Goal: Transaction & Acquisition: Book appointment/travel/reservation

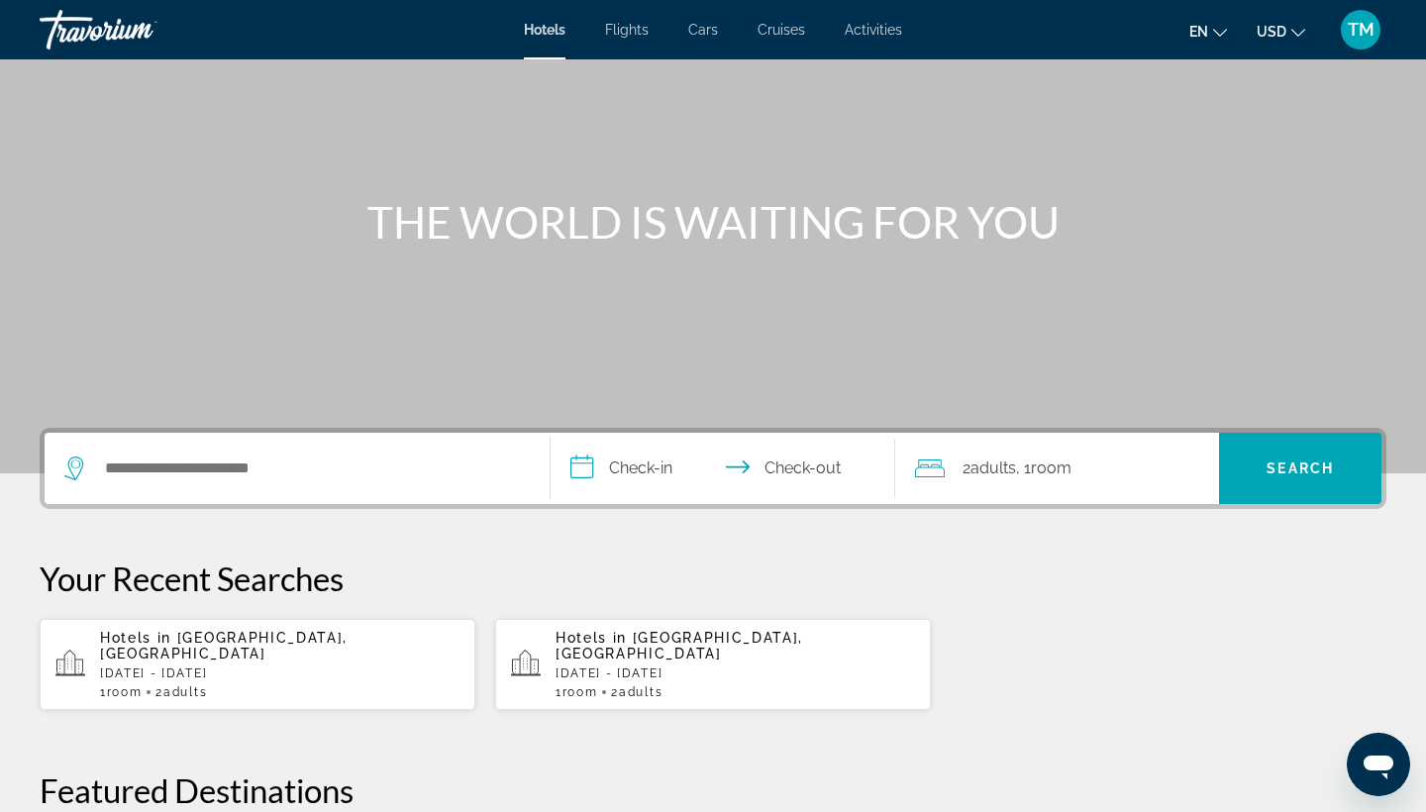
scroll to position [63, 0]
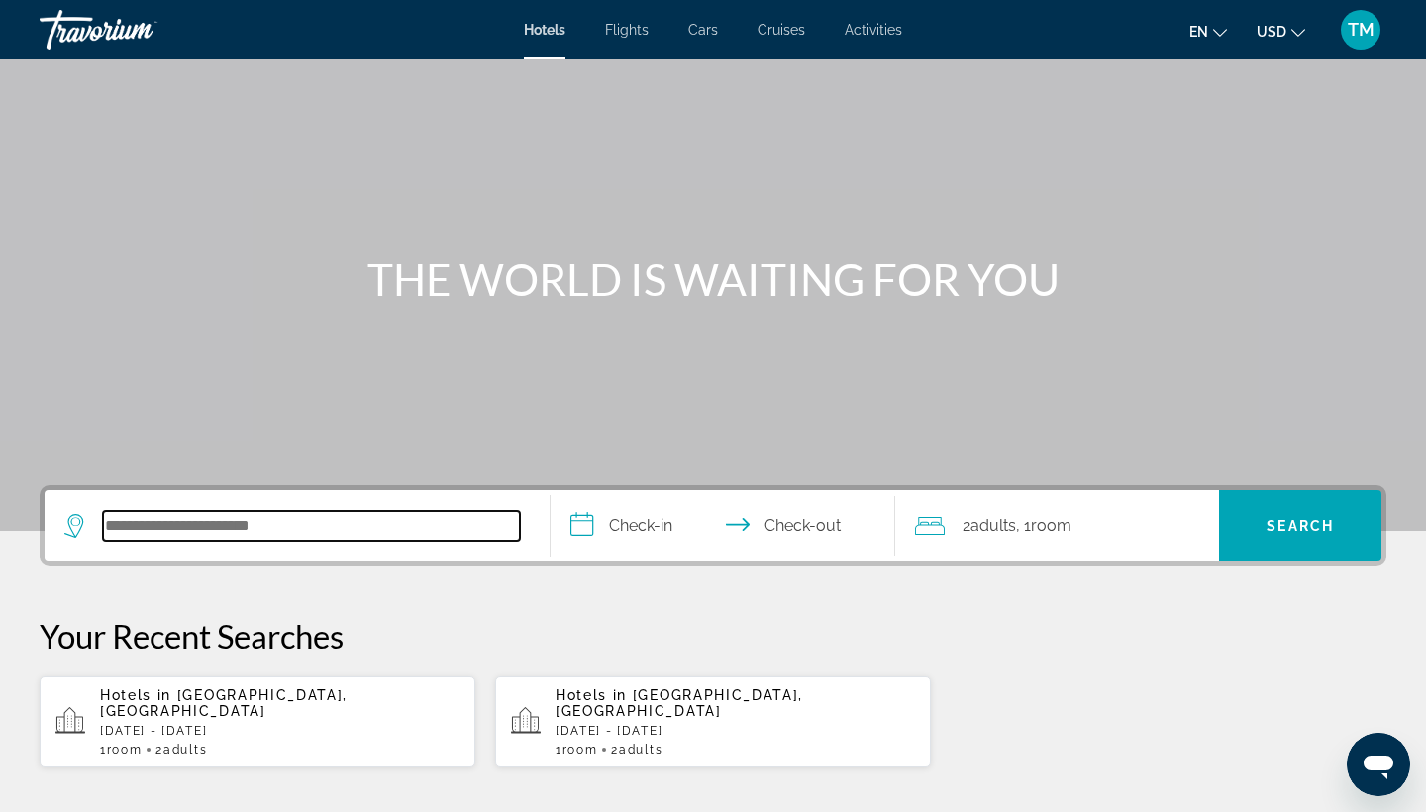
click at [231, 528] on input "Search hotel destination" at bounding box center [311, 526] width 417 height 30
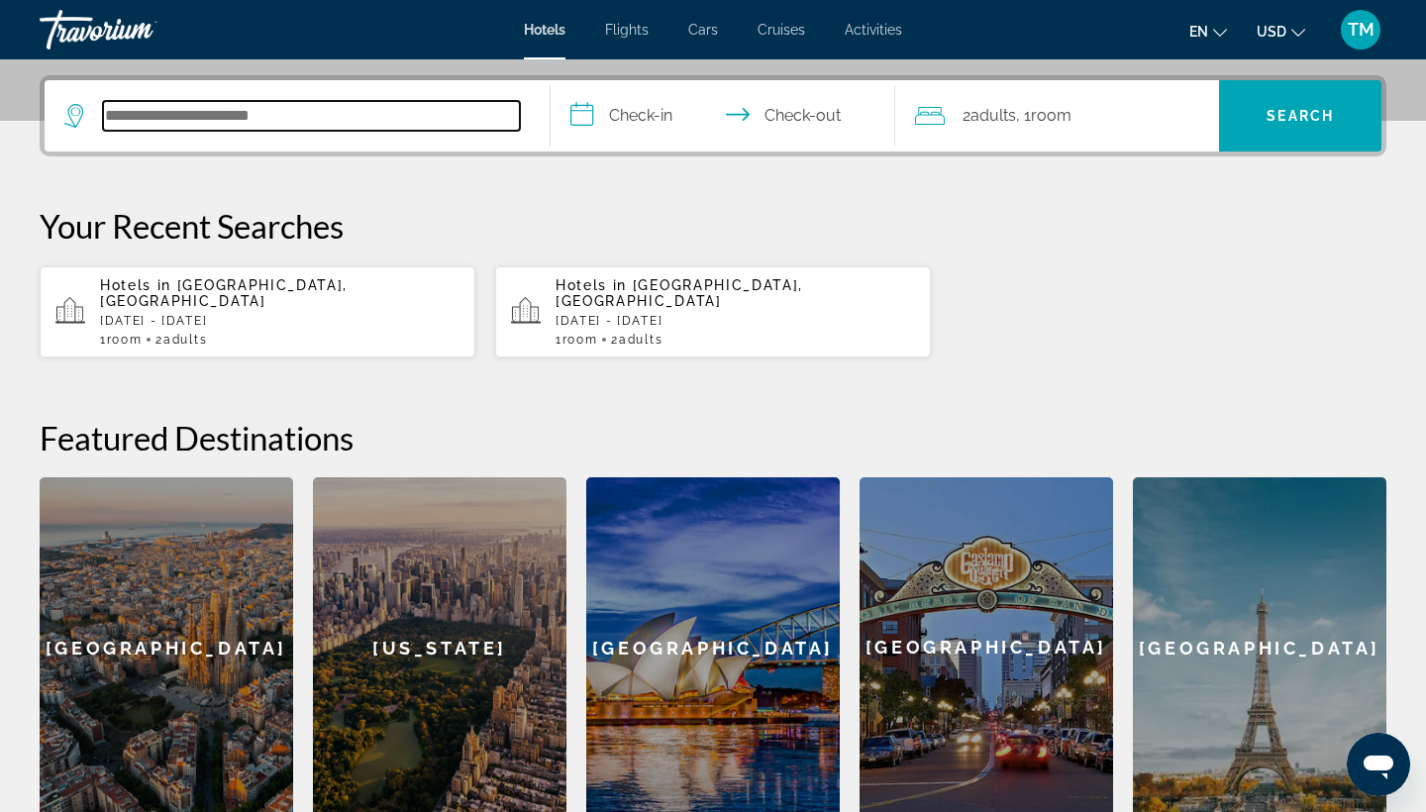
scroll to position [484, 0]
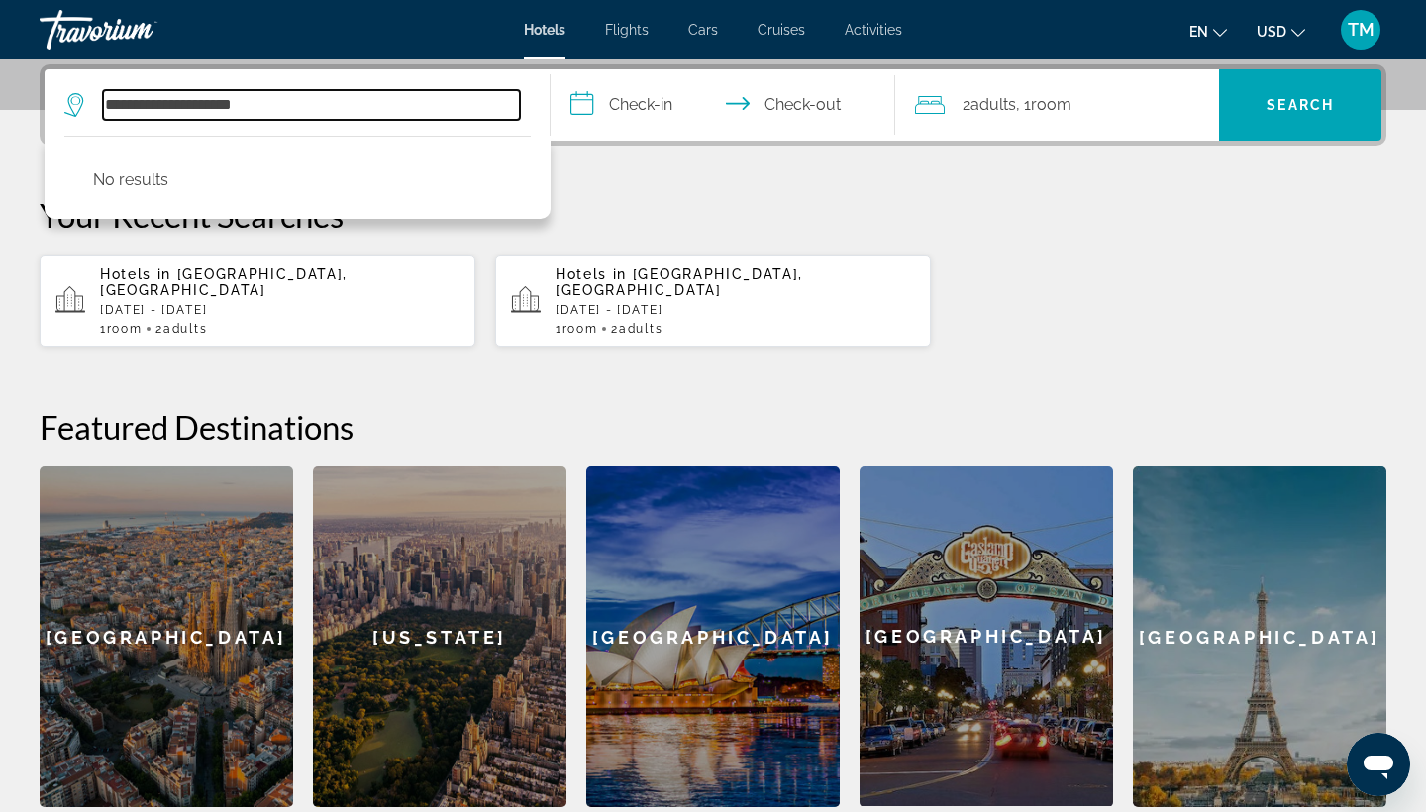
drag, startPoint x: 200, startPoint y: 107, endPoint x: 23, endPoint y: 104, distance: 177.3
click at [23, 104] on div "**********" at bounding box center [713, 435] width 1426 height 743
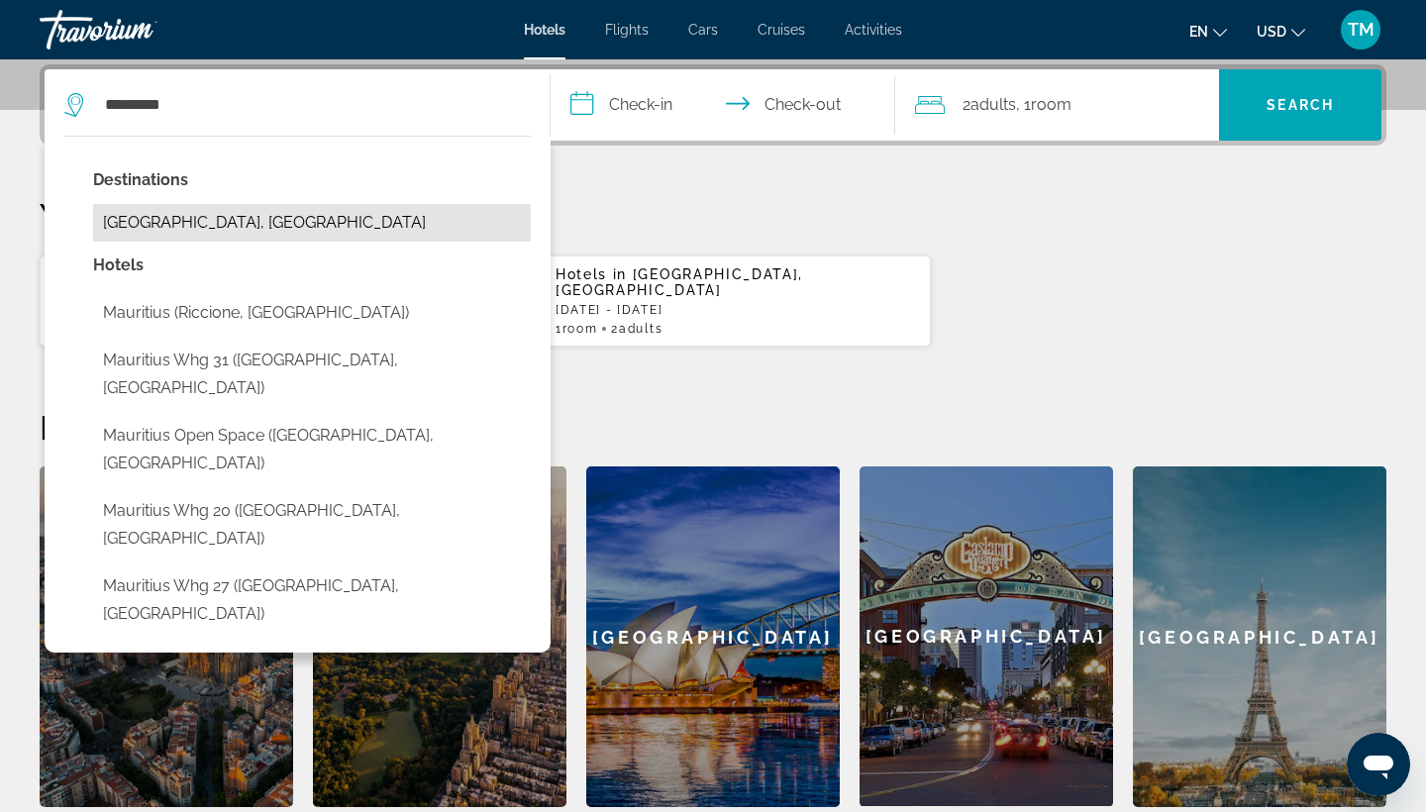
click at [288, 214] on button "[GEOGRAPHIC_DATA], [GEOGRAPHIC_DATA]" at bounding box center [312, 223] width 438 height 38
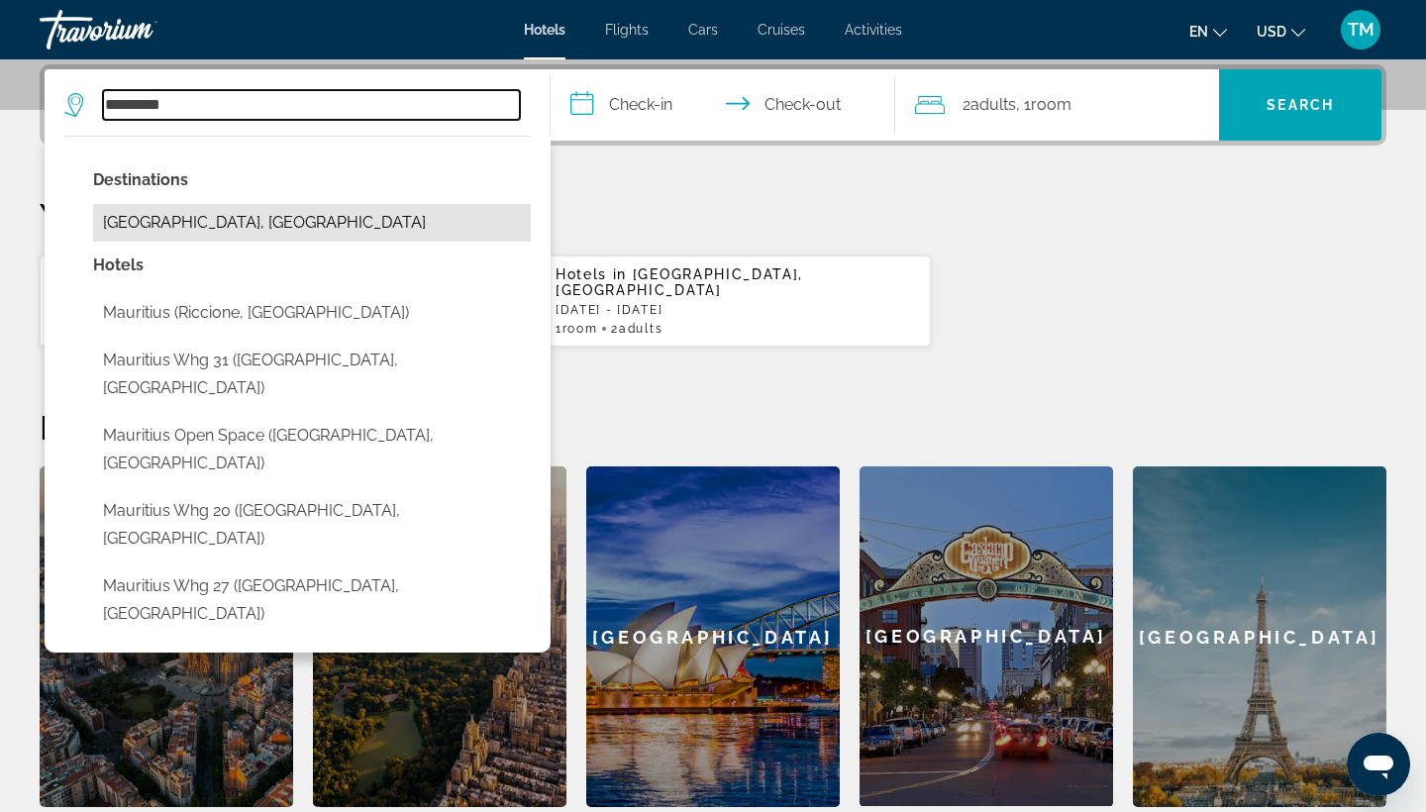
type input "**********"
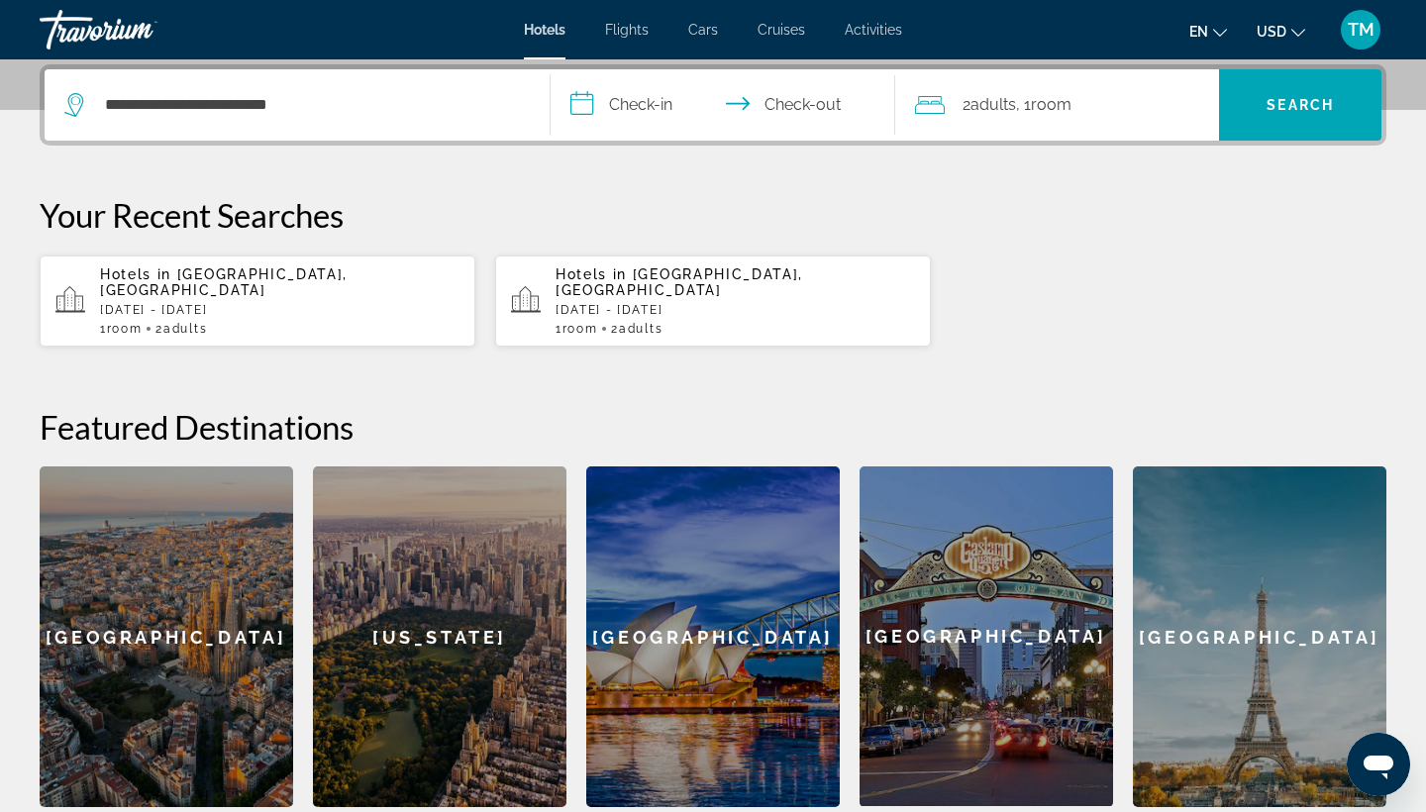
click at [647, 107] on input "**********" at bounding box center [727, 107] width 353 height 77
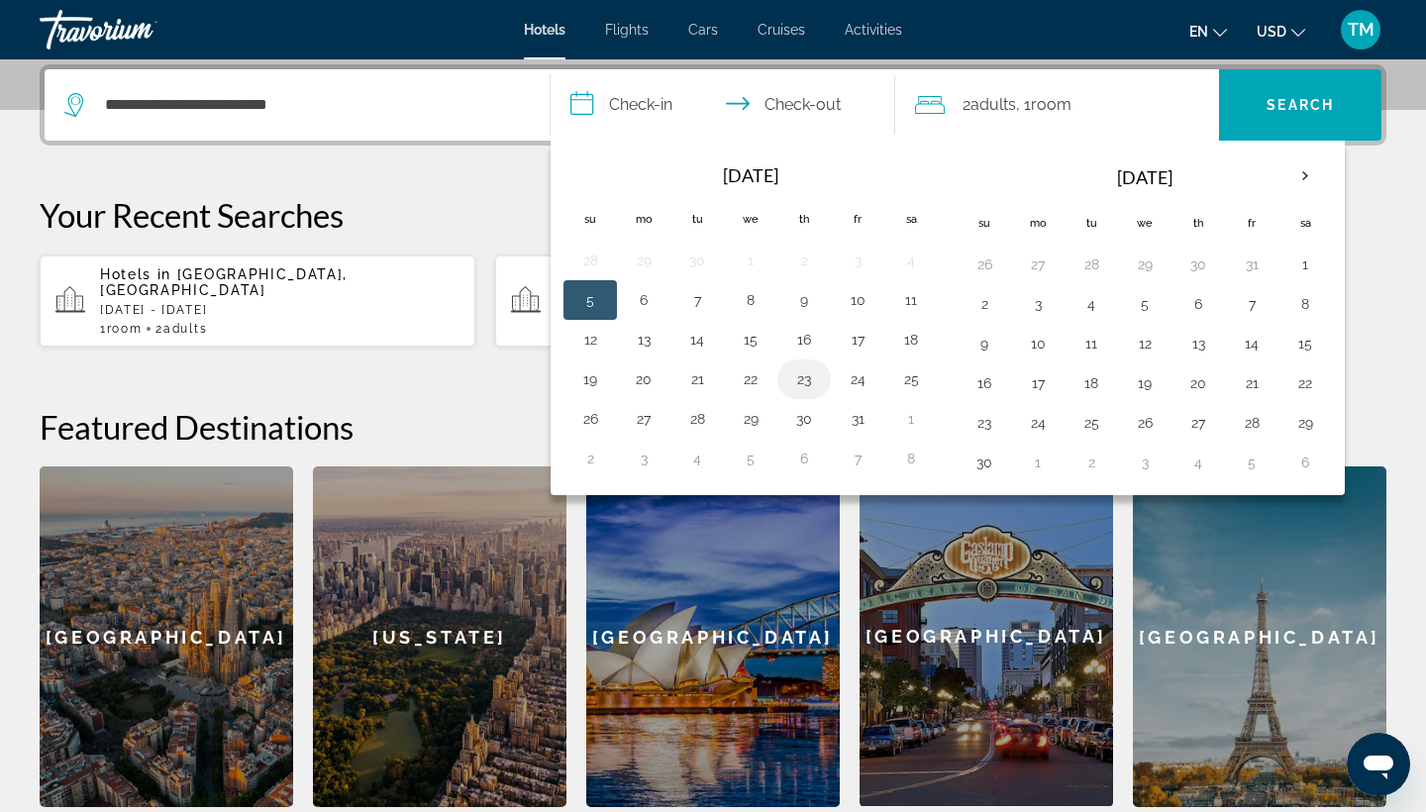
click at [797, 375] on button "23" at bounding box center [804, 380] width 32 height 28
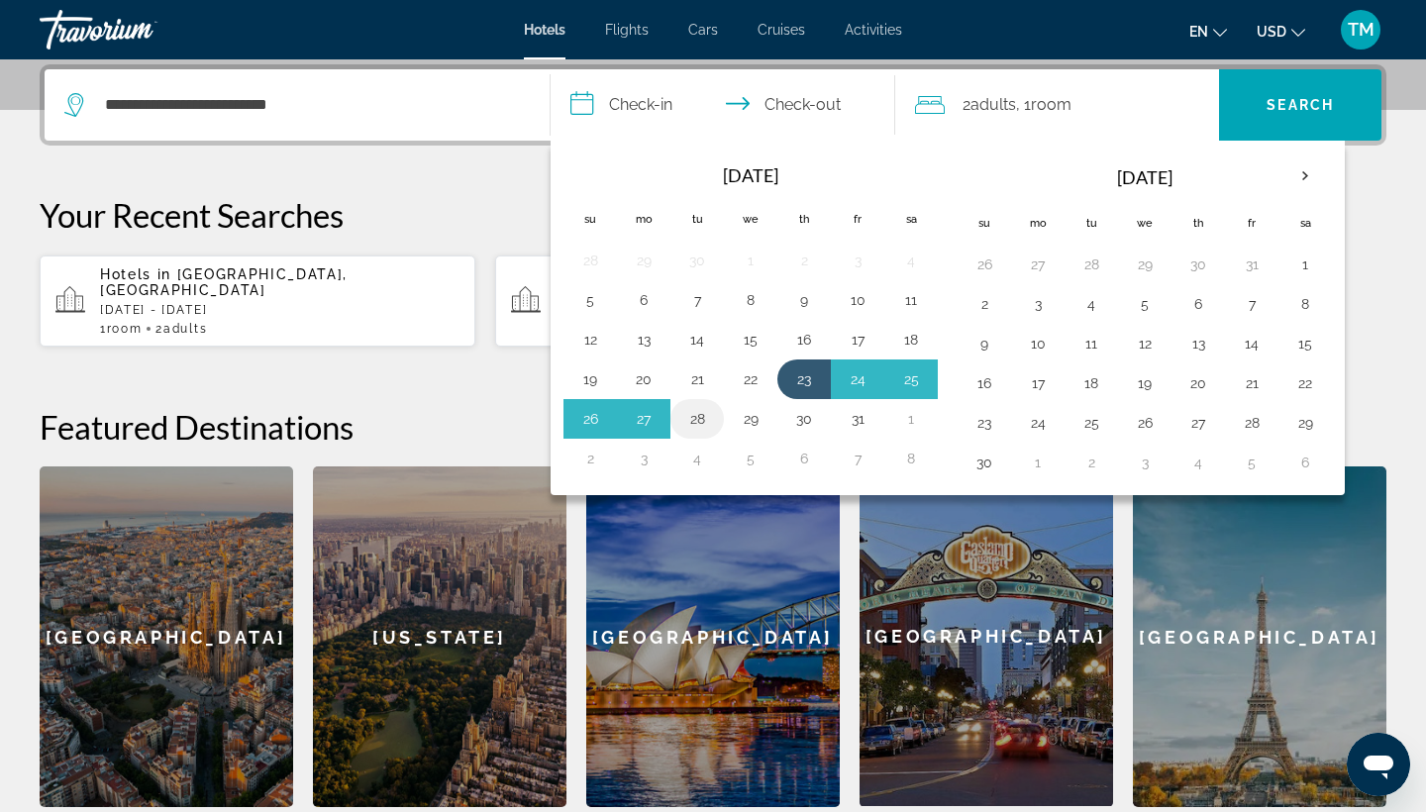
click at [702, 417] on button "28" at bounding box center [697, 419] width 32 height 28
type input "**********"
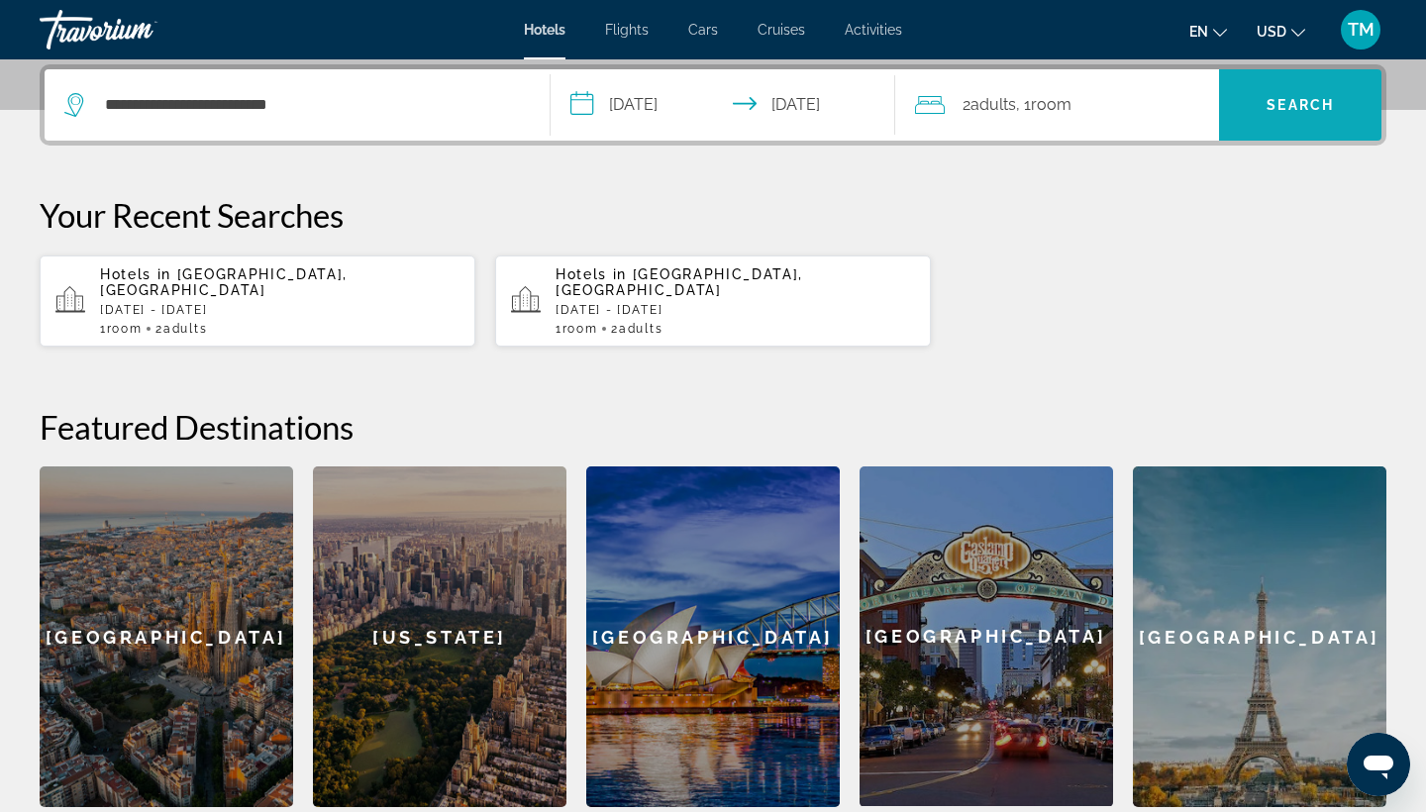
click at [1292, 105] on span "Search" at bounding box center [1300, 105] width 67 height 16
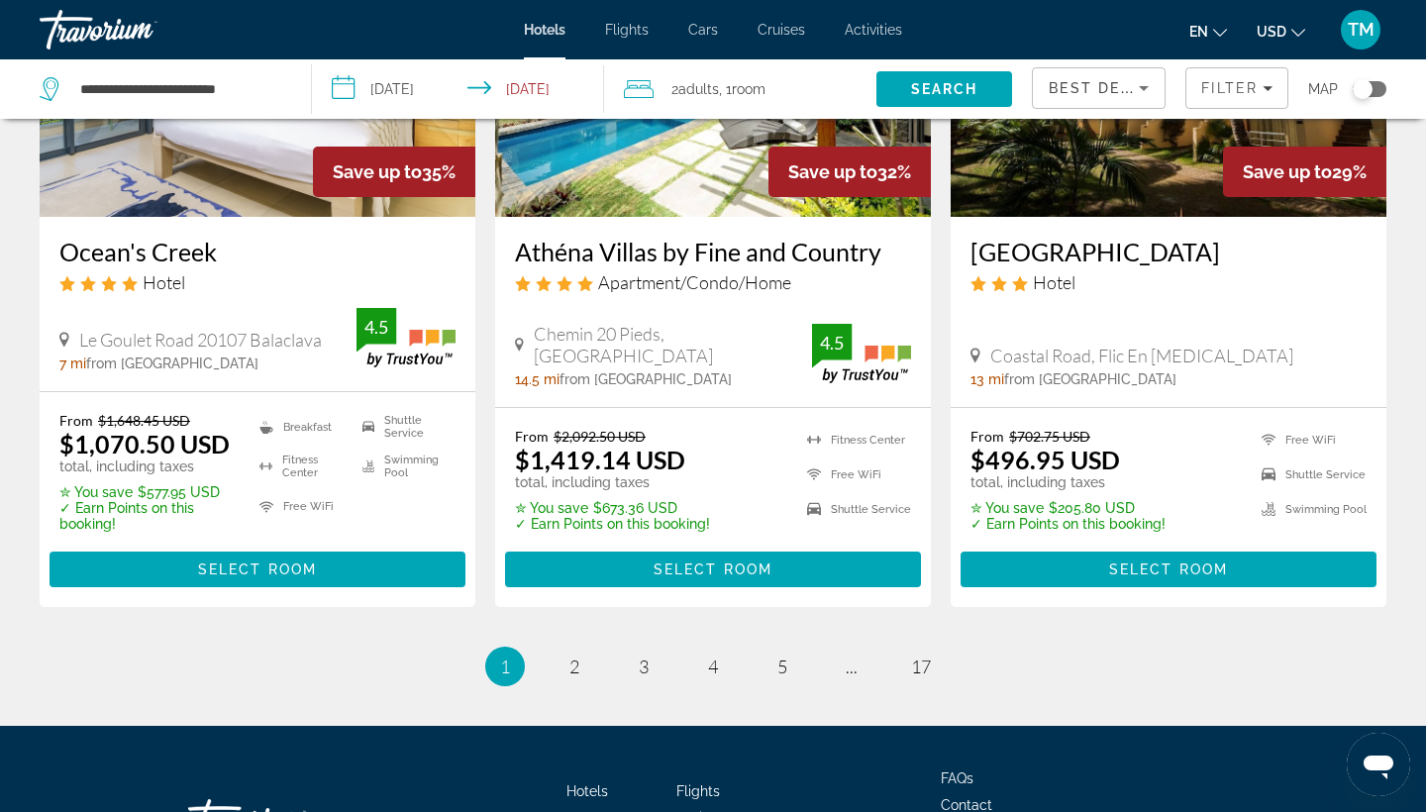
scroll to position [2626, 0]
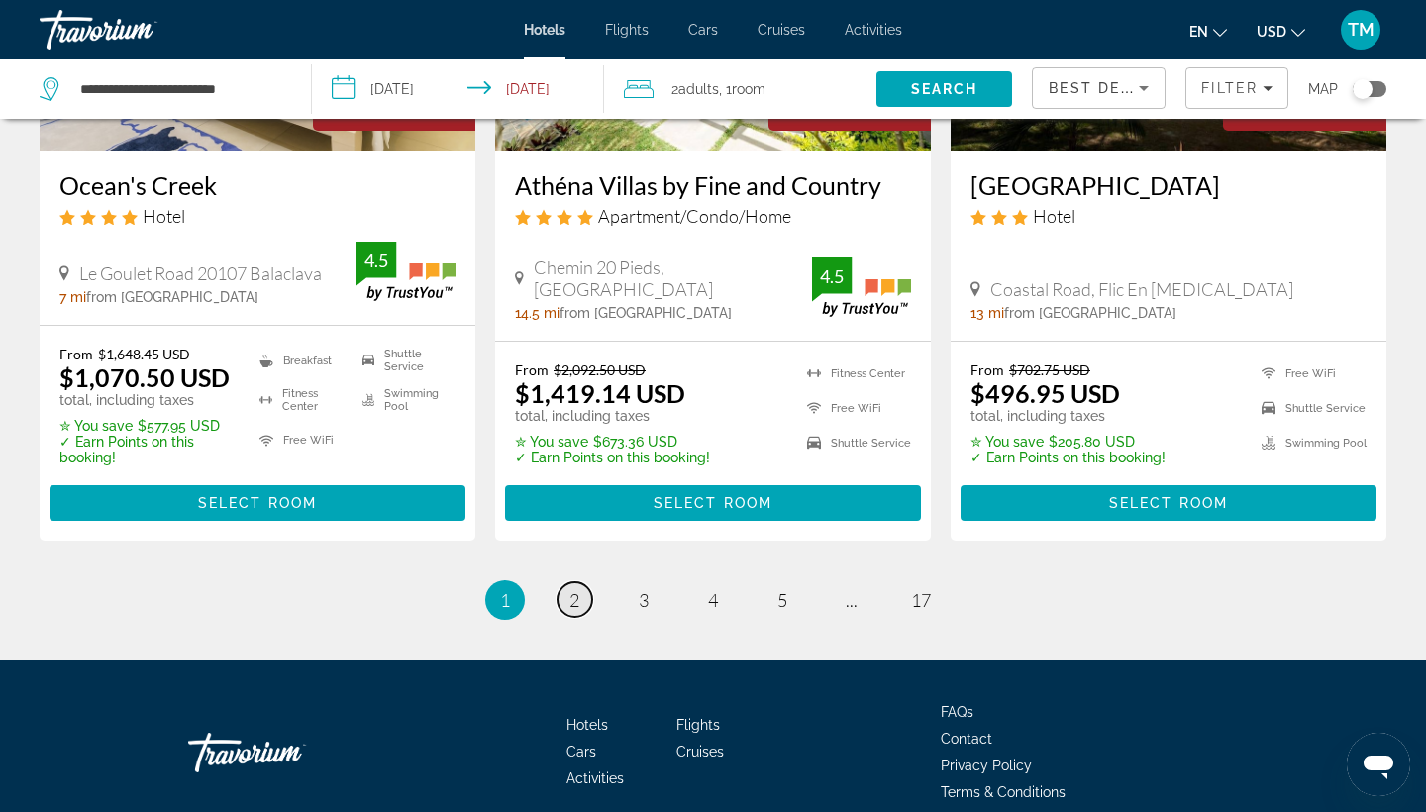
click at [576, 605] on span "2" at bounding box center [575, 600] width 10 height 22
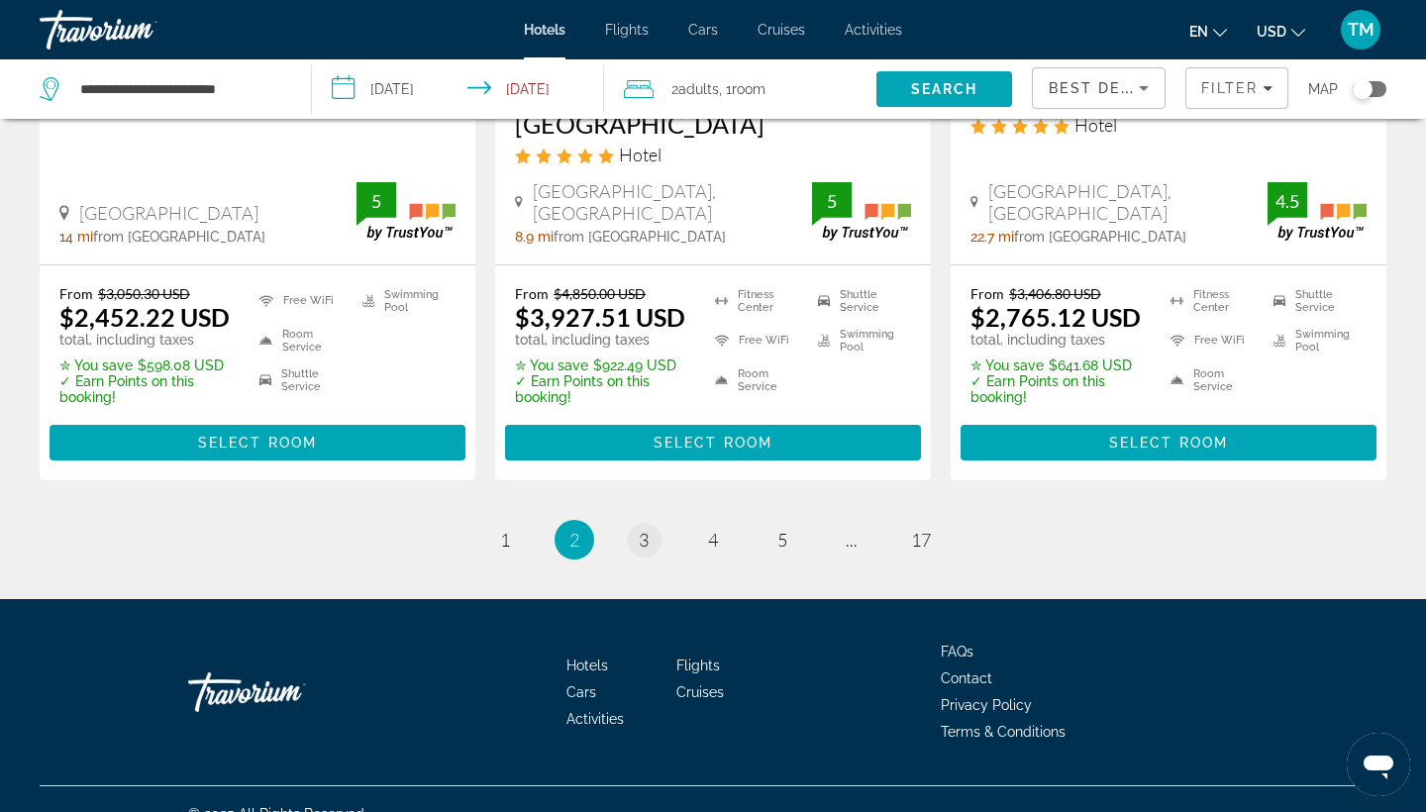
scroll to position [2754, 0]
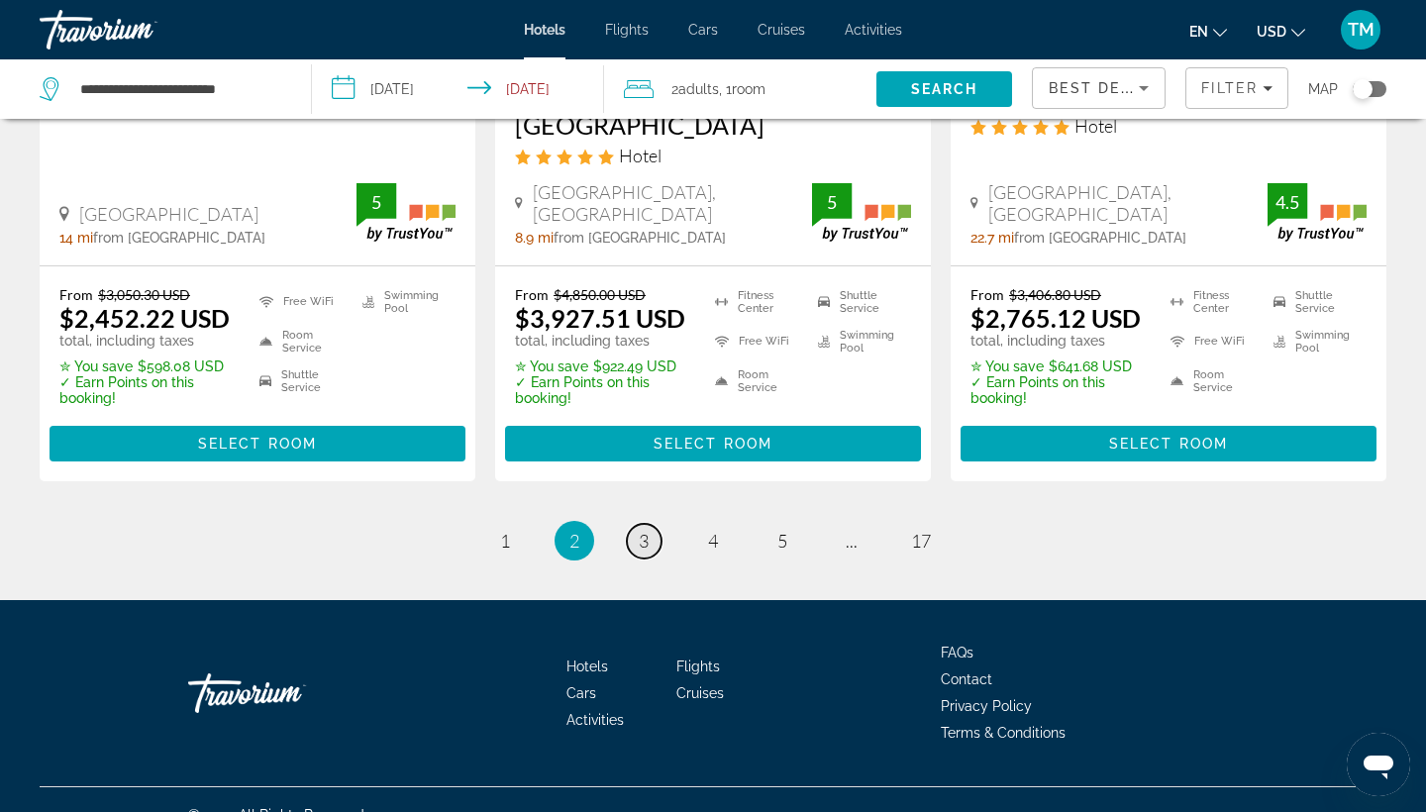
click at [645, 530] on span "3" at bounding box center [644, 541] width 10 height 22
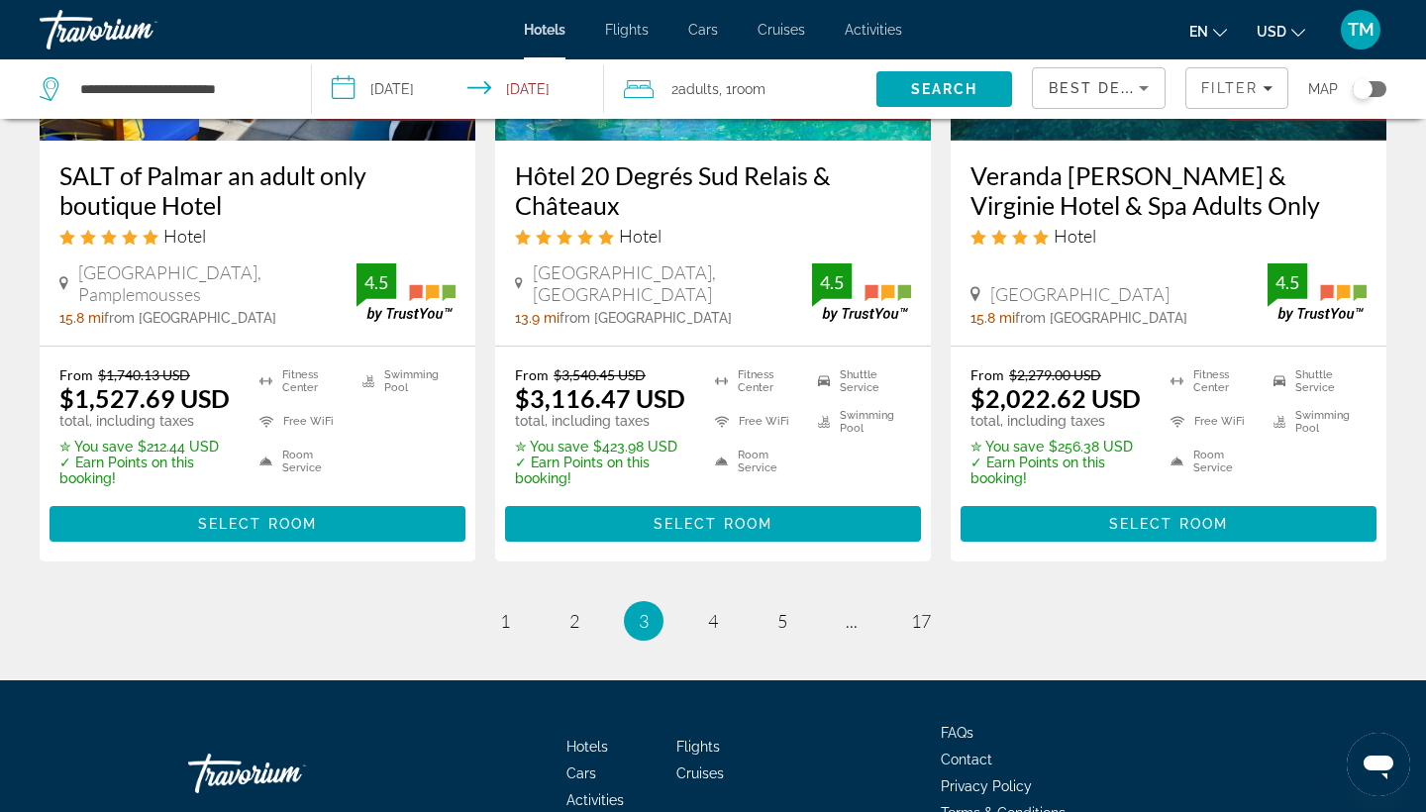
scroll to position [2664, 0]
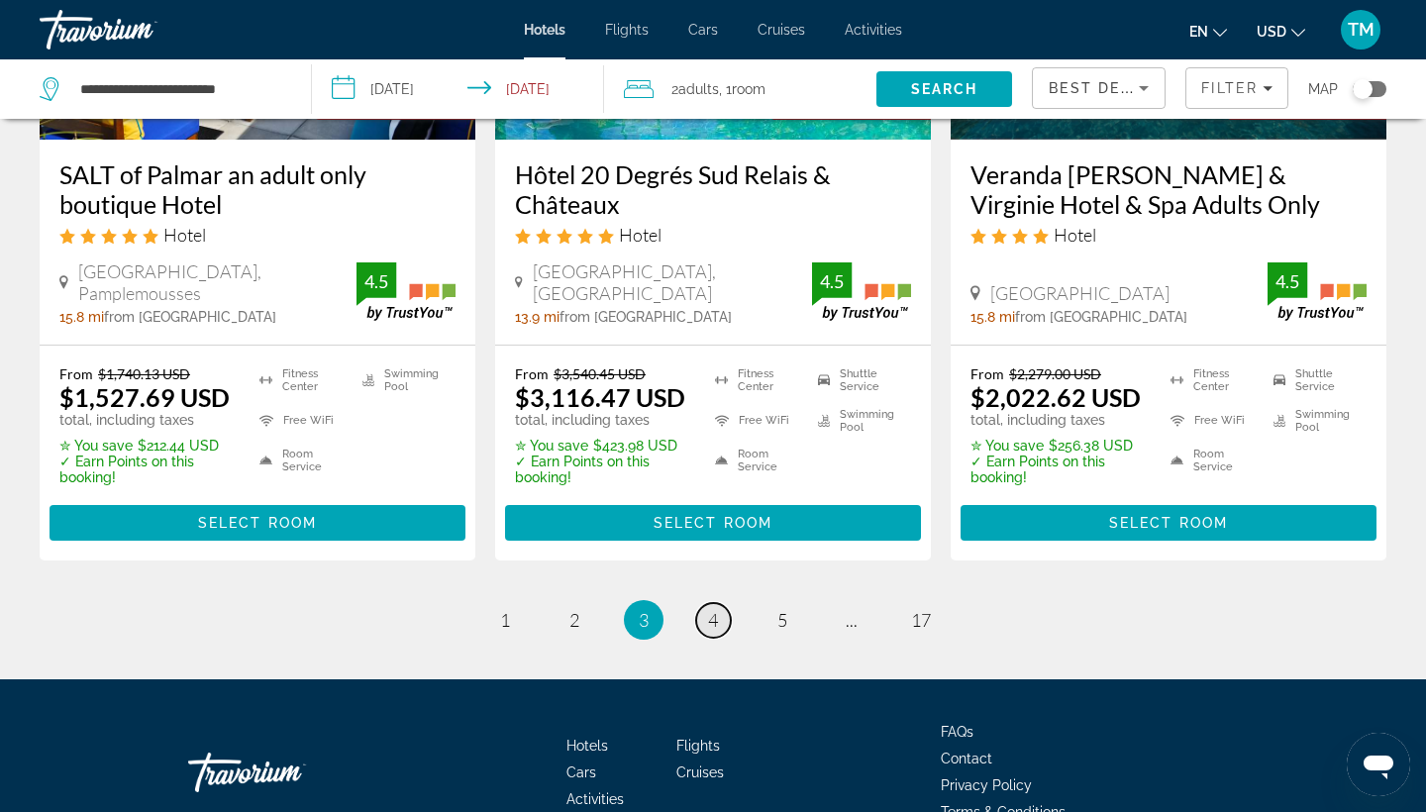
click at [710, 609] on span "4" at bounding box center [713, 620] width 10 height 22
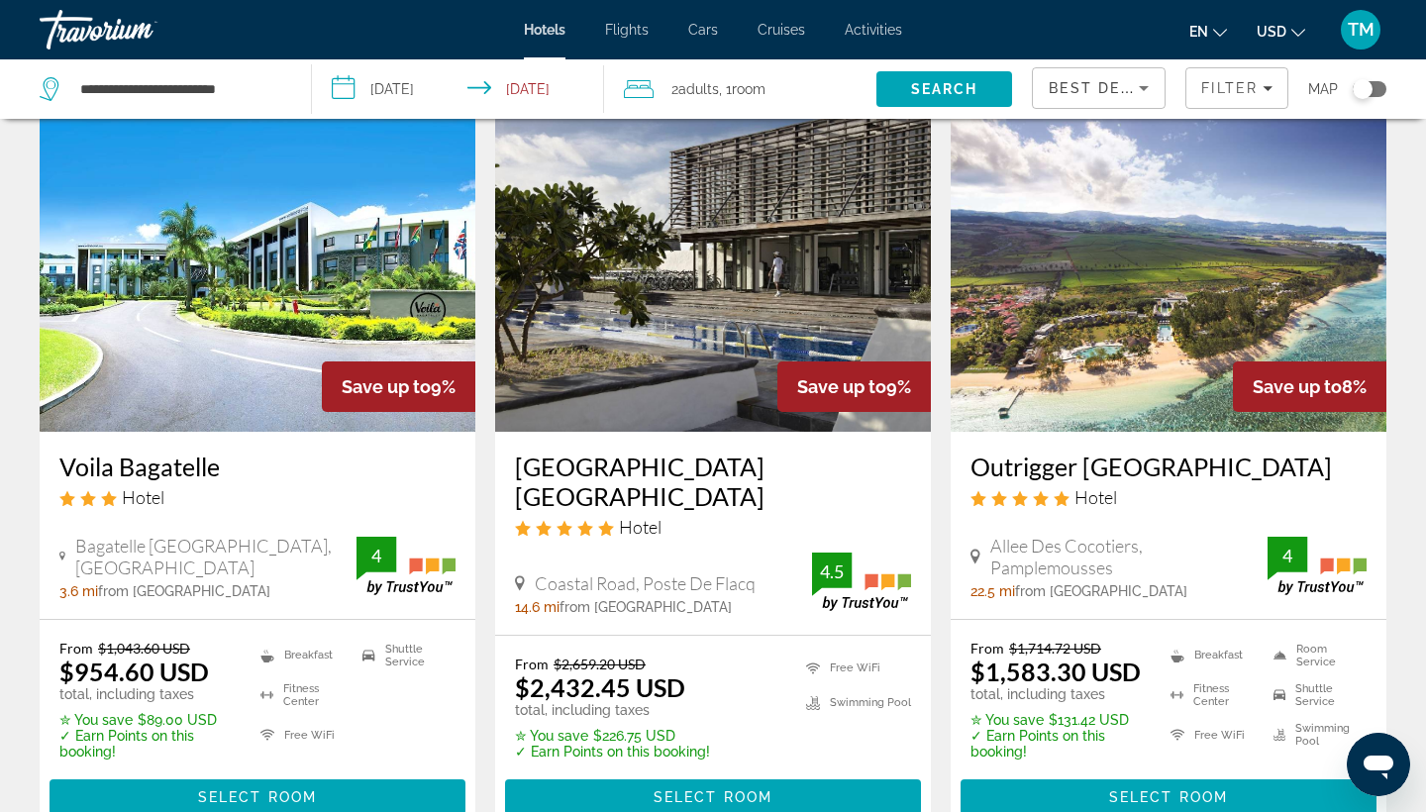
scroll to position [823, 0]
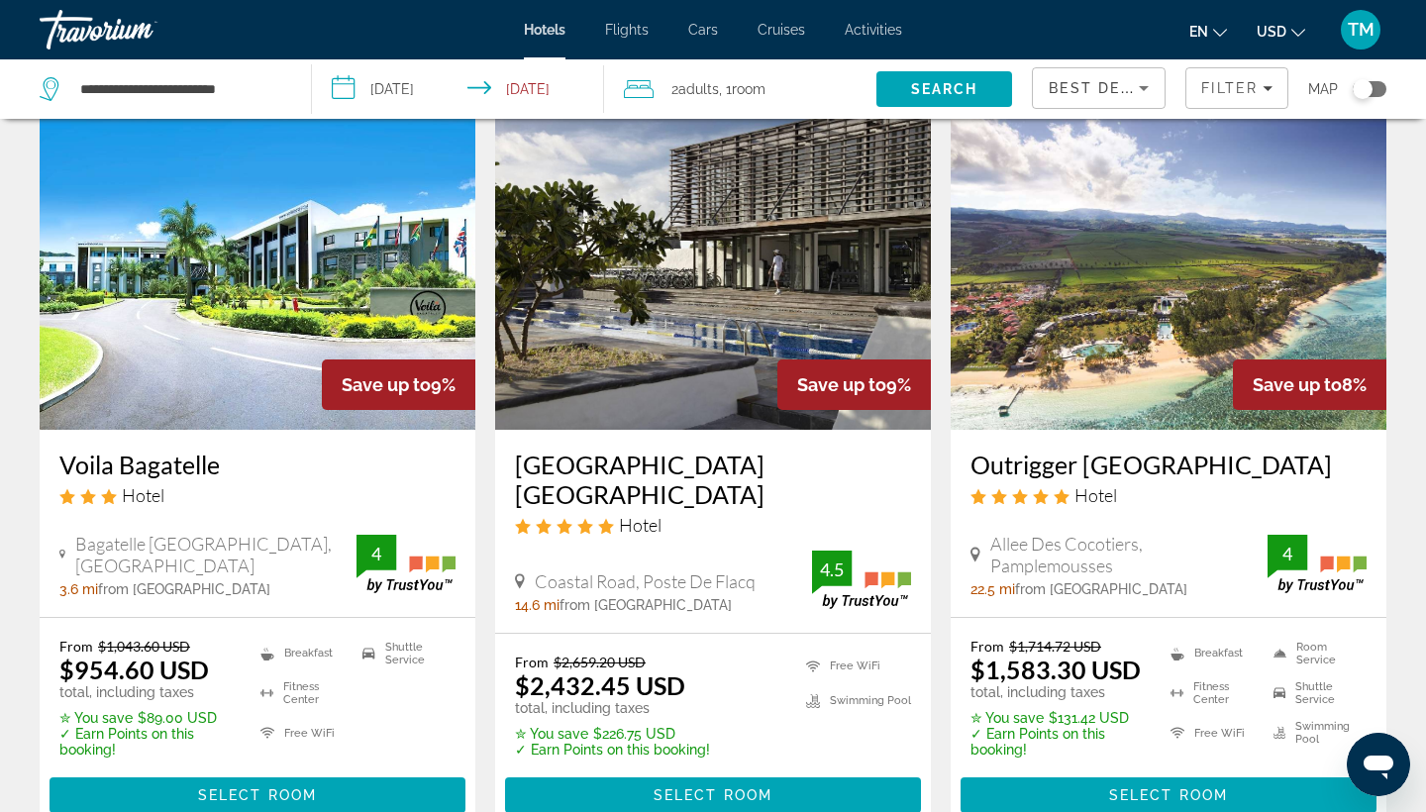
click at [691, 344] on img "Main content" at bounding box center [713, 271] width 436 height 317
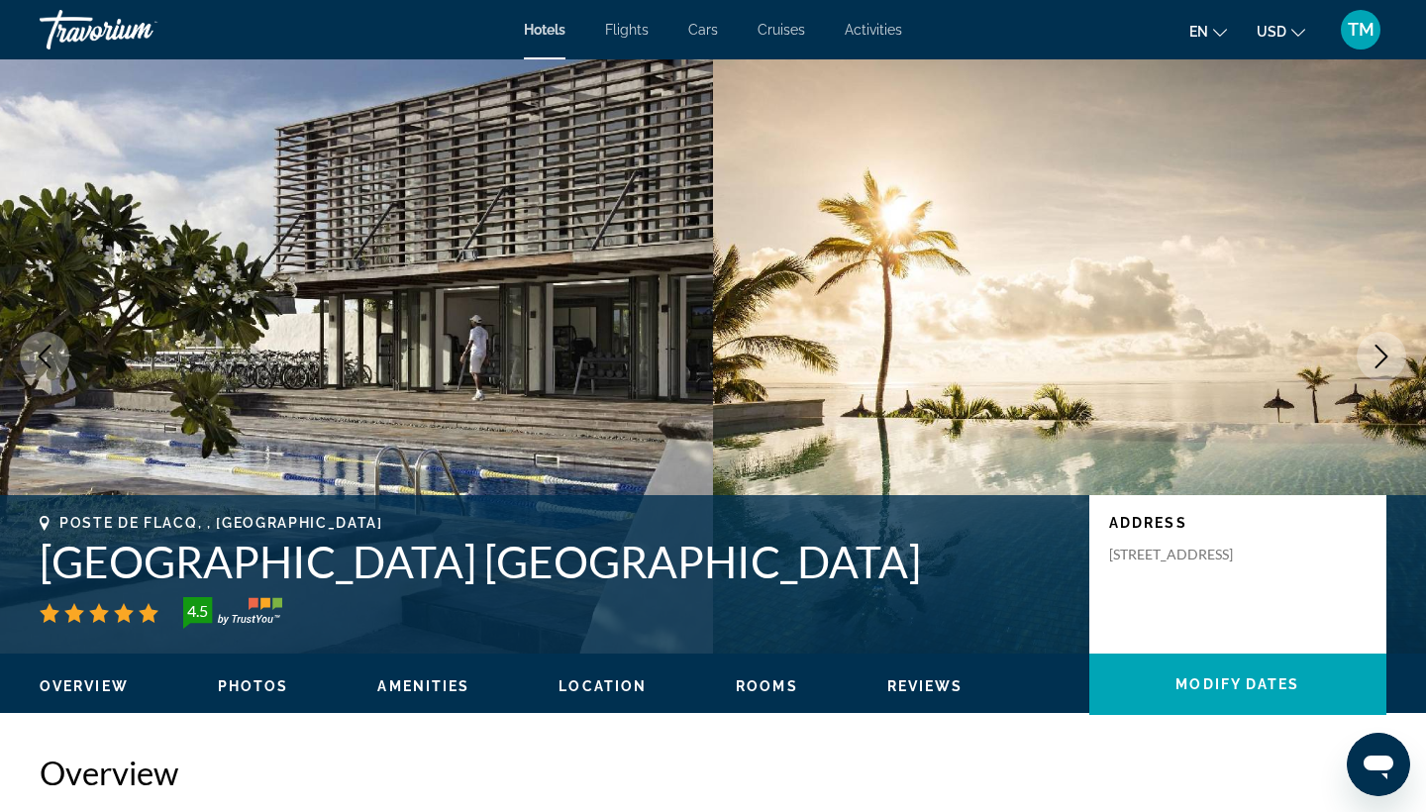
click at [1386, 350] on icon "Next image" at bounding box center [1382, 357] width 24 height 24
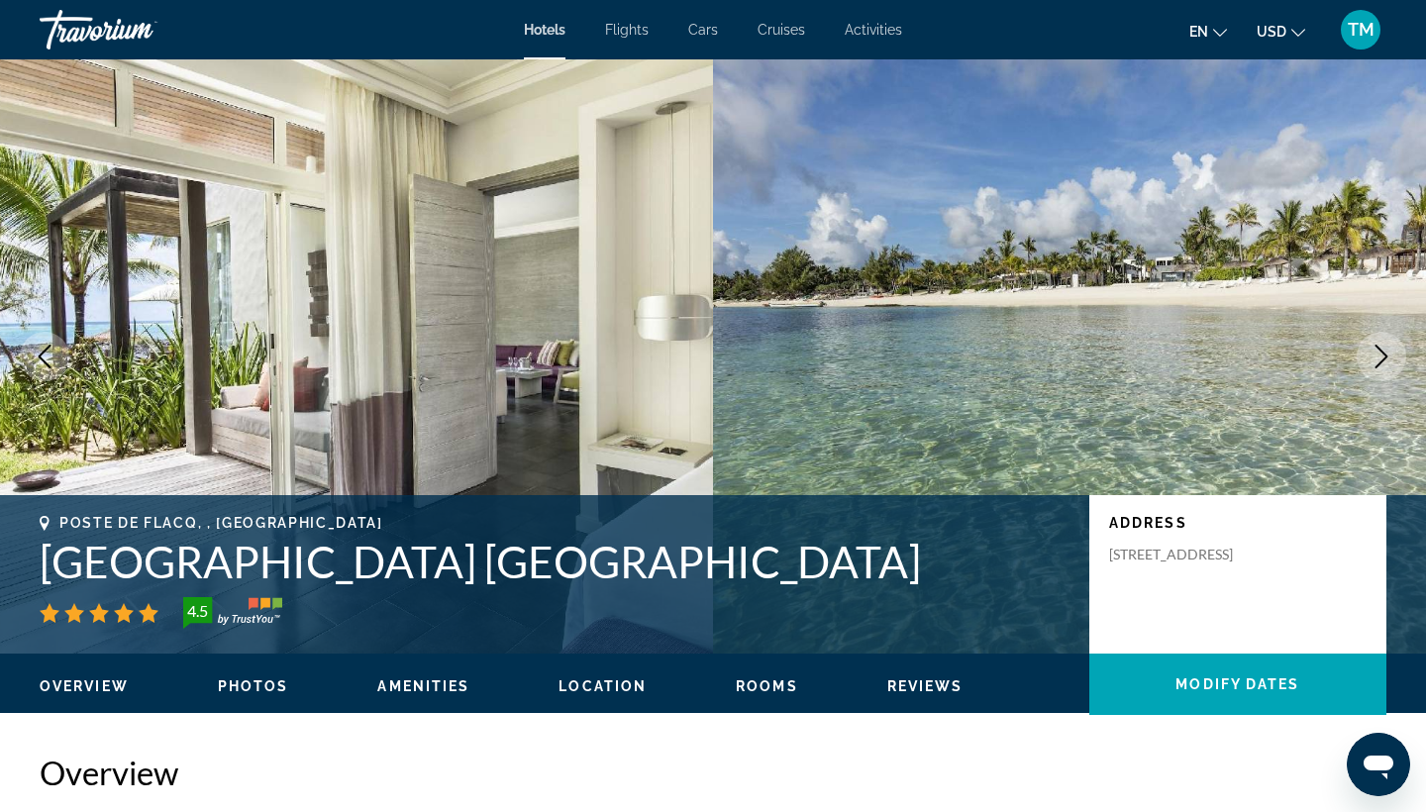
click at [1386, 350] on icon "Next image" at bounding box center [1382, 357] width 24 height 24
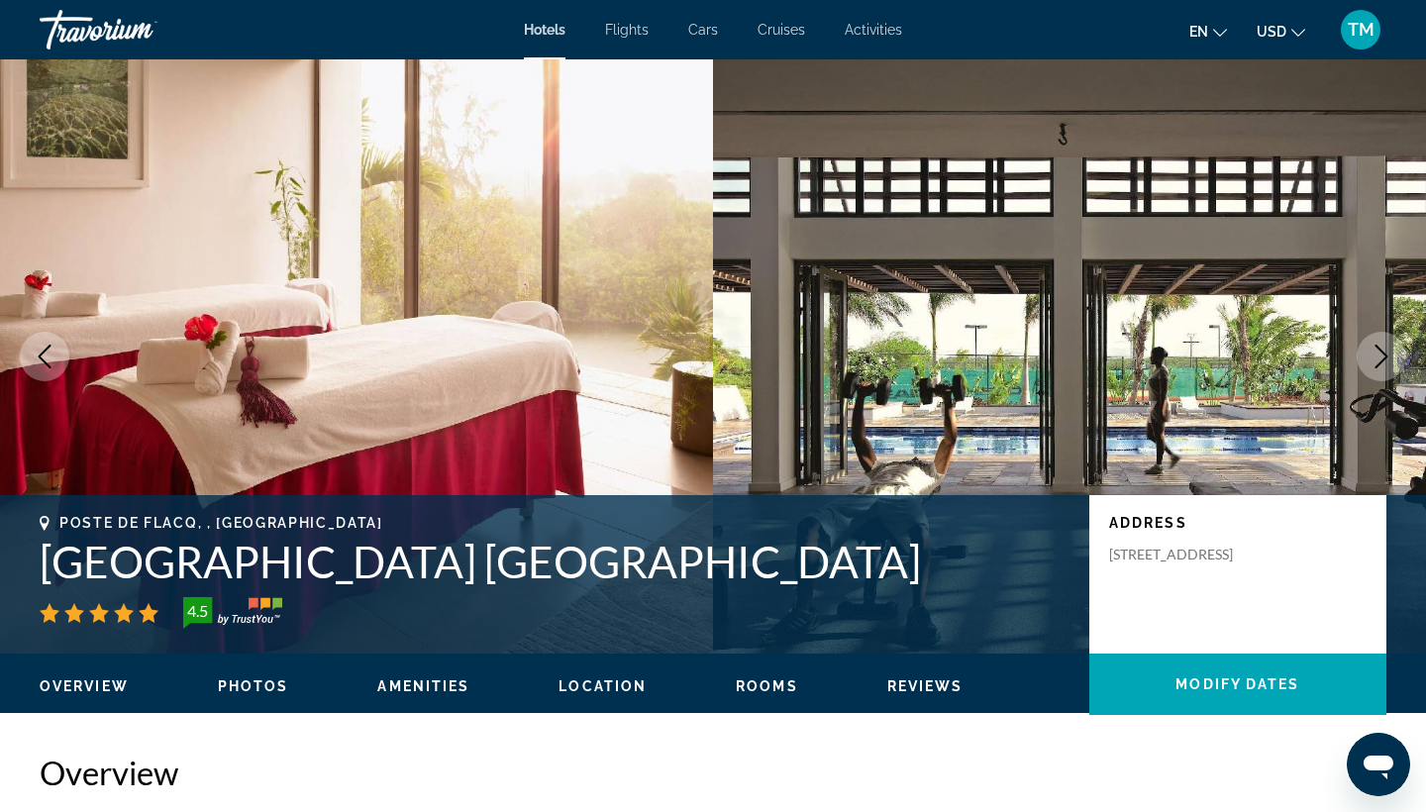
click at [1387, 350] on icon "Next image" at bounding box center [1382, 357] width 24 height 24
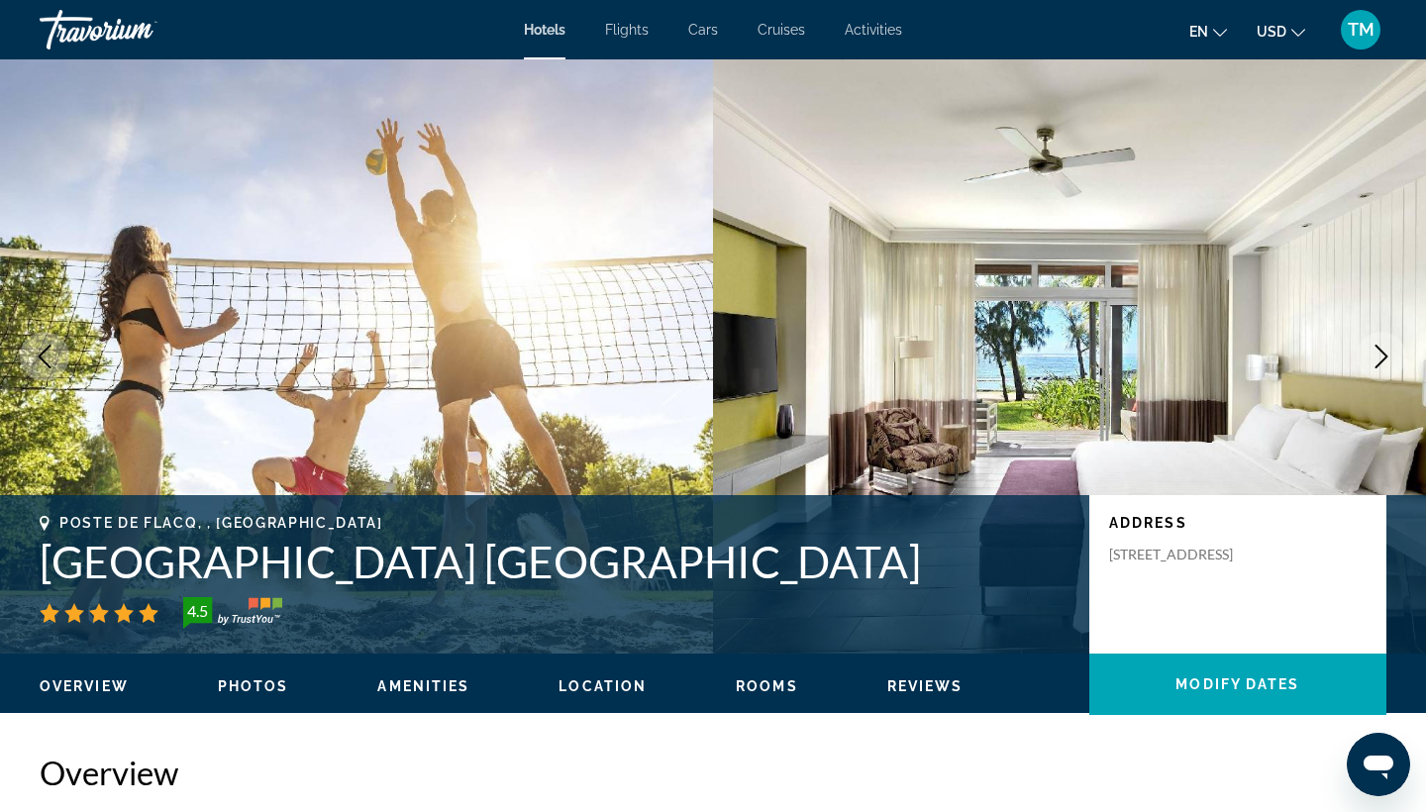
click at [1387, 351] on icon "Next image" at bounding box center [1382, 357] width 24 height 24
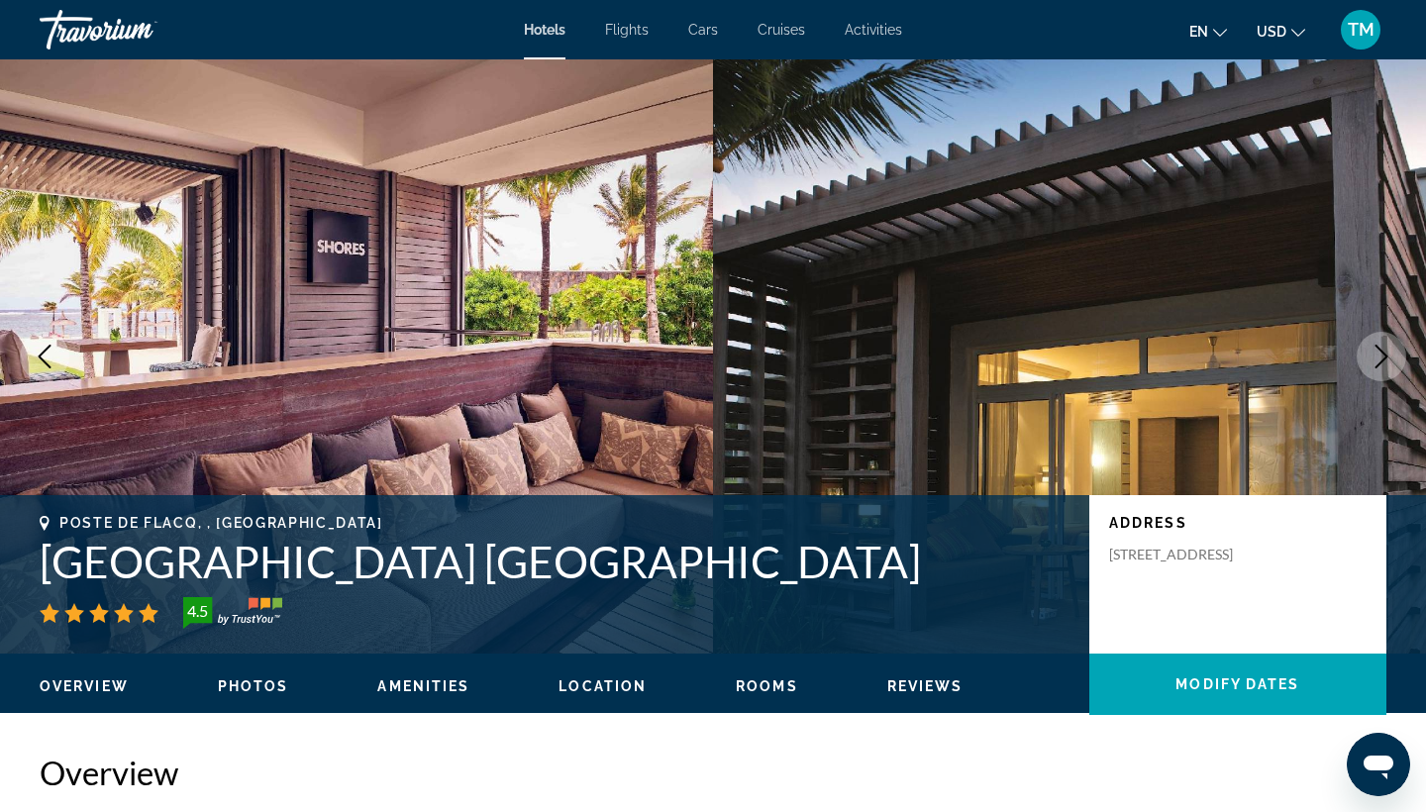
click at [1387, 351] on icon "Next image" at bounding box center [1382, 357] width 24 height 24
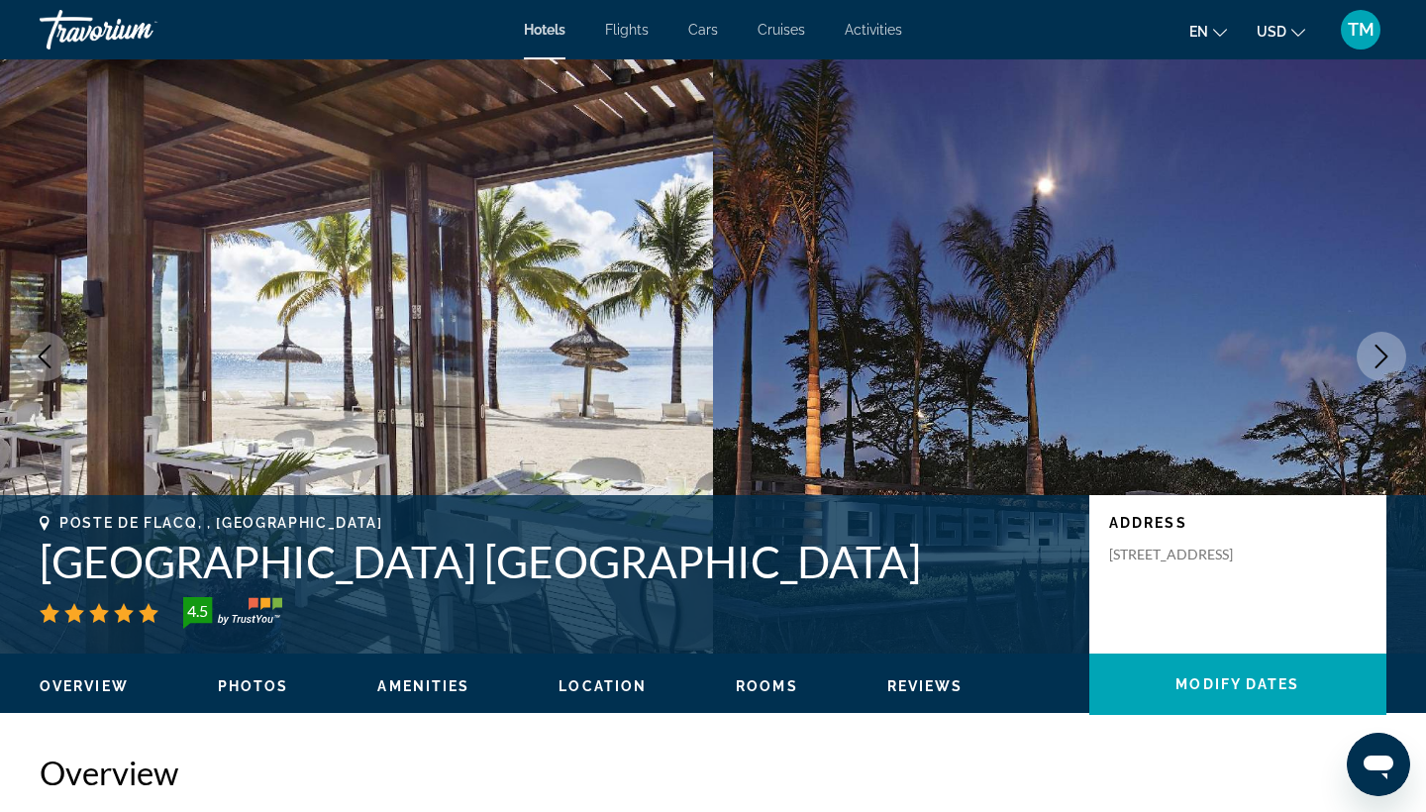
click at [1387, 353] on icon "Next image" at bounding box center [1382, 357] width 24 height 24
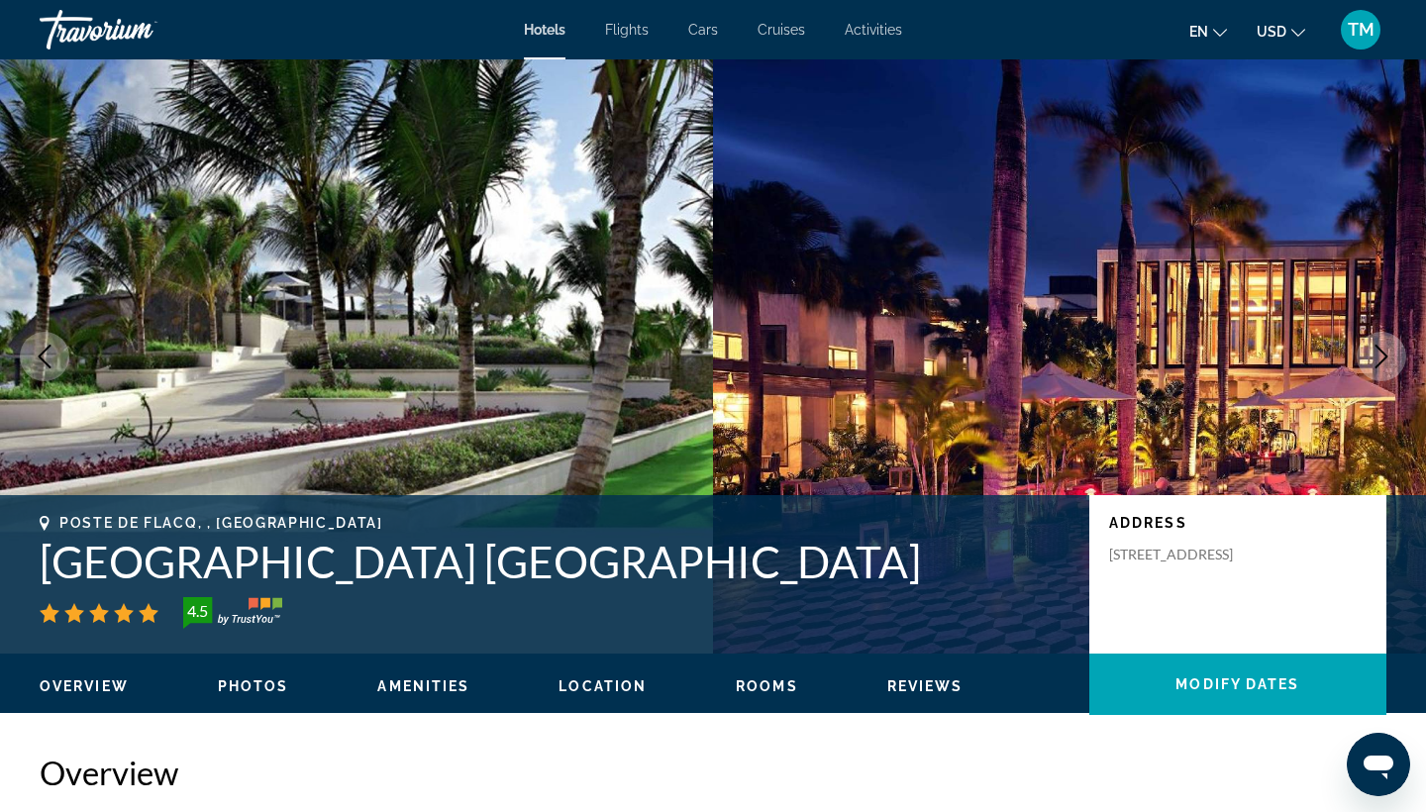
click at [1387, 353] on icon "Next image" at bounding box center [1382, 357] width 24 height 24
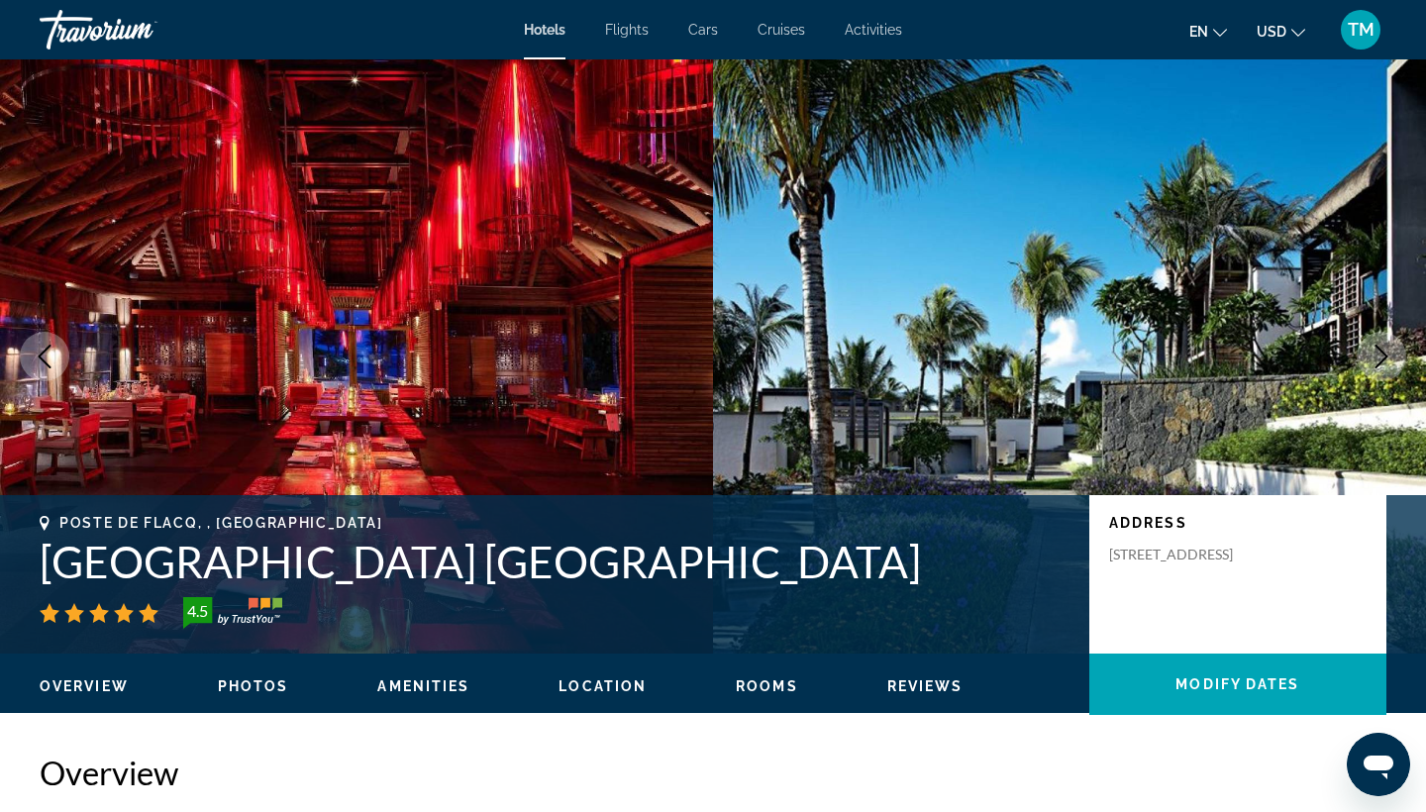
click at [1387, 353] on icon "Next image" at bounding box center [1382, 357] width 24 height 24
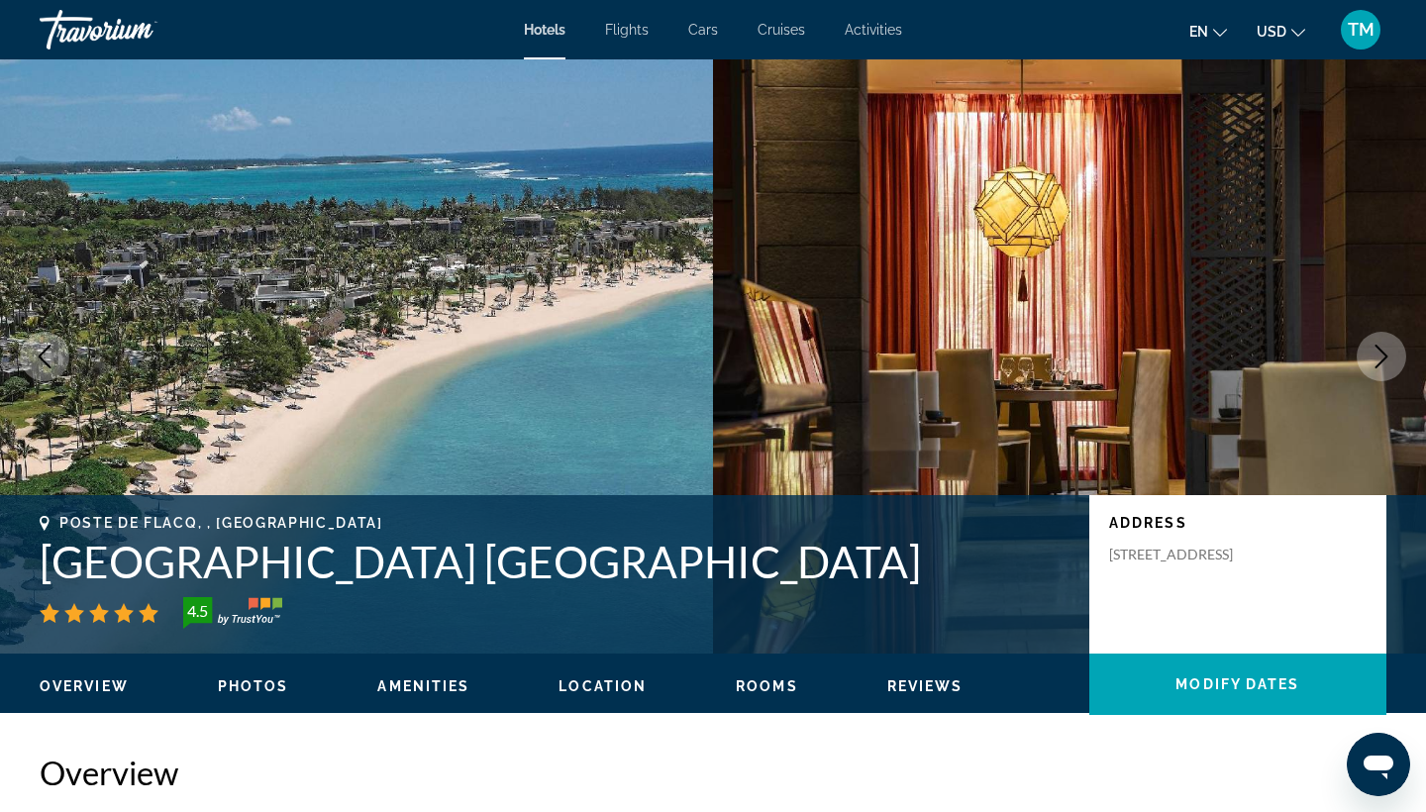
click at [1388, 353] on icon "Next image" at bounding box center [1382, 357] width 24 height 24
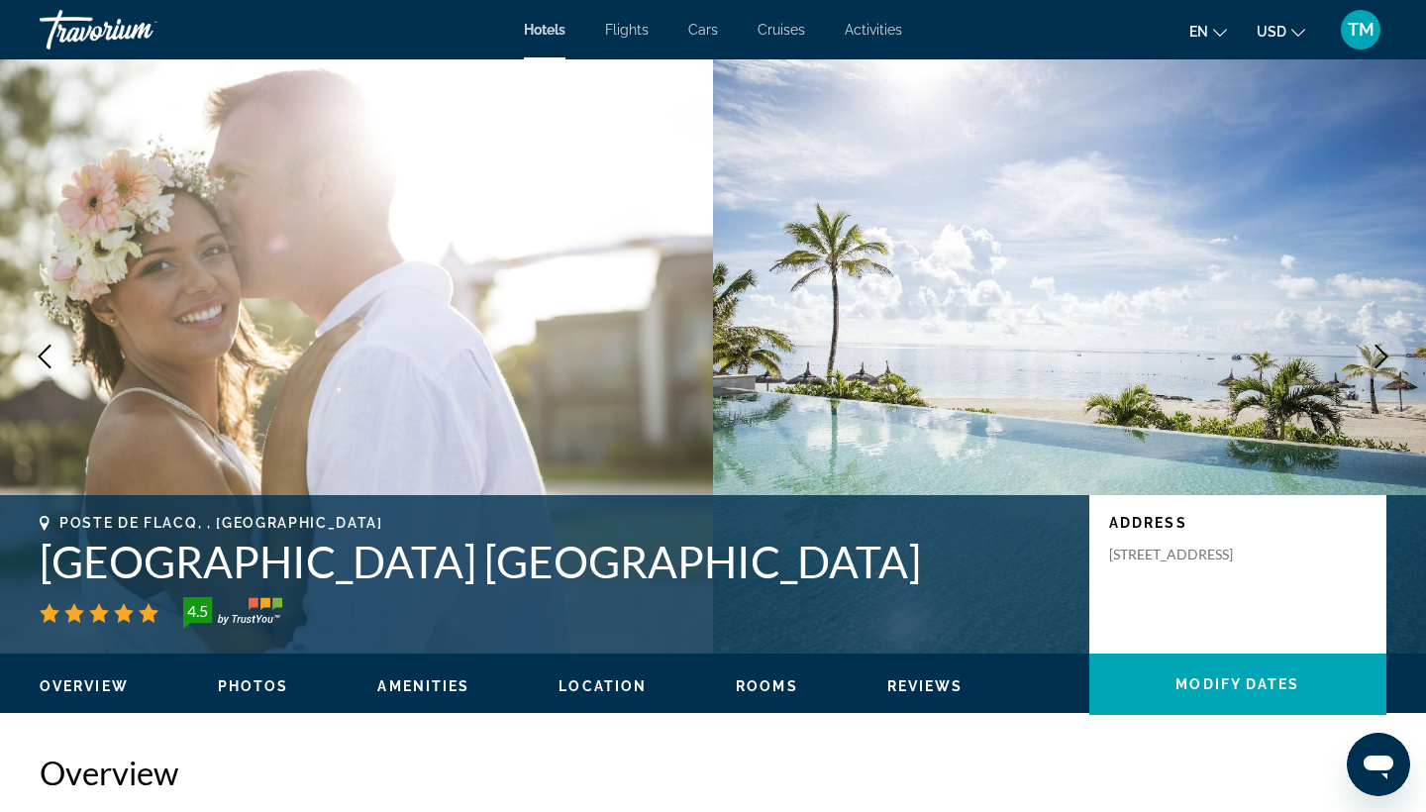
click at [1388, 353] on icon "Next image" at bounding box center [1382, 357] width 24 height 24
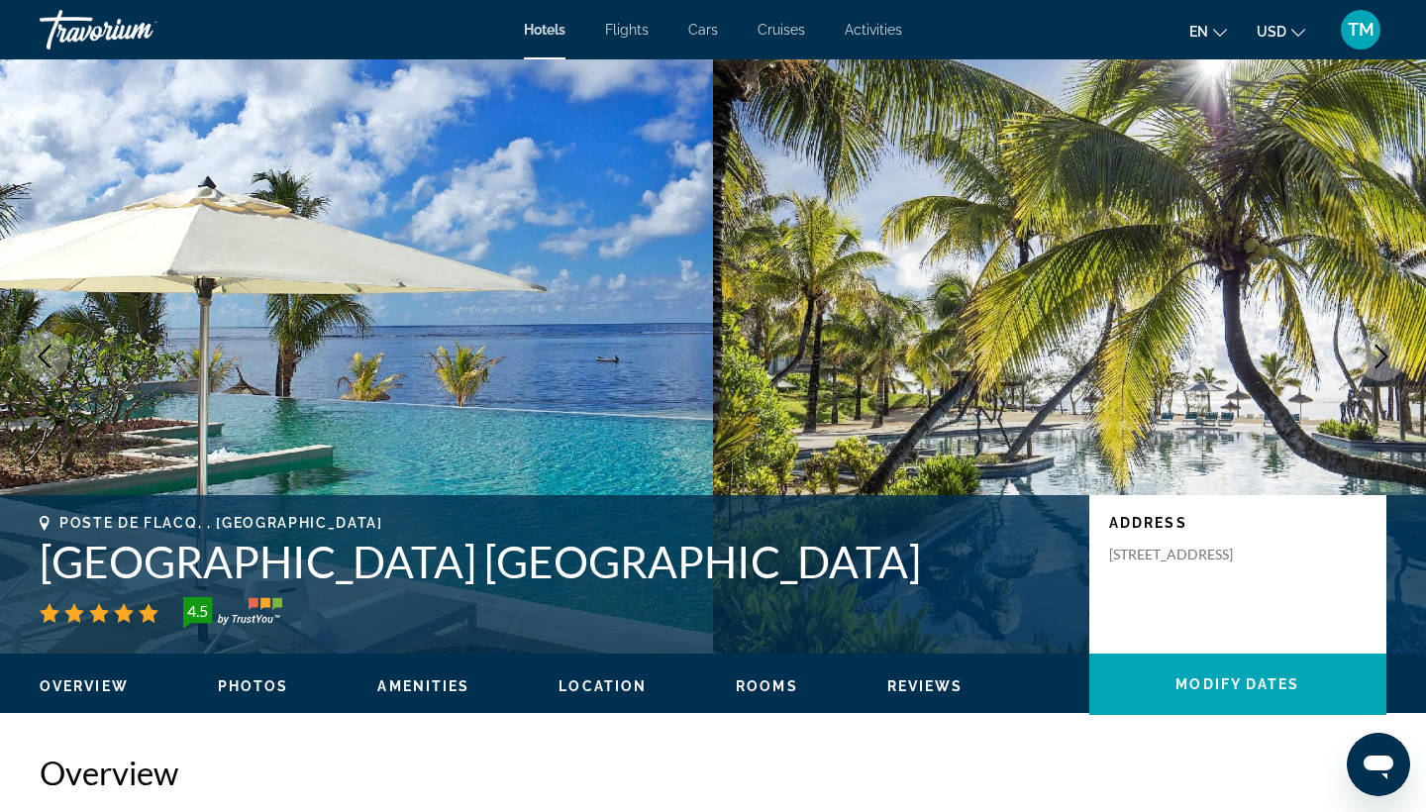
click at [1388, 353] on icon "Next image" at bounding box center [1382, 357] width 24 height 24
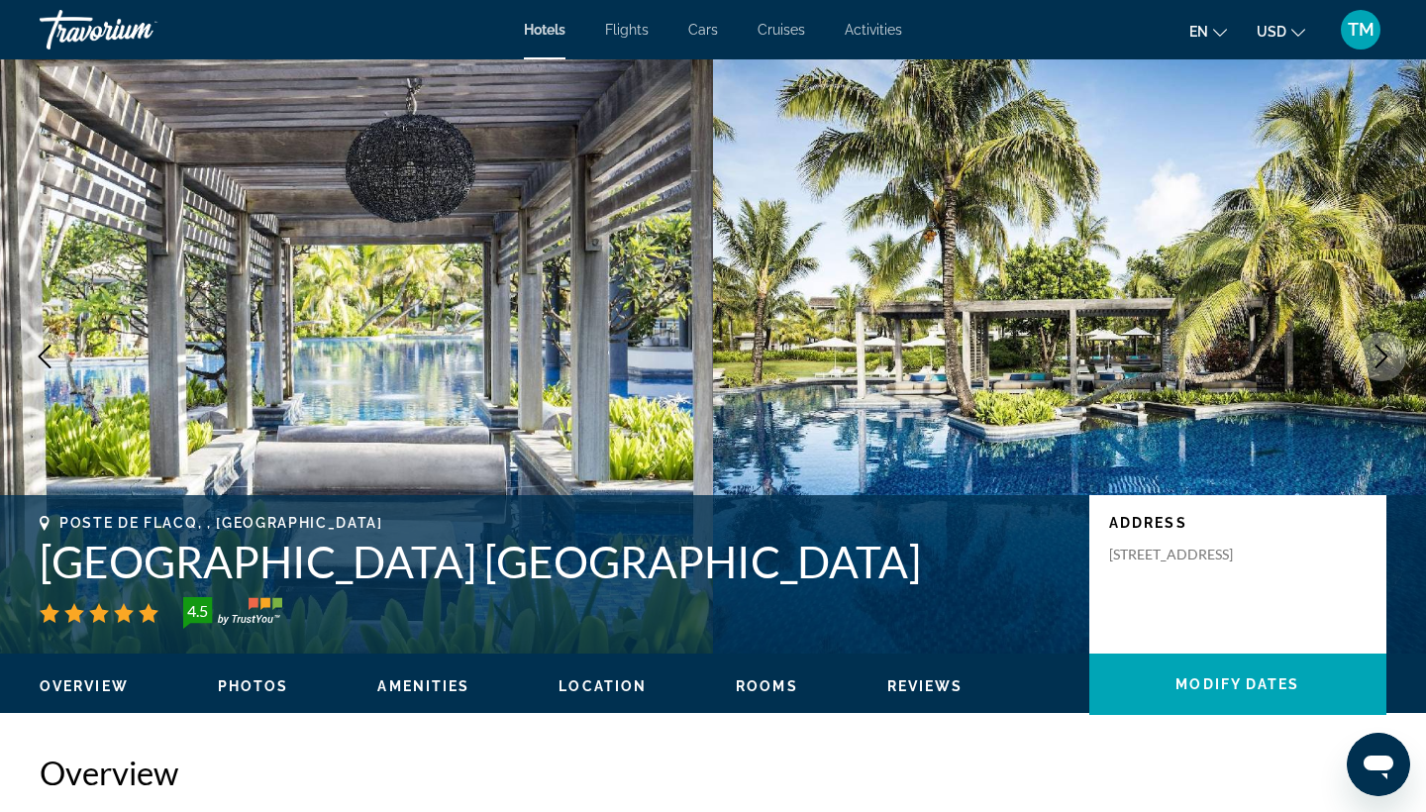
click at [1388, 353] on icon "Next image" at bounding box center [1382, 357] width 24 height 24
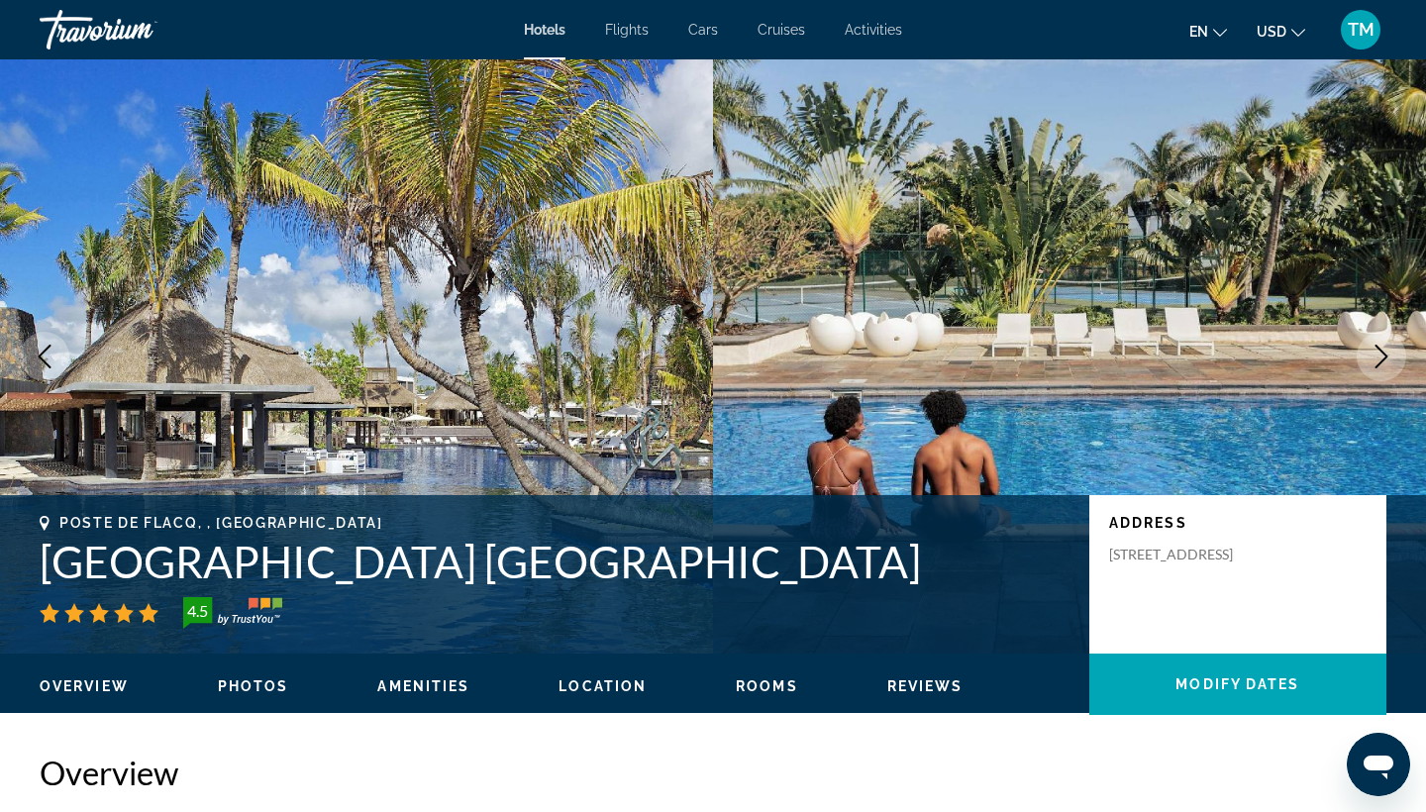
click at [1388, 353] on icon "Next image" at bounding box center [1382, 357] width 24 height 24
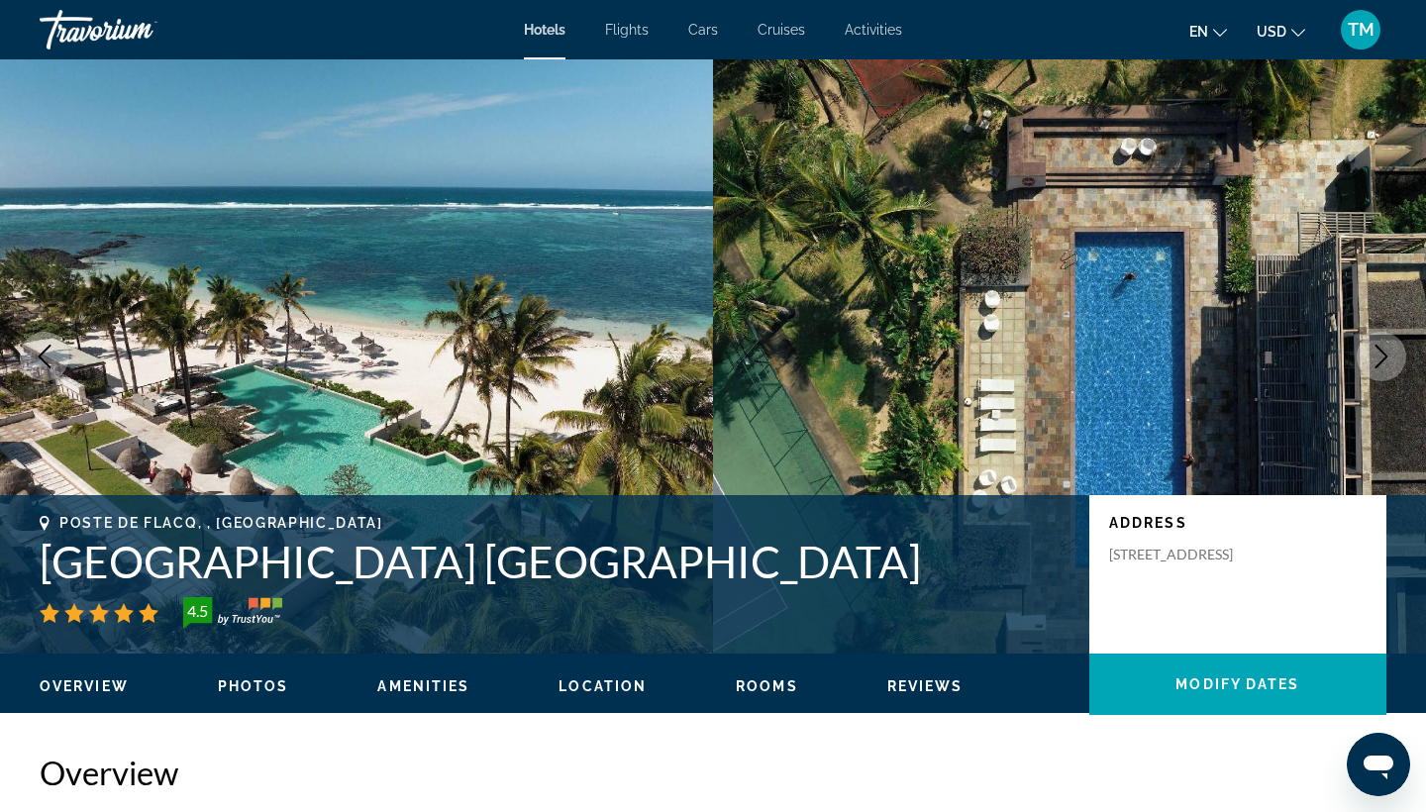
click at [1389, 353] on icon "Next image" at bounding box center [1382, 357] width 24 height 24
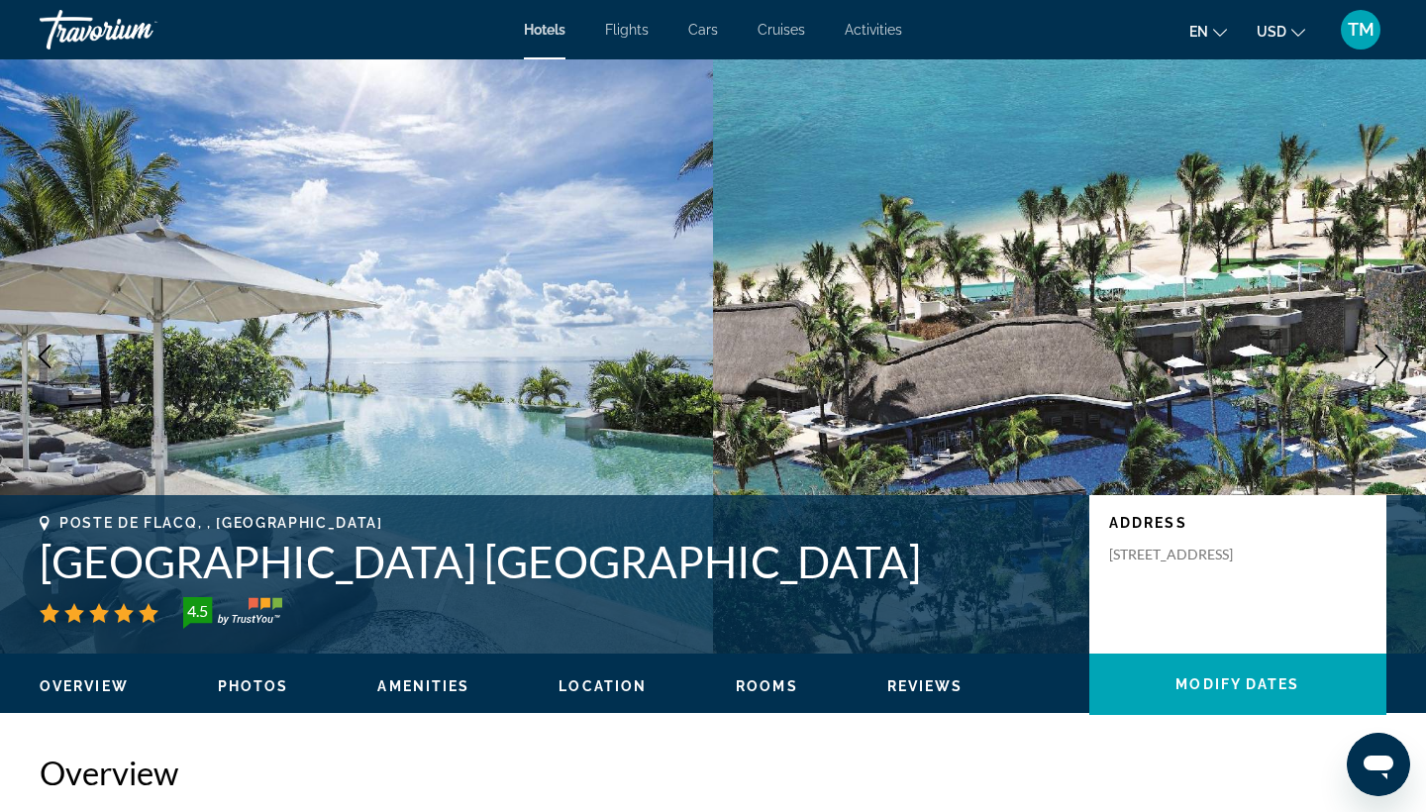
click at [1389, 353] on icon "Next image" at bounding box center [1382, 357] width 24 height 24
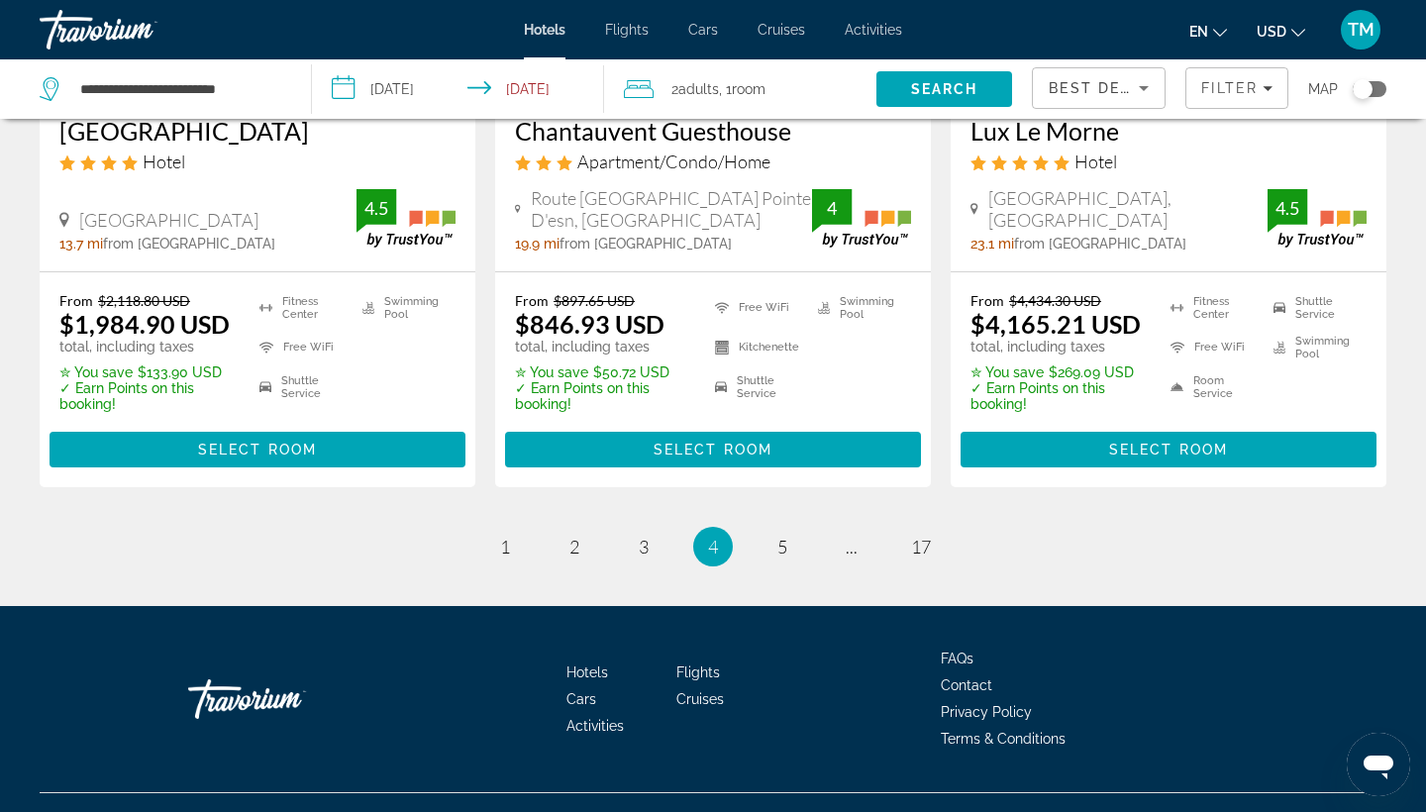
scroll to position [2679, 0]
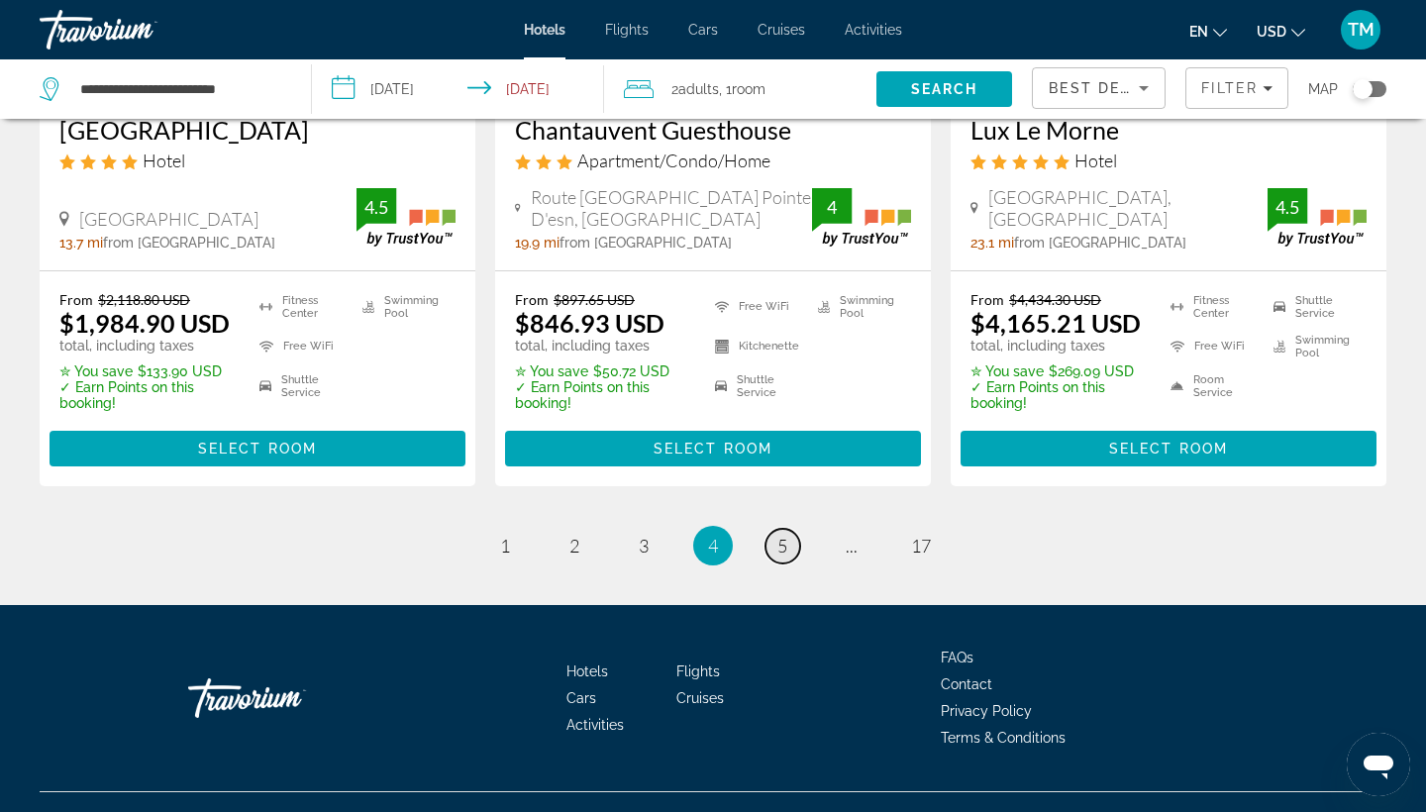
click at [788, 539] on link "page 5" at bounding box center [783, 546] width 35 height 35
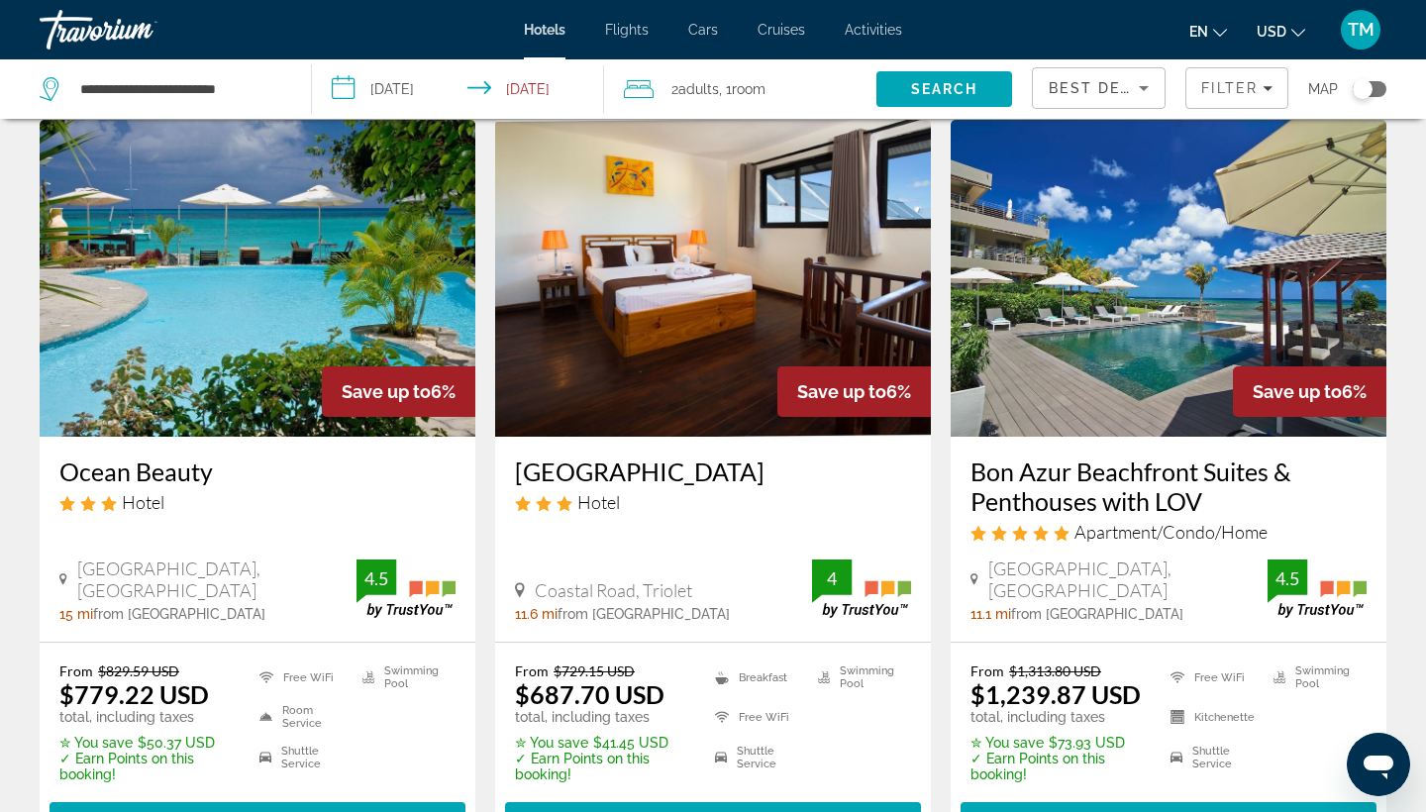
scroll to position [70, 0]
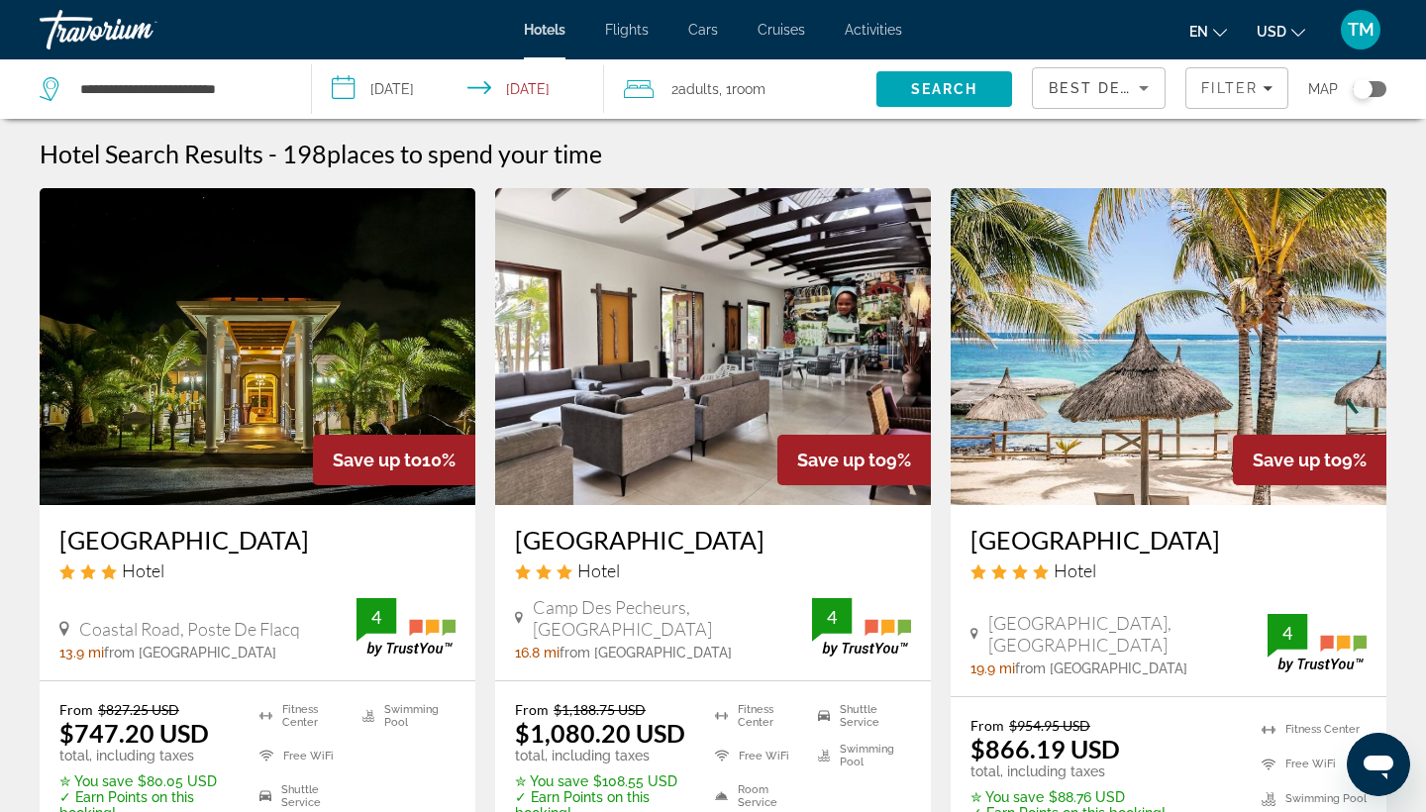
click at [1144, 89] on icon "Sort by" at bounding box center [1144, 88] width 10 height 5
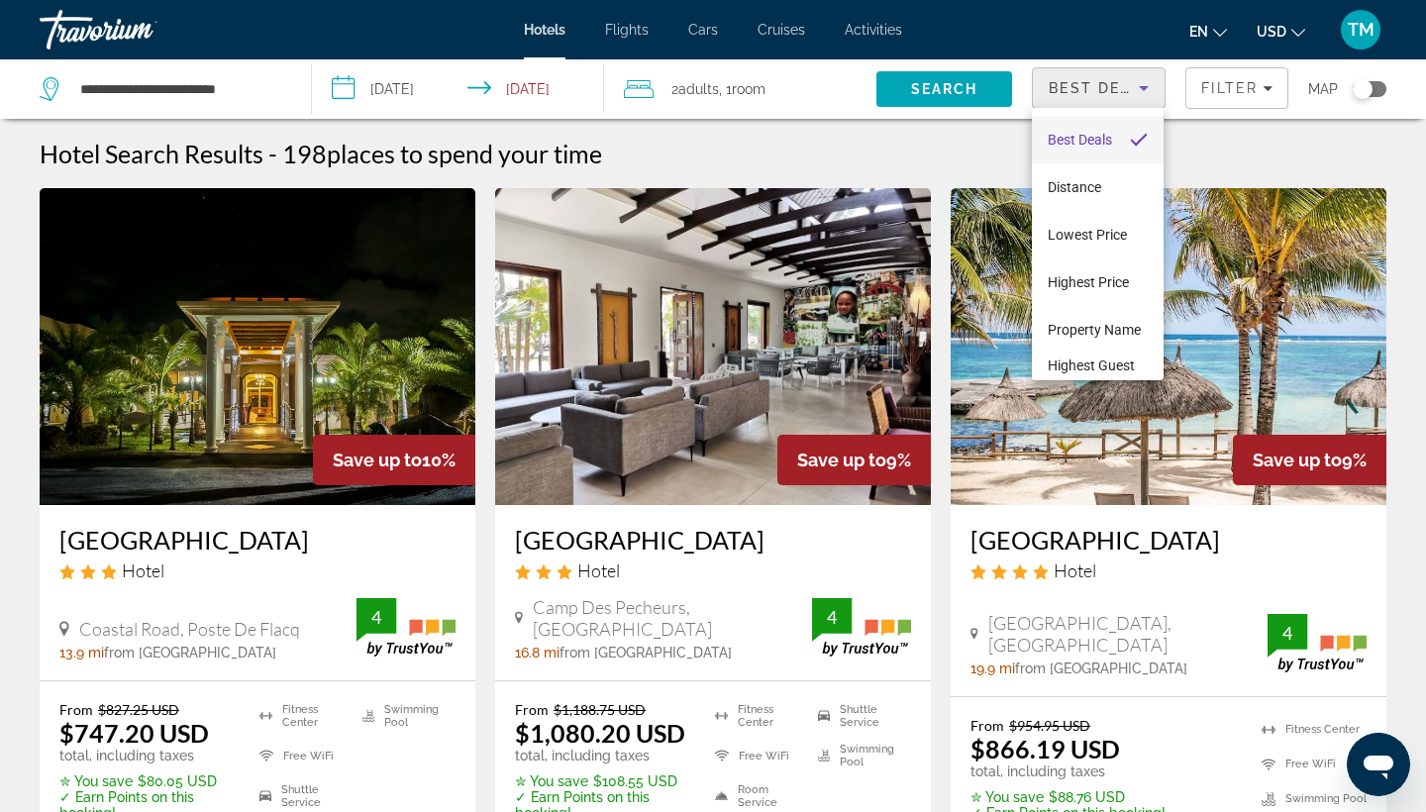
click at [1256, 132] on div at bounding box center [713, 406] width 1426 height 812
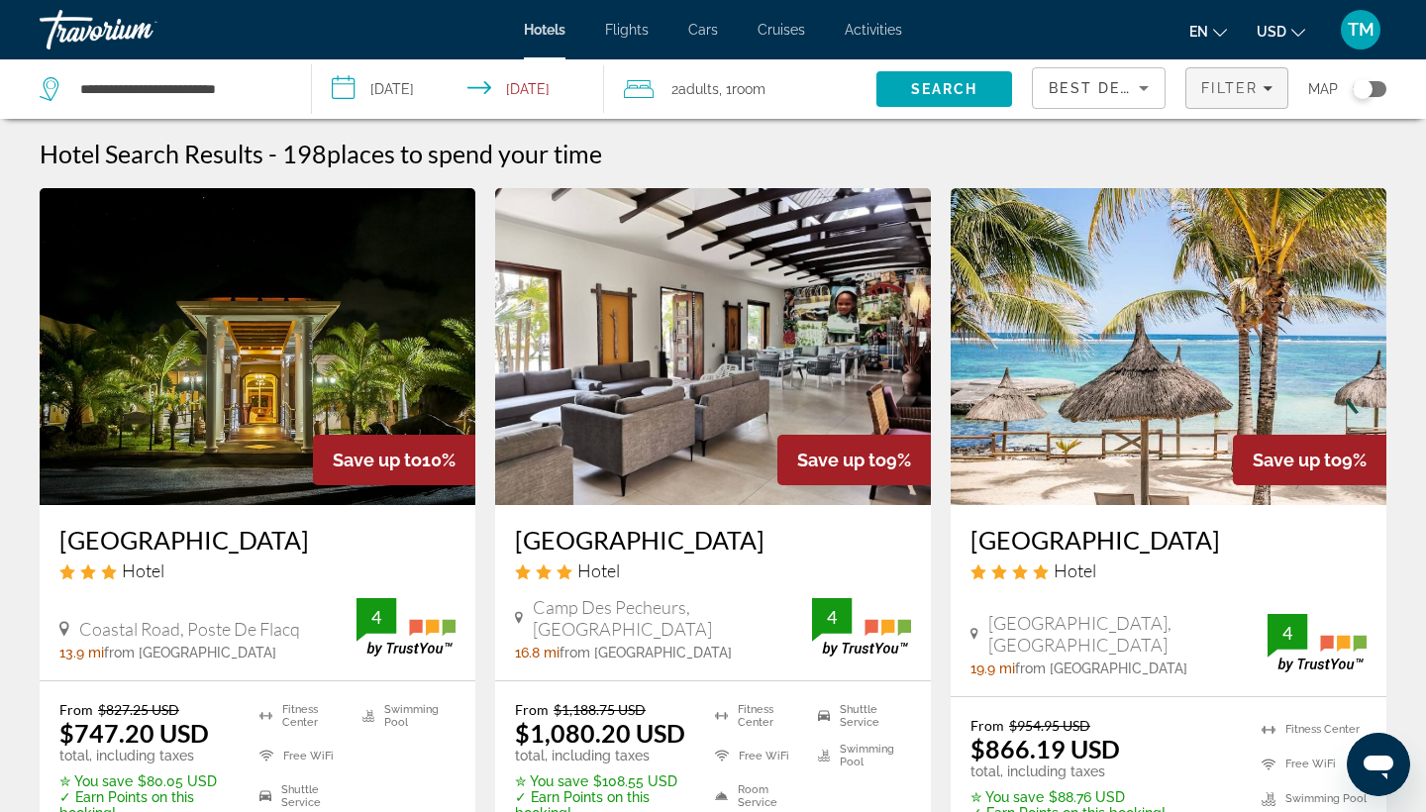
click at [1267, 92] on icon "Filters" at bounding box center [1268, 88] width 10 height 10
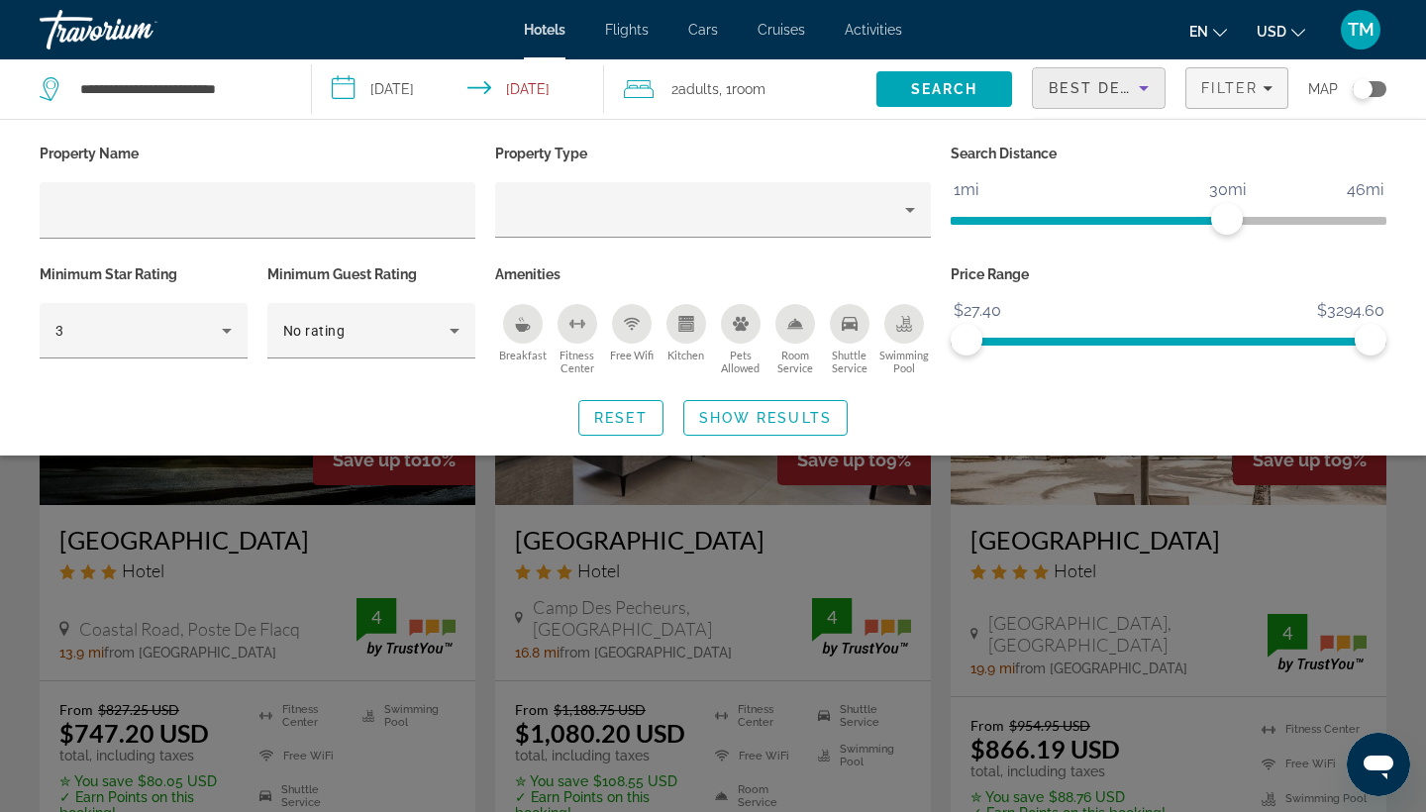
click at [1143, 93] on icon "Sort by" at bounding box center [1144, 88] width 24 height 24
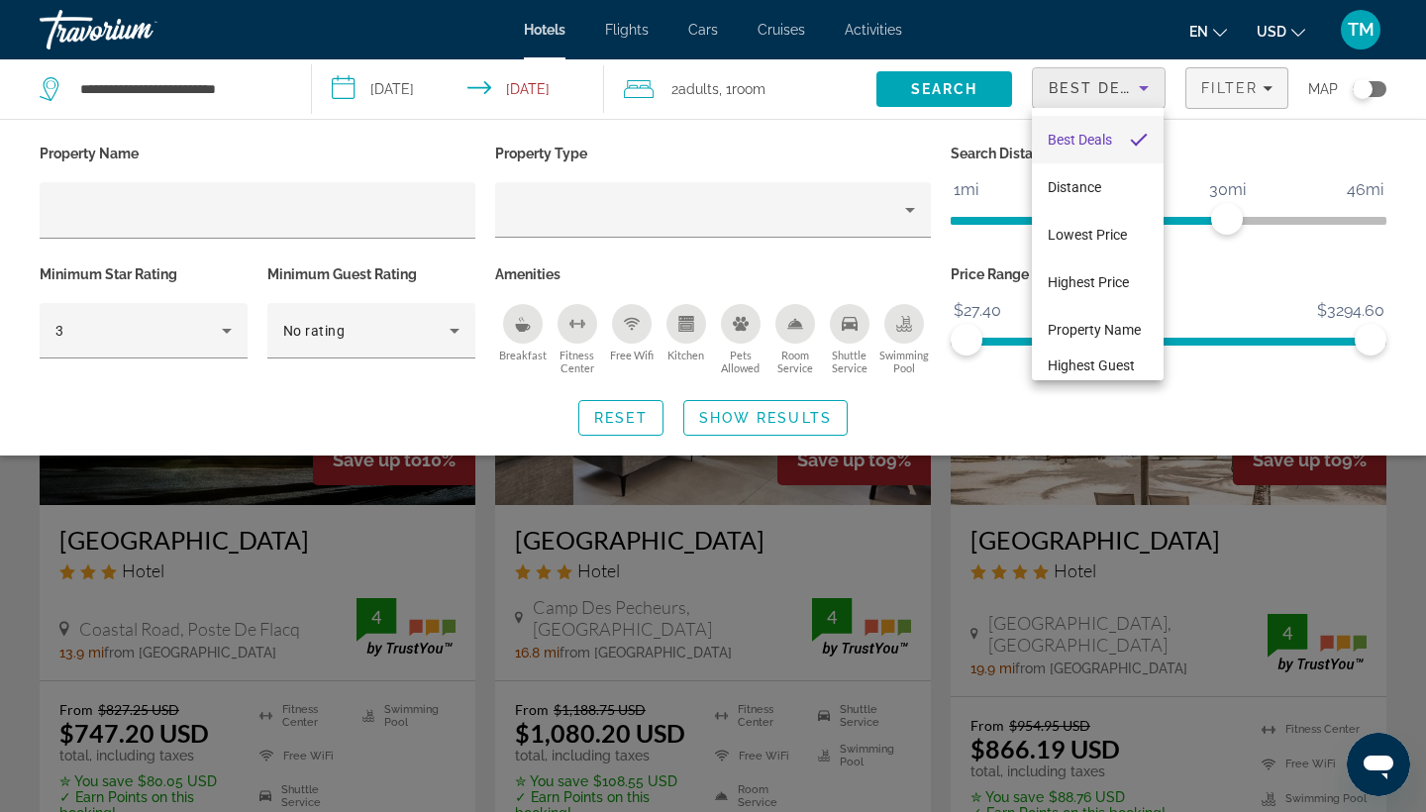
click at [1195, 139] on div at bounding box center [713, 406] width 1426 height 812
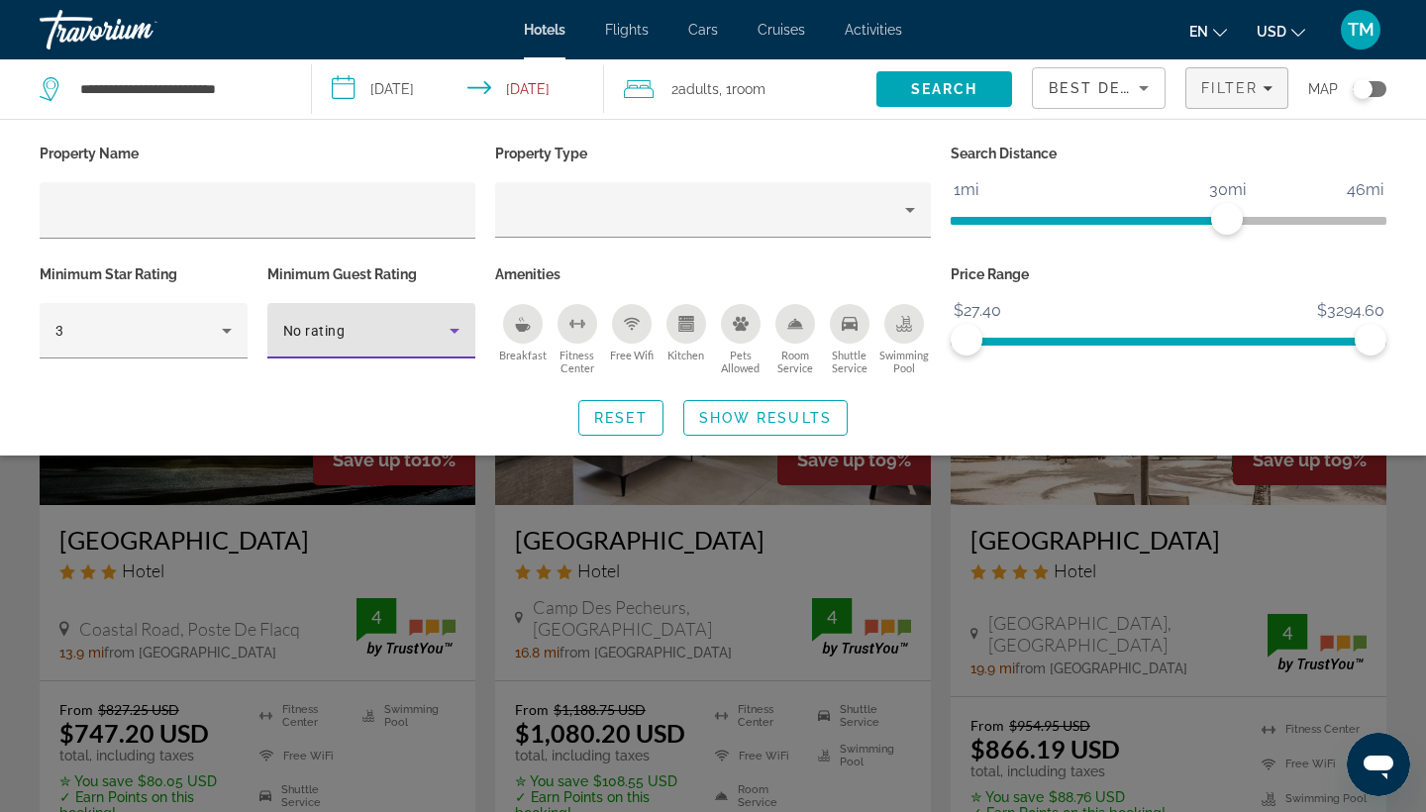
click at [448, 329] on icon "Hotel Filters" at bounding box center [455, 331] width 24 height 24
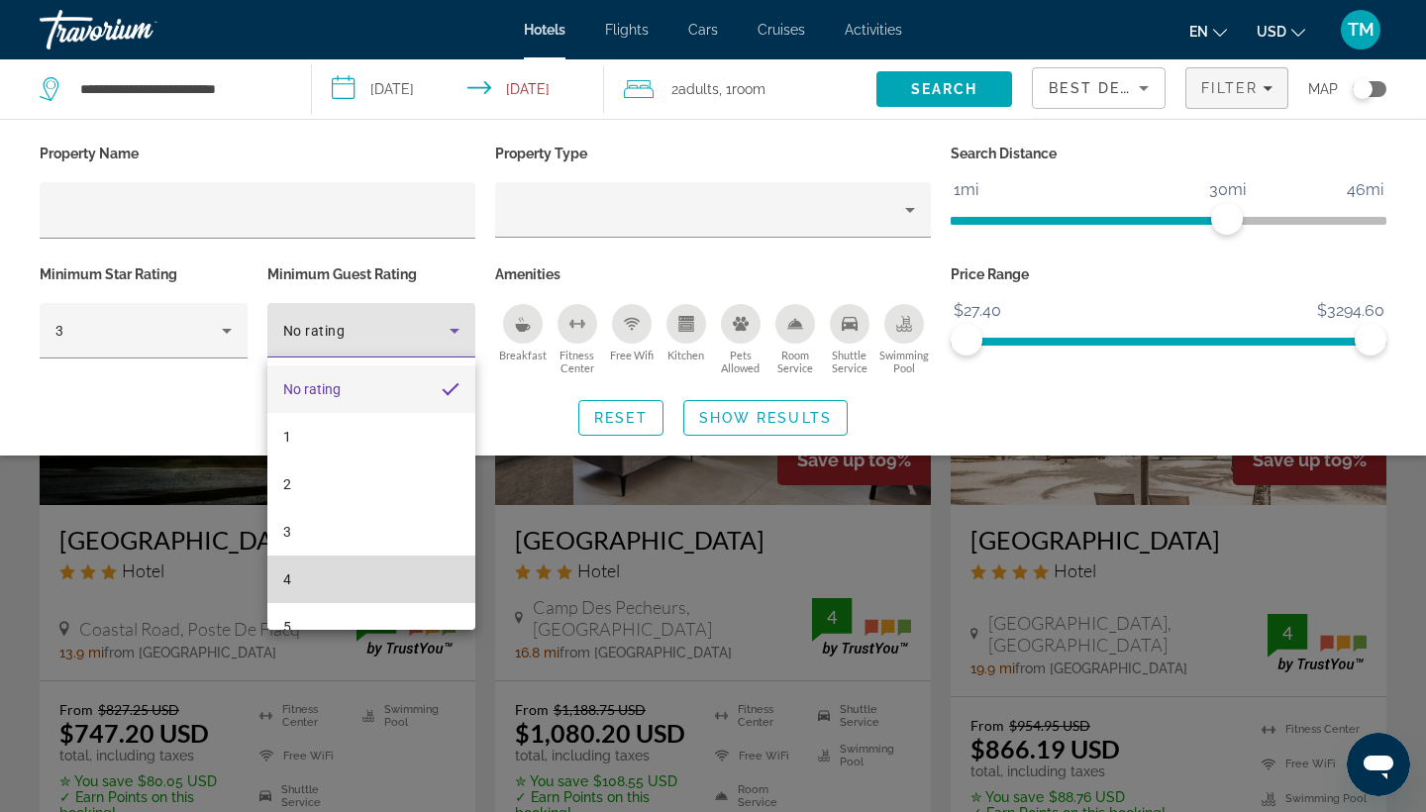
click at [284, 570] on span "4" at bounding box center [287, 580] width 8 height 24
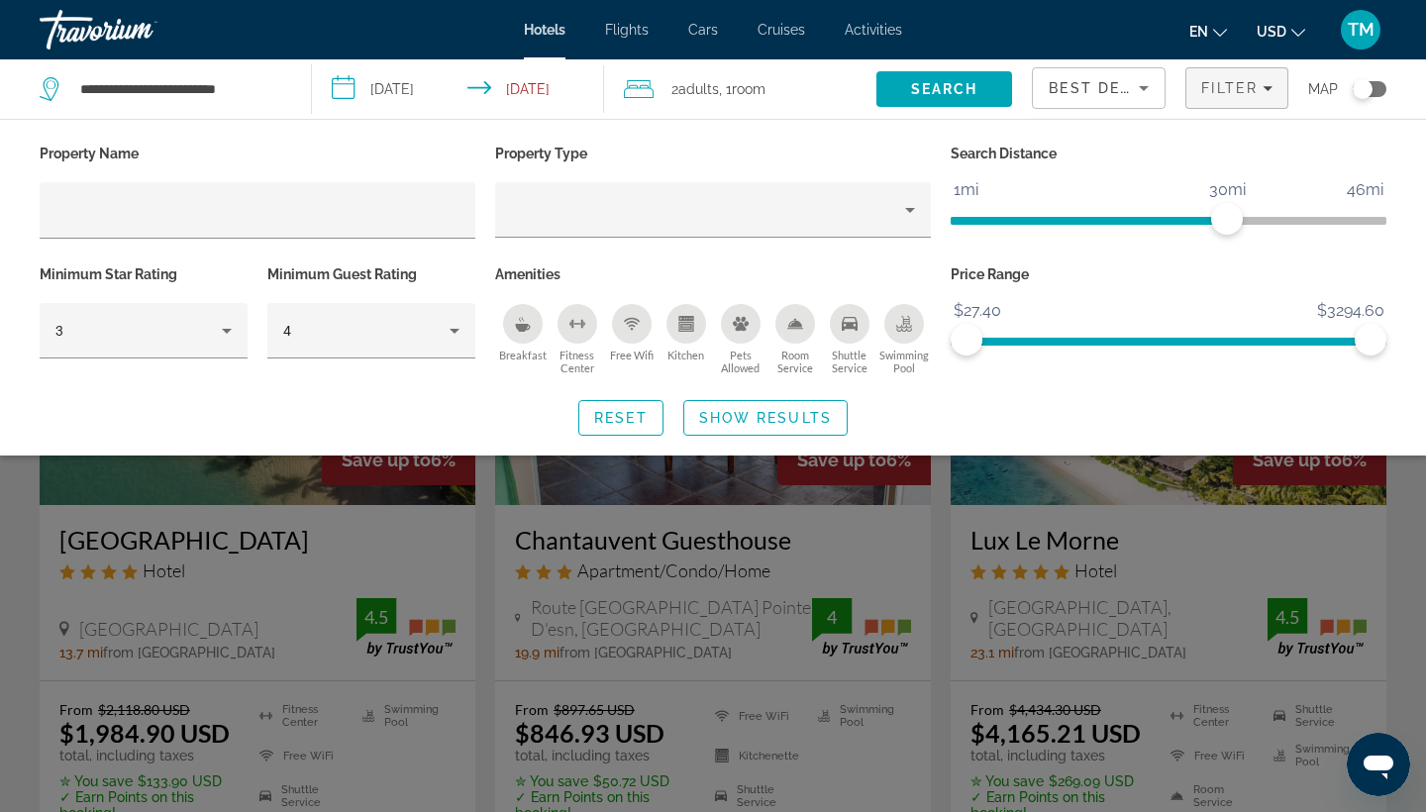
click at [826, 77] on div "2 Adult Adults , 1 Room rooms" at bounding box center [750, 89] width 253 height 28
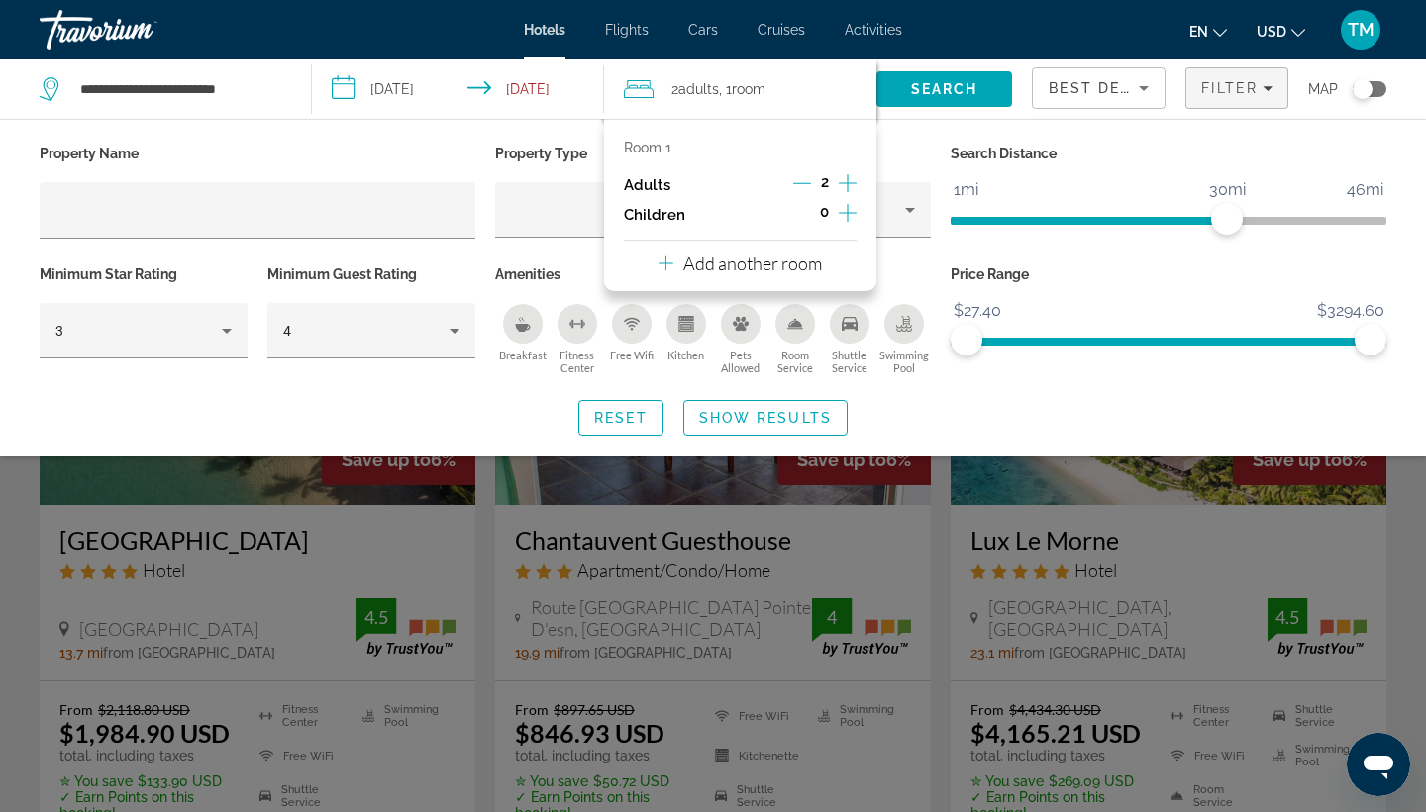
click at [826, 77] on div "2 Adult Adults , 1 Room rooms" at bounding box center [750, 89] width 253 height 28
click at [1077, 28] on div "en English Español Français Italiano Português русский USD USD ($) MXN (Mex$) C…" at bounding box center [1154, 30] width 465 height 42
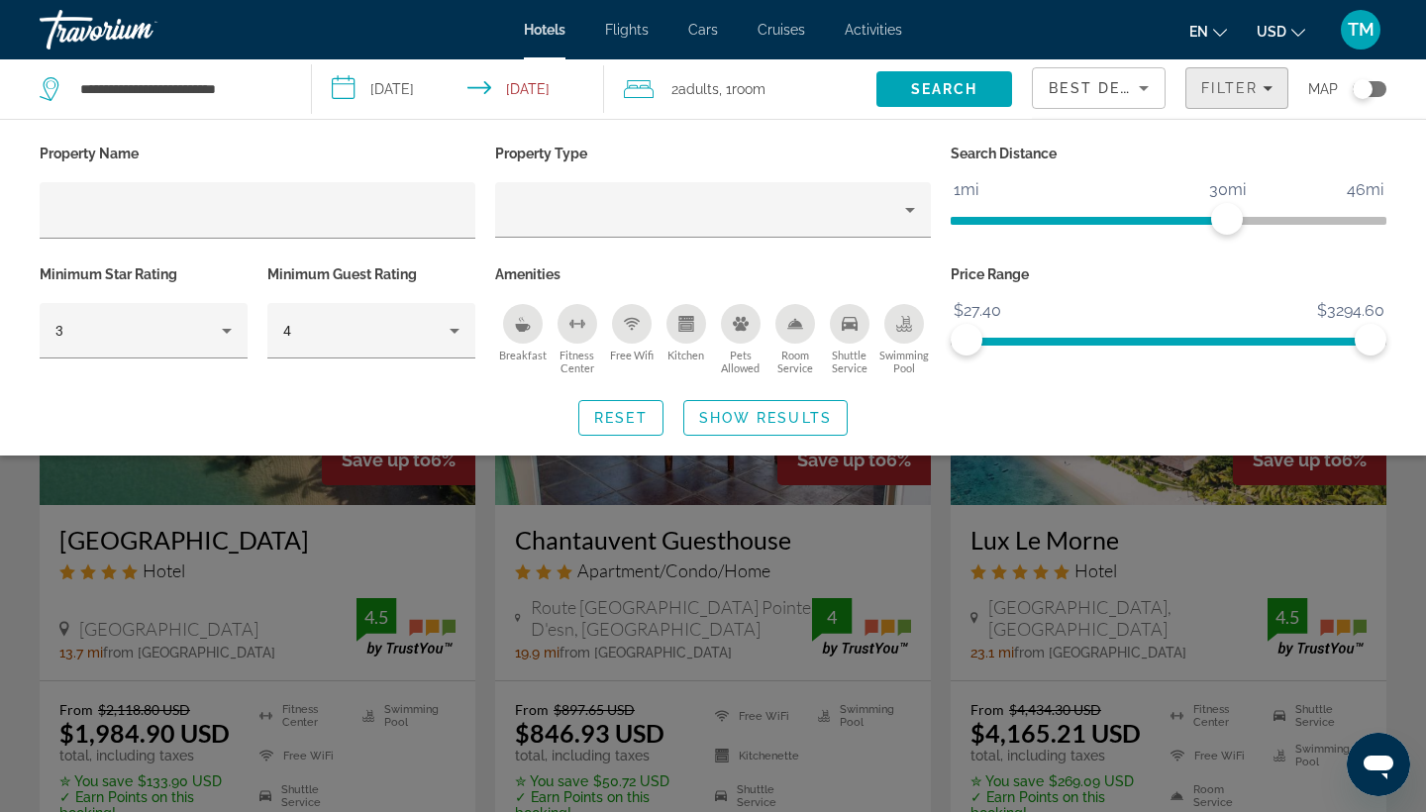
click at [1271, 92] on icon "Filters" at bounding box center [1268, 88] width 10 height 10
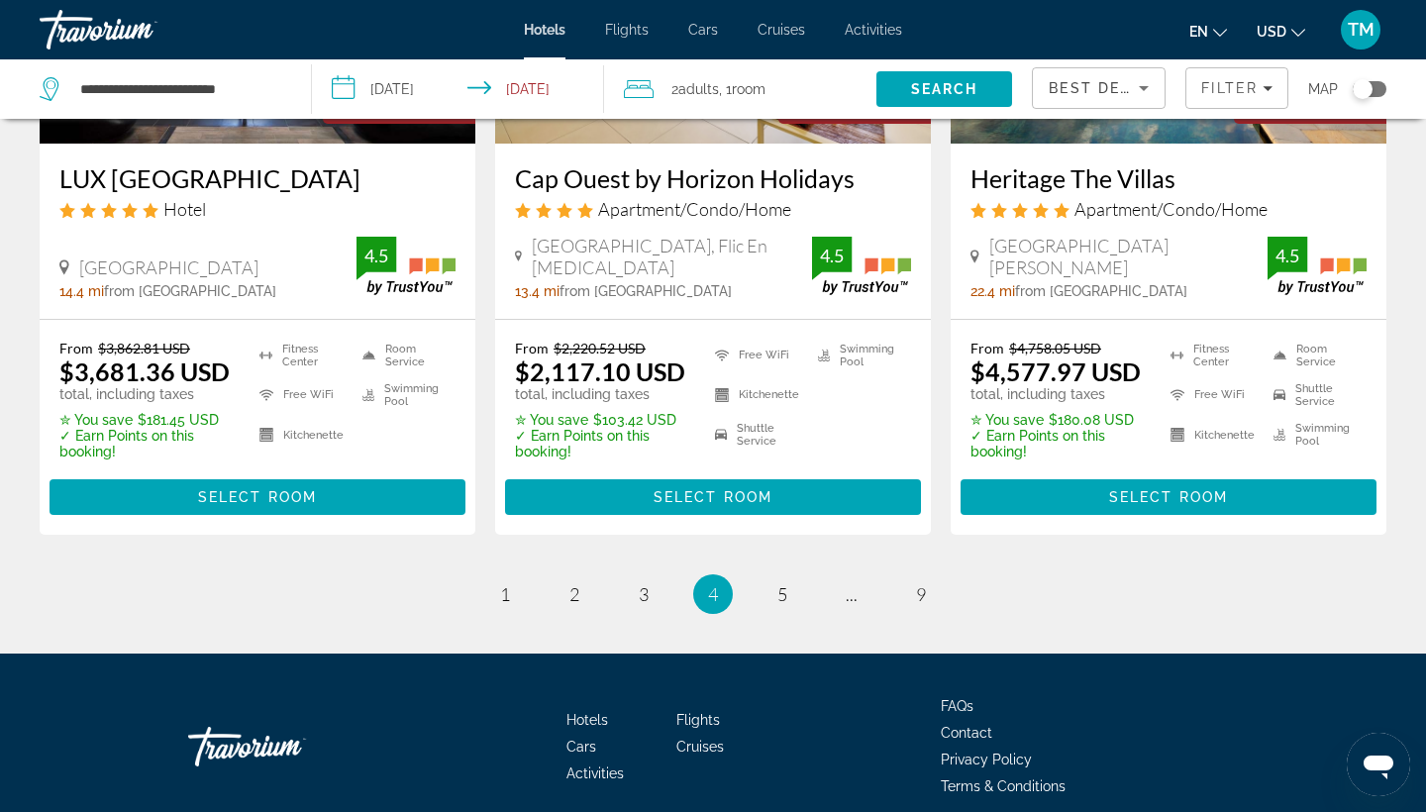
scroll to position [2682, 0]
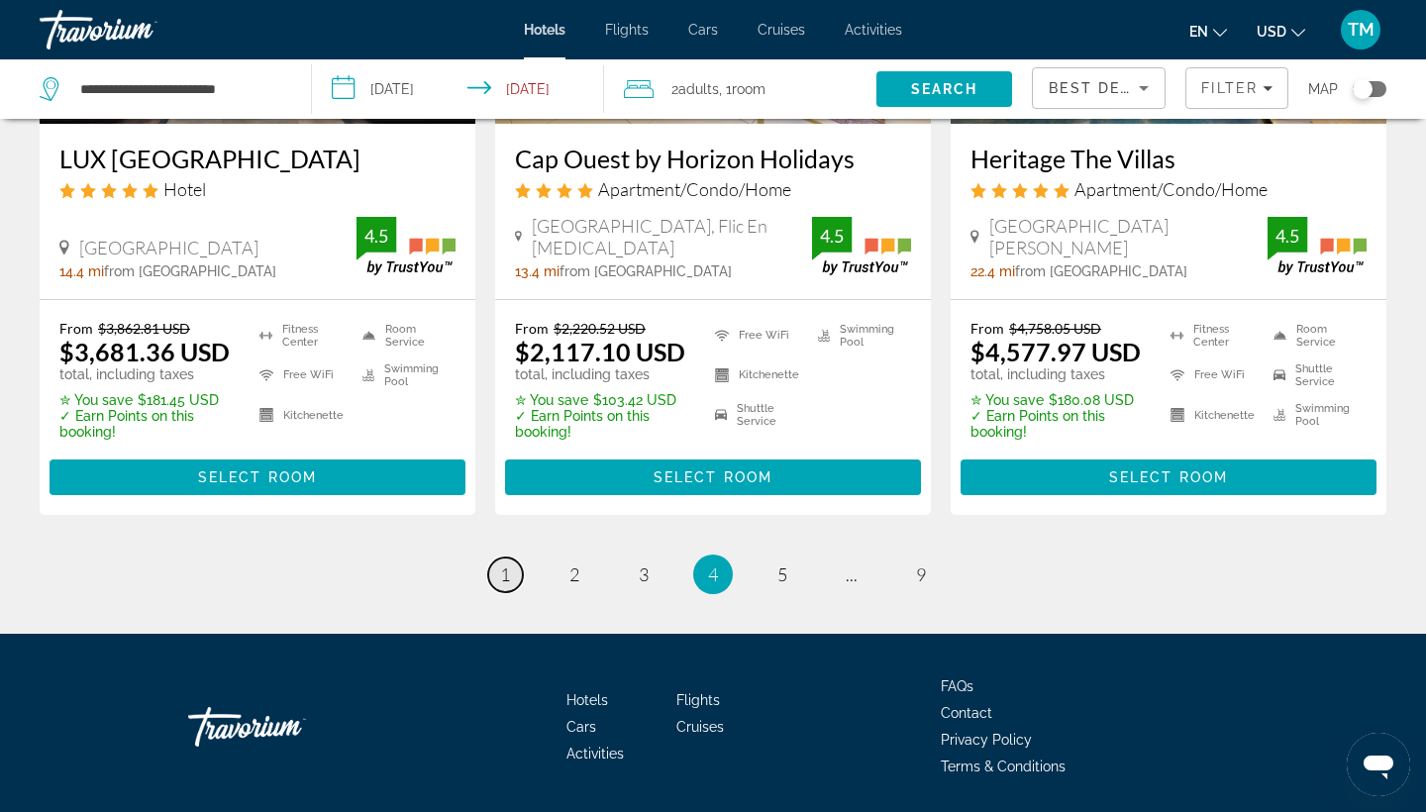
click at [500, 568] on span "1" at bounding box center [505, 575] width 10 height 22
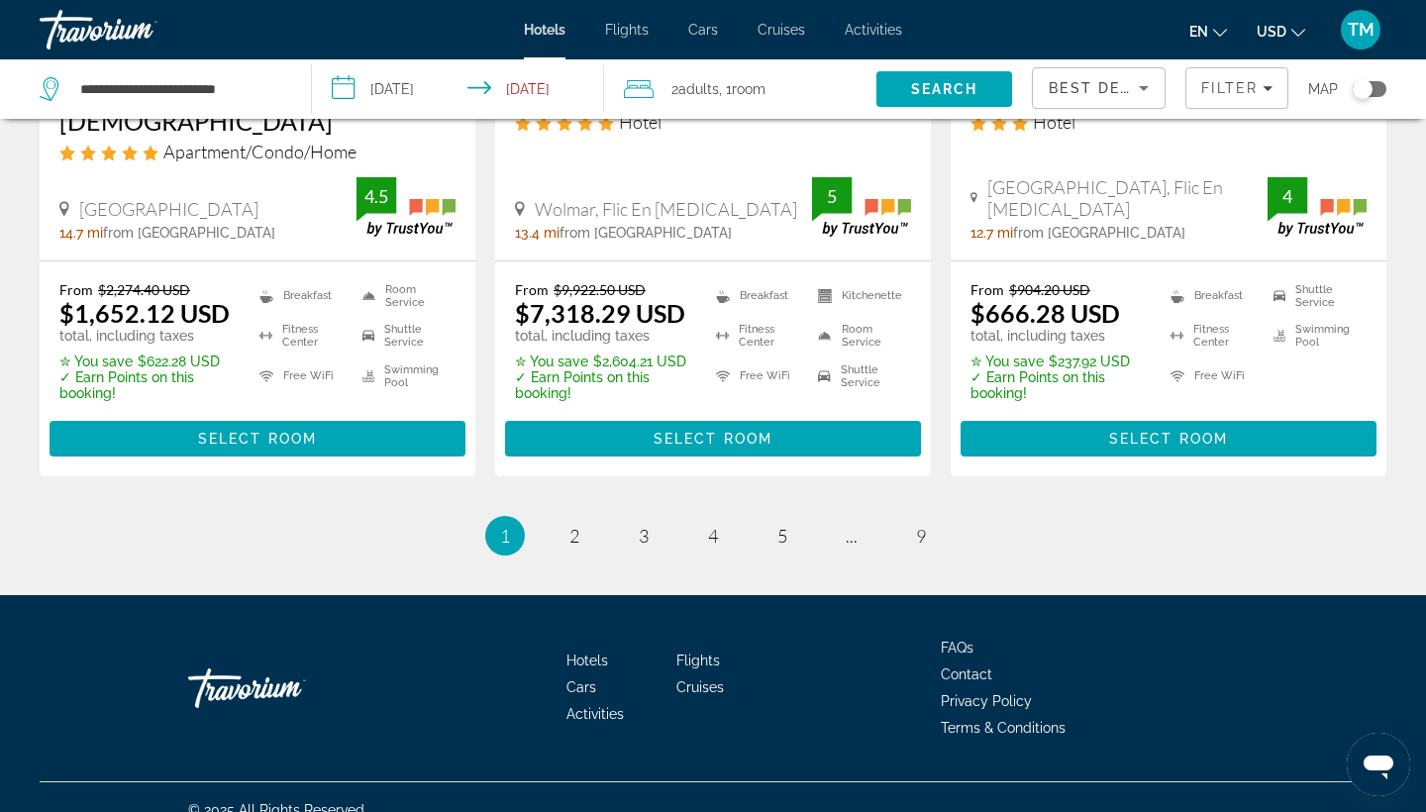
scroll to position [2746, 0]
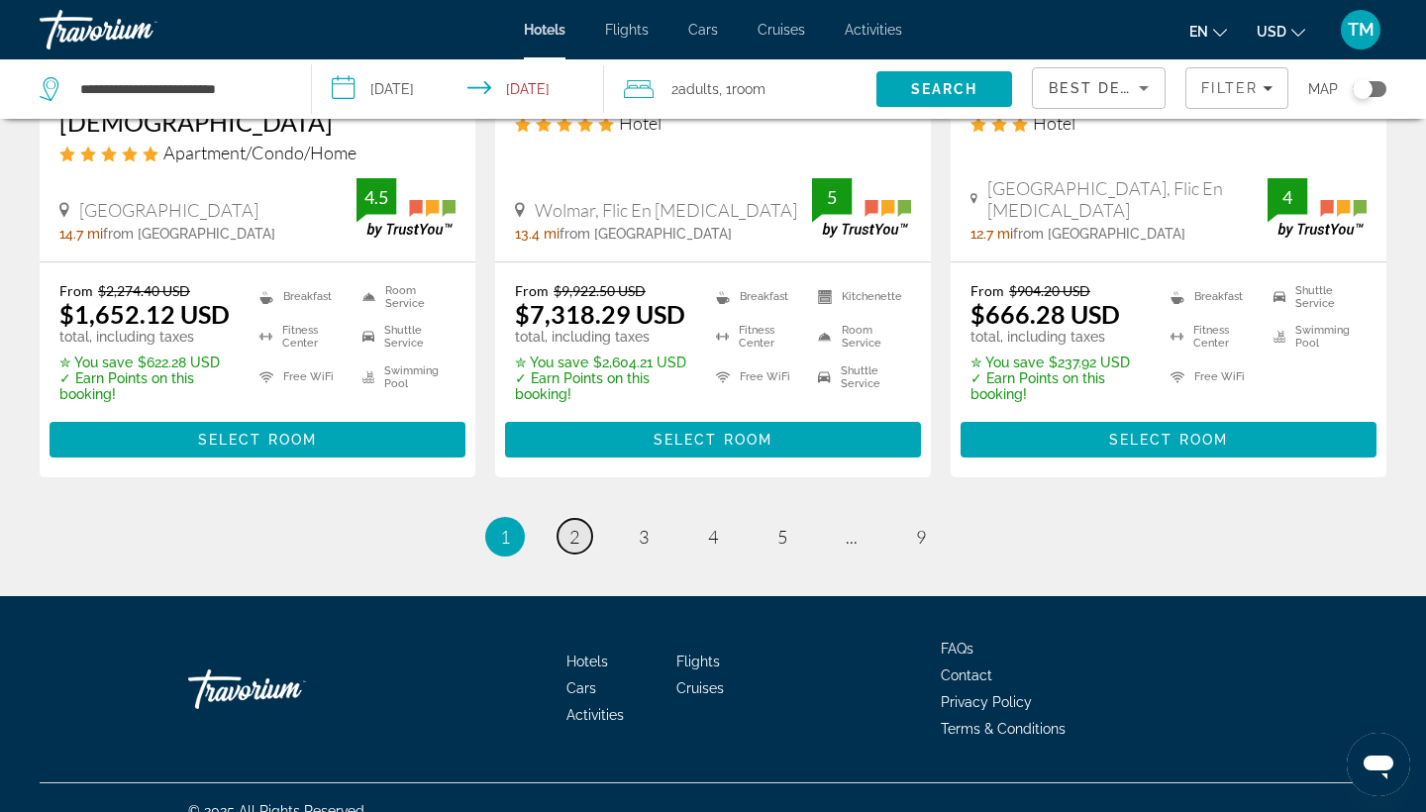
click at [575, 526] on span "2" at bounding box center [575, 537] width 10 height 22
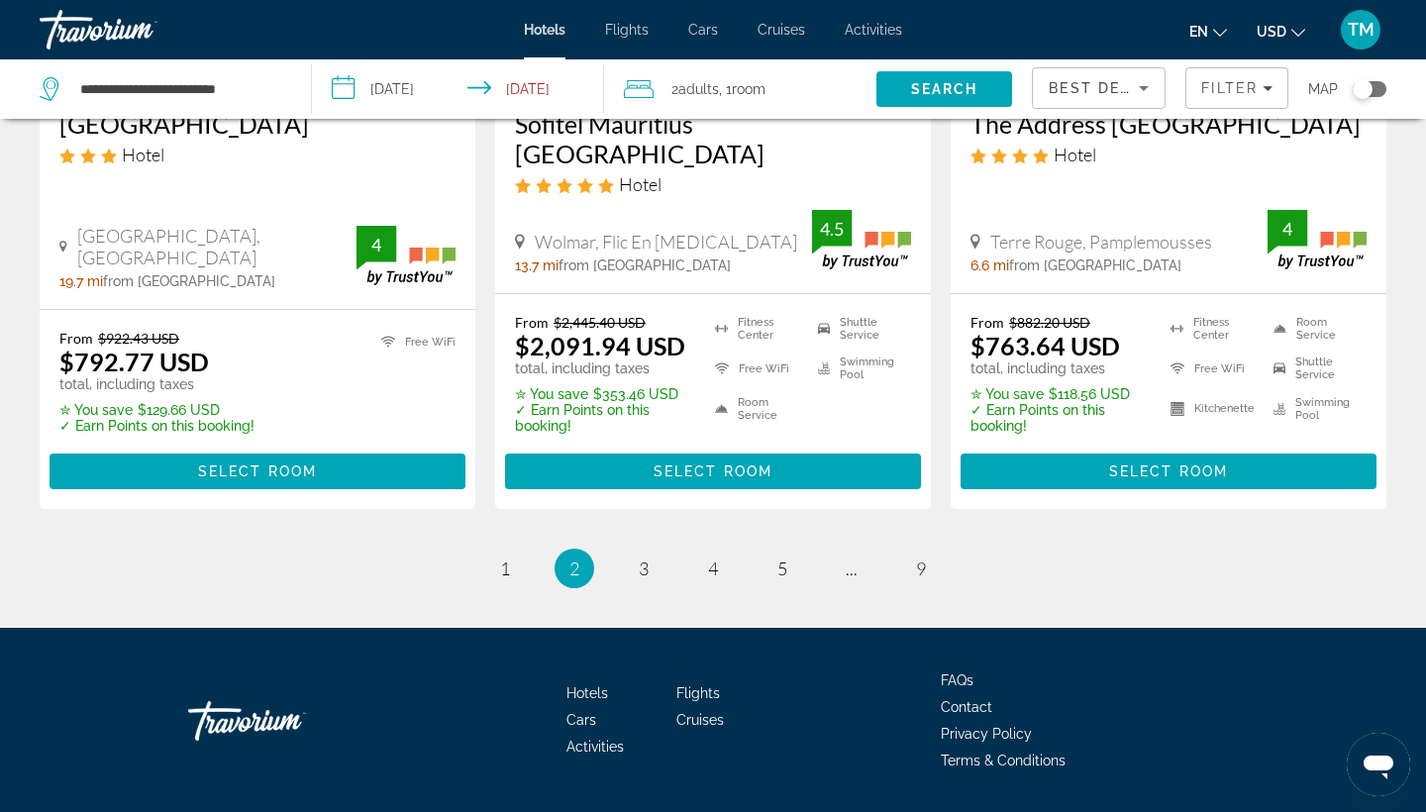
scroll to position [2746, 0]
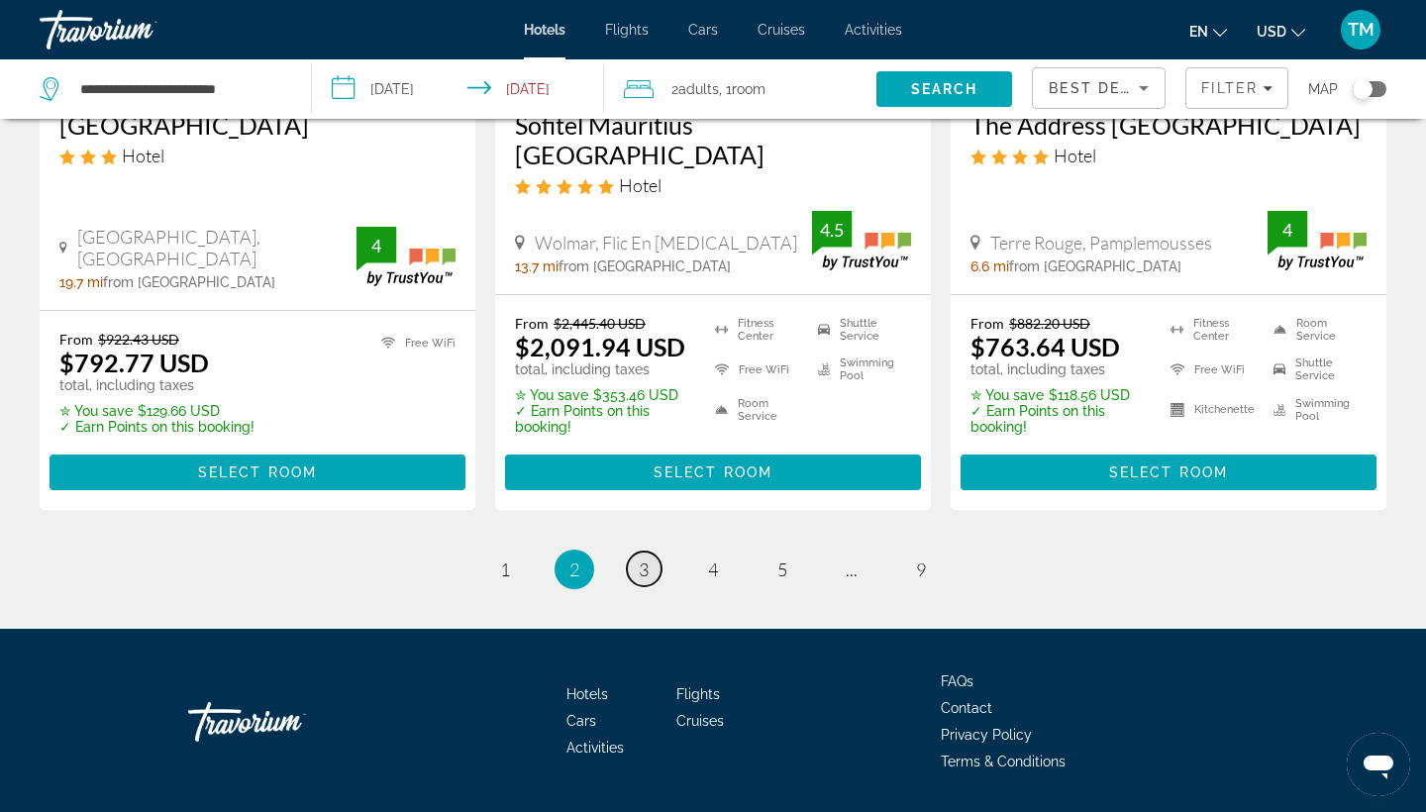
click at [645, 559] on span "3" at bounding box center [644, 570] width 10 height 22
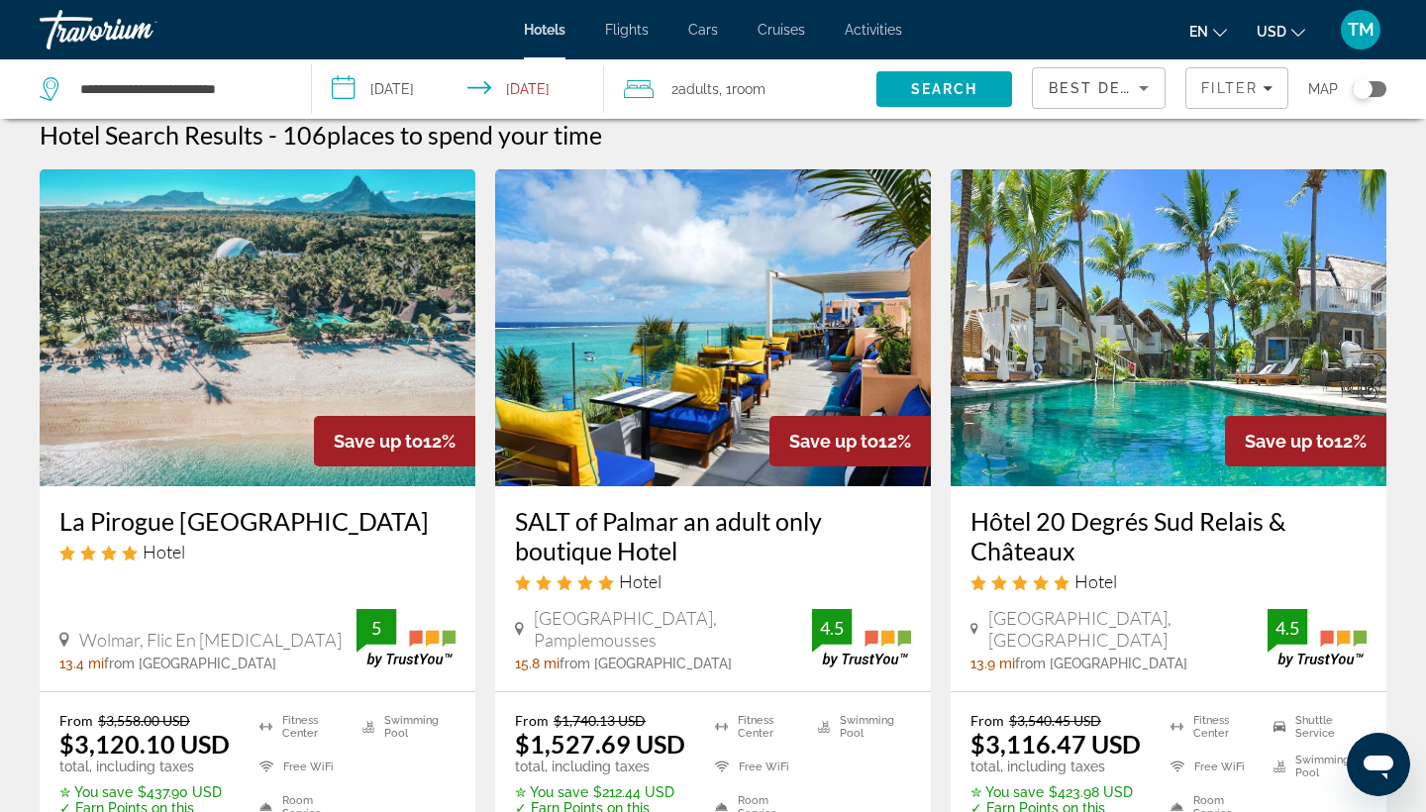
scroll to position [16, 0]
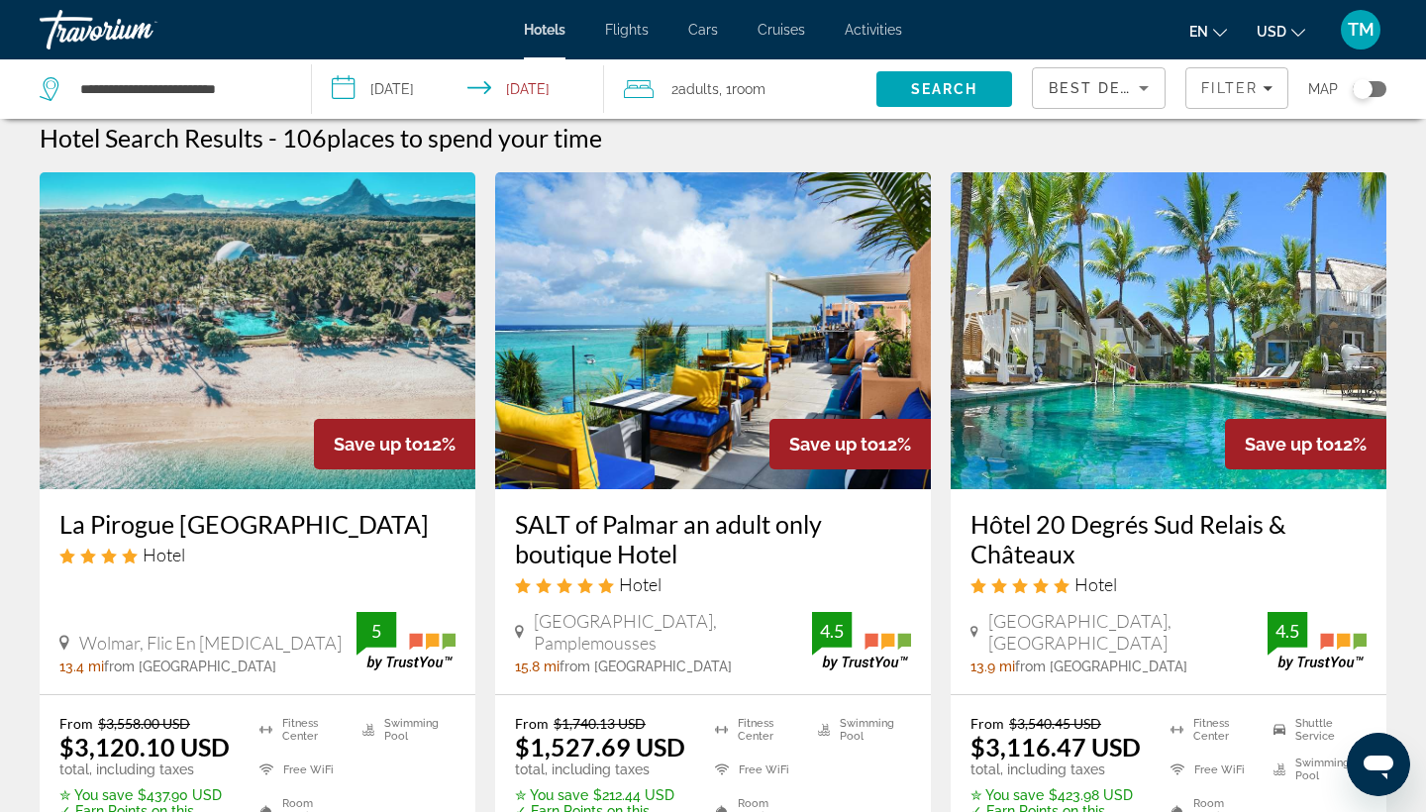
click at [775, 366] on img "Main content" at bounding box center [713, 330] width 436 height 317
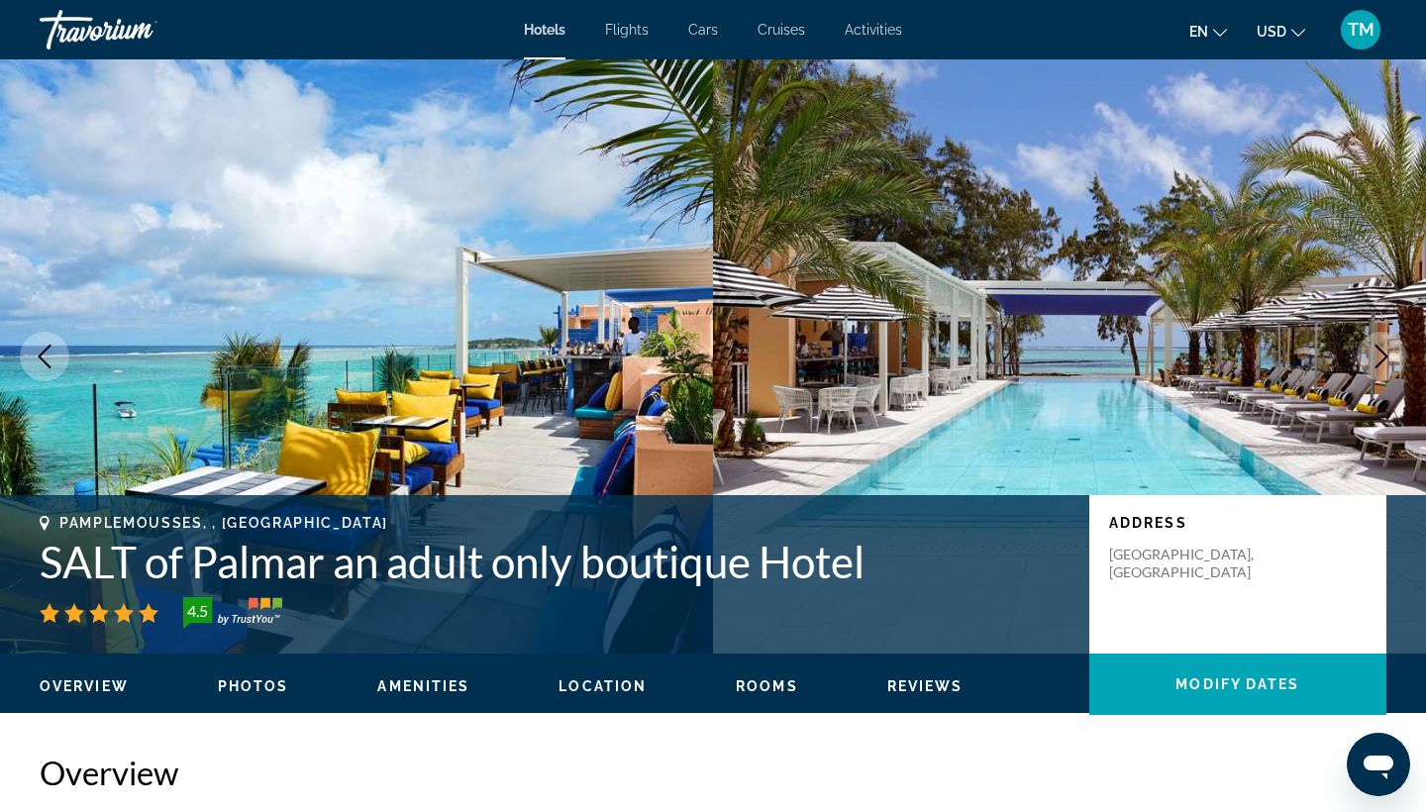
click at [1383, 348] on icon "Next image" at bounding box center [1382, 357] width 24 height 24
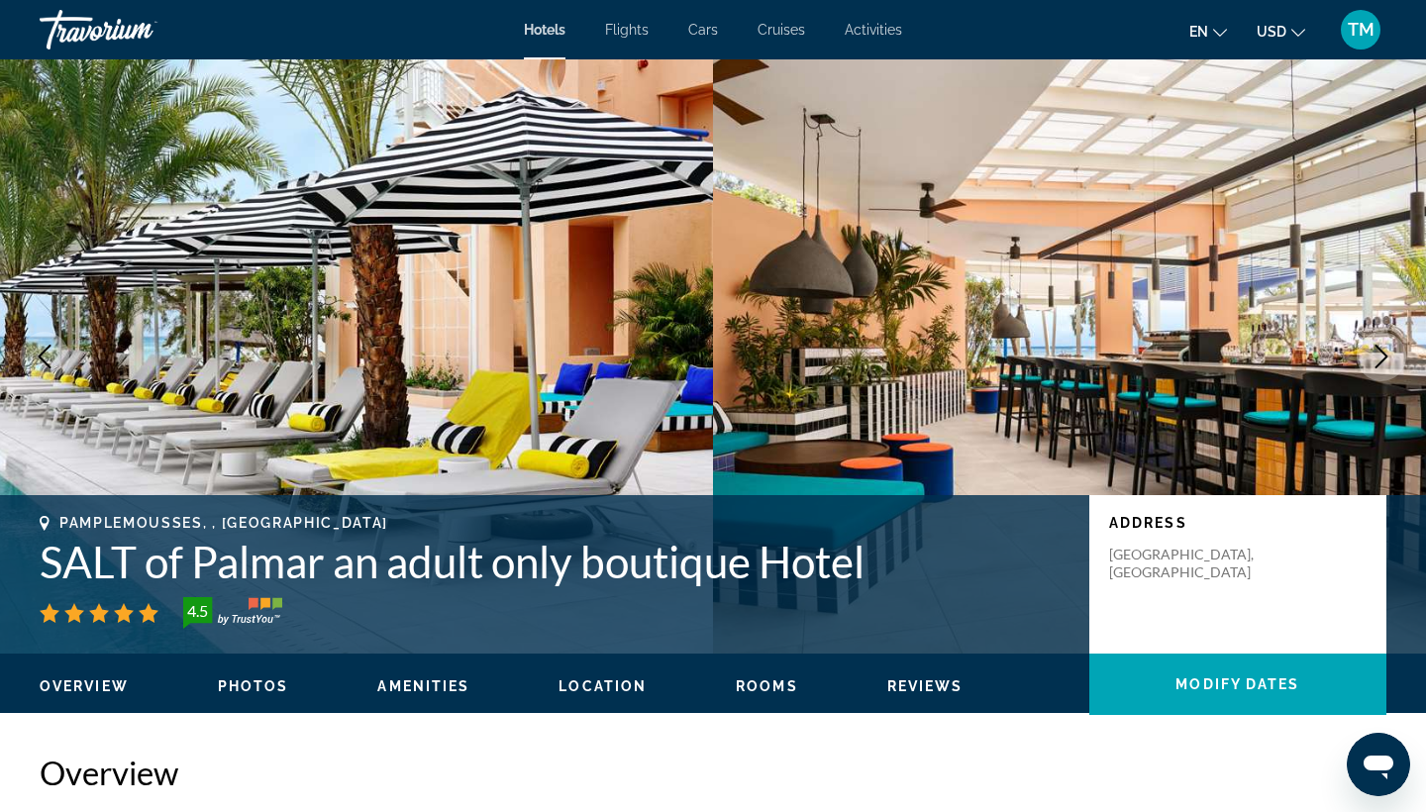
click at [1383, 348] on icon "Next image" at bounding box center [1382, 357] width 24 height 24
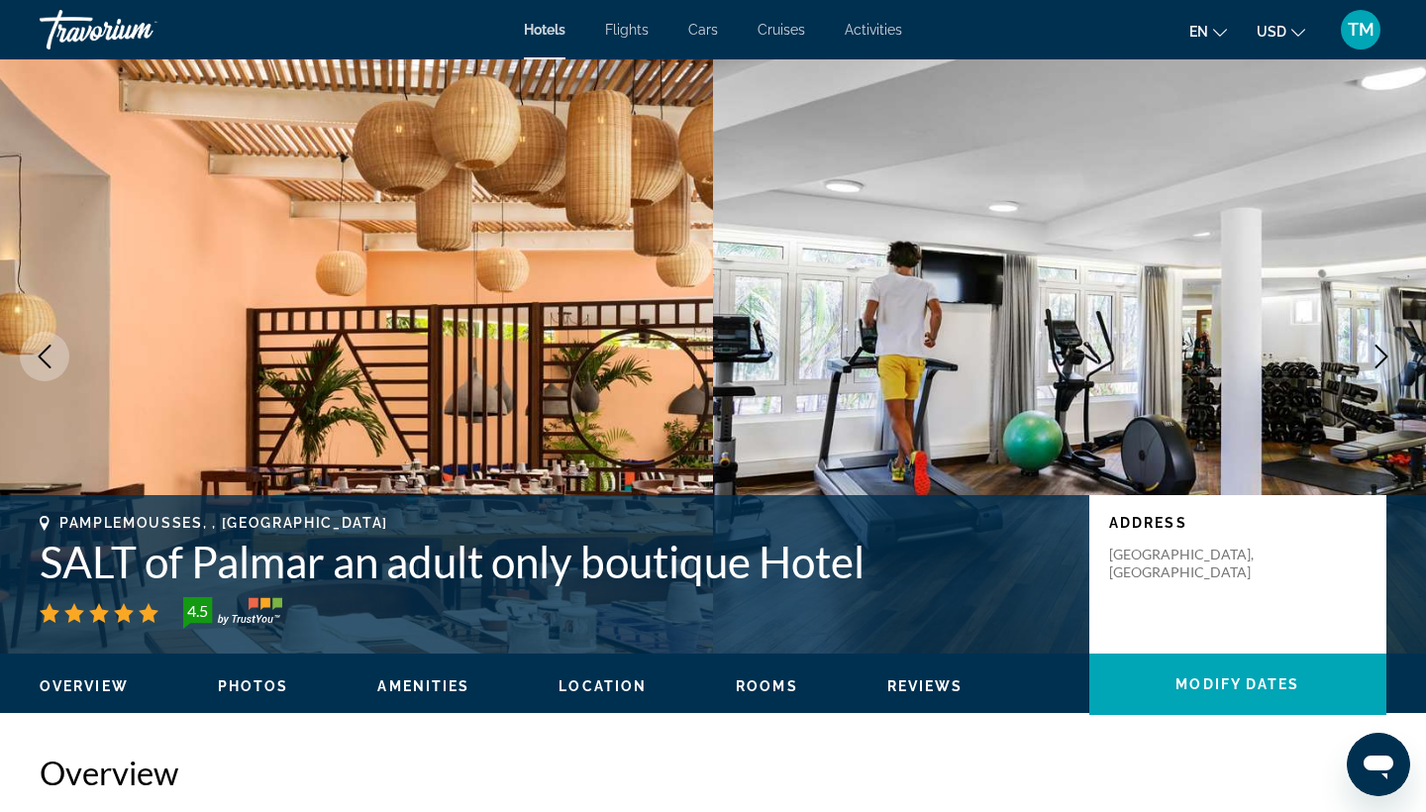
click at [1383, 348] on icon "Next image" at bounding box center [1382, 357] width 24 height 24
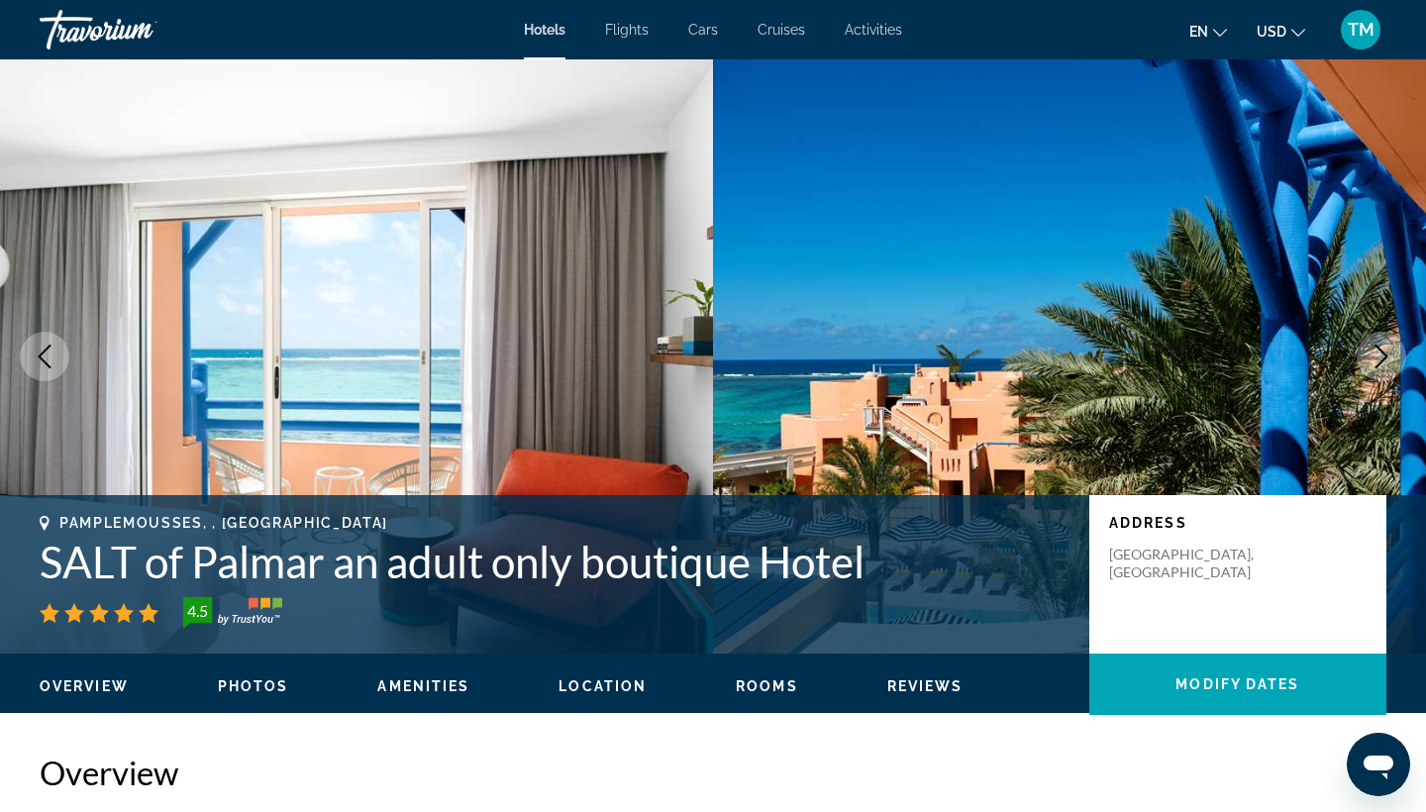
click at [1383, 348] on icon "Next image" at bounding box center [1382, 357] width 24 height 24
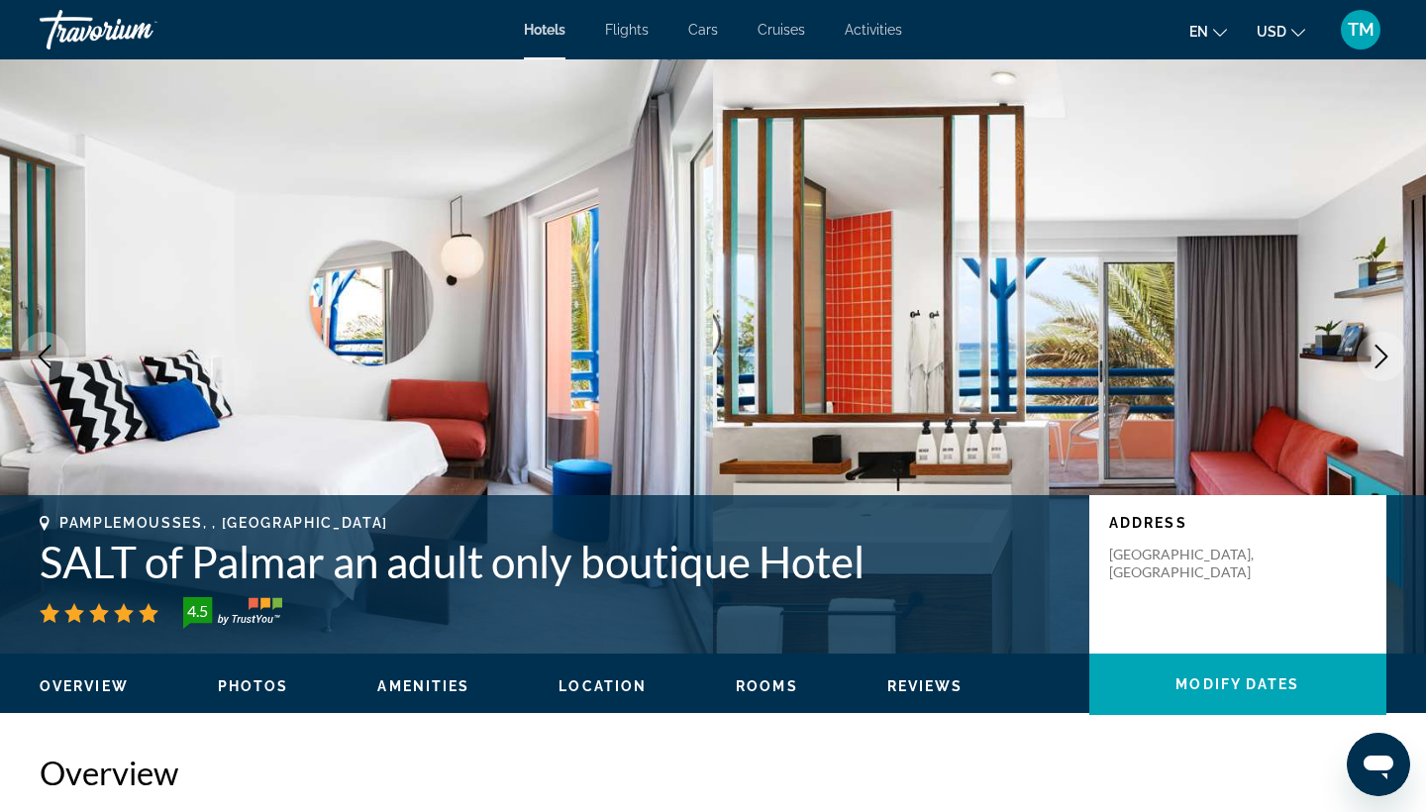
click at [1383, 348] on icon "Next image" at bounding box center [1382, 357] width 24 height 24
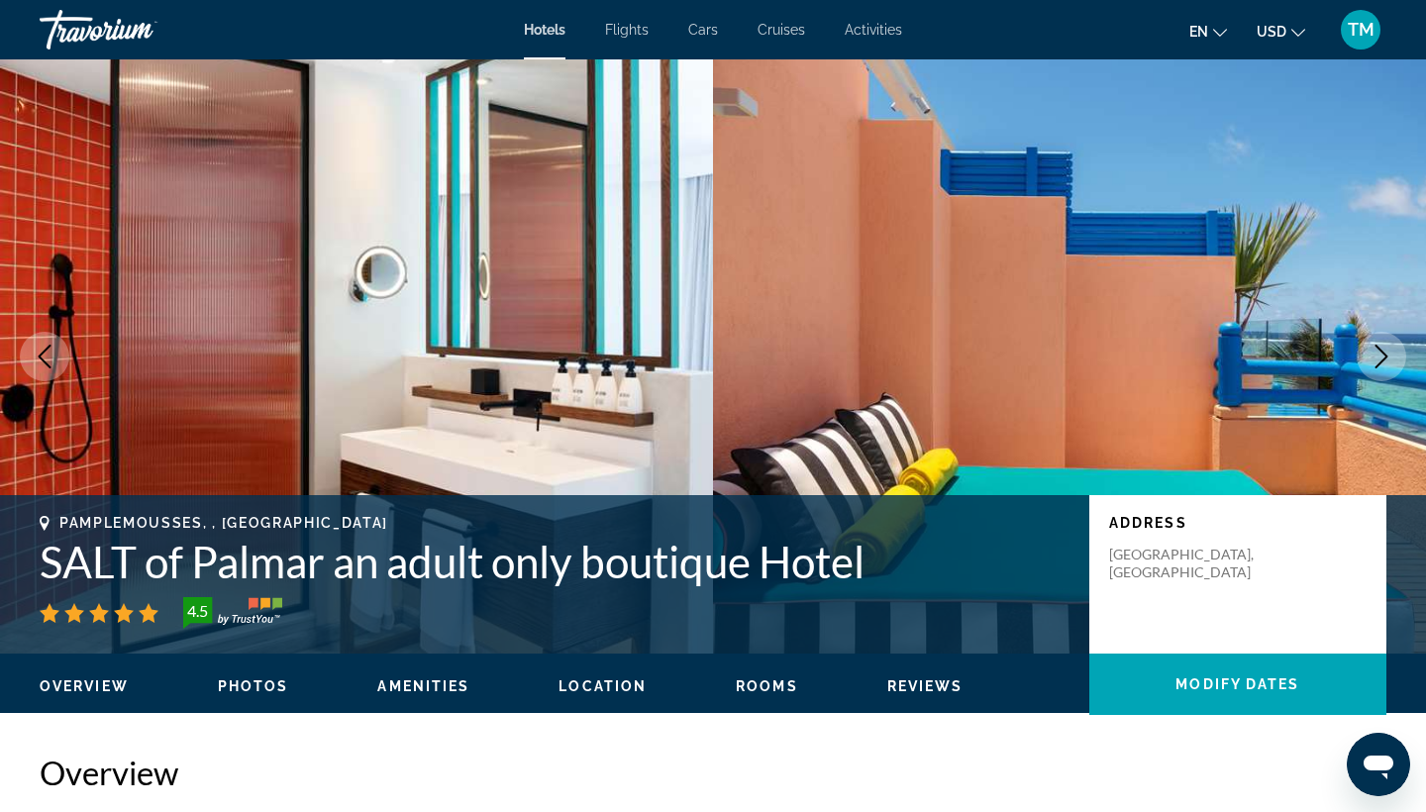
click at [1383, 348] on icon "Next image" at bounding box center [1382, 357] width 24 height 24
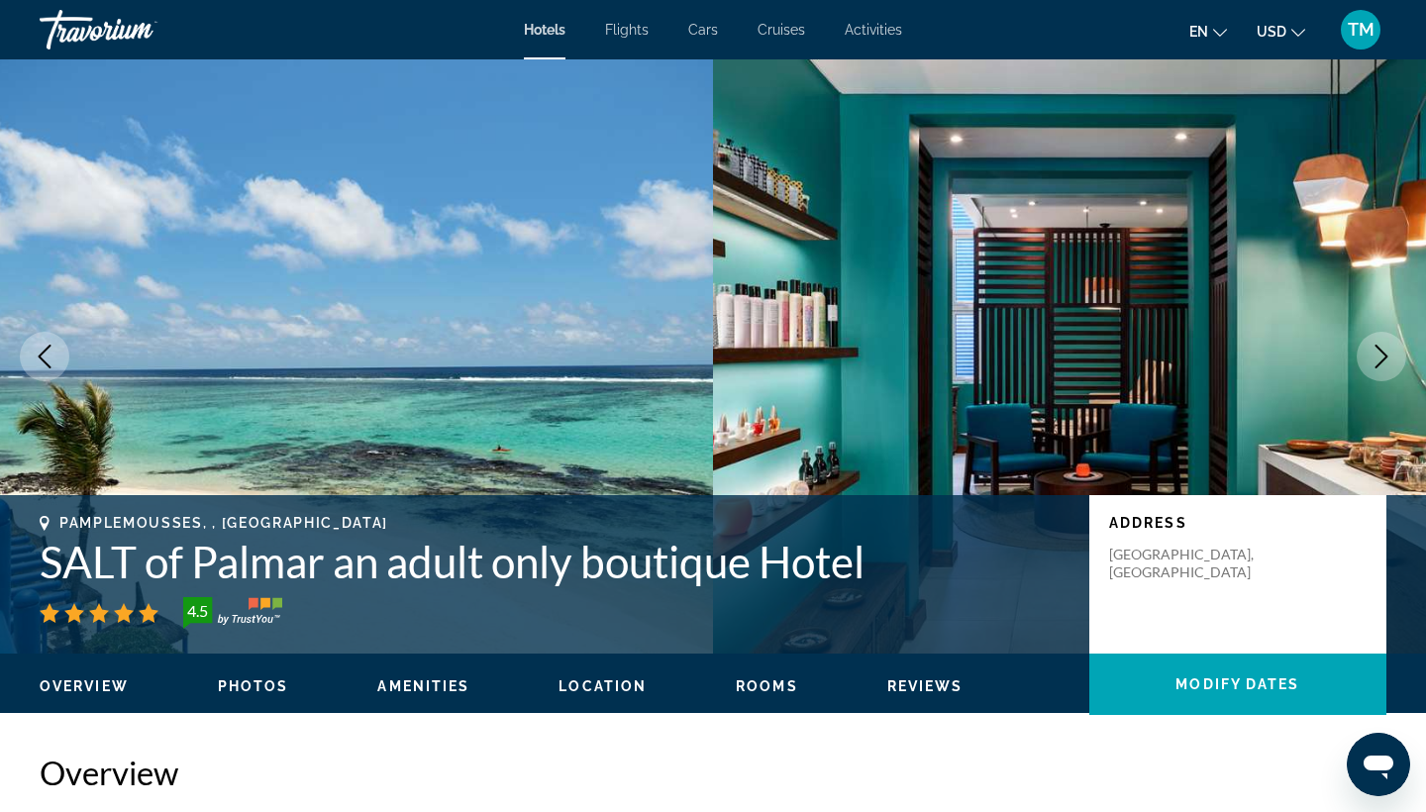
click at [1383, 348] on icon "Next image" at bounding box center [1382, 357] width 24 height 24
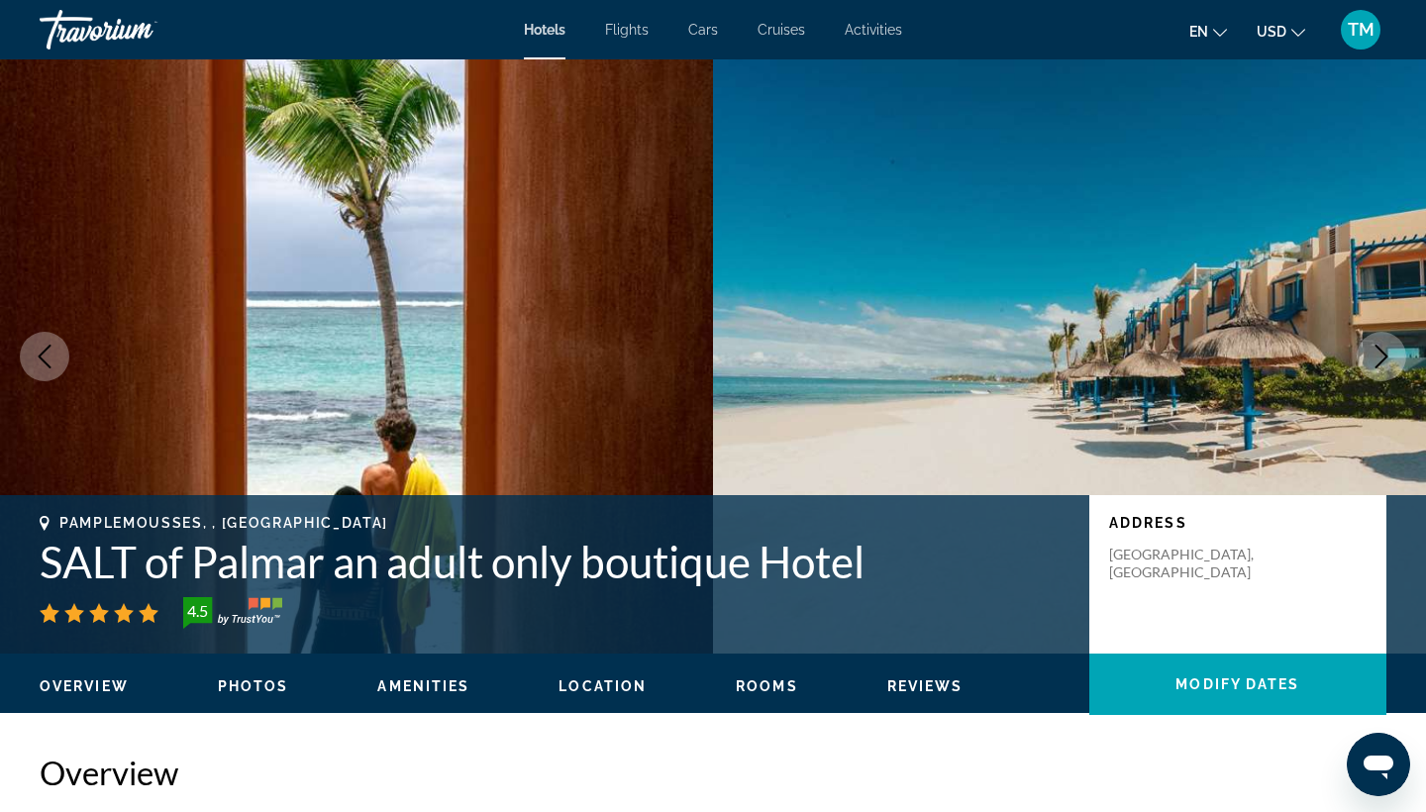
click at [1383, 348] on icon "Next image" at bounding box center [1382, 357] width 24 height 24
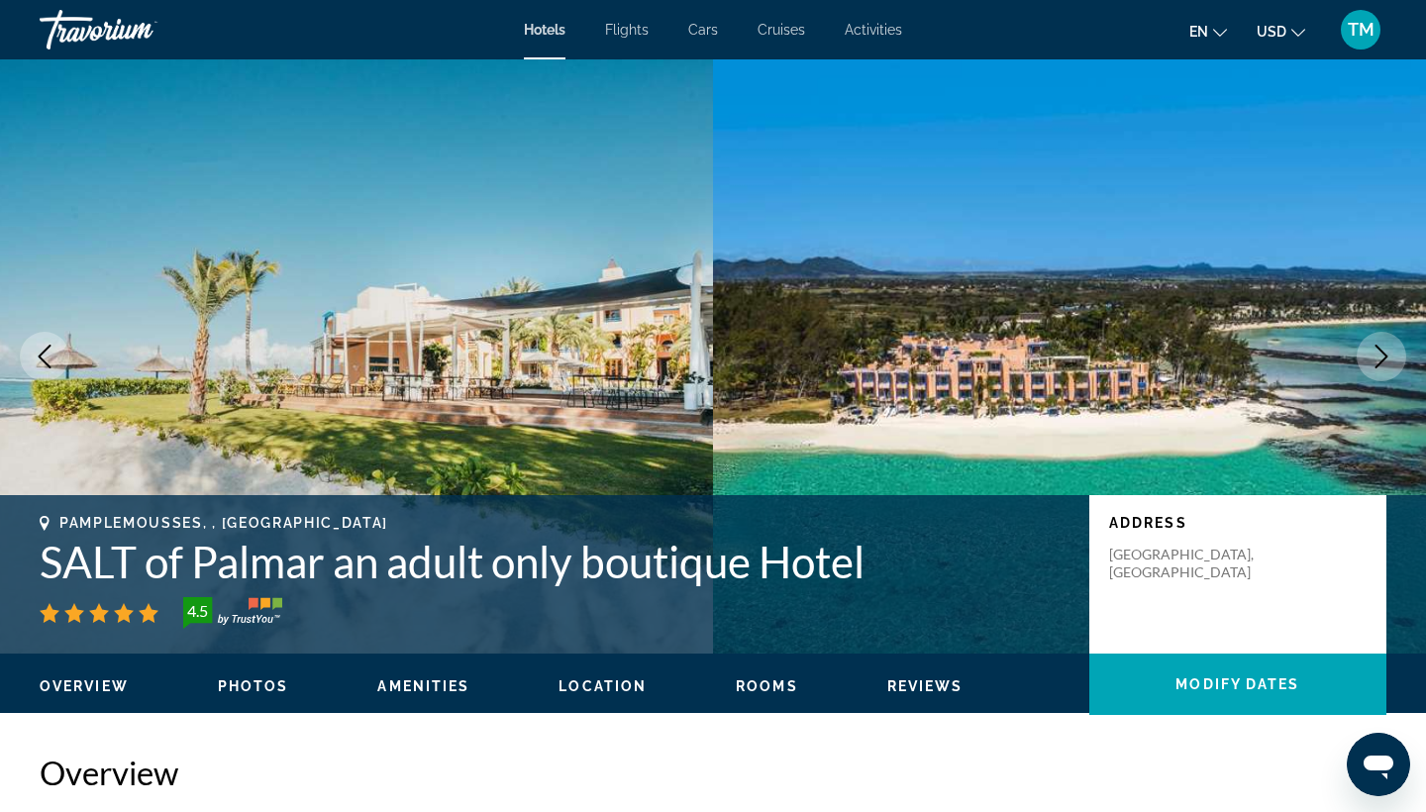
click at [1383, 348] on icon "Next image" at bounding box center [1382, 357] width 24 height 24
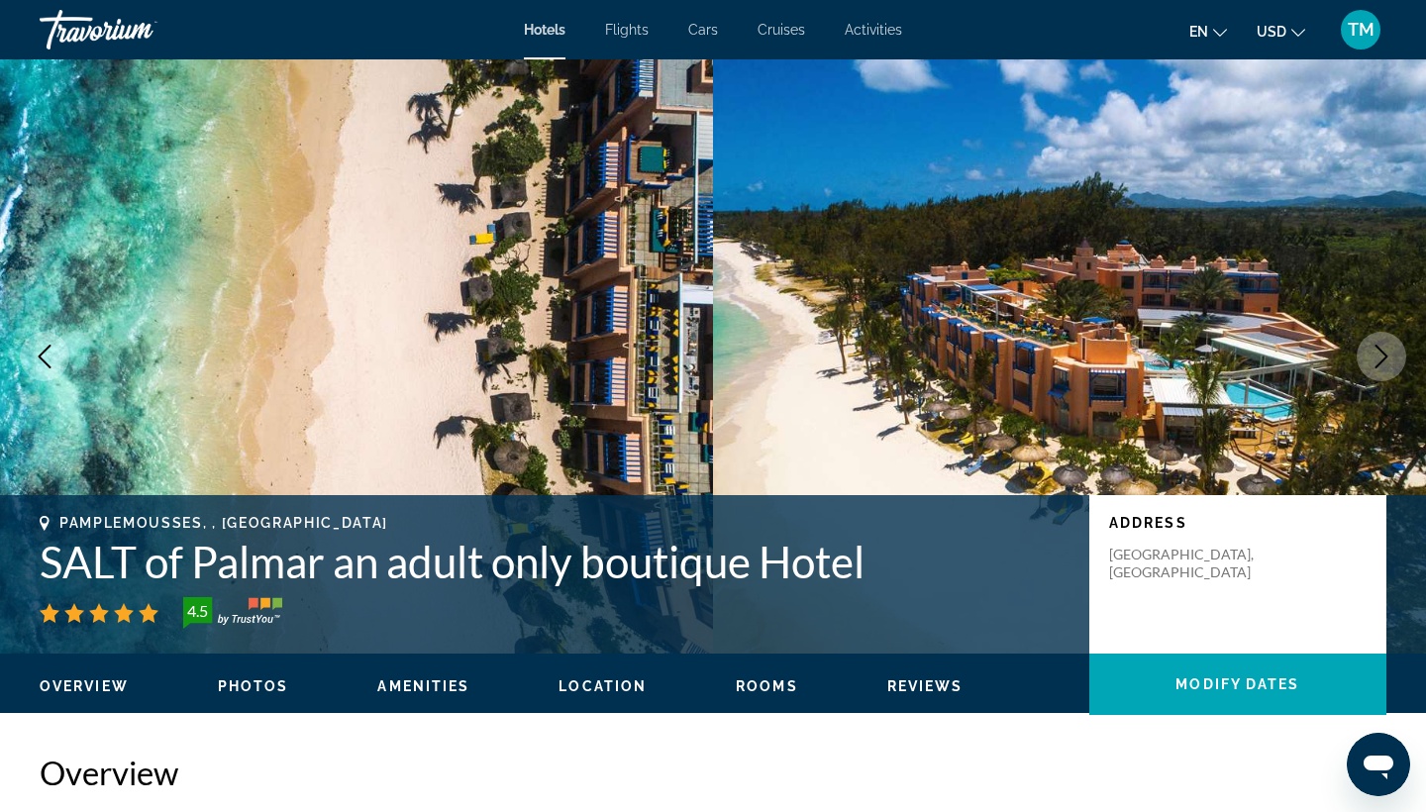
click at [1383, 348] on icon "Next image" at bounding box center [1382, 357] width 24 height 24
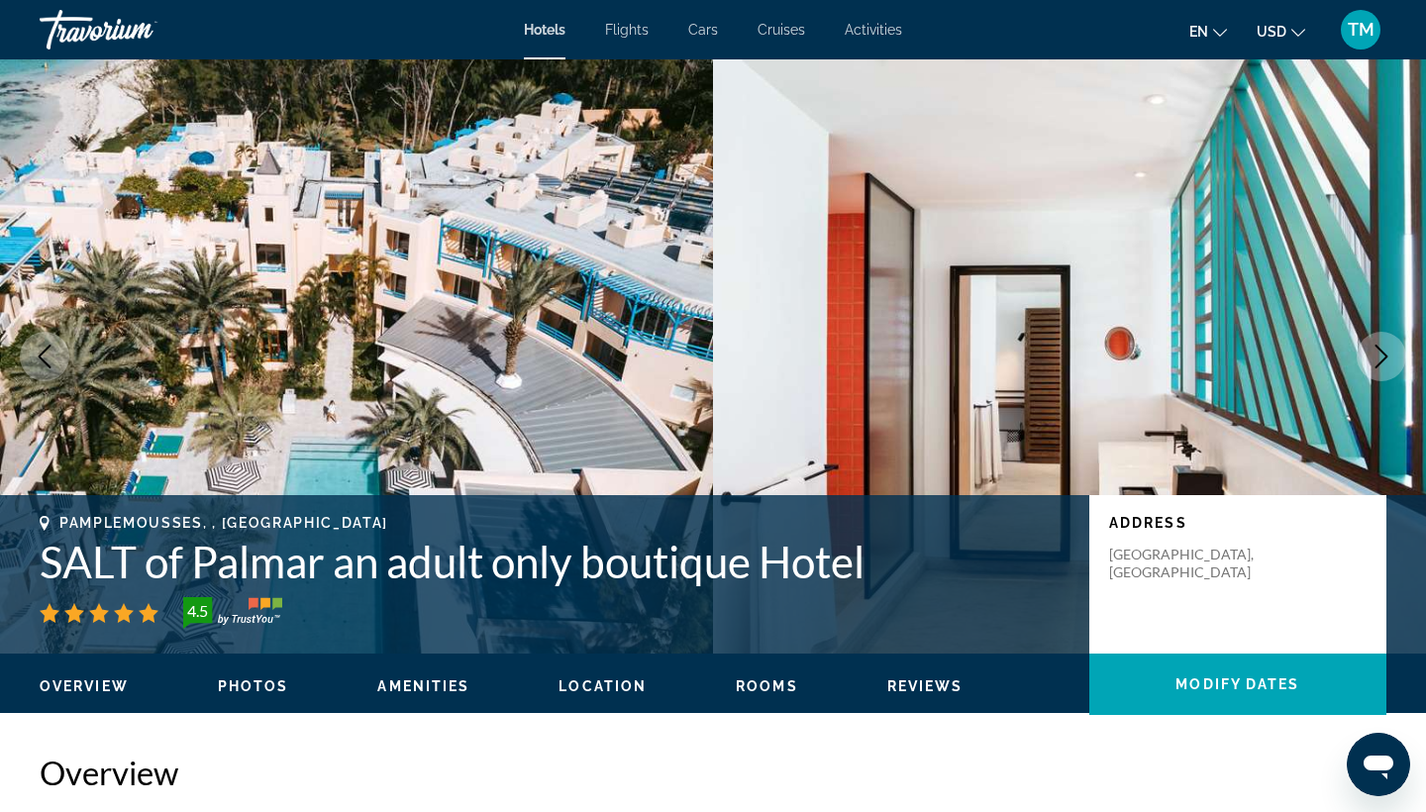
click at [1383, 348] on icon "Next image" at bounding box center [1382, 357] width 24 height 24
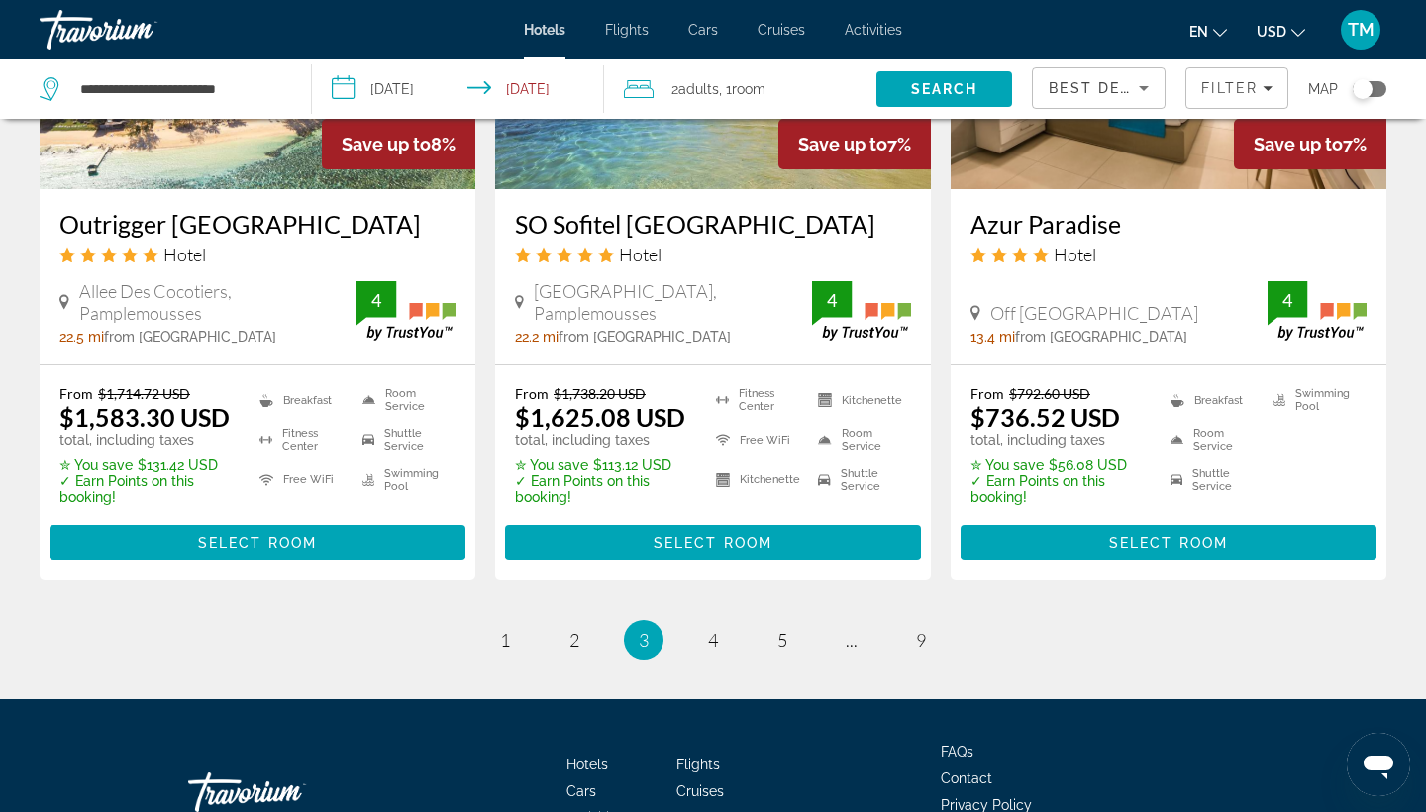
scroll to position [2646, 0]
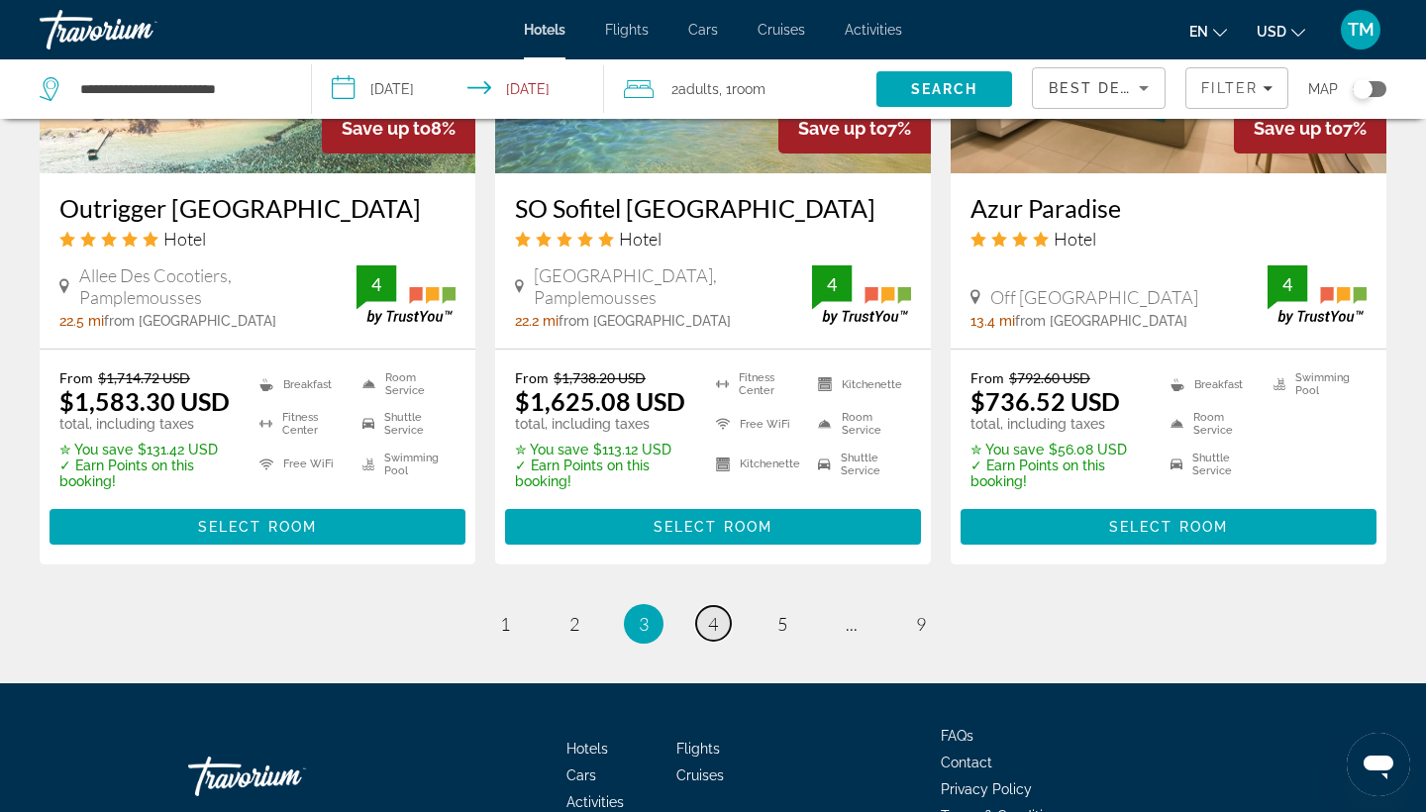
click at [708, 613] on span "4" at bounding box center [713, 624] width 10 height 22
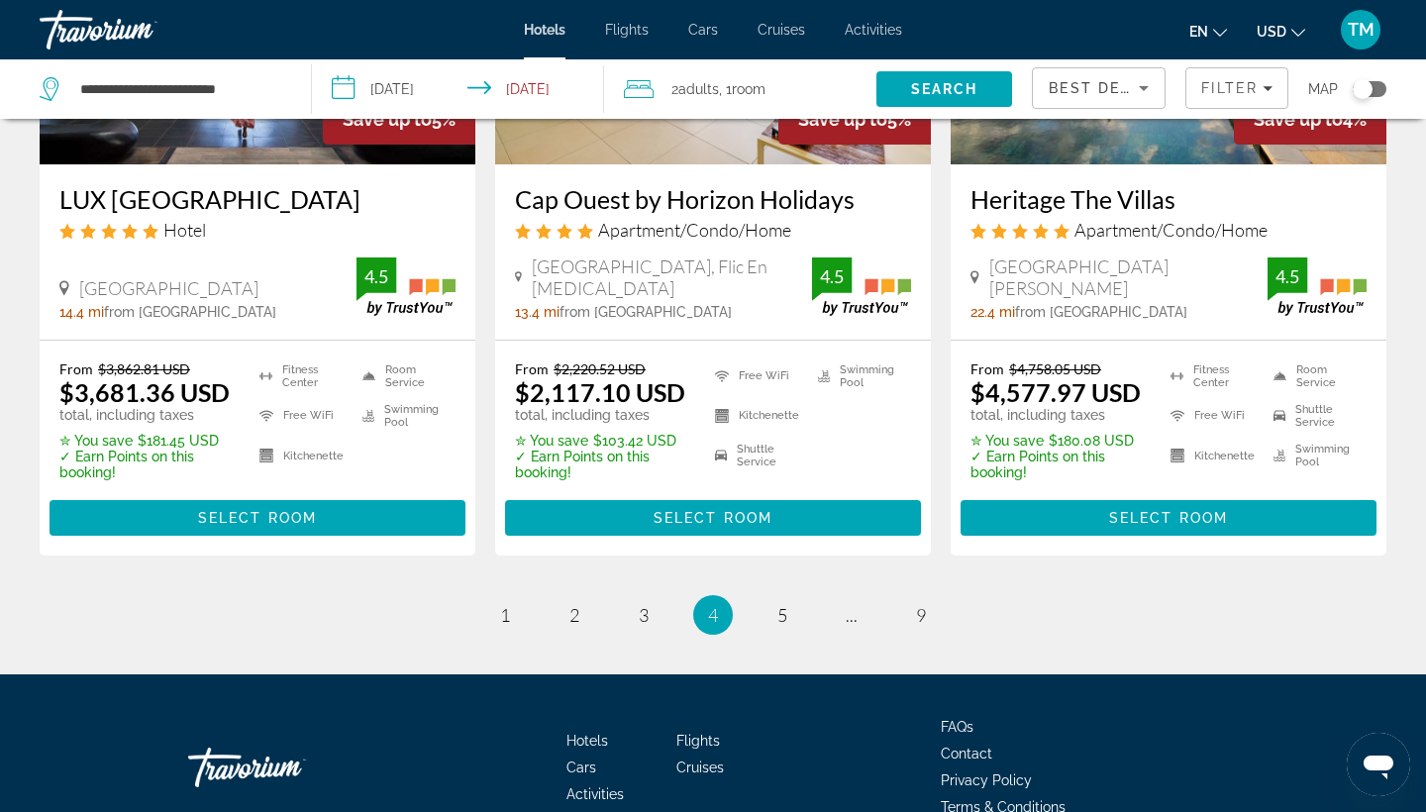
scroll to position [2645, 0]
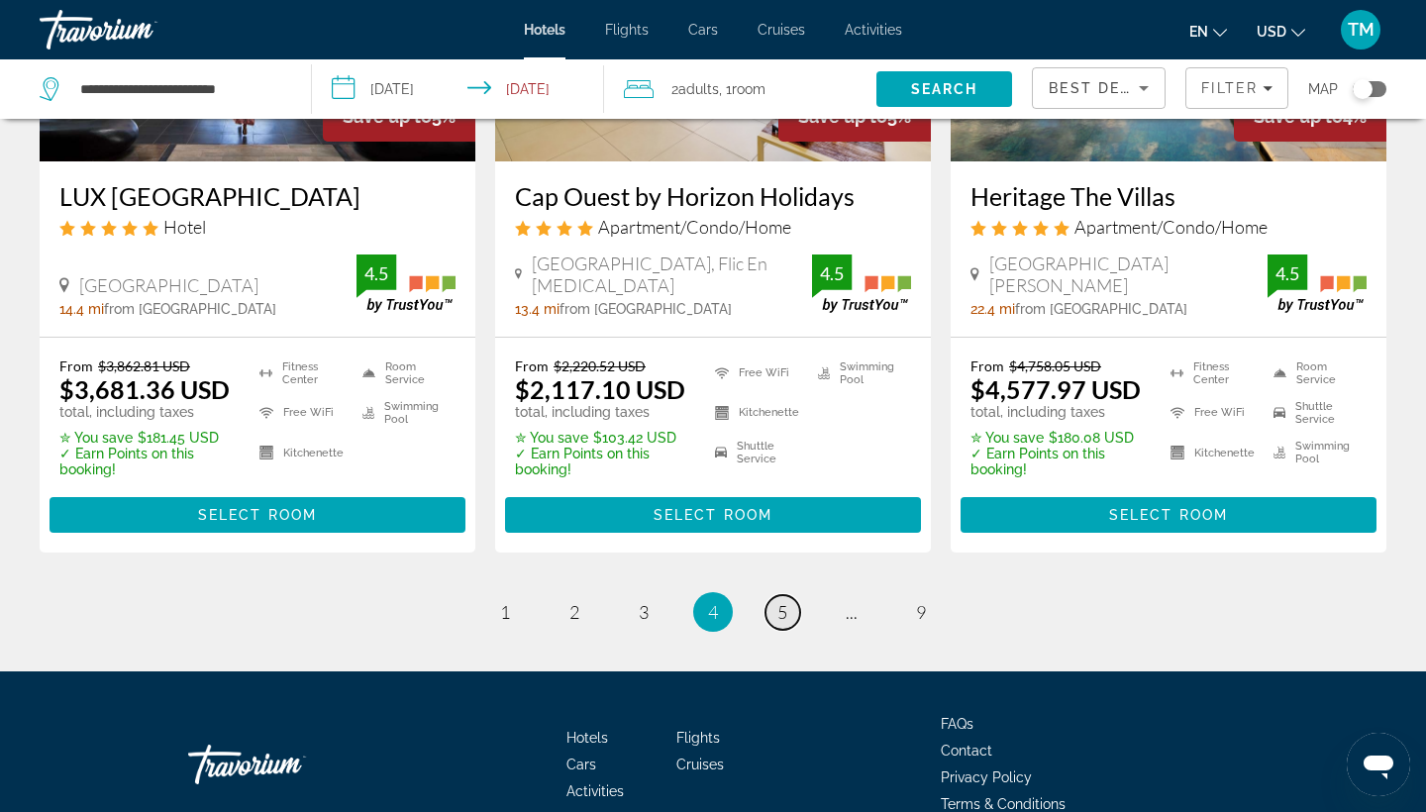
click at [781, 612] on span "5" at bounding box center [783, 612] width 10 height 22
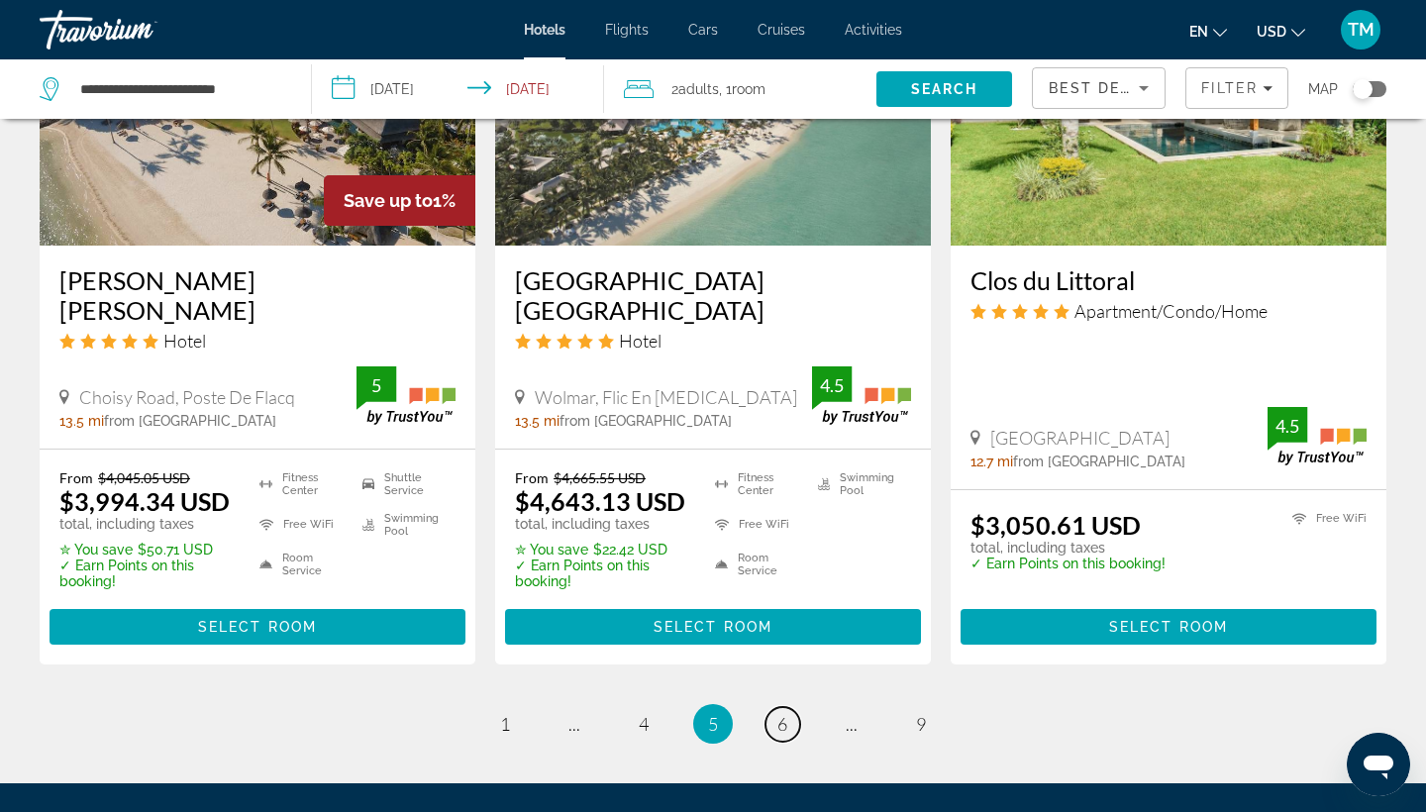
scroll to position [2592, 0]
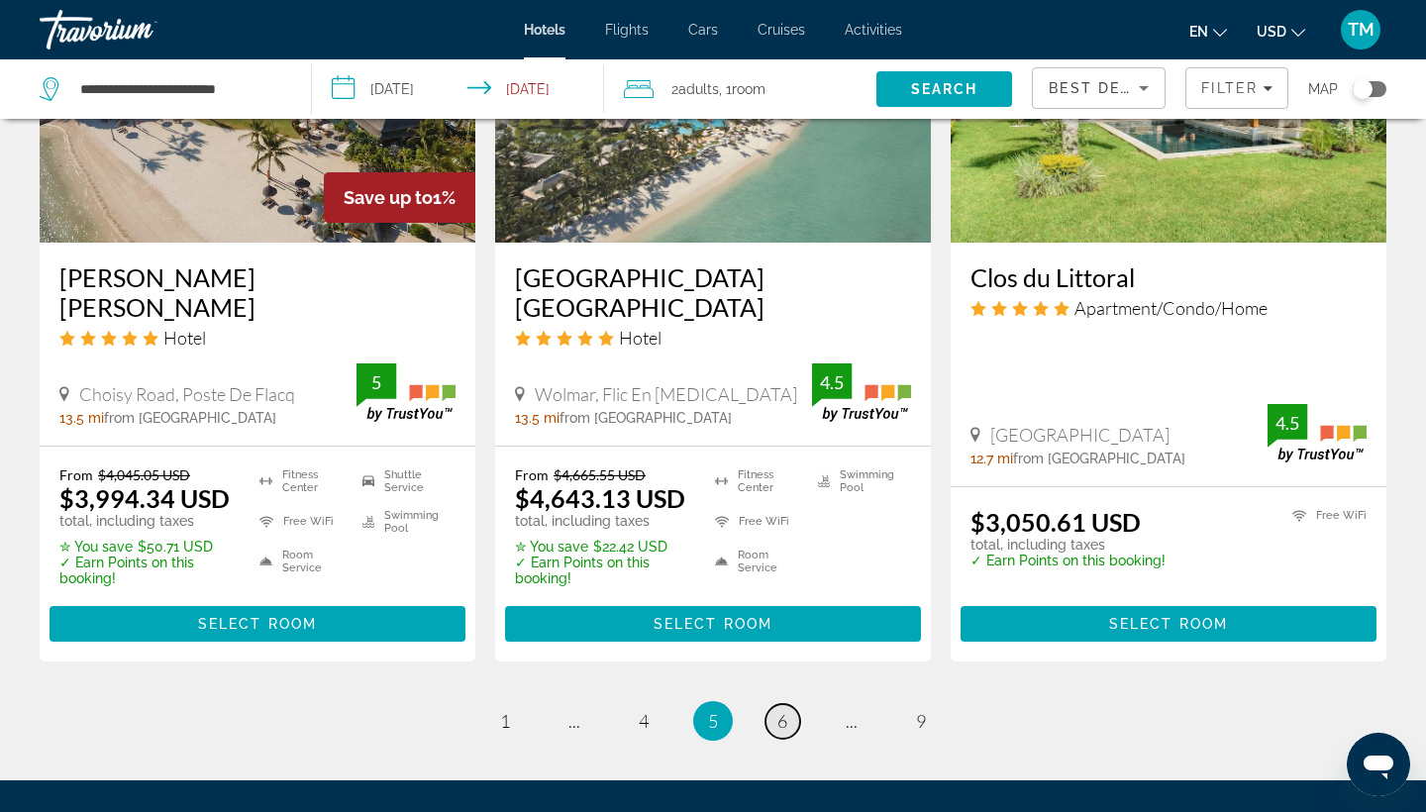
click at [779, 710] on span "6" at bounding box center [783, 721] width 10 height 22
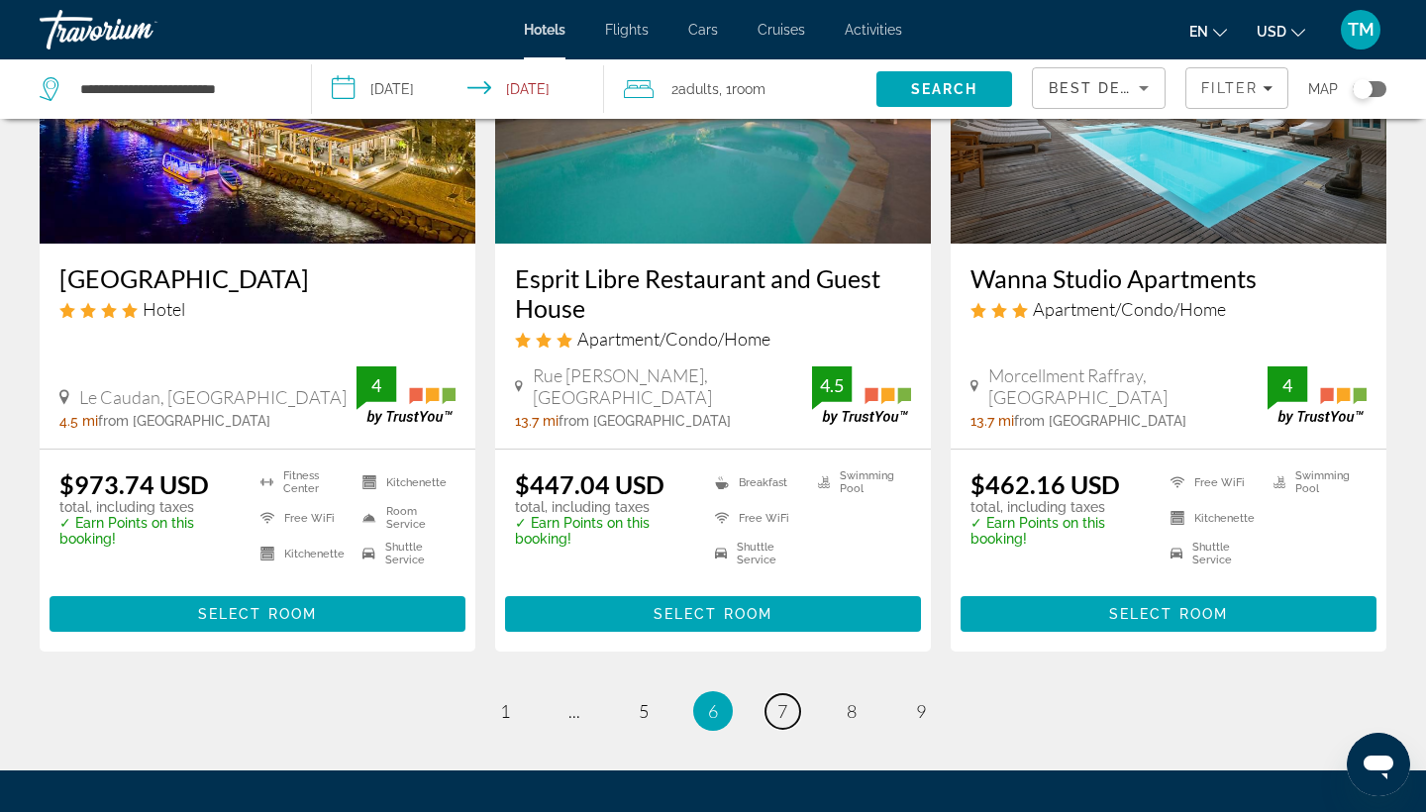
scroll to position [2519, 0]
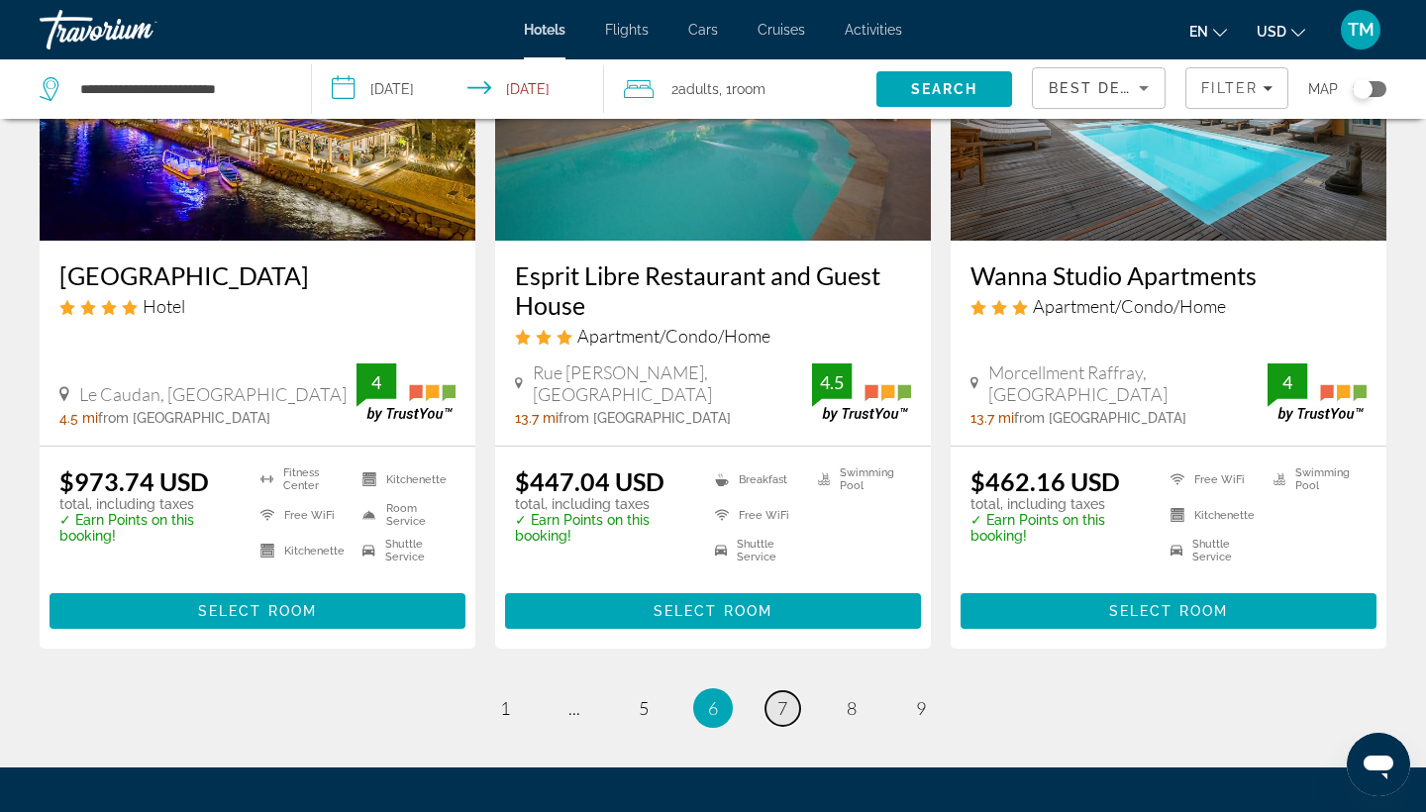
click at [781, 697] on span "7" at bounding box center [783, 708] width 10 height 22
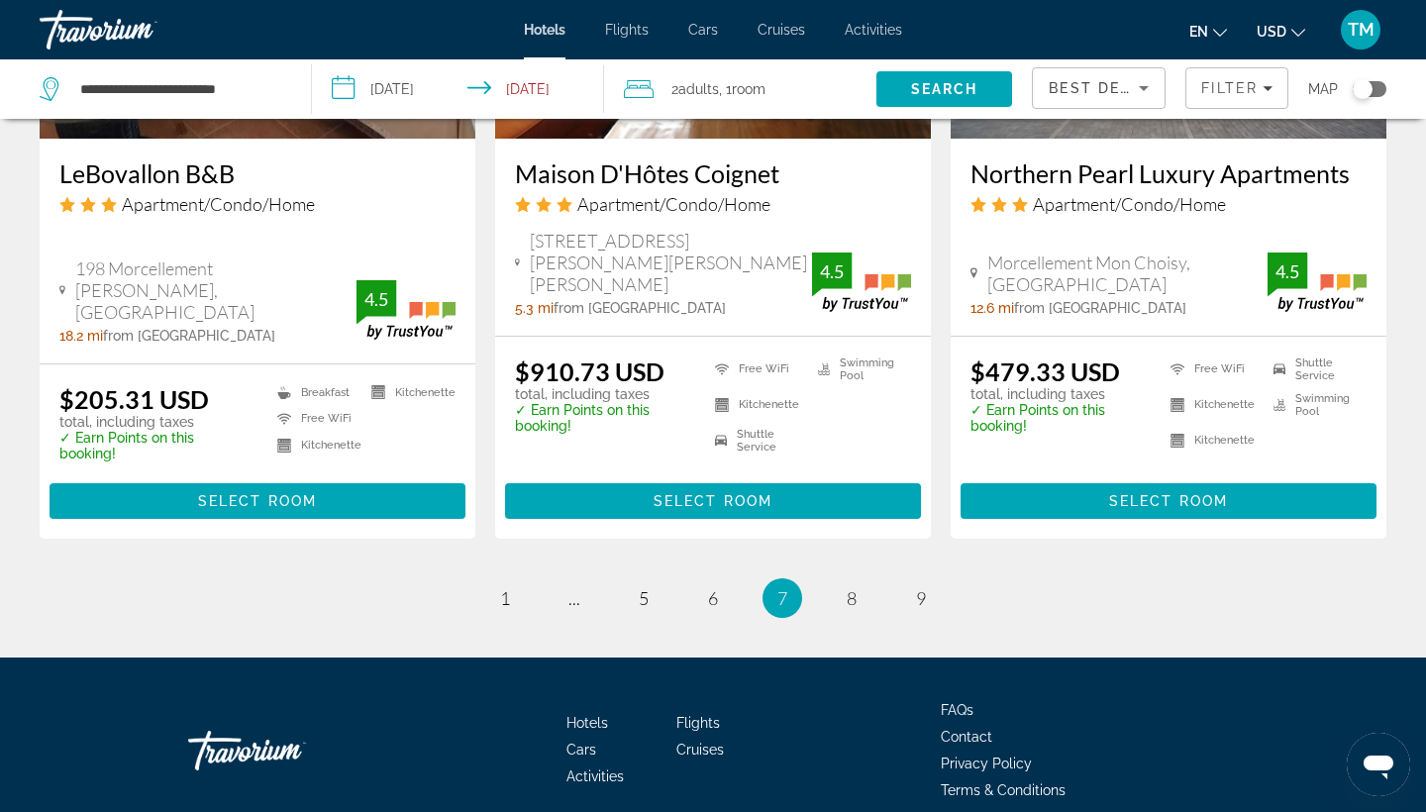
scroll to position [2603, 0]
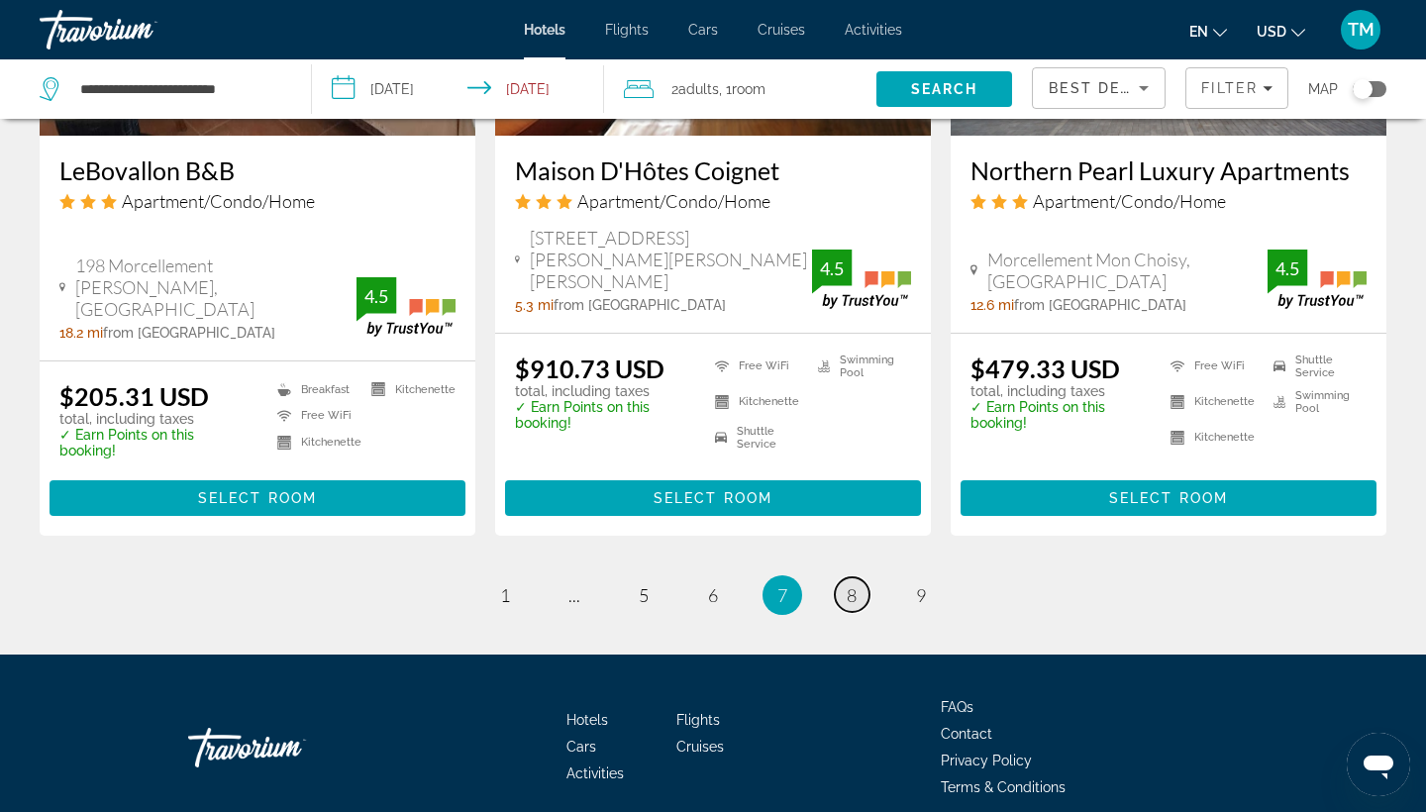
click at [847, 584] on span "8" at bounding box center [852, 595] width 10 height 22
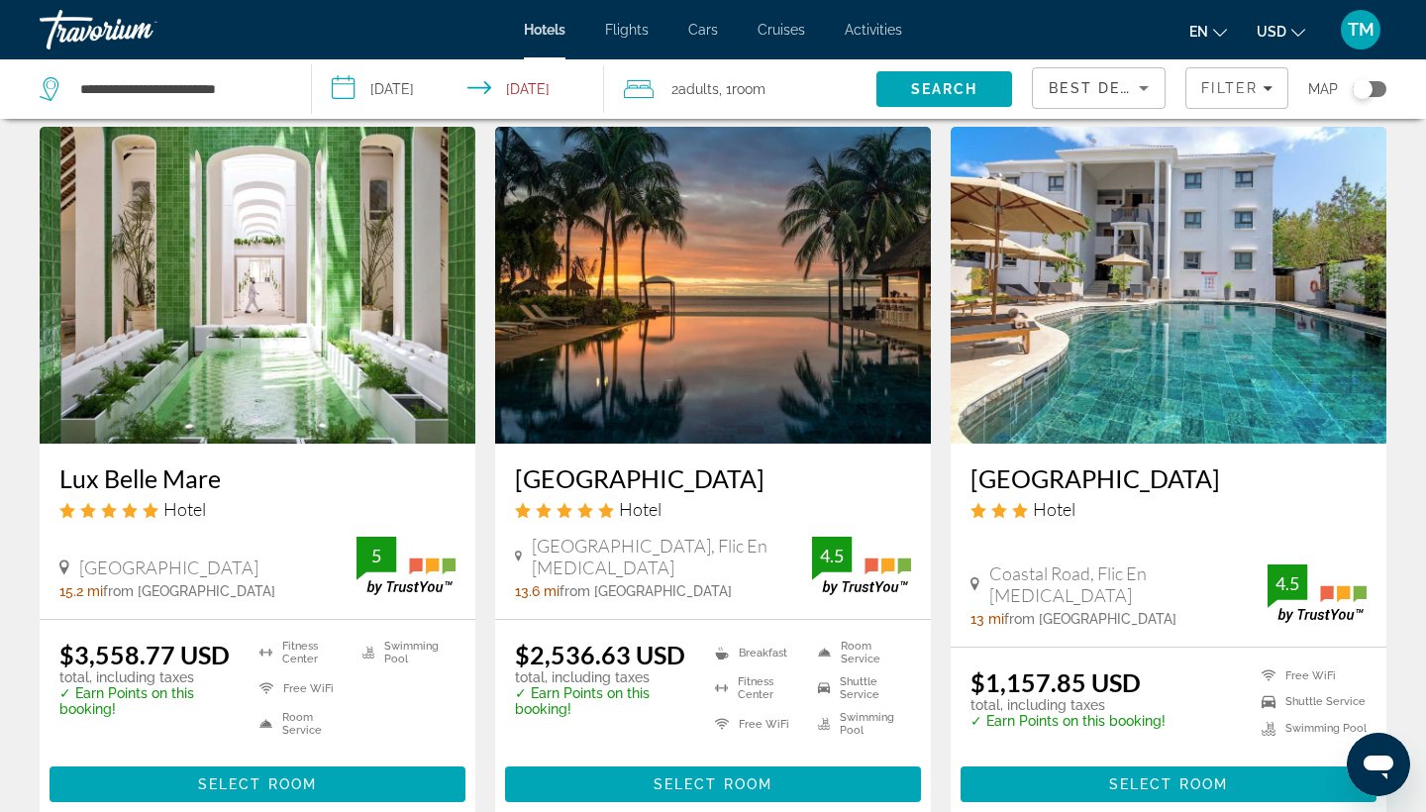
scroll to position [66, 0]
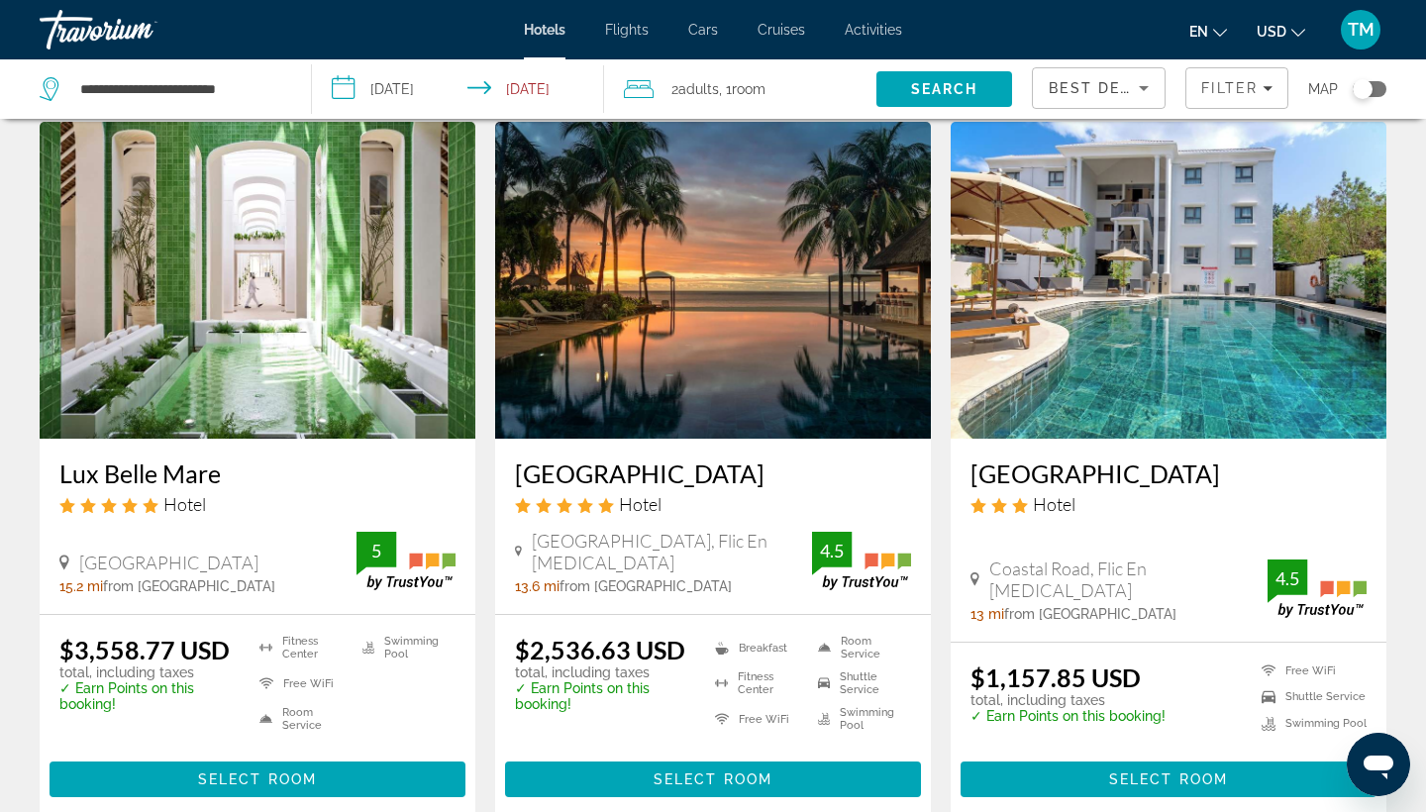
click at [313, 309] on img "Main content" at bounding box center [258, 280] width 436 height 317
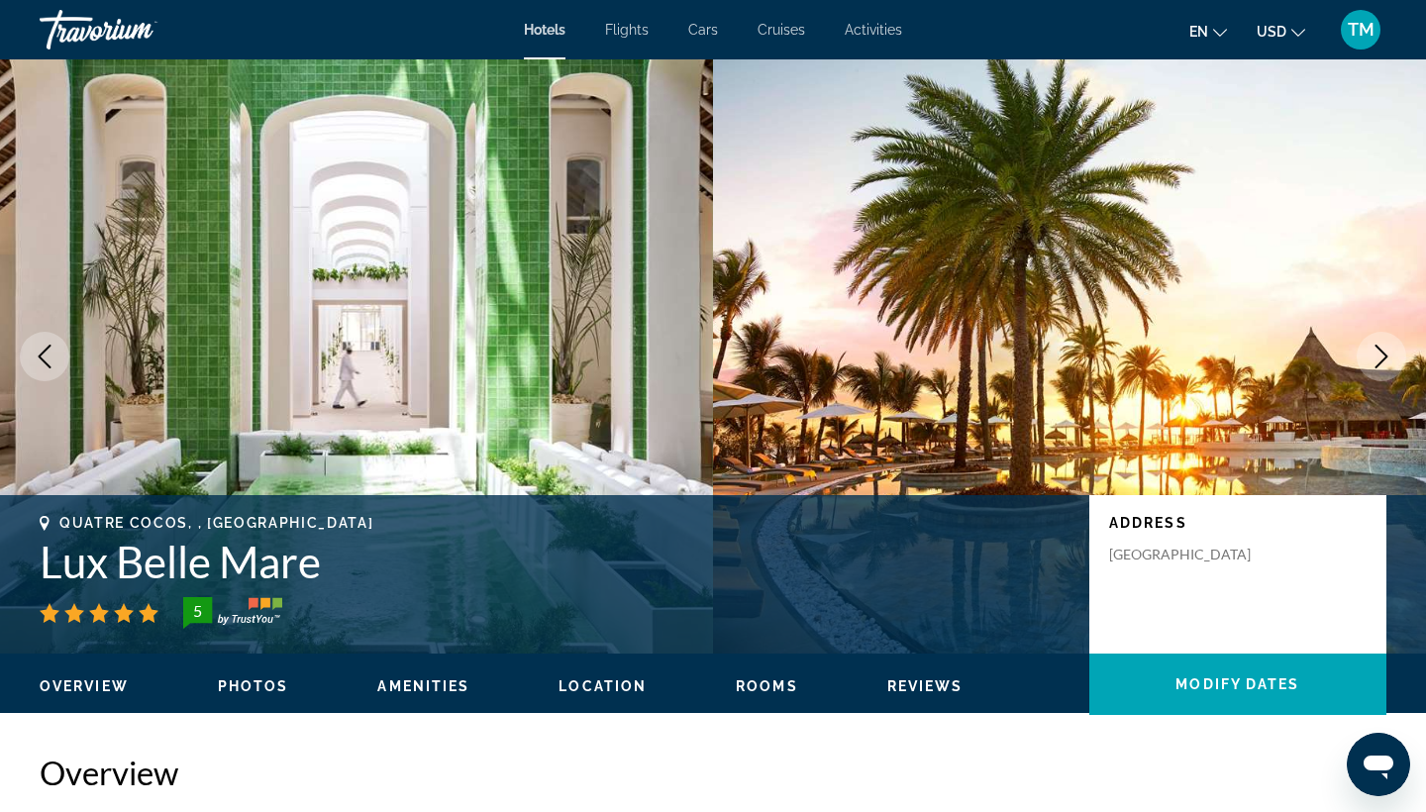
click at [1382, 353] on icon "Next image" at bounding box center [1382, 357] width 24 height 24
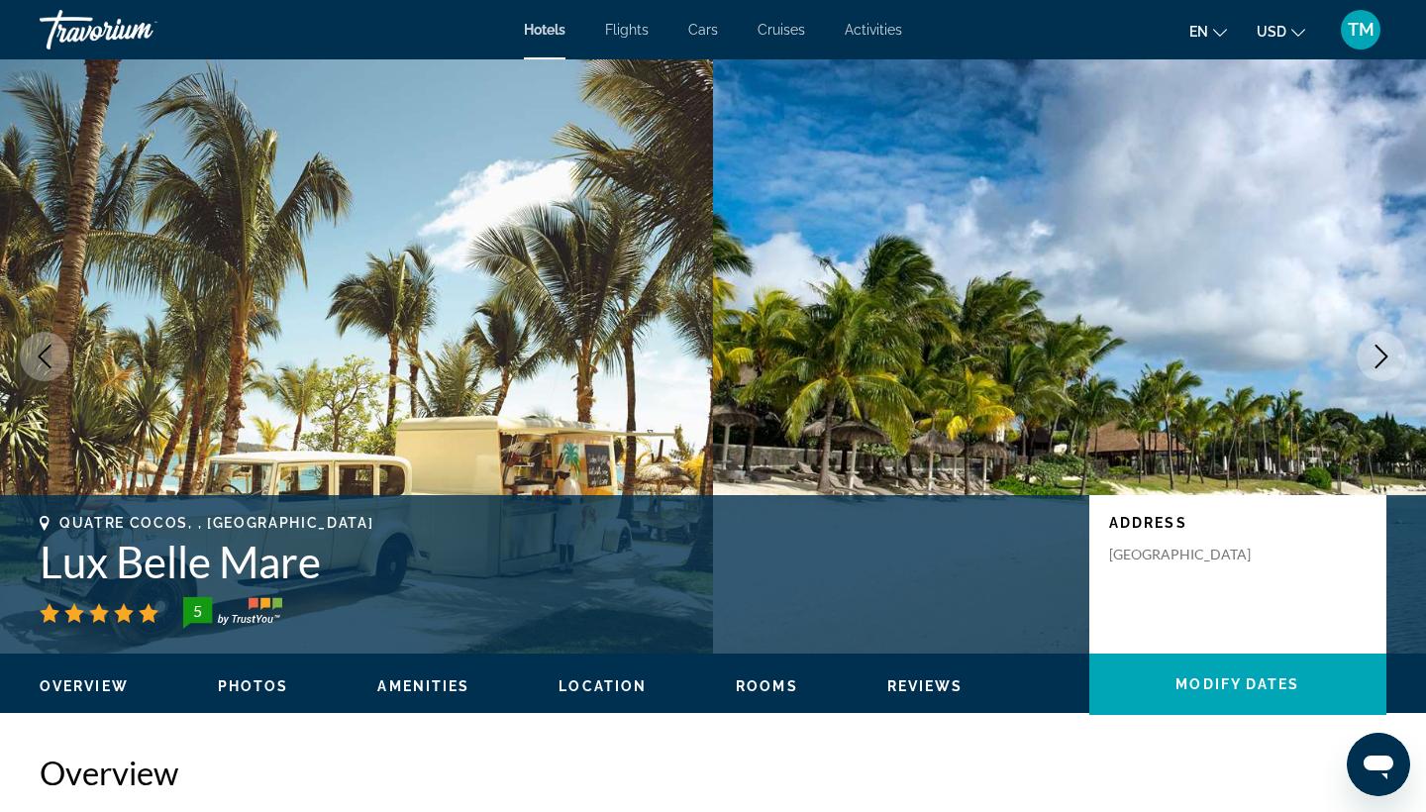
click at [1382, 353] on icon "Next image" at bounding box center [1382, 357] width 24 height 24
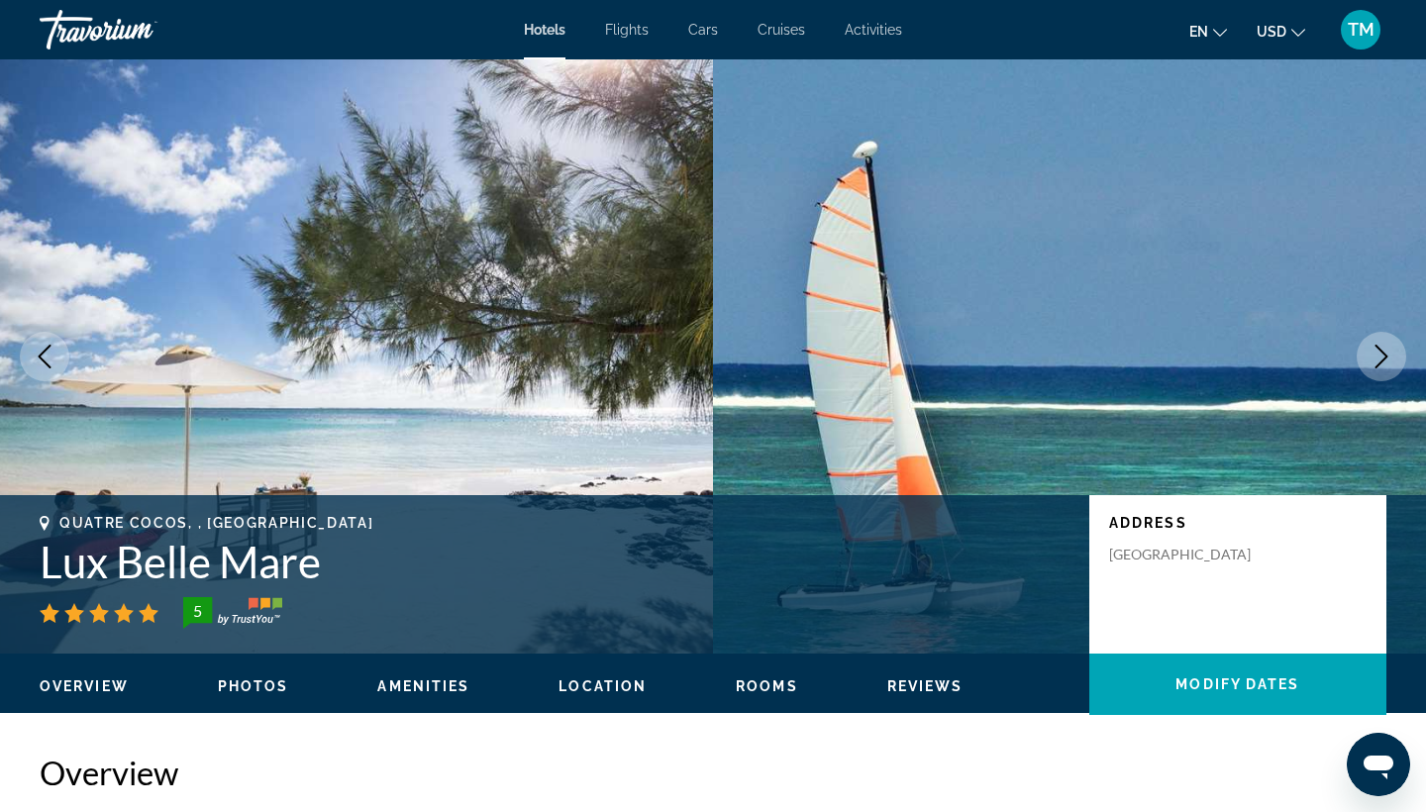
click at [1383, 353] on icon "Next image" at bounding box center [1382, 357] width 13 height 24
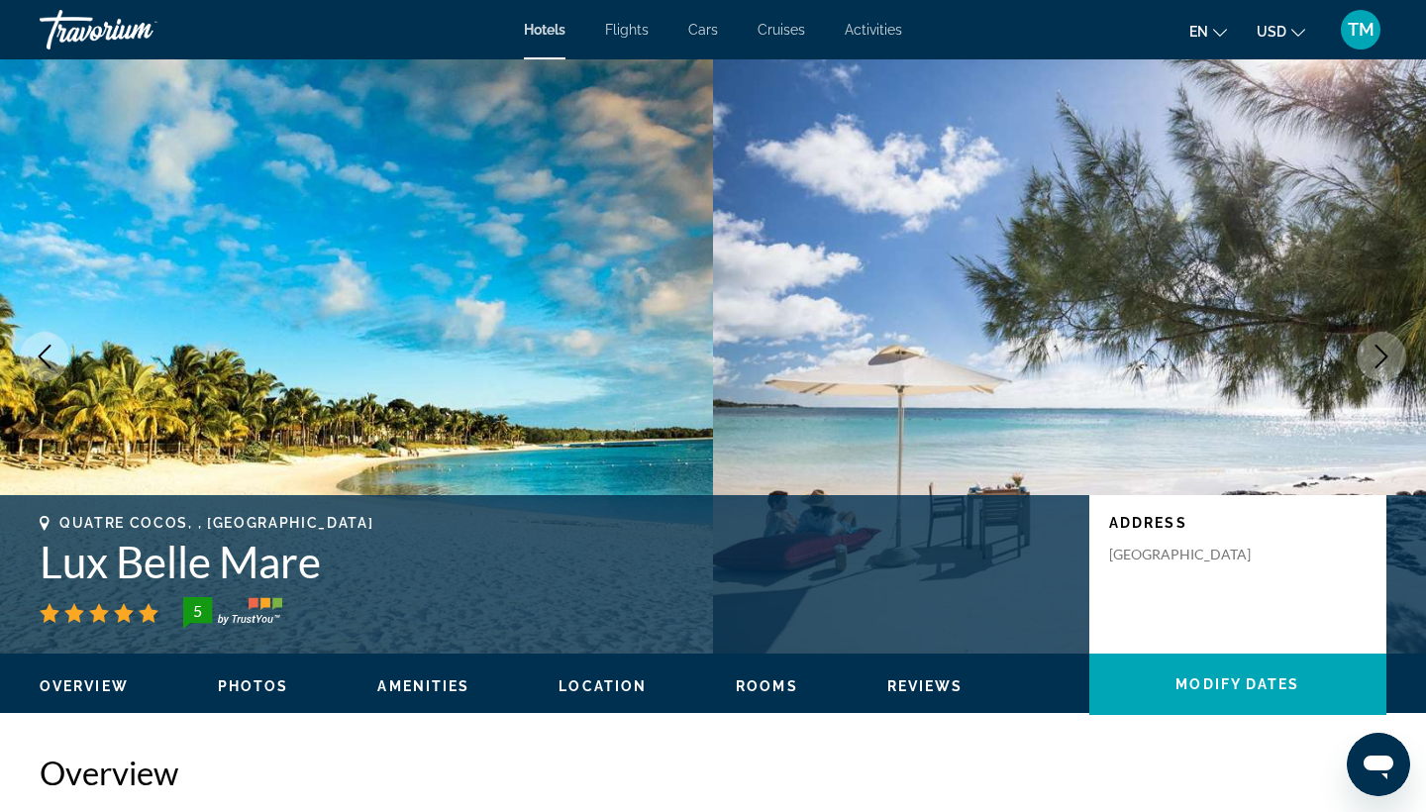
click at [1383, 353] on icon "Next image" at bounding box center [1382, 357] width 13 height 24
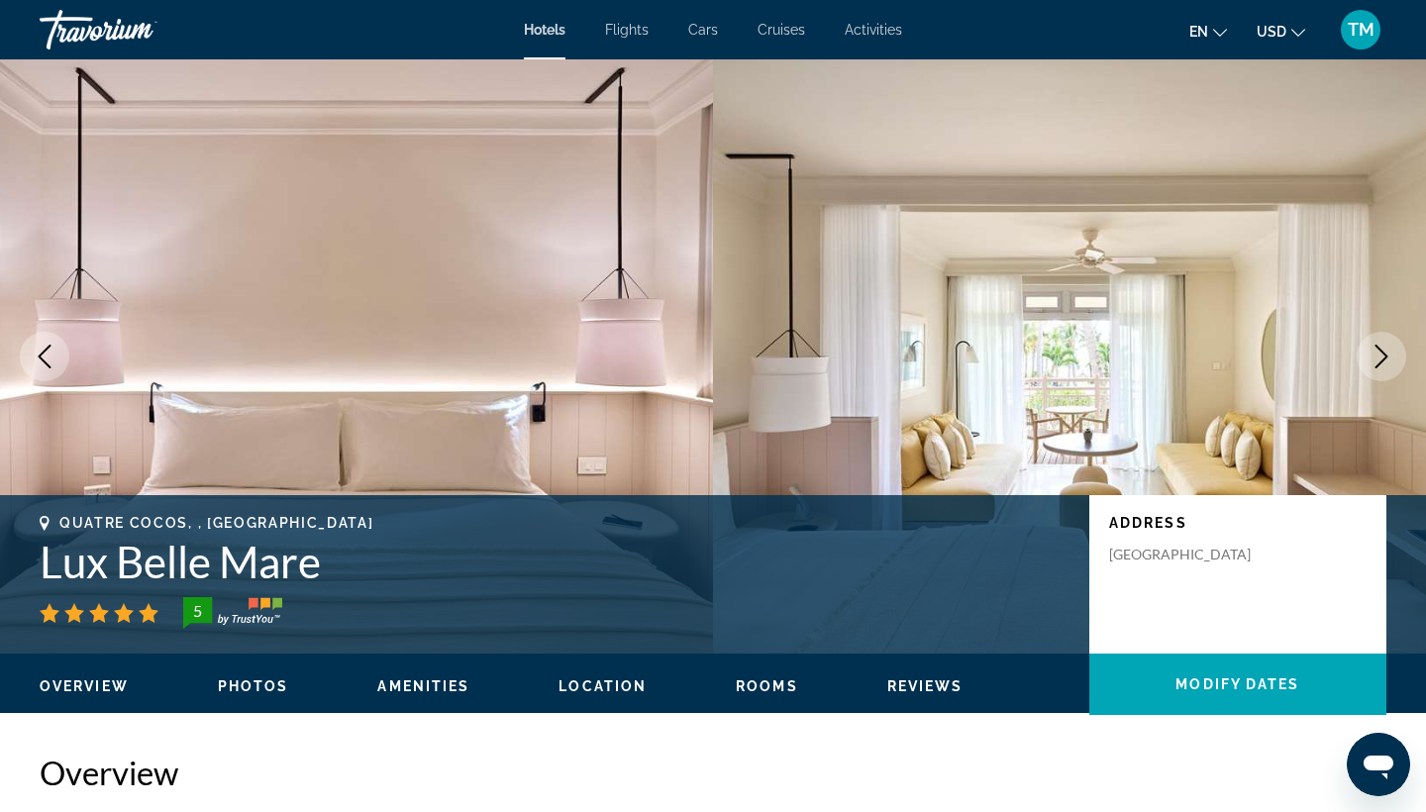
click at [1383, 353] on icon "Next image" at bounding box center [1382, 357] width 13 height 24
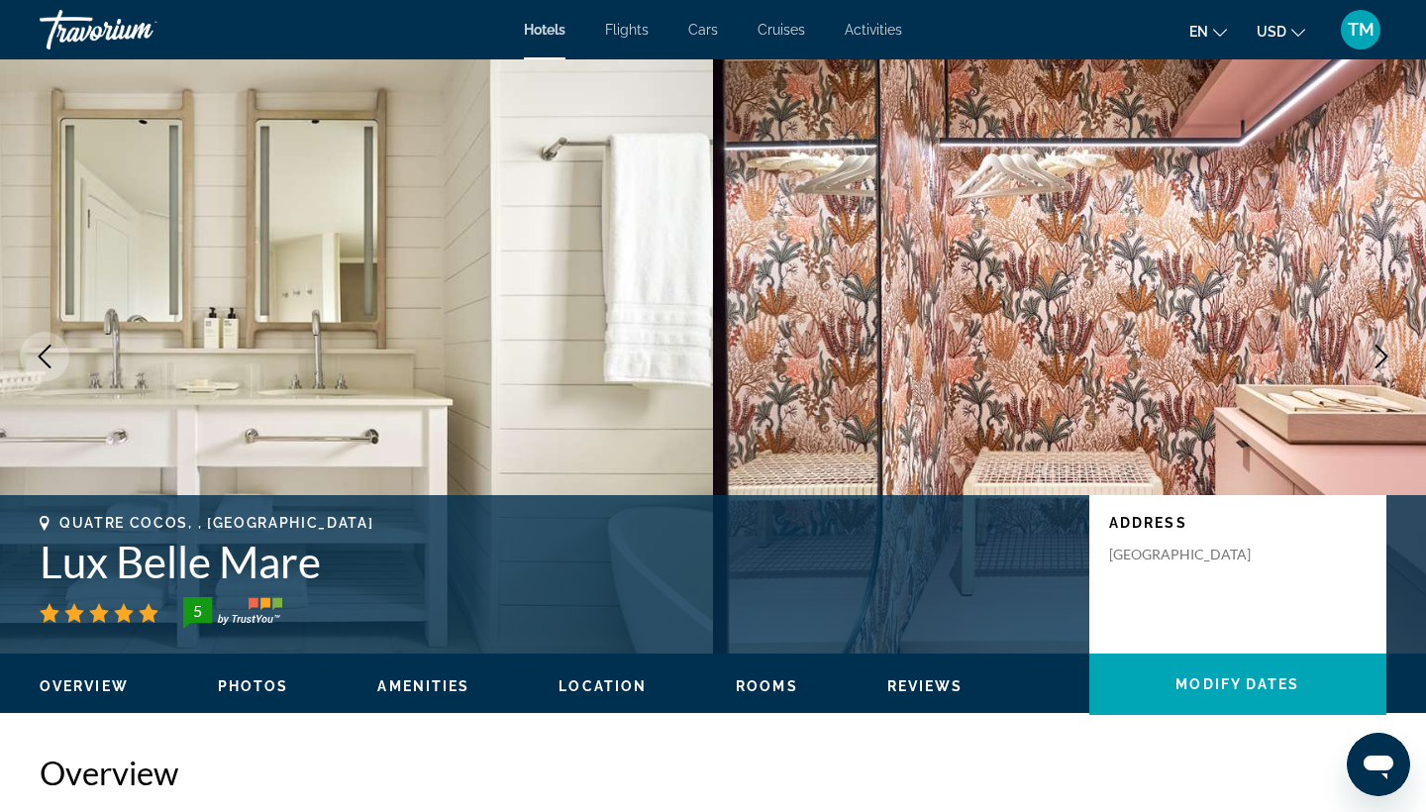
click at [1383, 353] on icon "Next image" at bounding box center [1382, 357] width 13 height 24
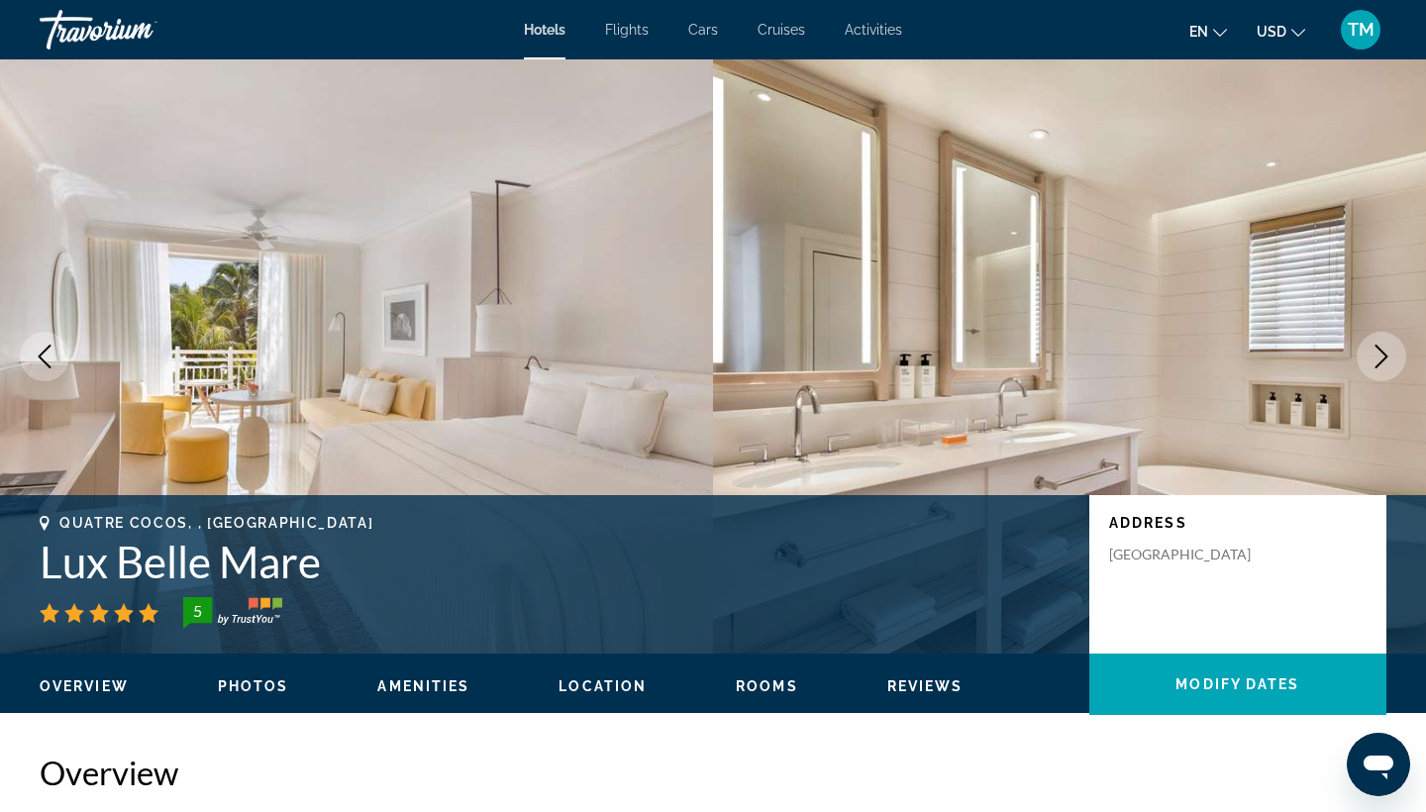
click at [1383, 353] on icon "Next image" at bounding box center [1382, 357] width 13 height 24
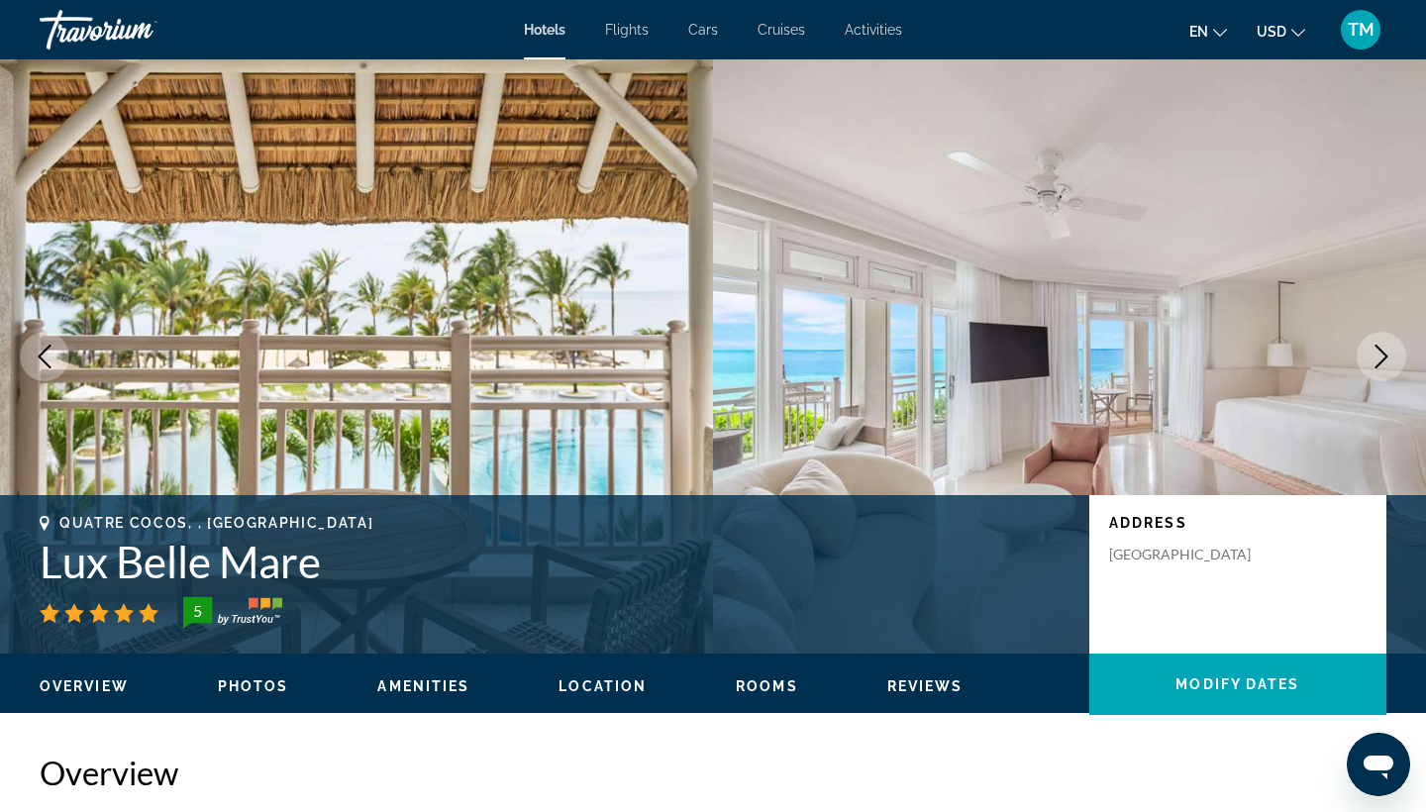
click at [1383, 353] on icon "Next image" at bounding box center [1382, 357] width 13 height 24
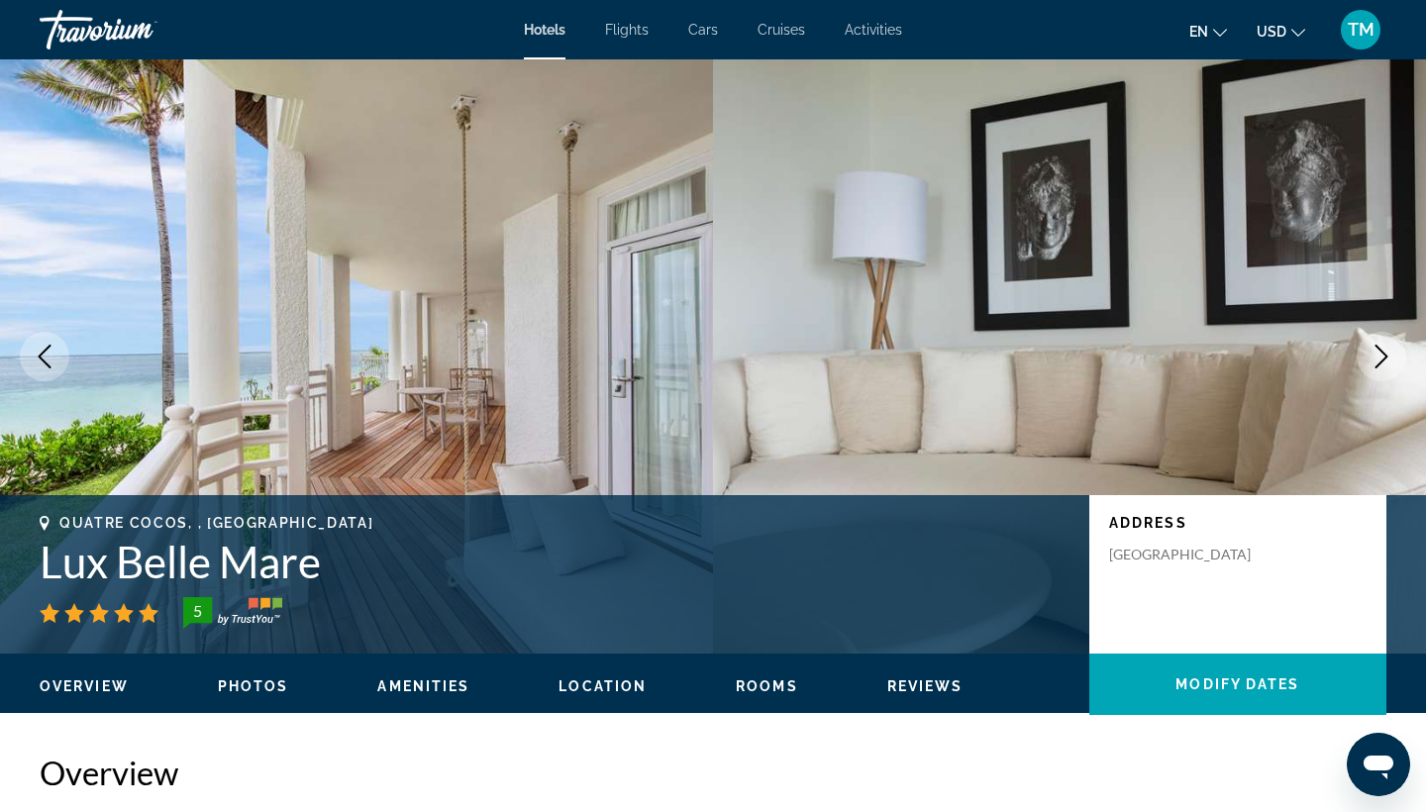
click at [1380, 361] on icon "Next image" at bounding box center [1382, 357] width 24 height 24
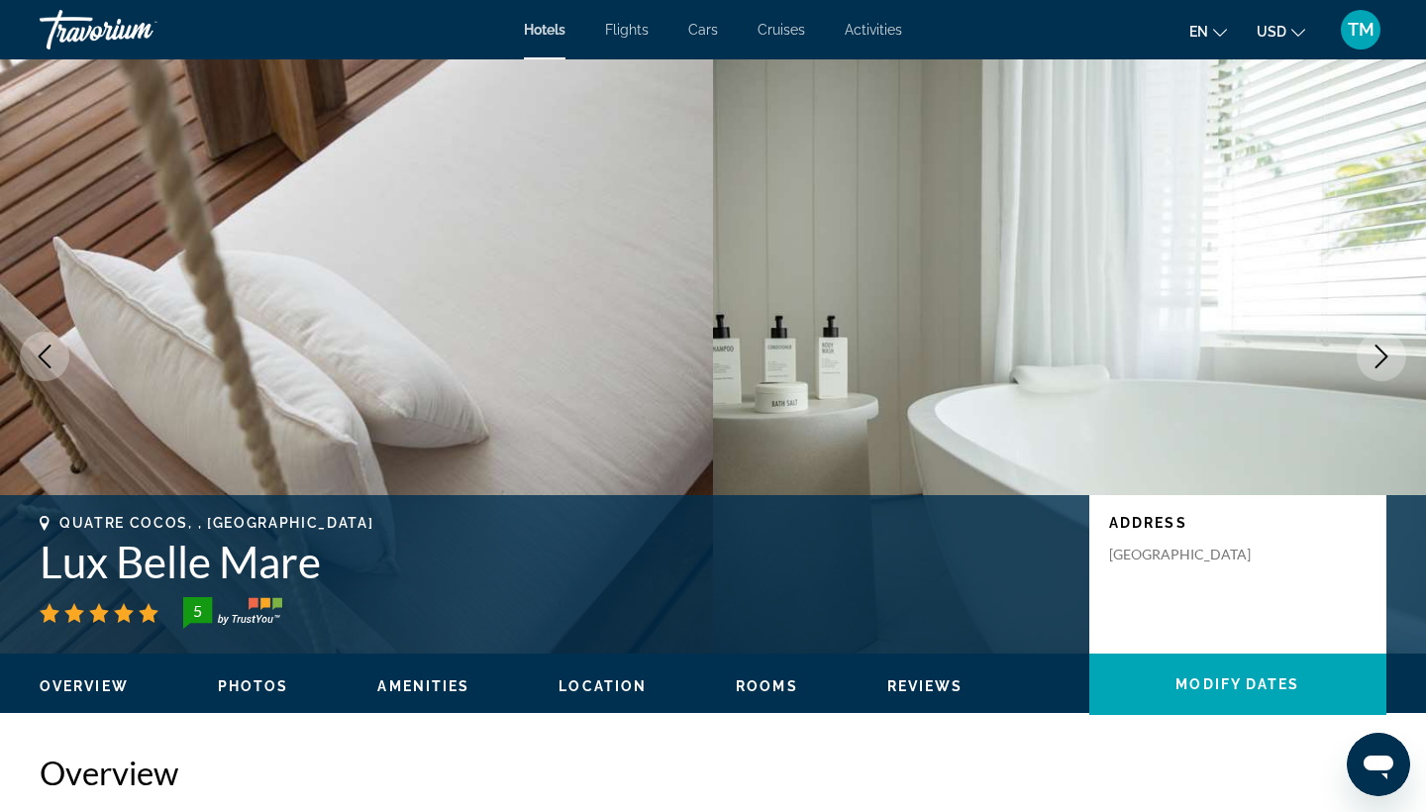
click at [1380, 361] on icon "Next image" at bounding box center [1382, 357] width 24 height 24
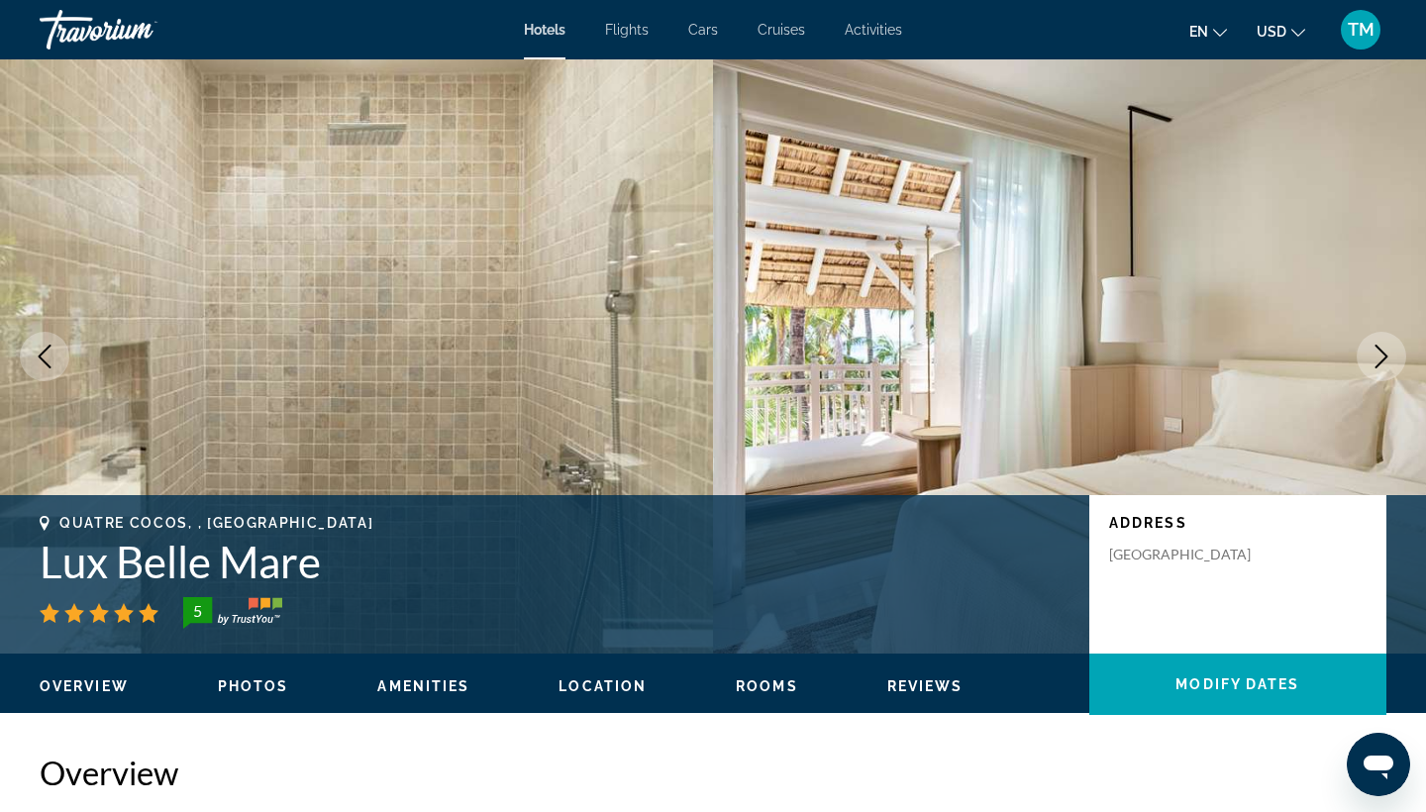
click at [1380, 361] on icon "Next image" at bounding box center [1382, 357] width 24 height 24
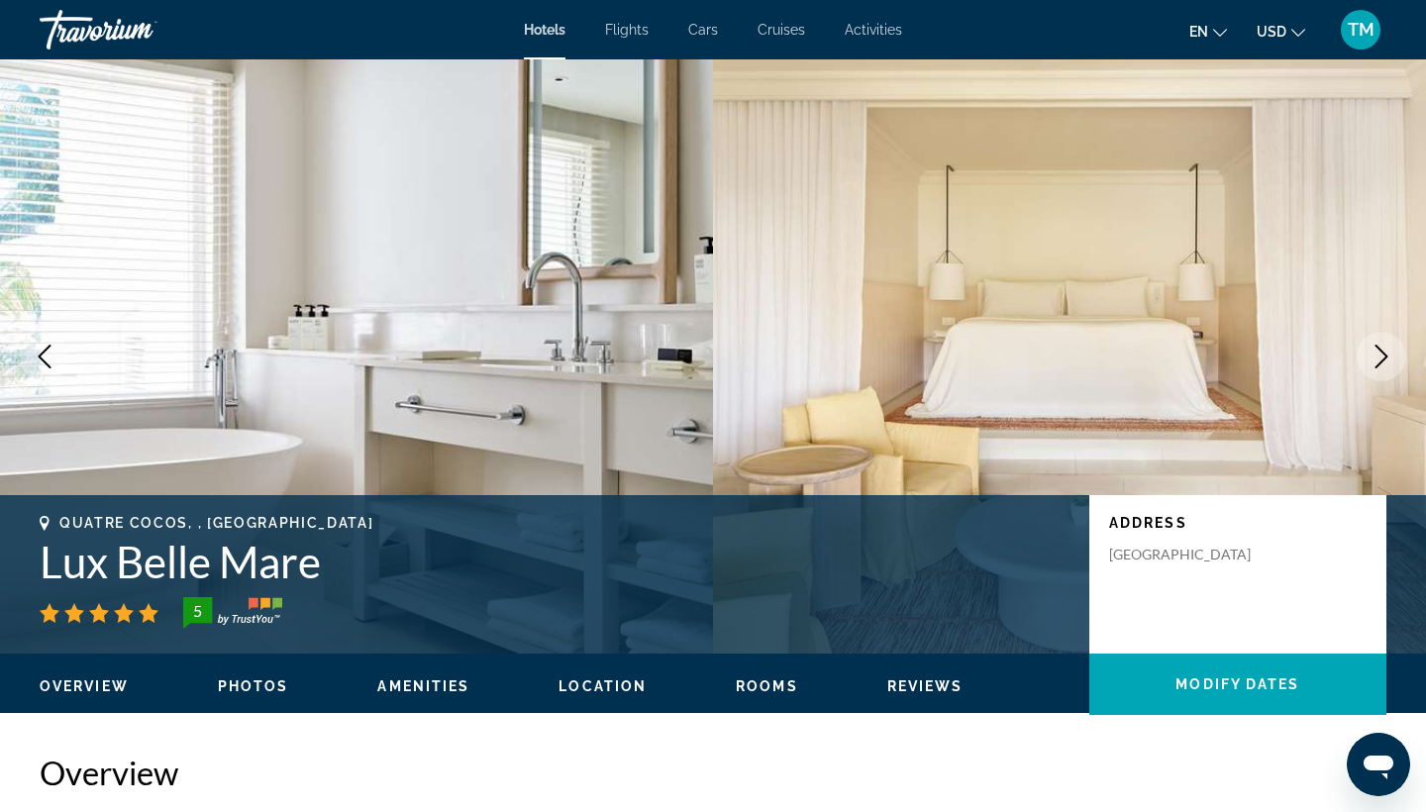
click at [1380, 361] on icon "Next image" at bounding box center [1382, 357] width 24 height 24
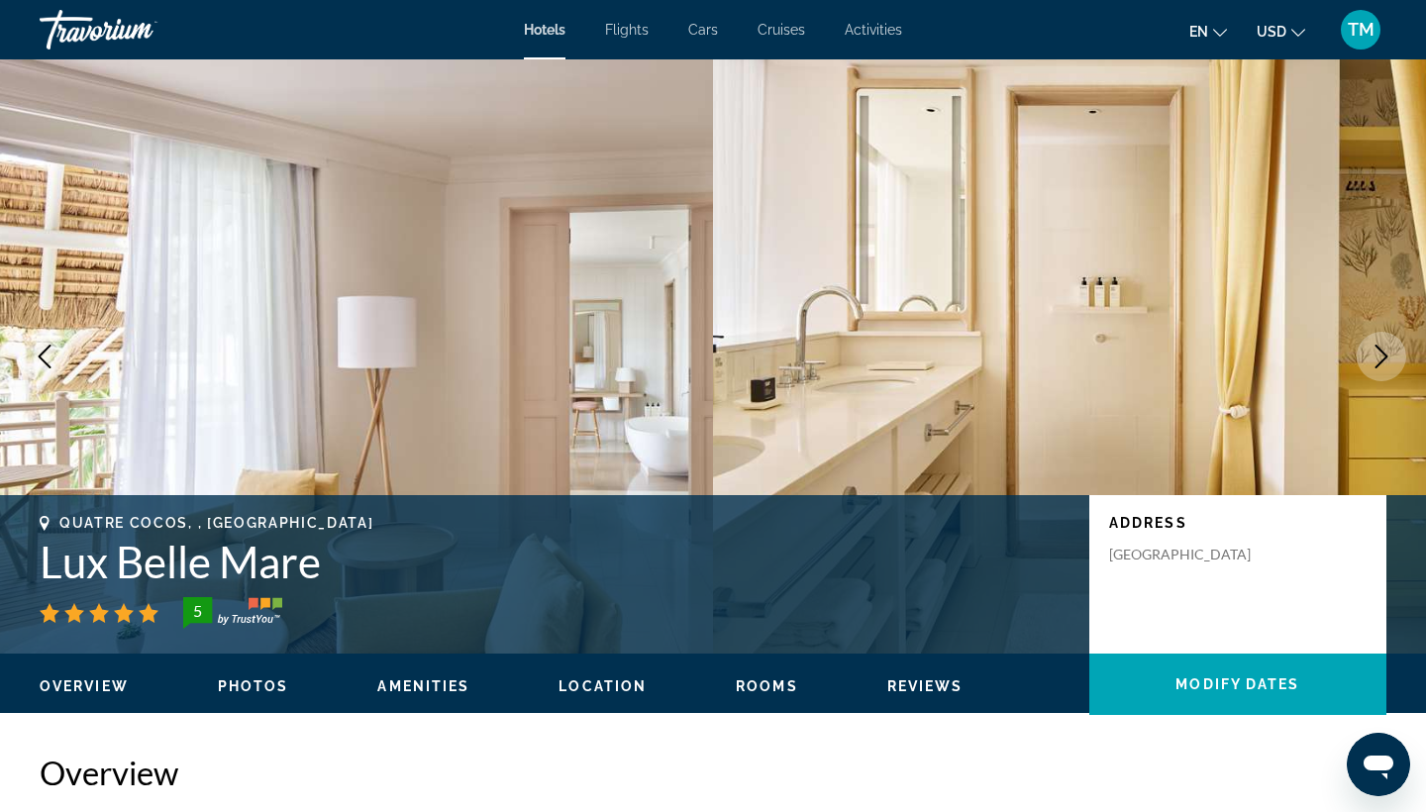
click at [1380, 361] on icon "Next image" at bounding box center [1382, 357] width 24 height 24
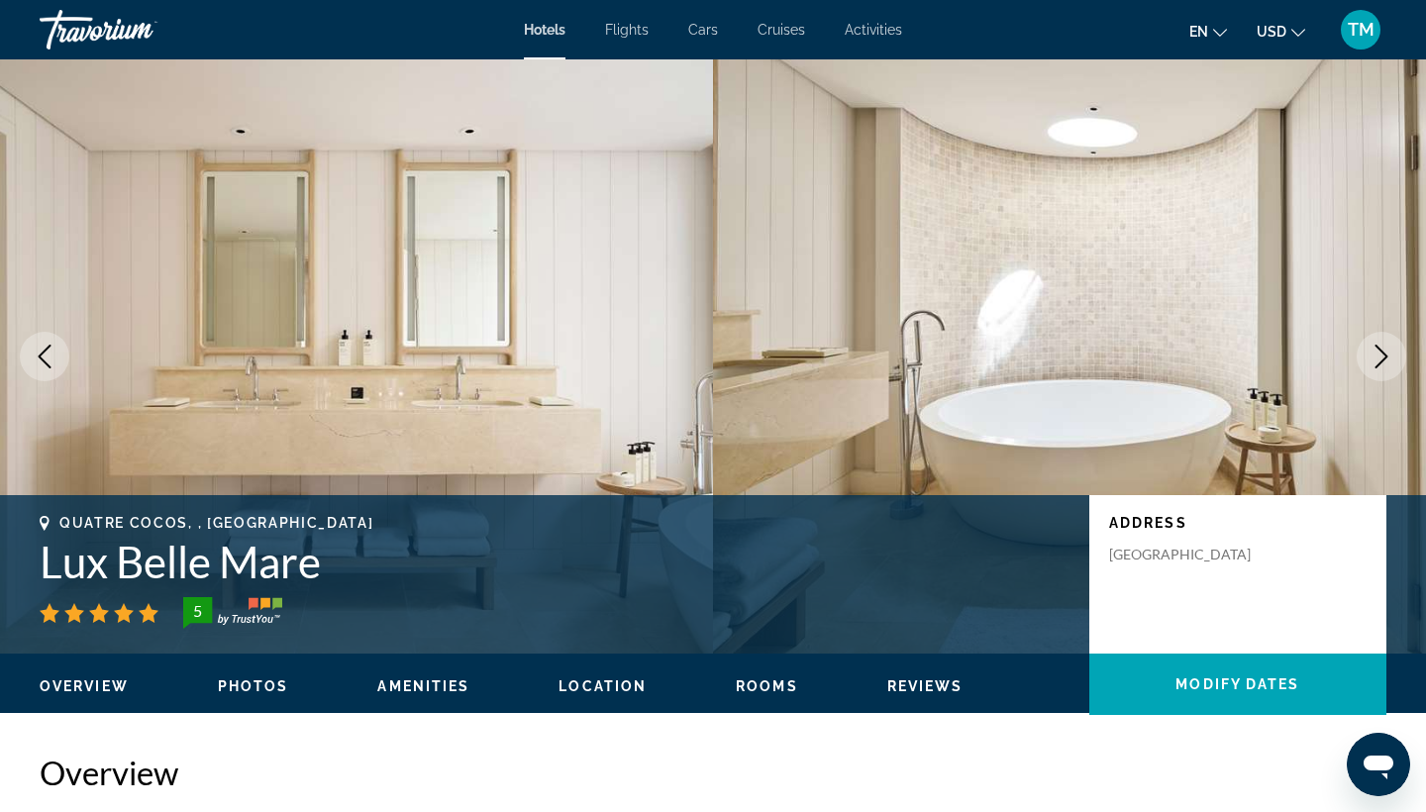
click at [1380, 361] on icon "Next image" at bounding box center [1382, 357] width 24 height 24
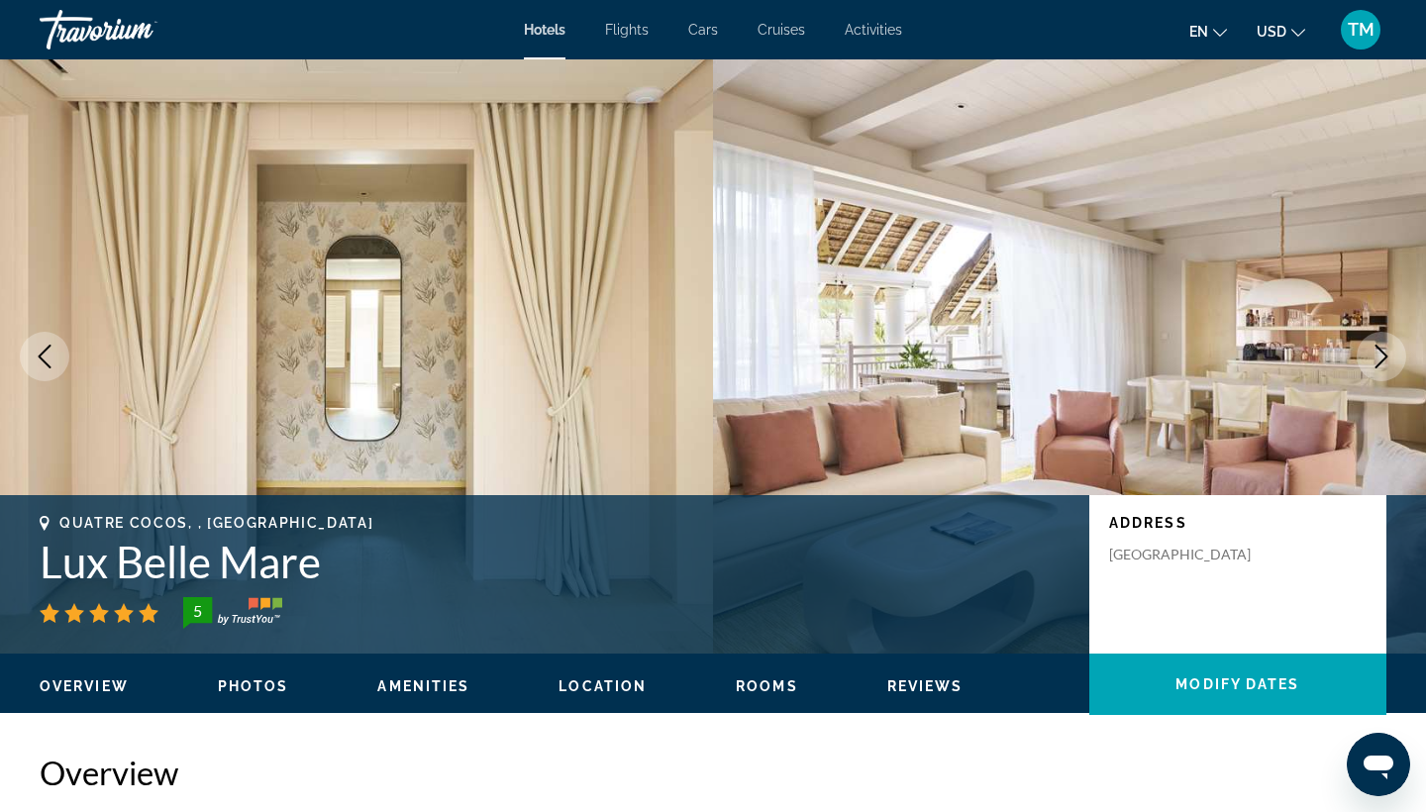
click at [1380, 361] on icon "Next image" at bounding box center [1382, 357] width 24 height 24
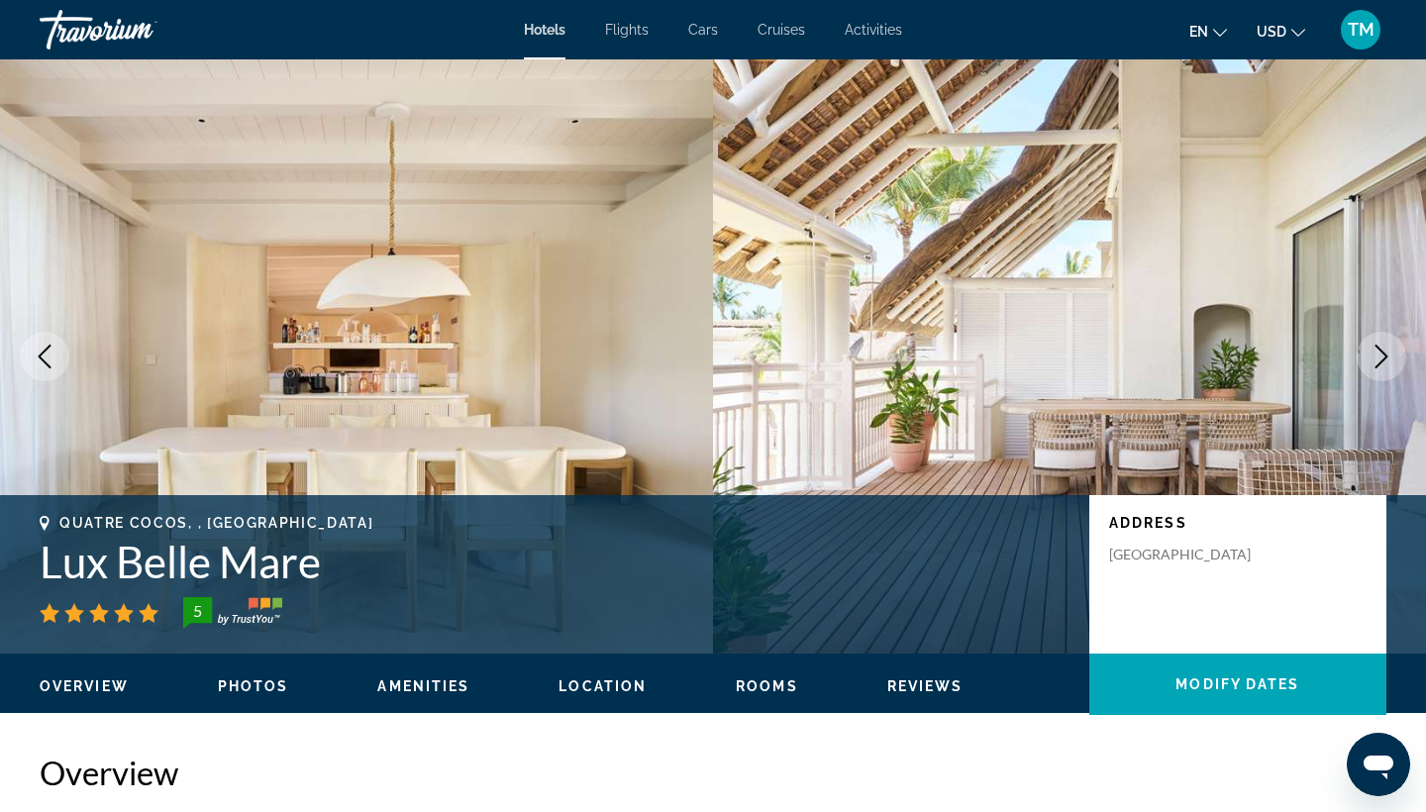
click at [1380, 361] on icon "Next image" at bounding box center [1382, 357] width 24 height 24
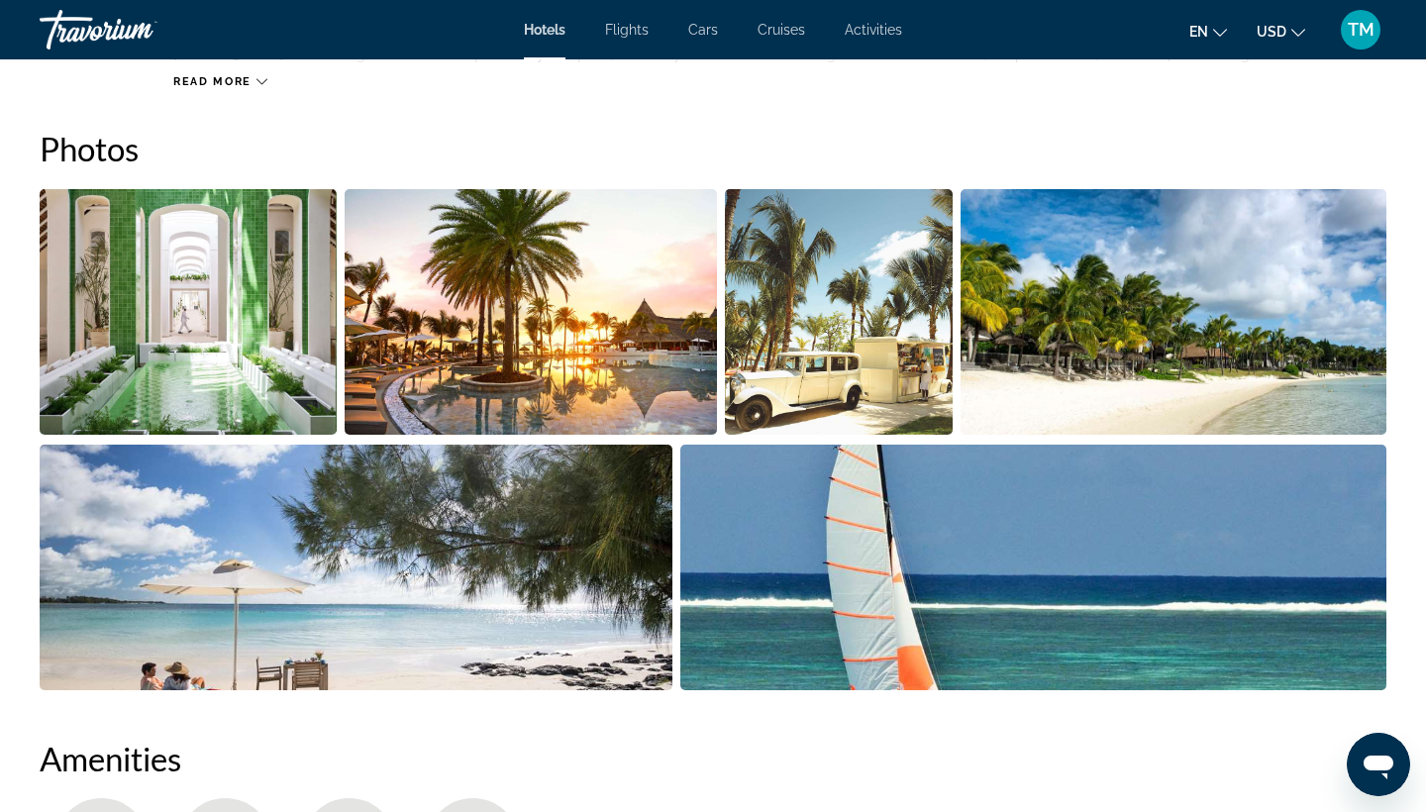
scroll to position [971, 0]
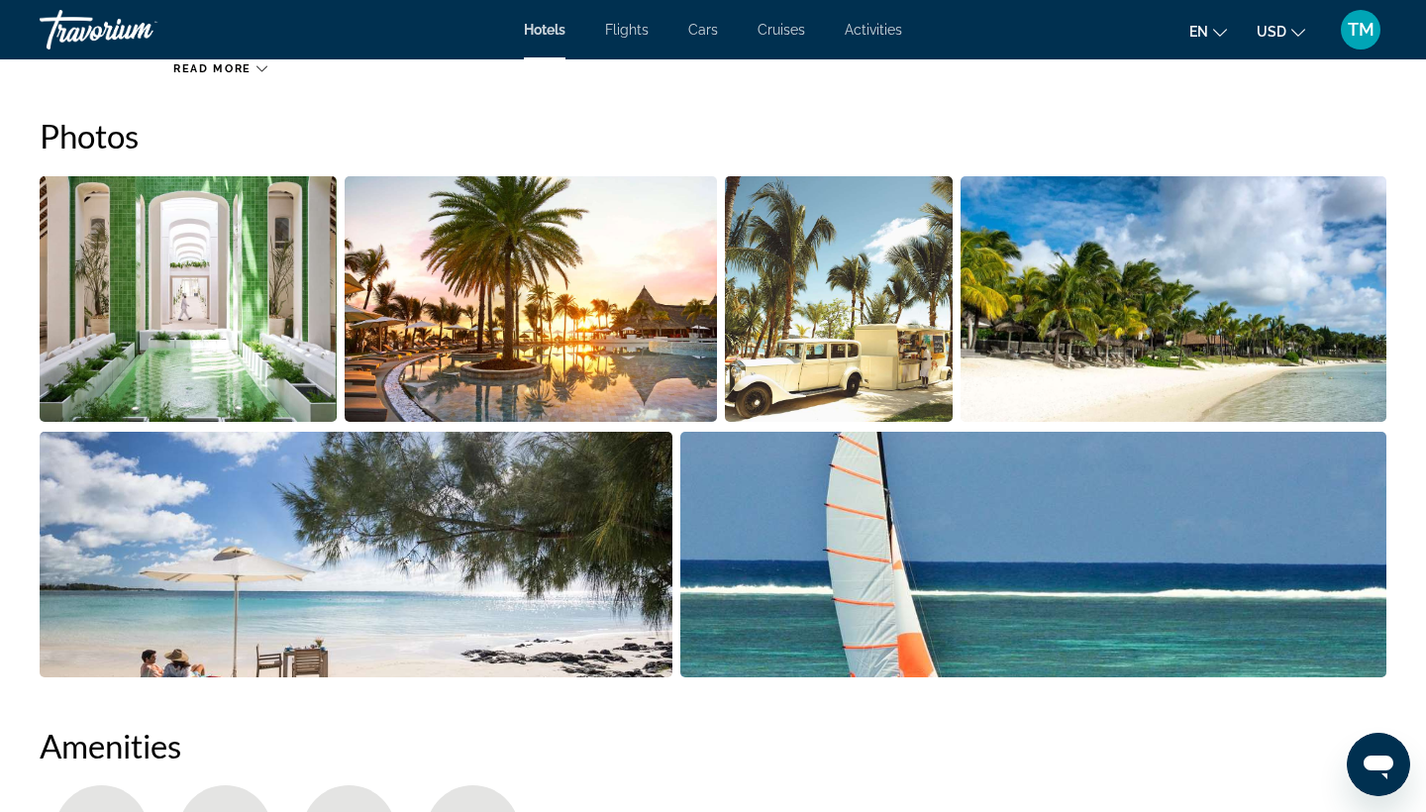
click at [188, 328] on img "Open full-screen image slider" at bounding box center [188, 299] width 297 height 246
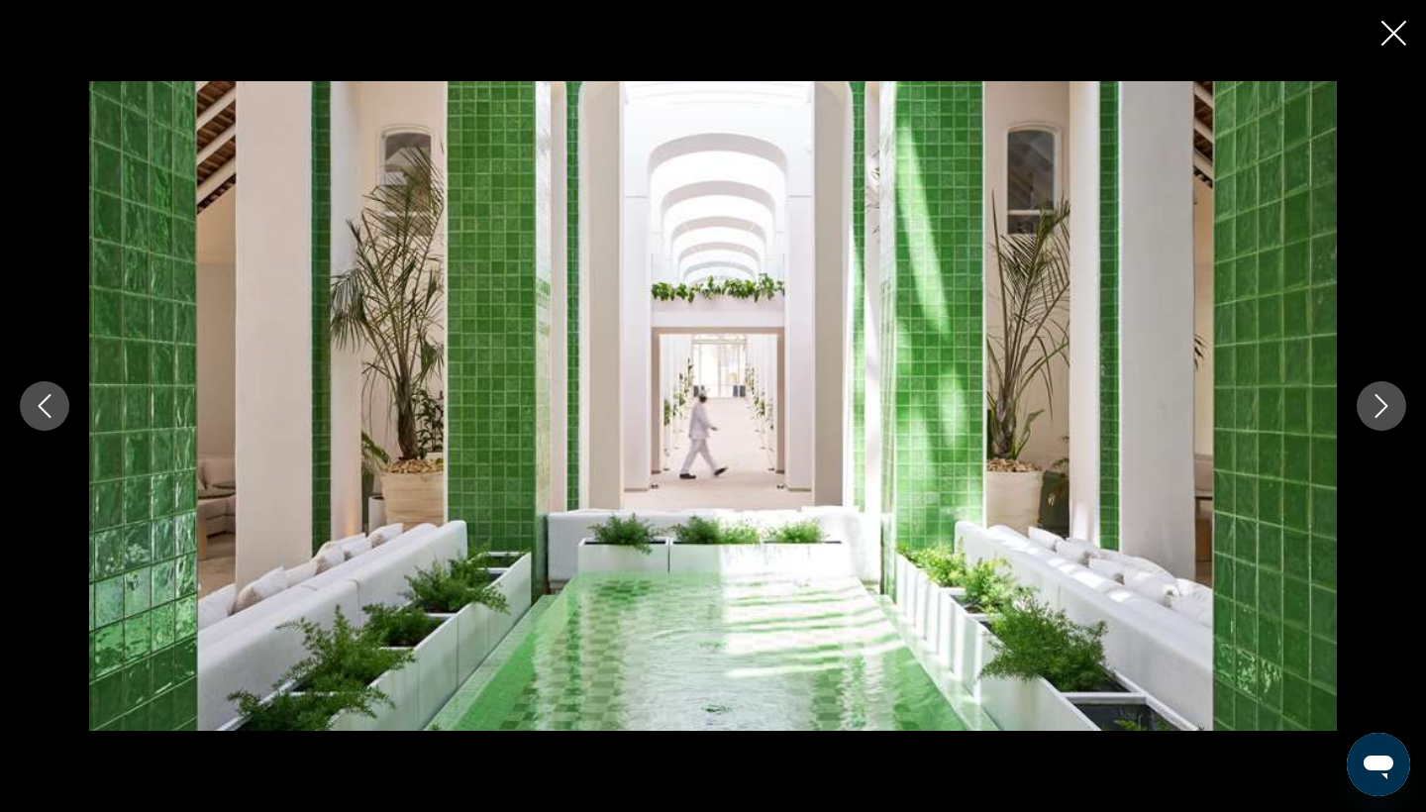
click at [1377, 406] on icon "Next image" at bounding box center [1382, 406] width 24 height 24
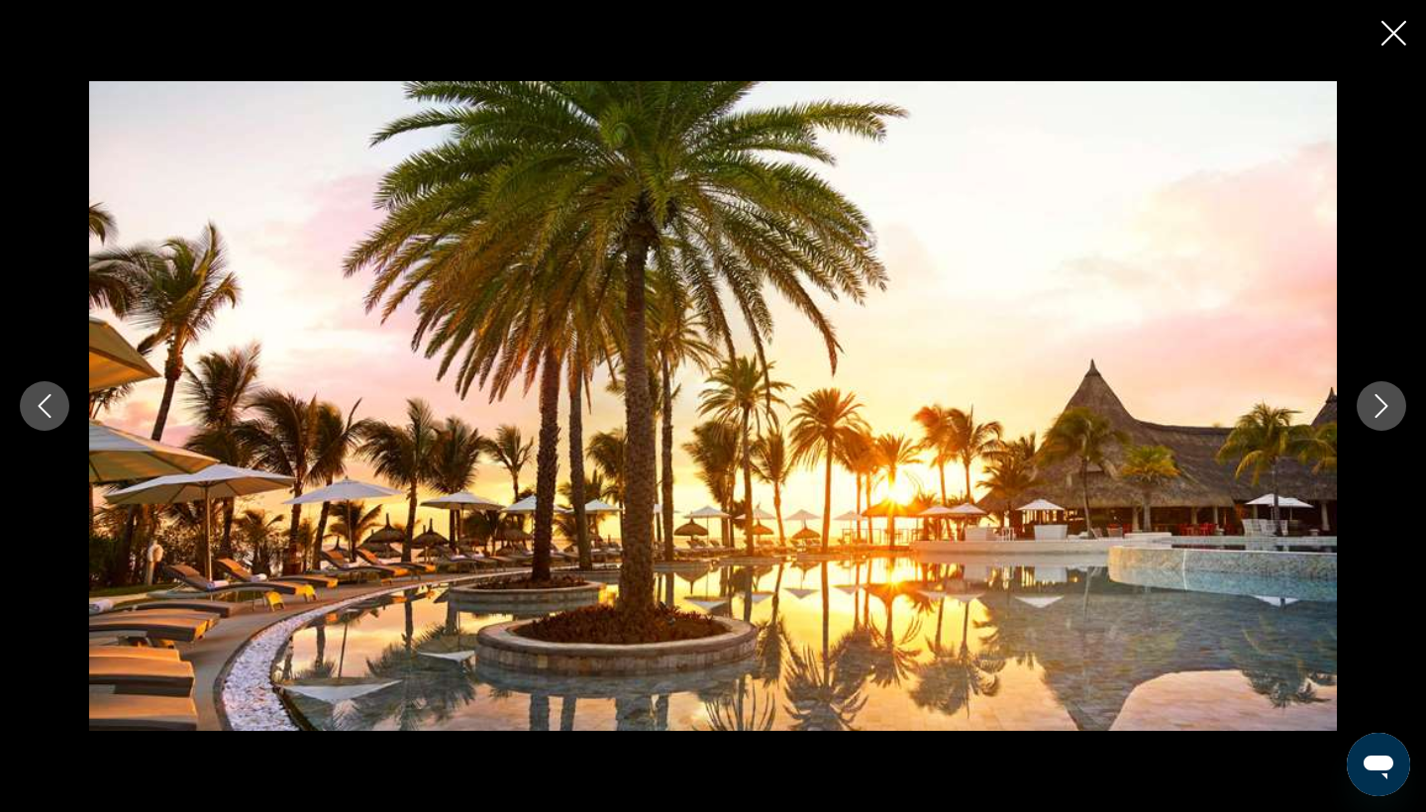
click at [1376, 407] on icon "Next image" at bounding box center [1382, 406] width 24 height 24
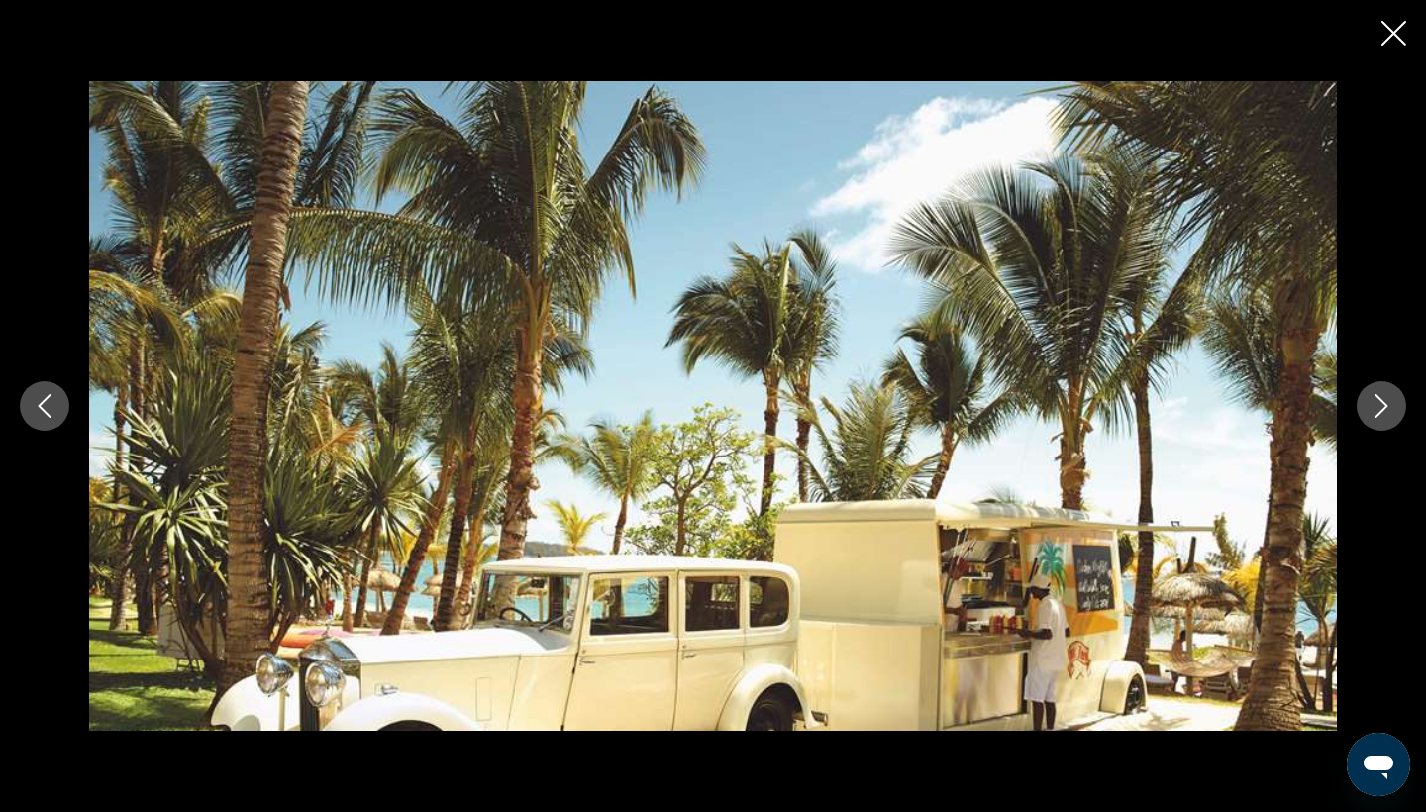
click at [1376, 407] on icon "Next image" at bounding box center [1382, 406] width 24 height 24
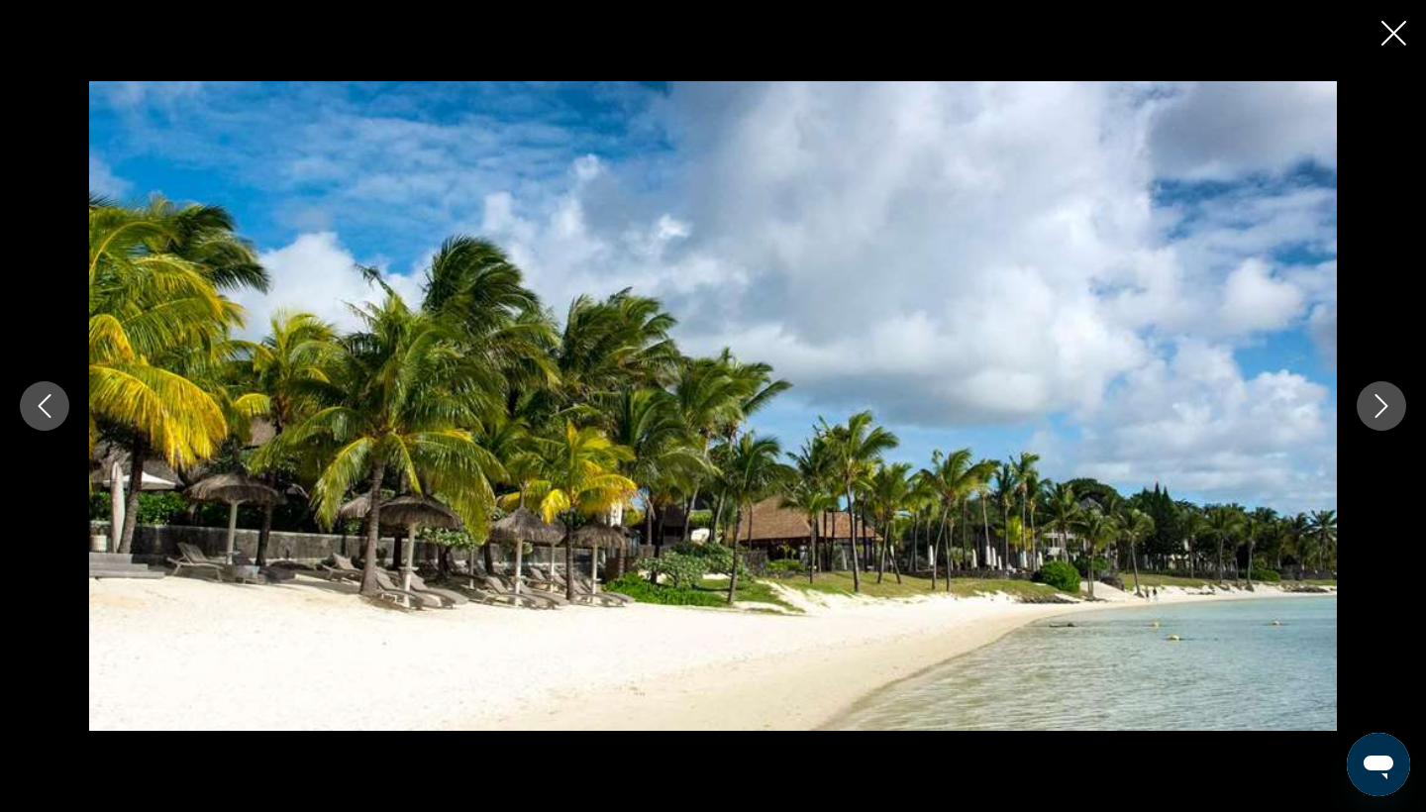
click at [1376, 407] on icon "Next image" at bounding box center [1382, 406] width 24 height 24
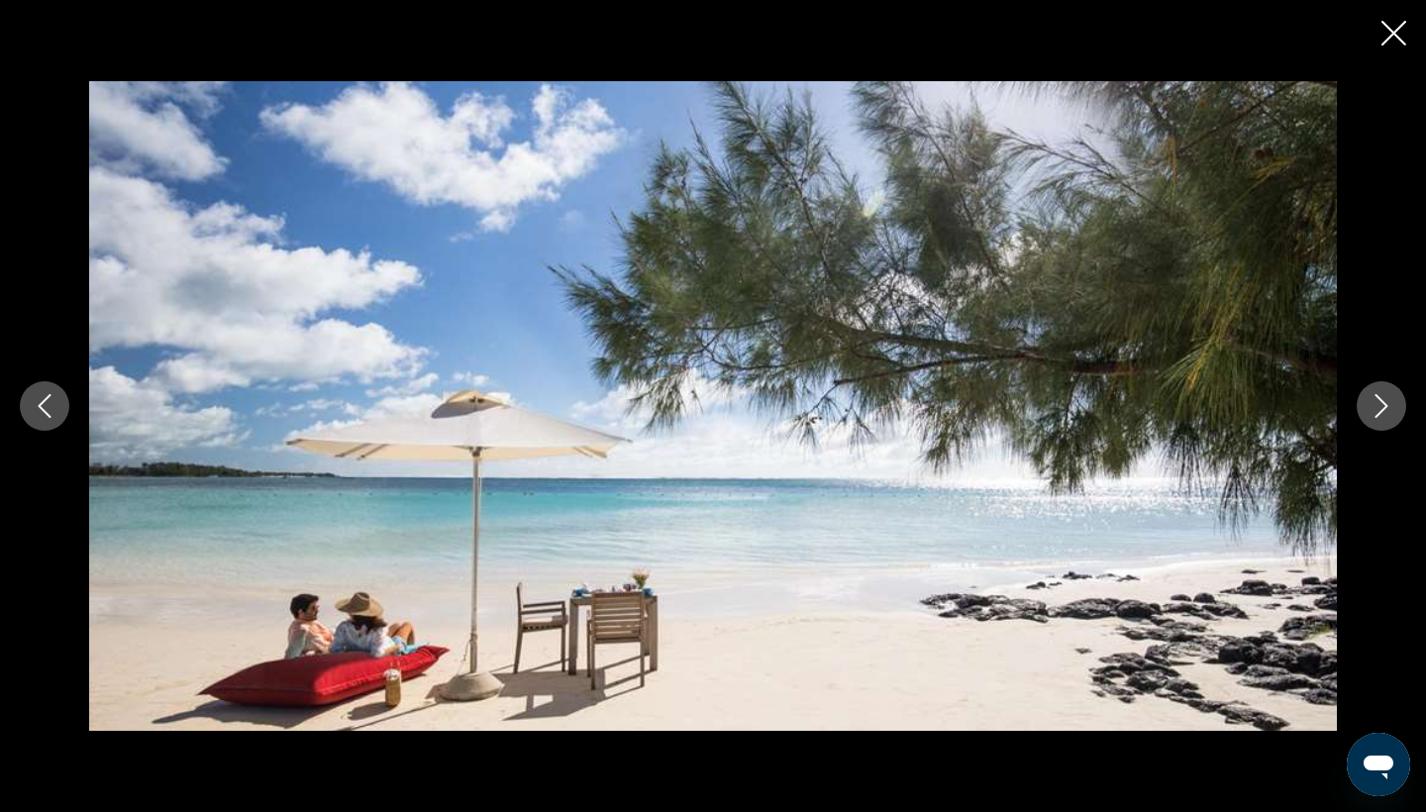
click at [1377, 407] on icon "Next image" at bounding box center [1382, 406] width 24 height 24
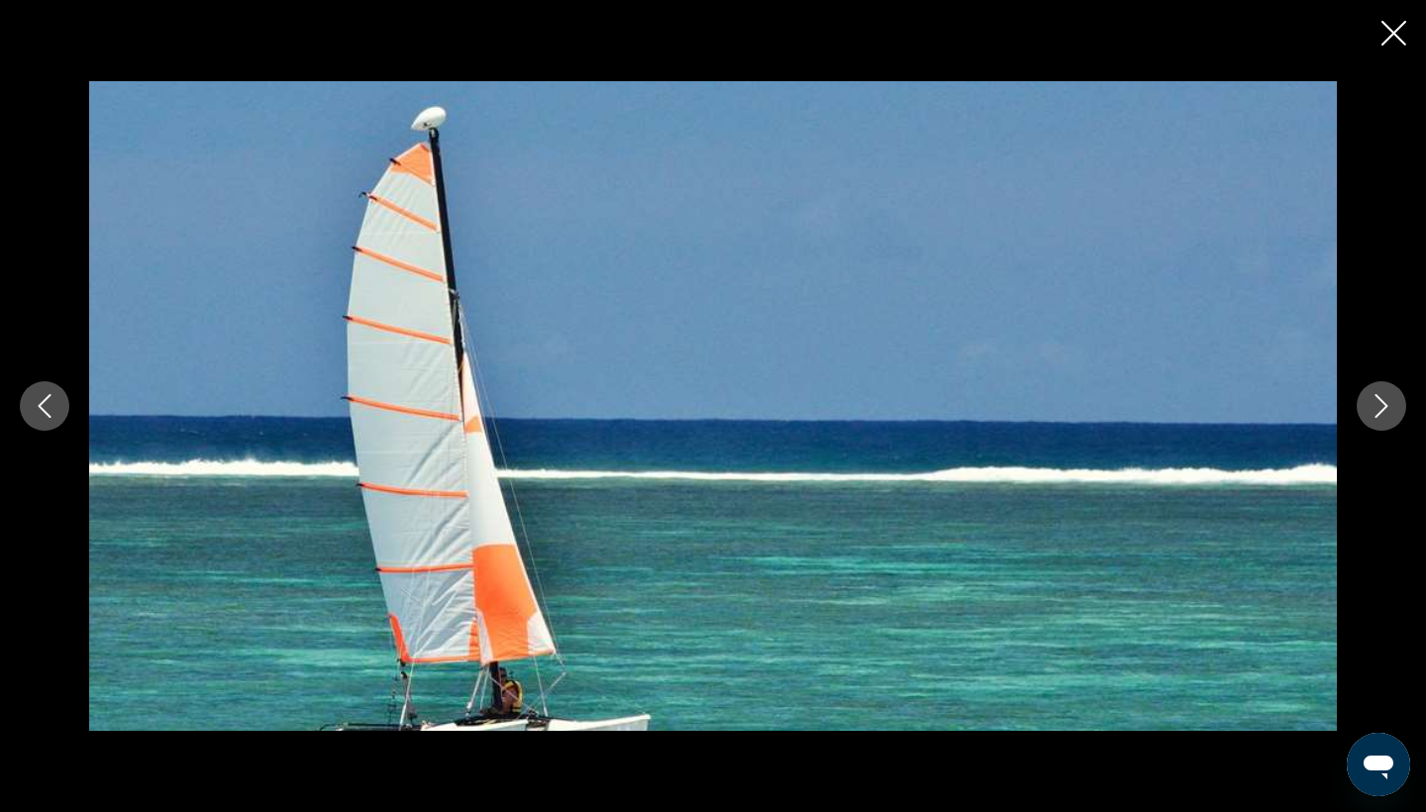
click at [1377, 407] on icon "Next image" at bounding box center [1382, 406] width 24 height 24
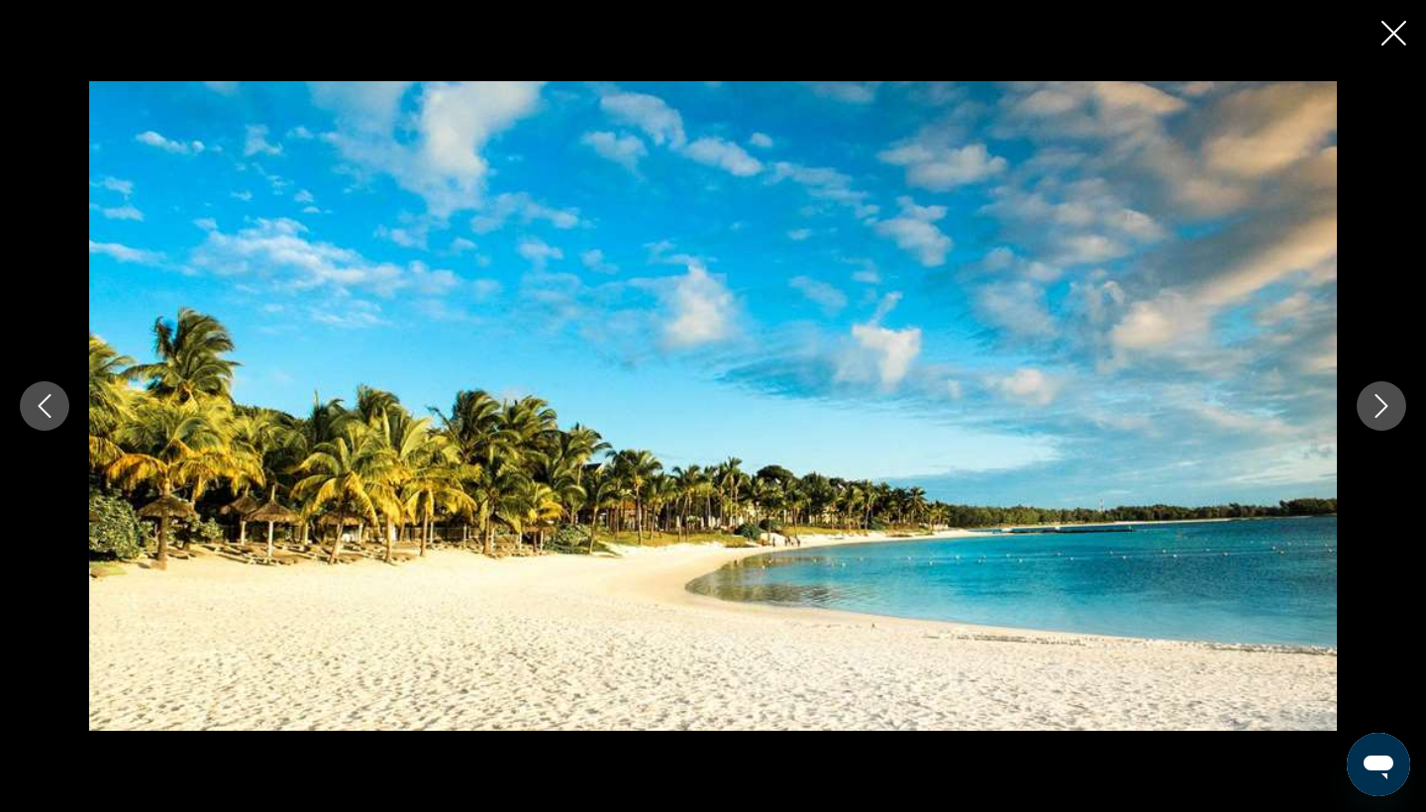
click at [1377, 407] on icon "Next image" at bounding box center [1382, 406] width 24 height 24
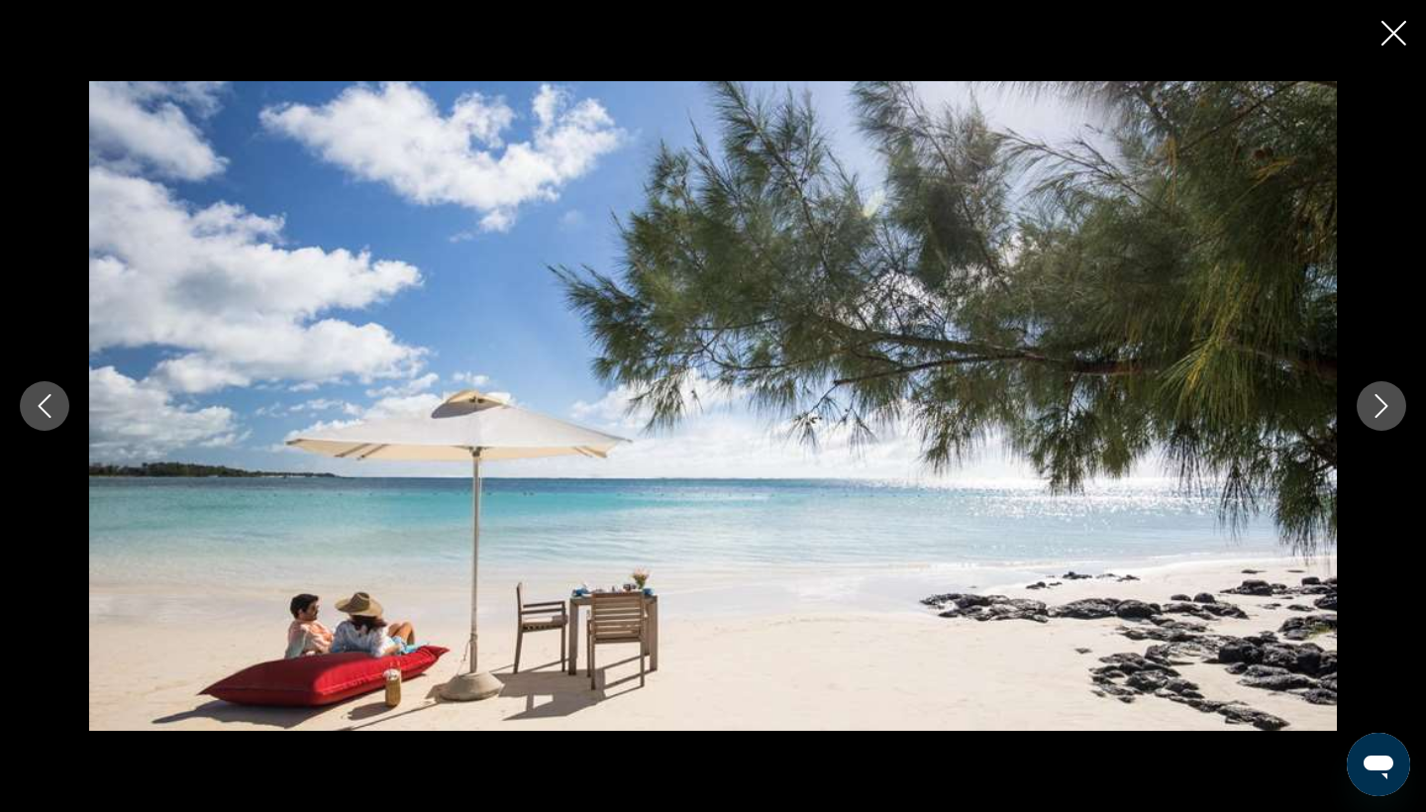
click at [1377, 407] on icon "Next image" at bounding box center [1382, 406] width 24 height 24
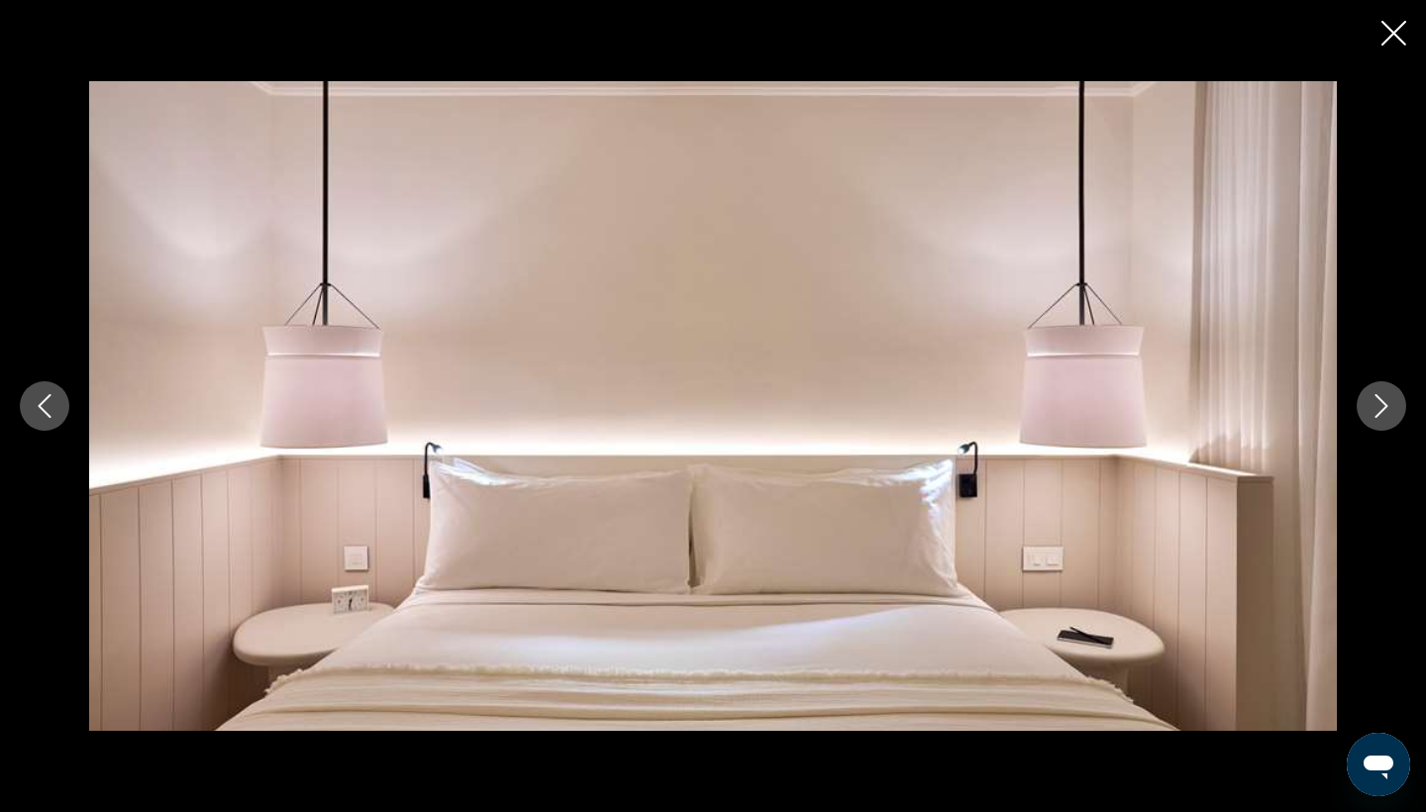
click at [1377, 407] on icon "Next image" at bounding box center [1382, 406] width 24 height 24
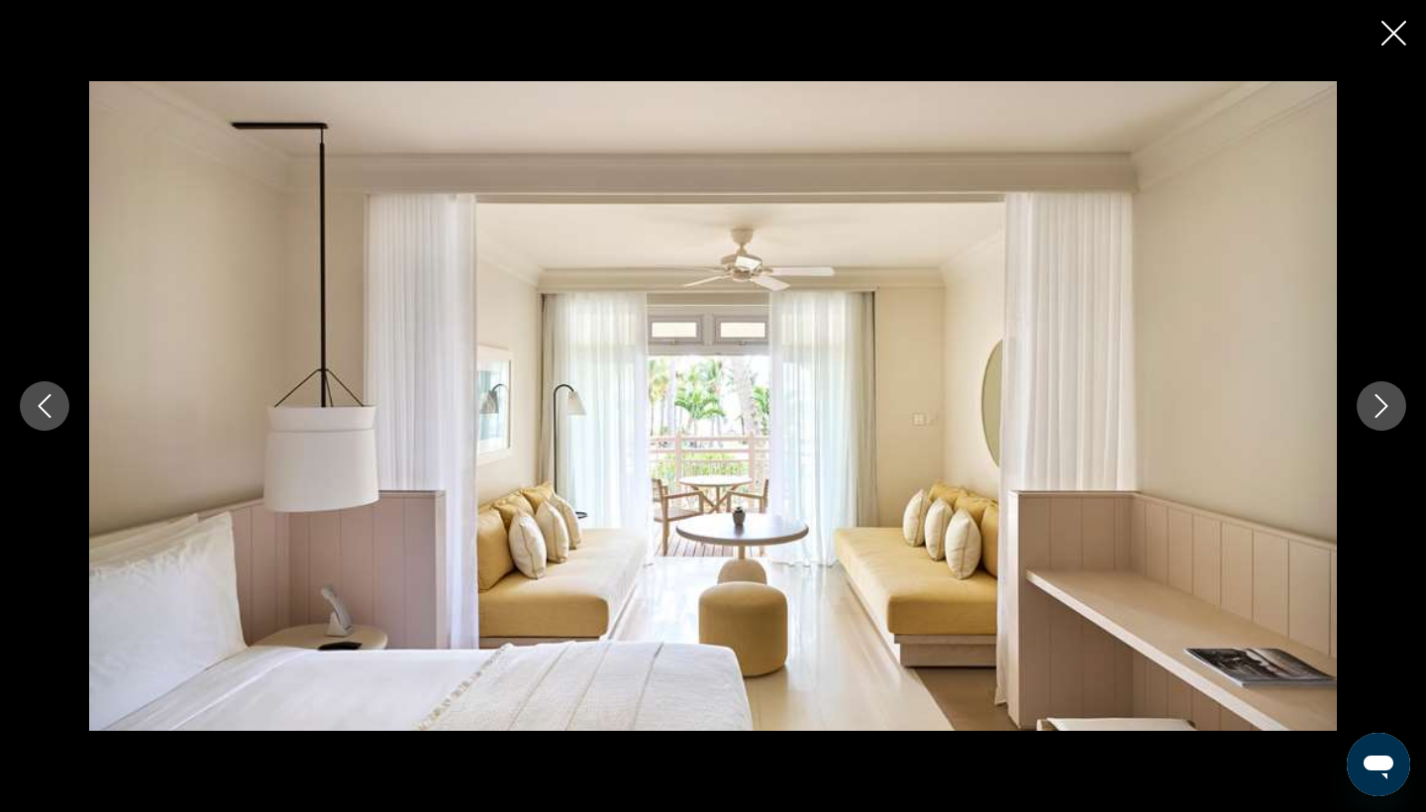
click at [1383, 403] on icon "Next image" at bounding box center [1382, 406] width 24 height 24
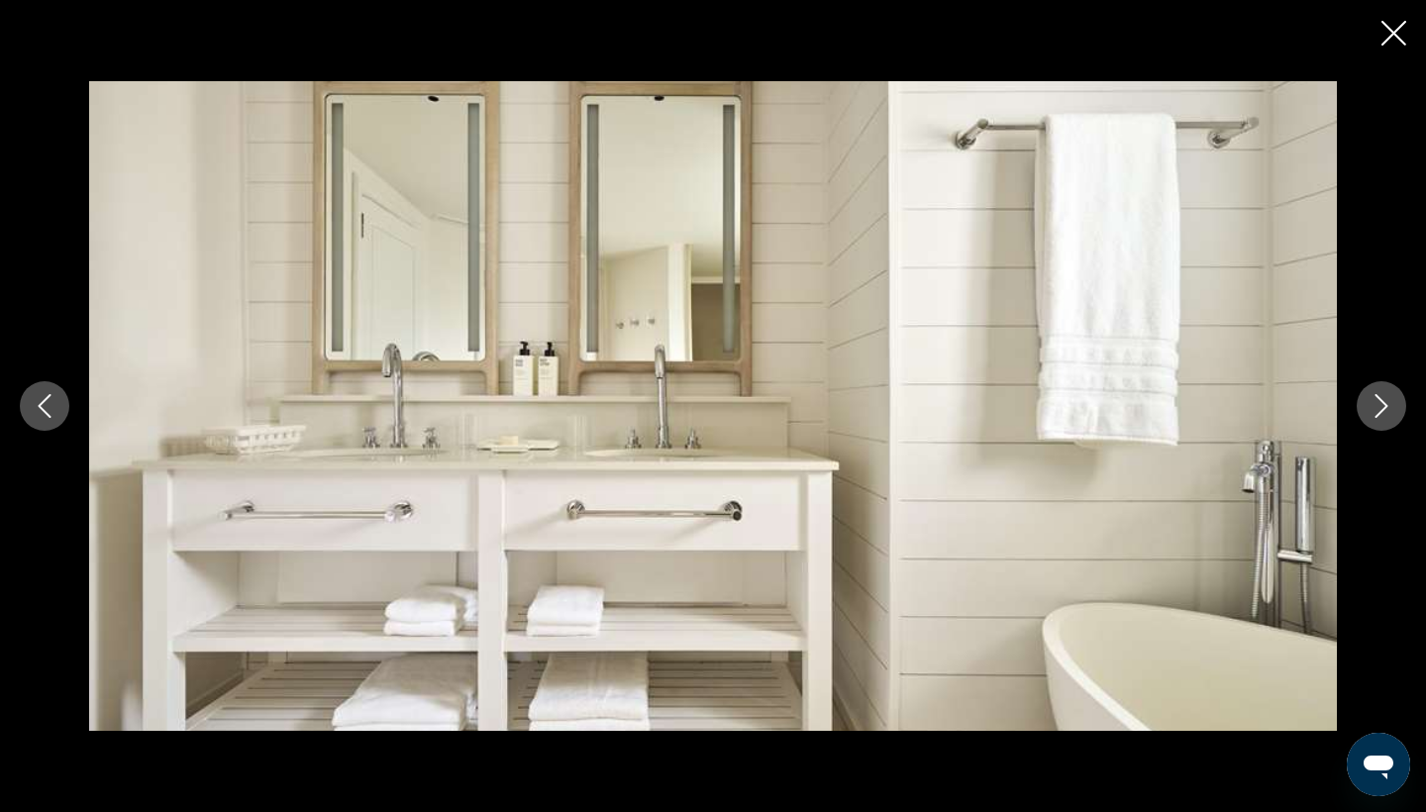
click at [1383, 403] on icon "Next image" at bounding box center [1382, 406] width 24 height 24
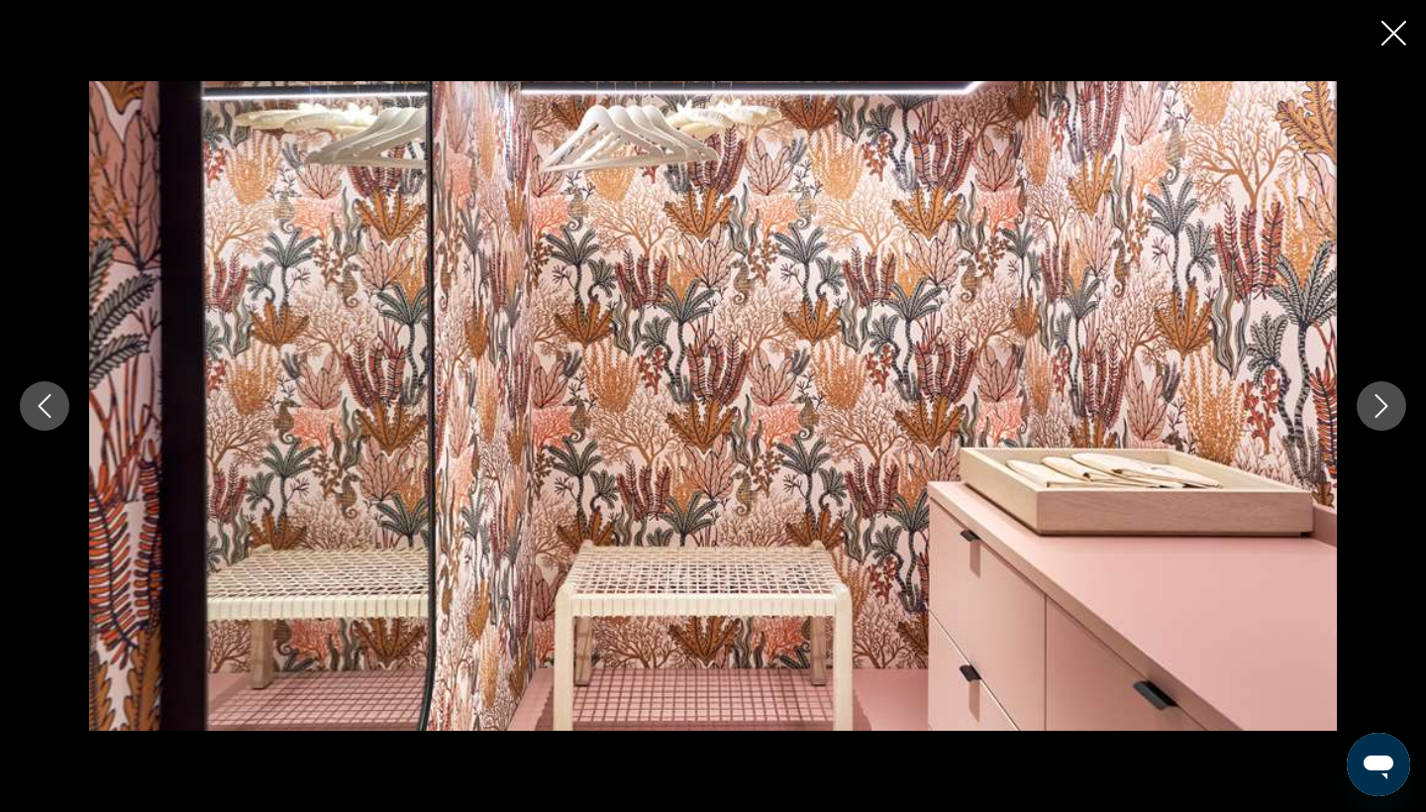
click at [1383, 403] on icon "Next image" at bounding box center [1382, 406] width 24 height 24
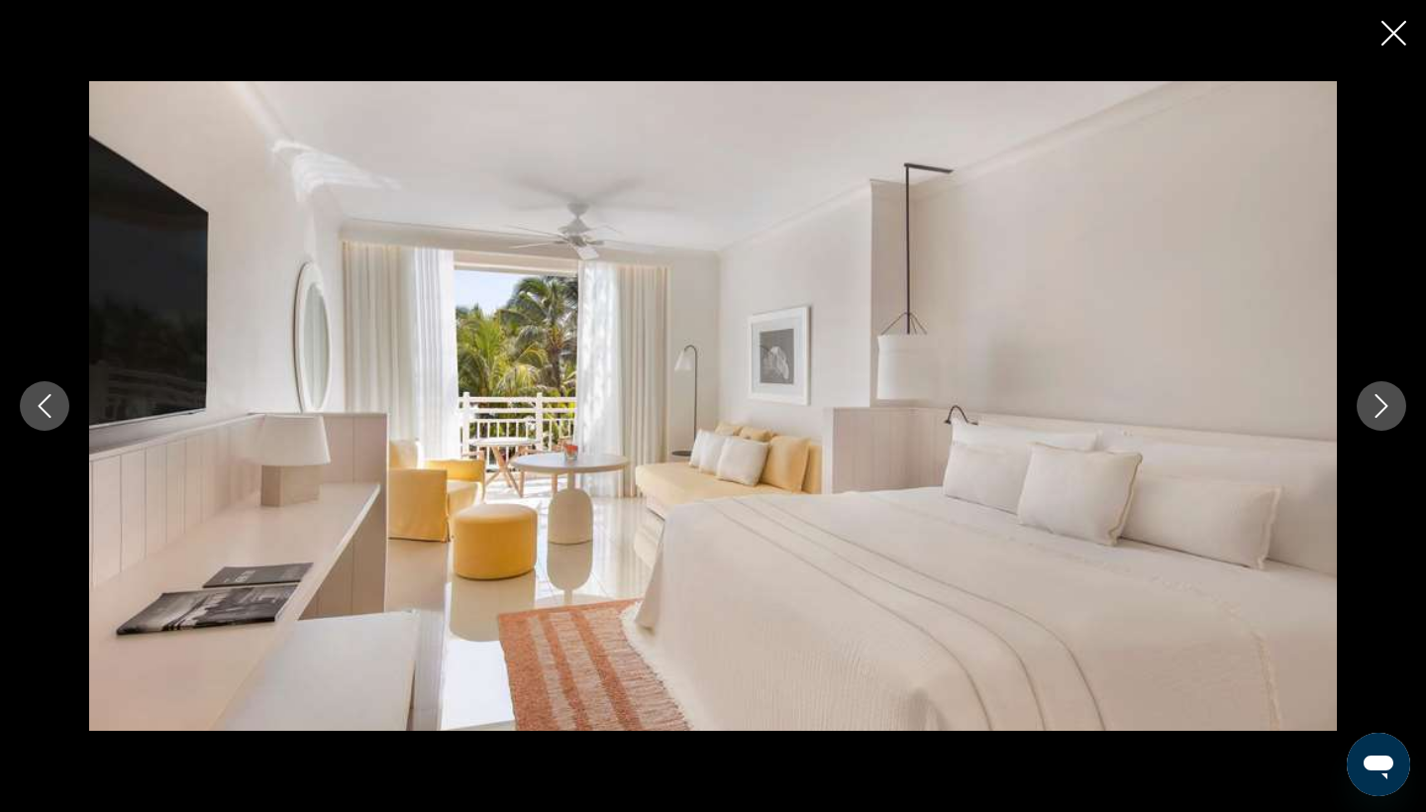
click at [1383, 403] on icon "Next image" at bounding box center [1382, 406] width 24 height 24
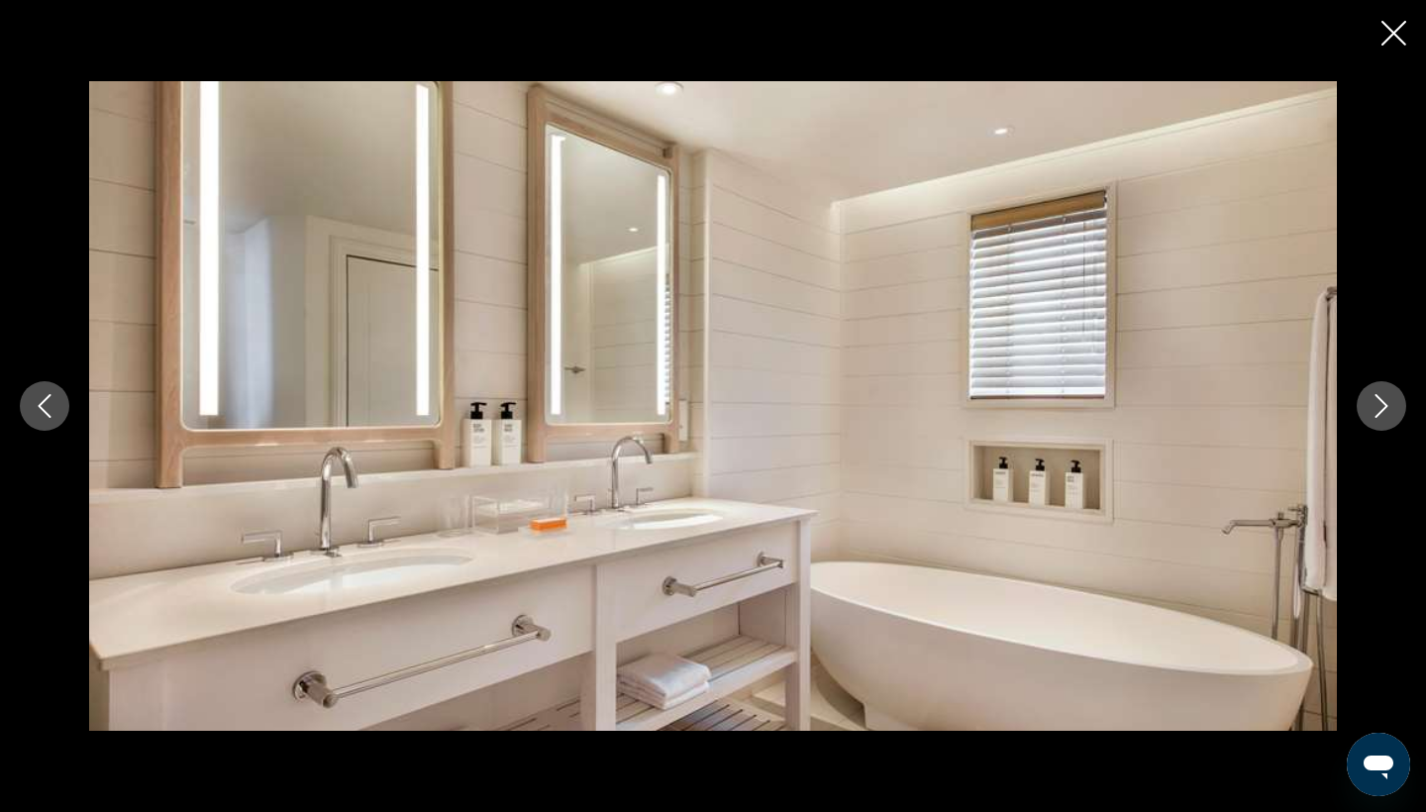
click at [1383, 403] on icon "Next image" at bounding box center [1382, 406] width 24 height 24
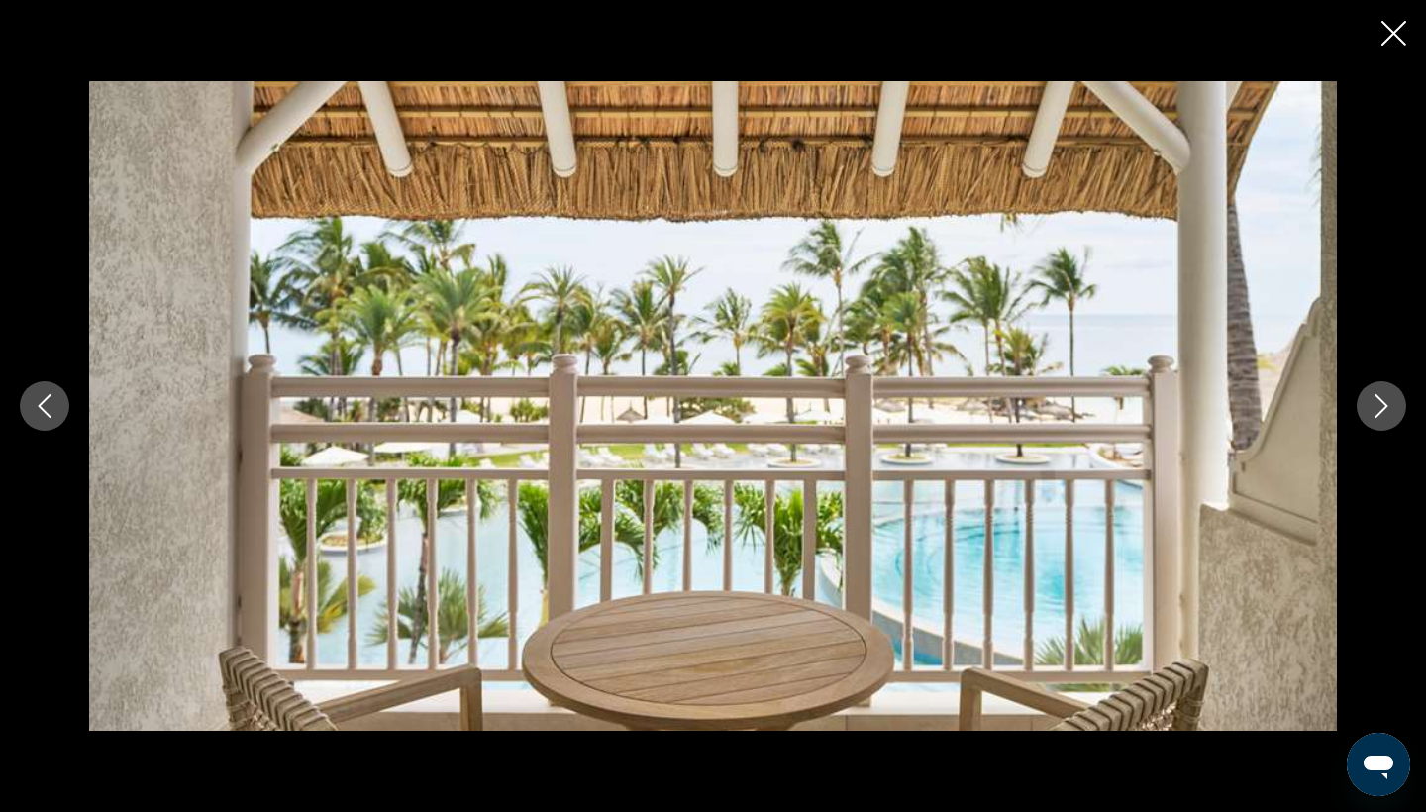
click at [1383, 403] on icon "Next image" at bounding box center [1382, 406] width 24 height 24
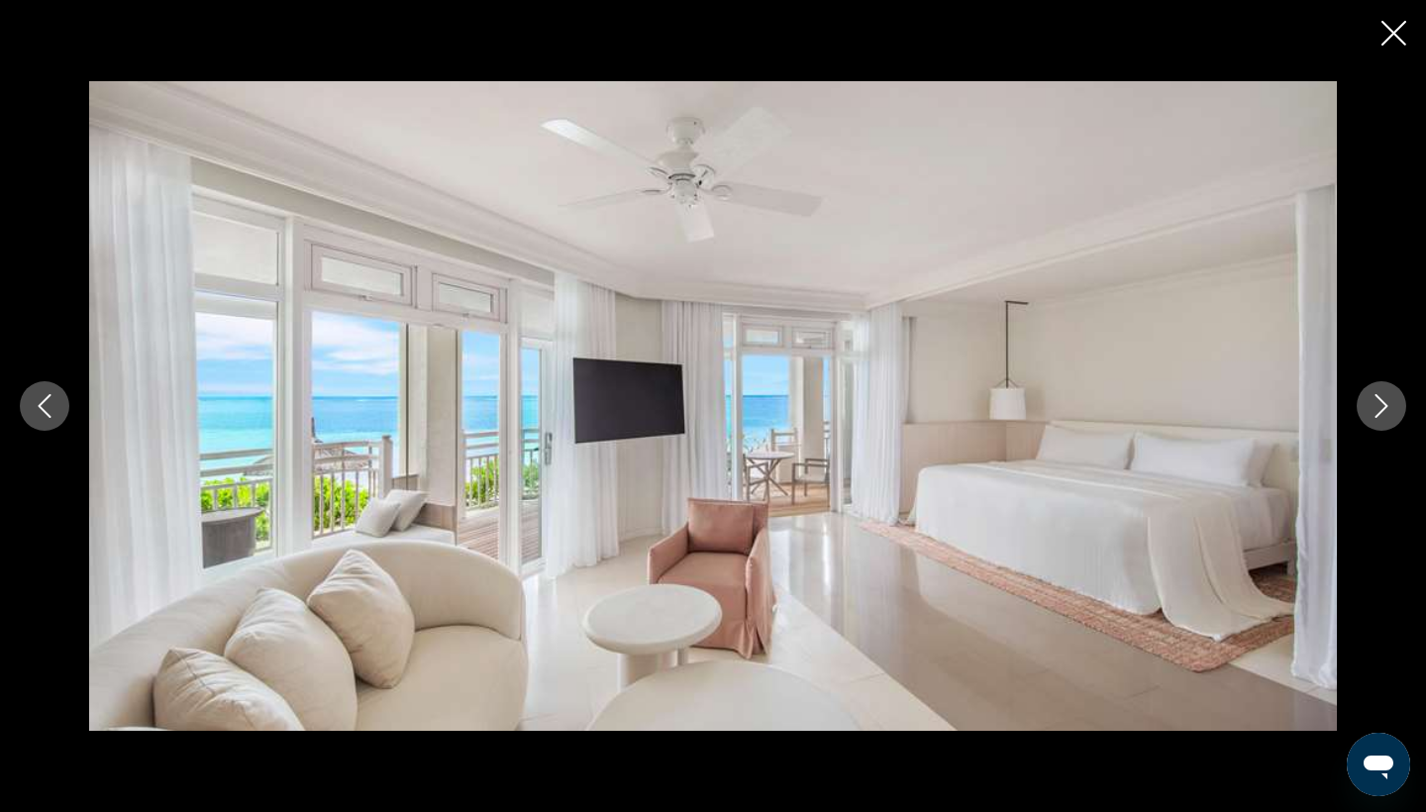
click at [1383, 403] on icon "Next image" at bounding box center [1382, 406] width 24 height 24
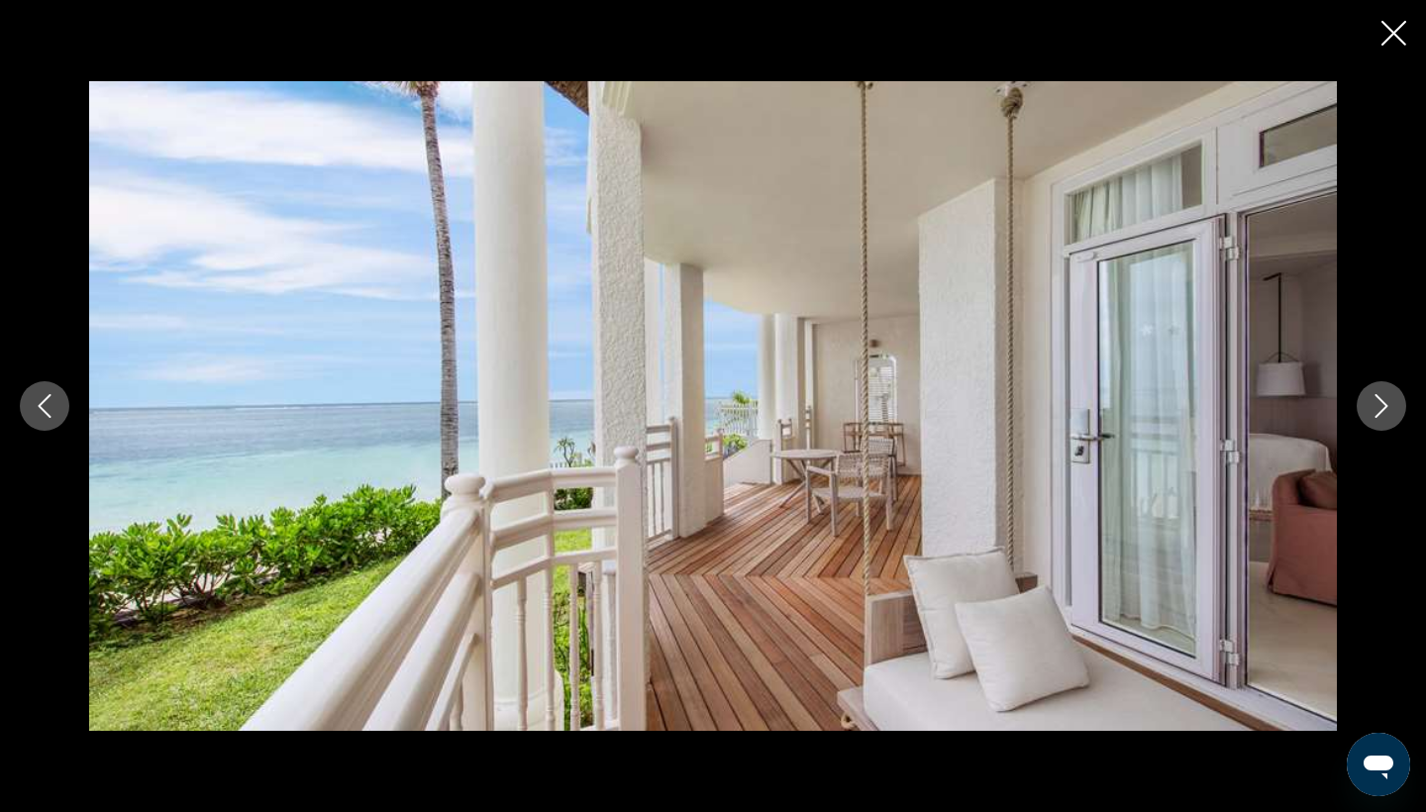
click at [1383, 397] on icon "Next image" at bounding box center [1382, 406] width 24 height 24
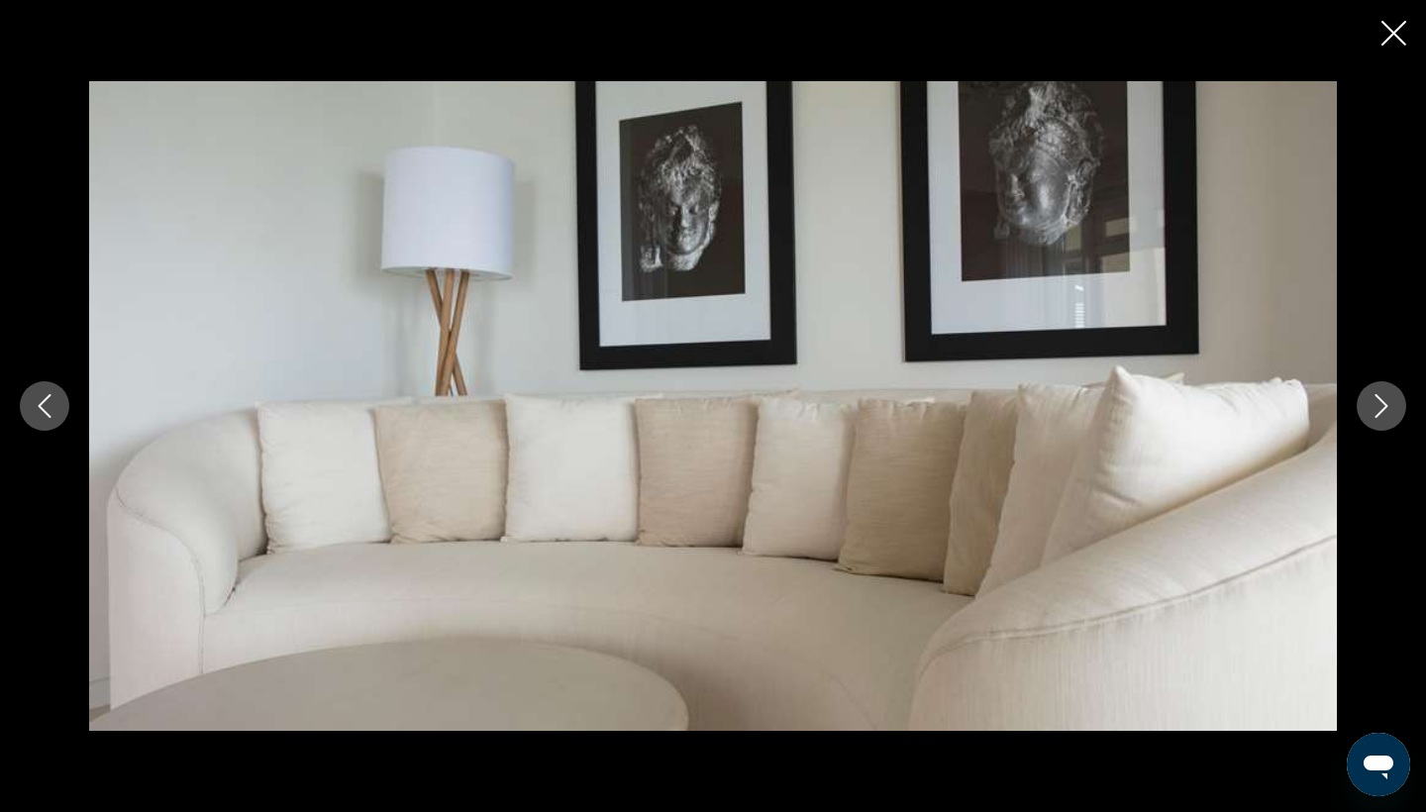
click at [1378, 414] on icon "Next image" at bounding box center [1382, 406] width 13 height 24
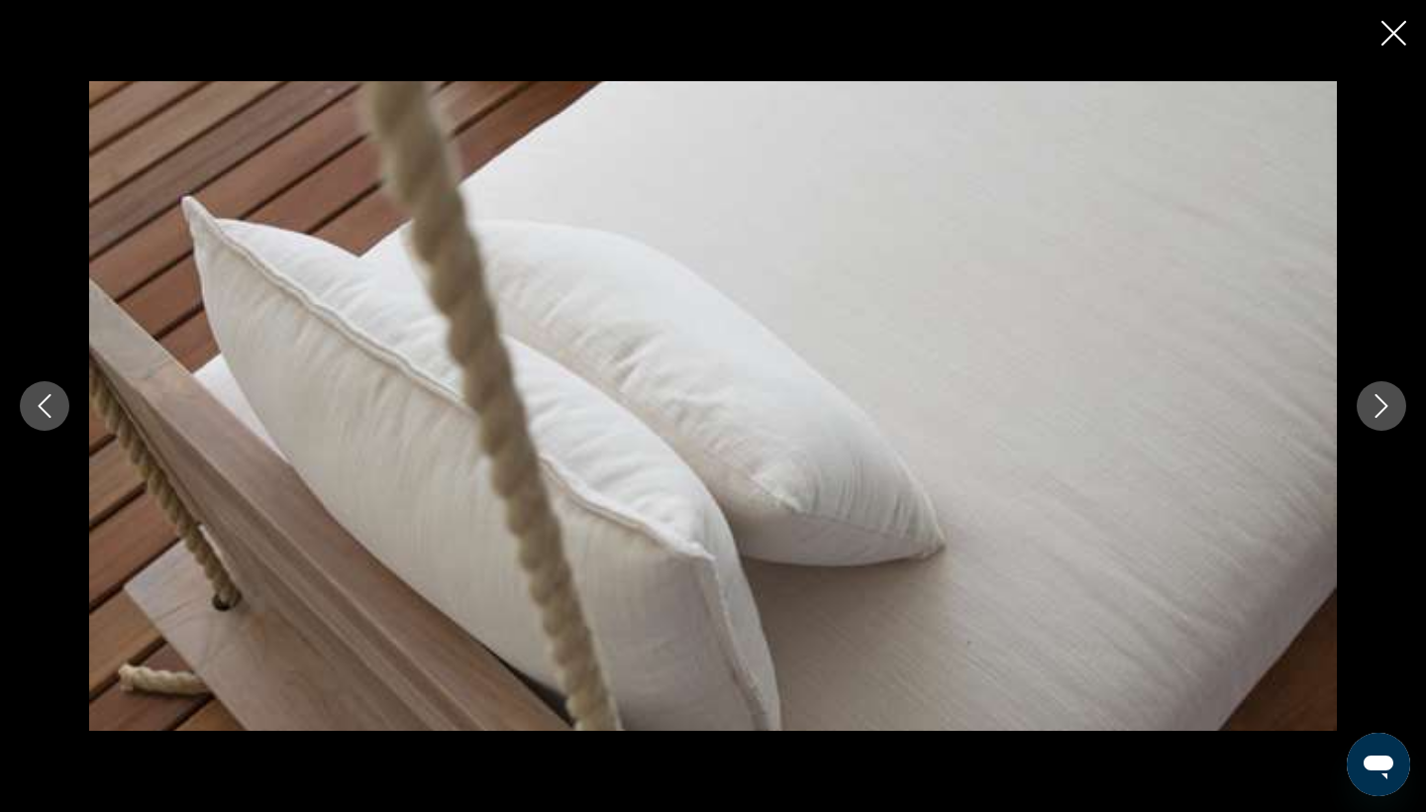
click at [1394, 31] on icon "Close slideshow" at bounding box center [1394, 33] width 25 height 25
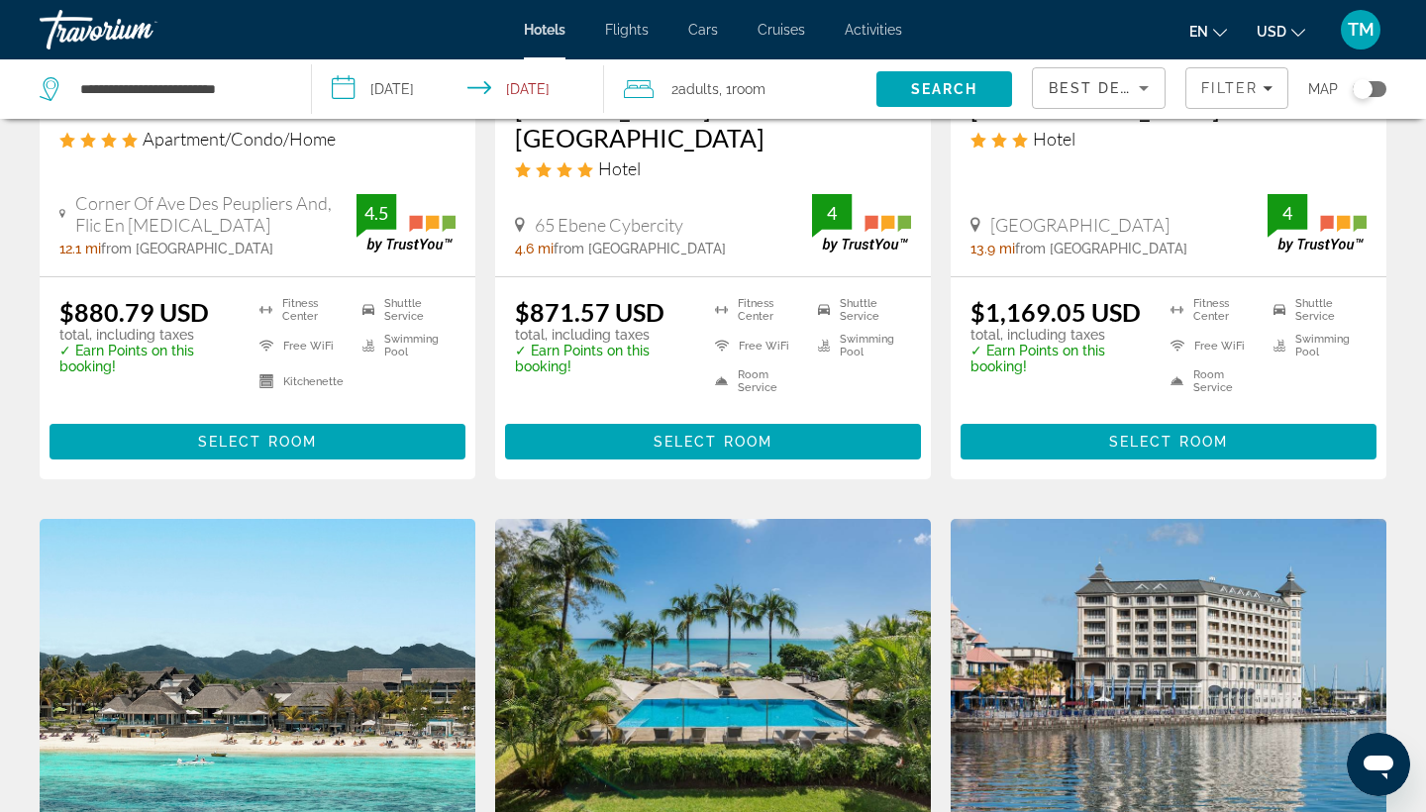
scroll to position [1143, 0]
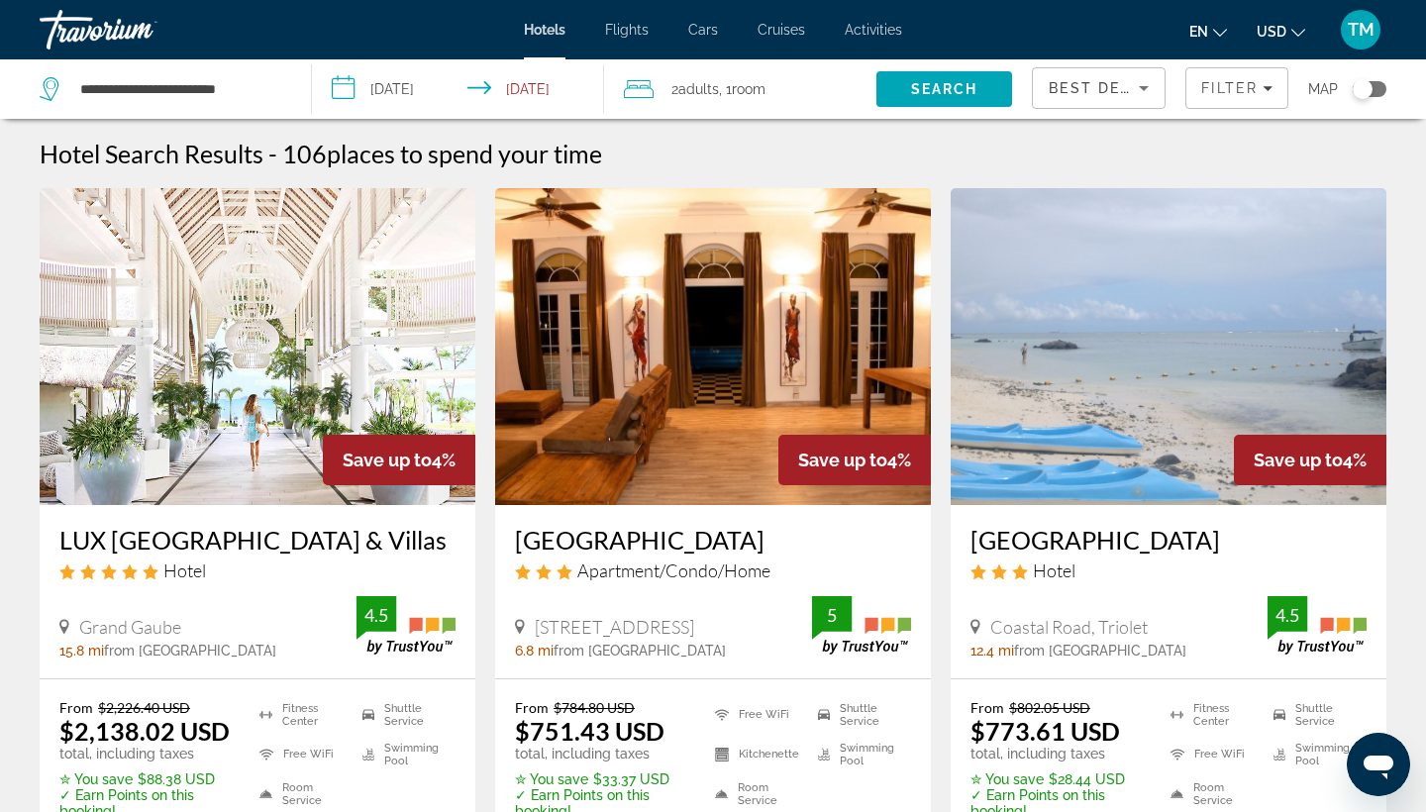
click at [216, 367] on img "Main content" at bounding box center [258, 346] width 436 height 317
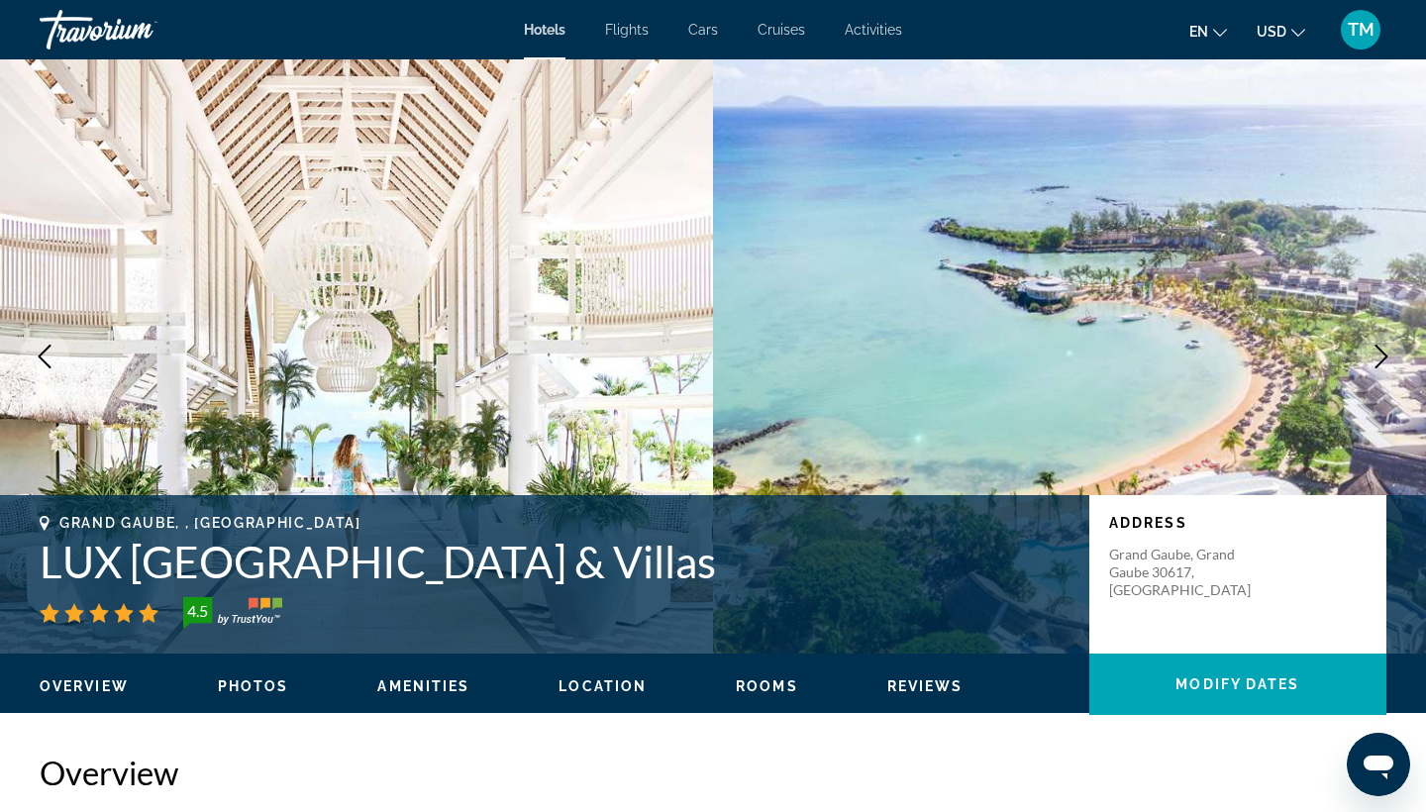
click at [1380, 355] on icon "Next image" at bounding box center [1382, 357] width 24 height 24
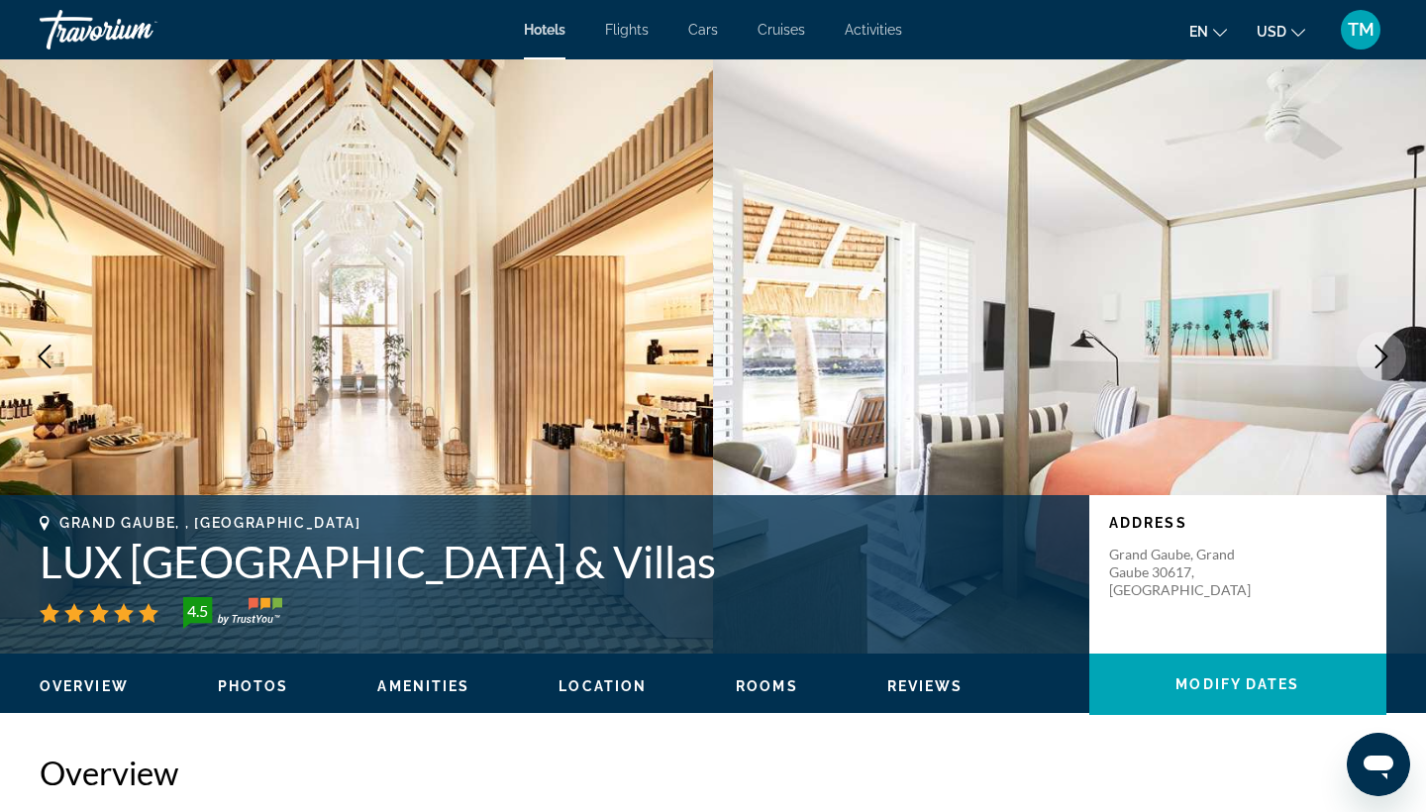
click at [1380, 355] on icon "Next image" at bounding box center [1382, 357] width 24 height 24
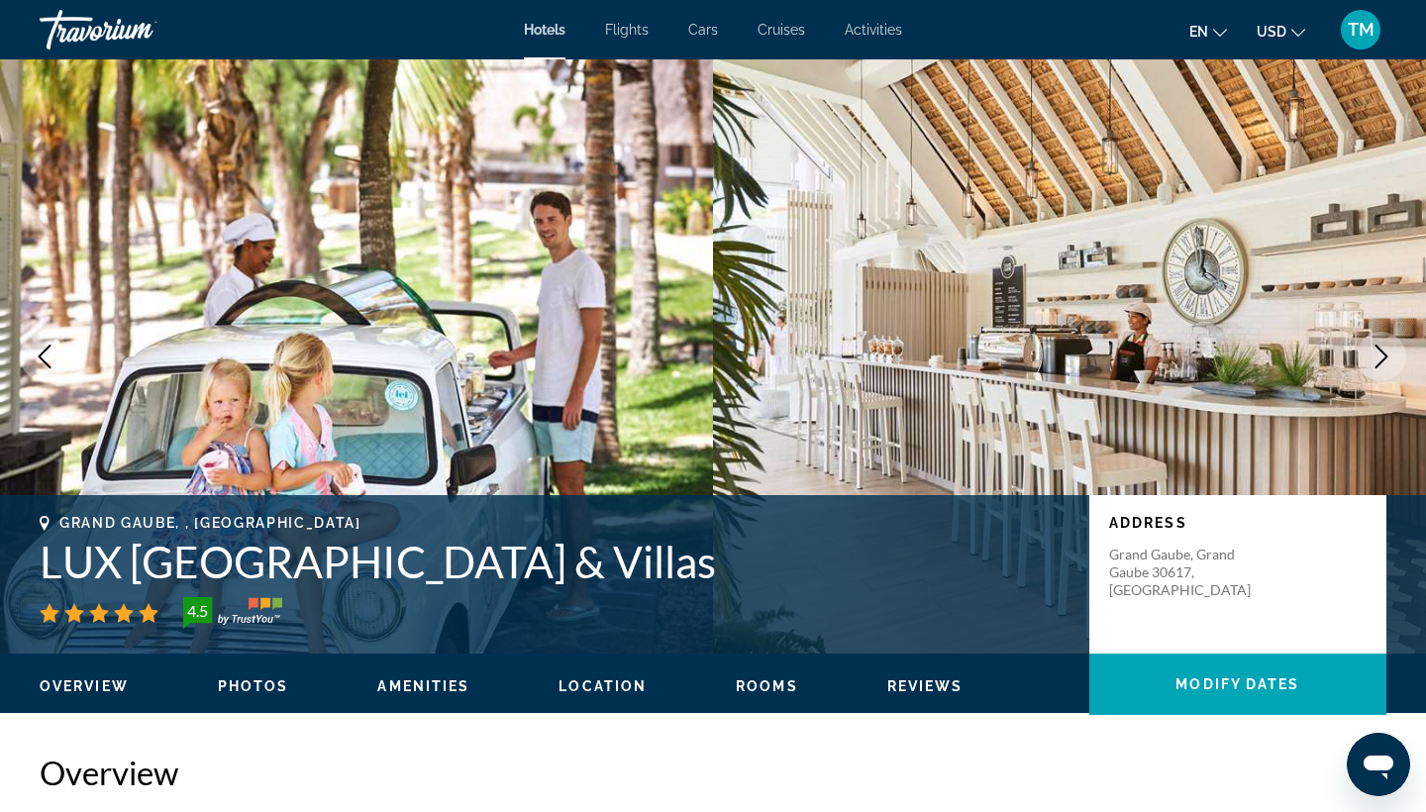
click at [1380, 355] on icon "Next image" at bounding box center [1382, 357] width 24 height 24
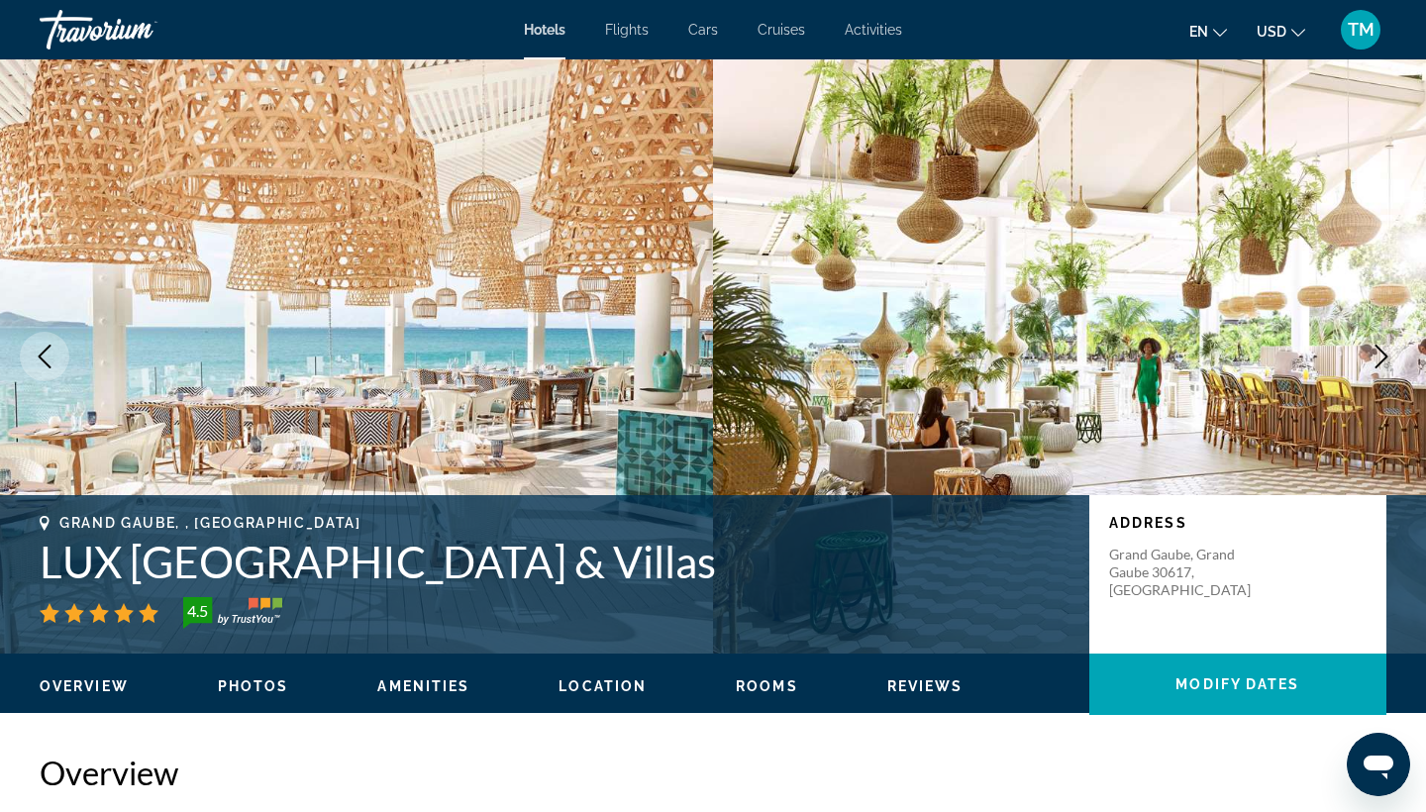
click at [1380, 356] on icon "Next image" at bounding box center [1382, 357] width 24 height 24
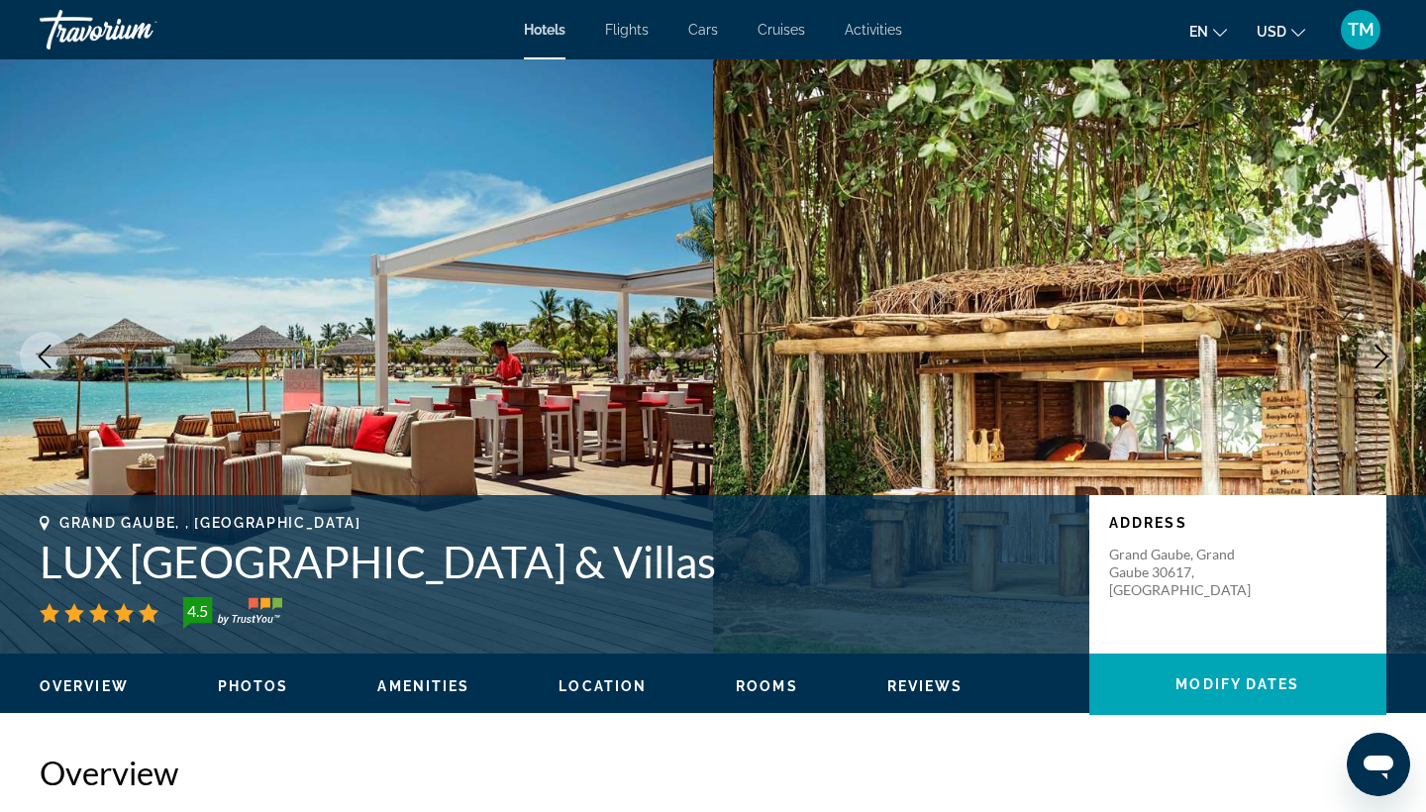
click at [1380, 356] on icon "Next image" at bounding box center [1382, 357] width 24 height 24
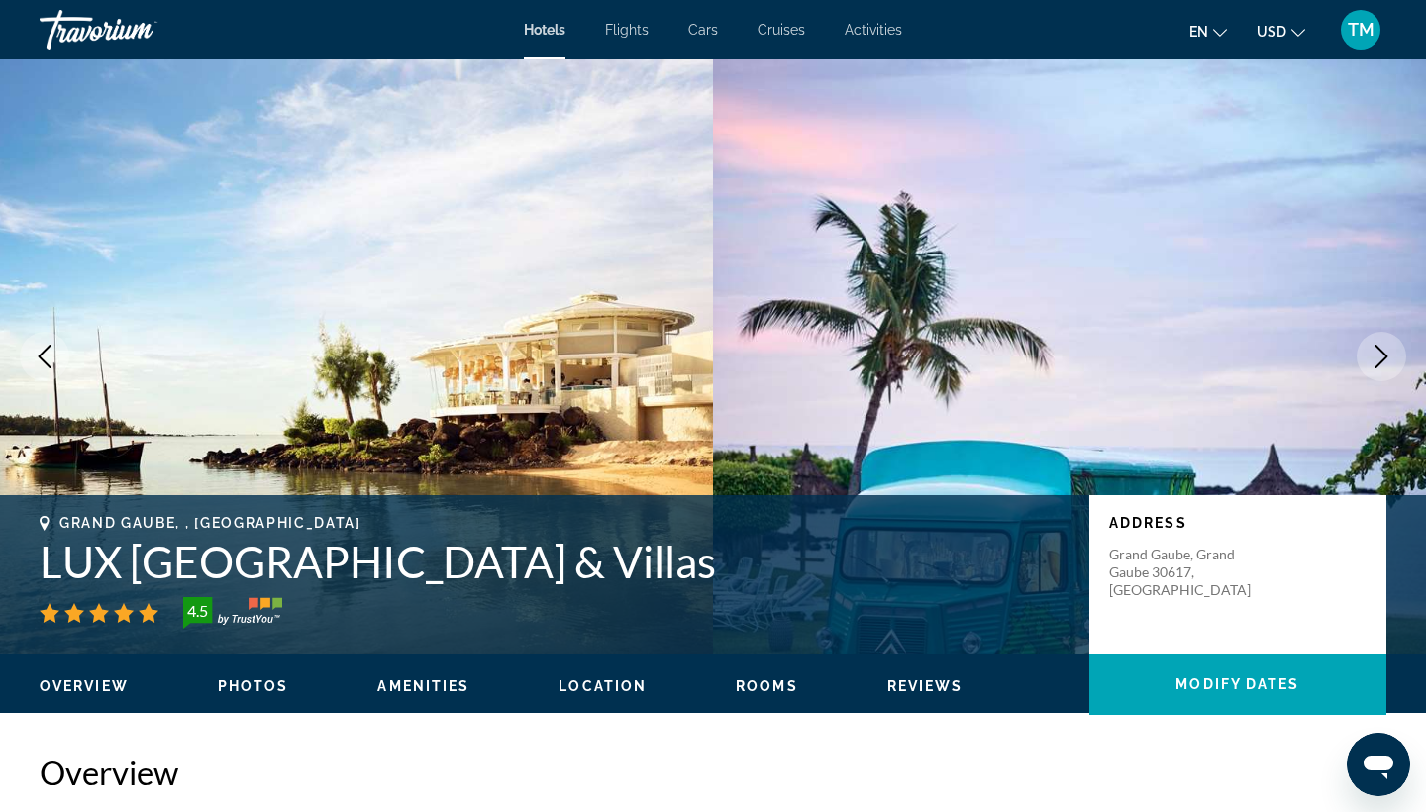
click at [1381, 356] on icon "Next image" at bounding box center [1382, 357] width 24 height 24
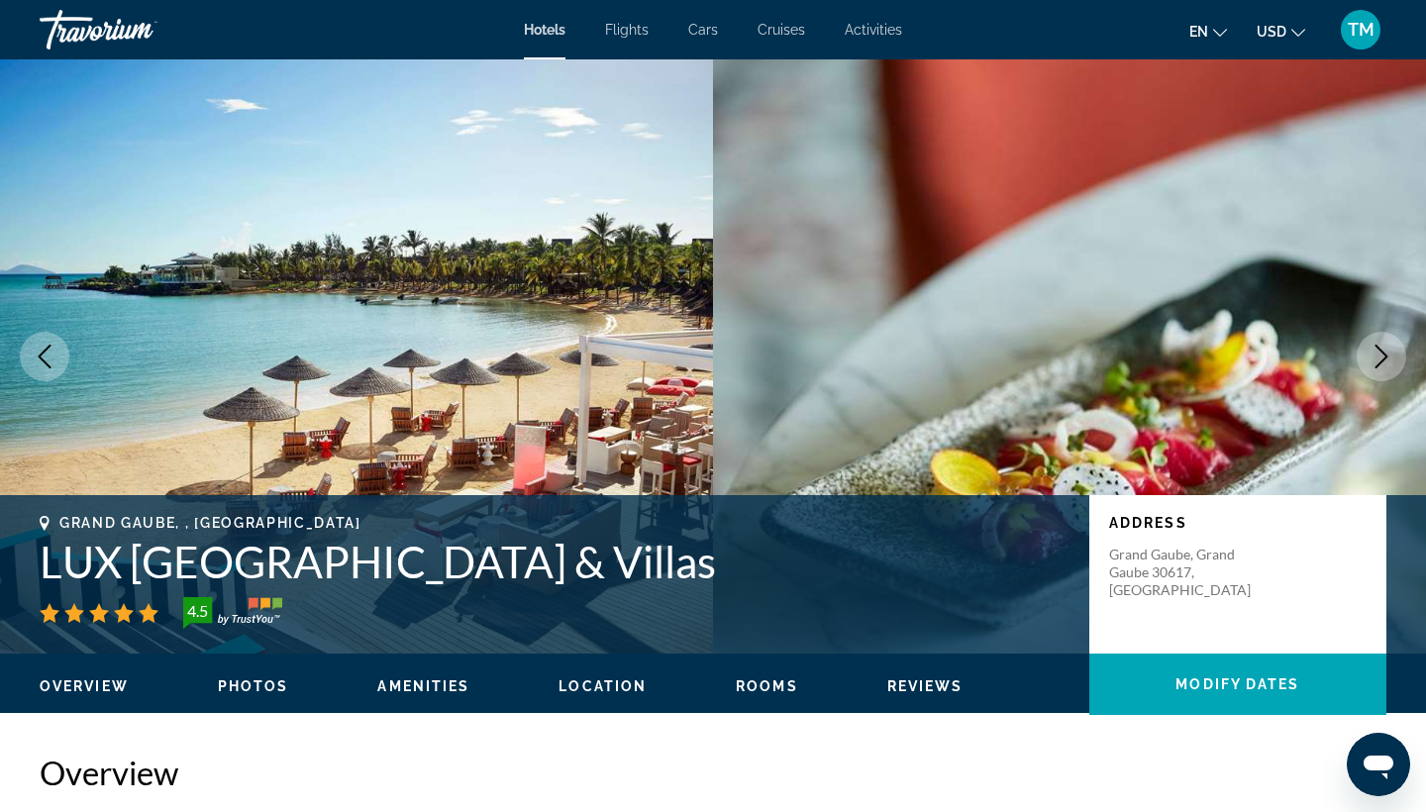
click at [1381, 356] on icon "Next image" at bounding box center [1382, 357] width 24 height 24
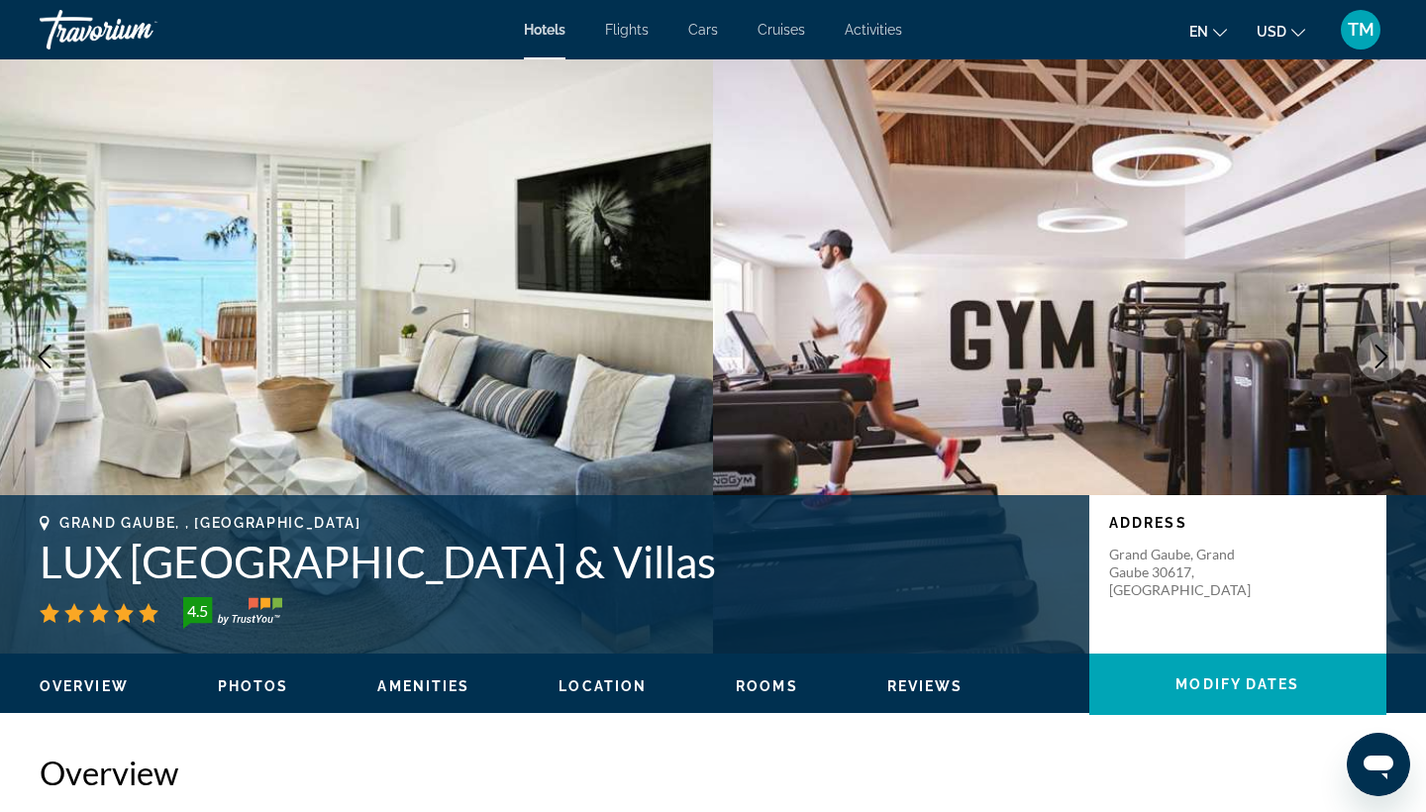
click at [1381, 356] on icon "Next image" at bounding box center [1382, 357] width 24 height 24
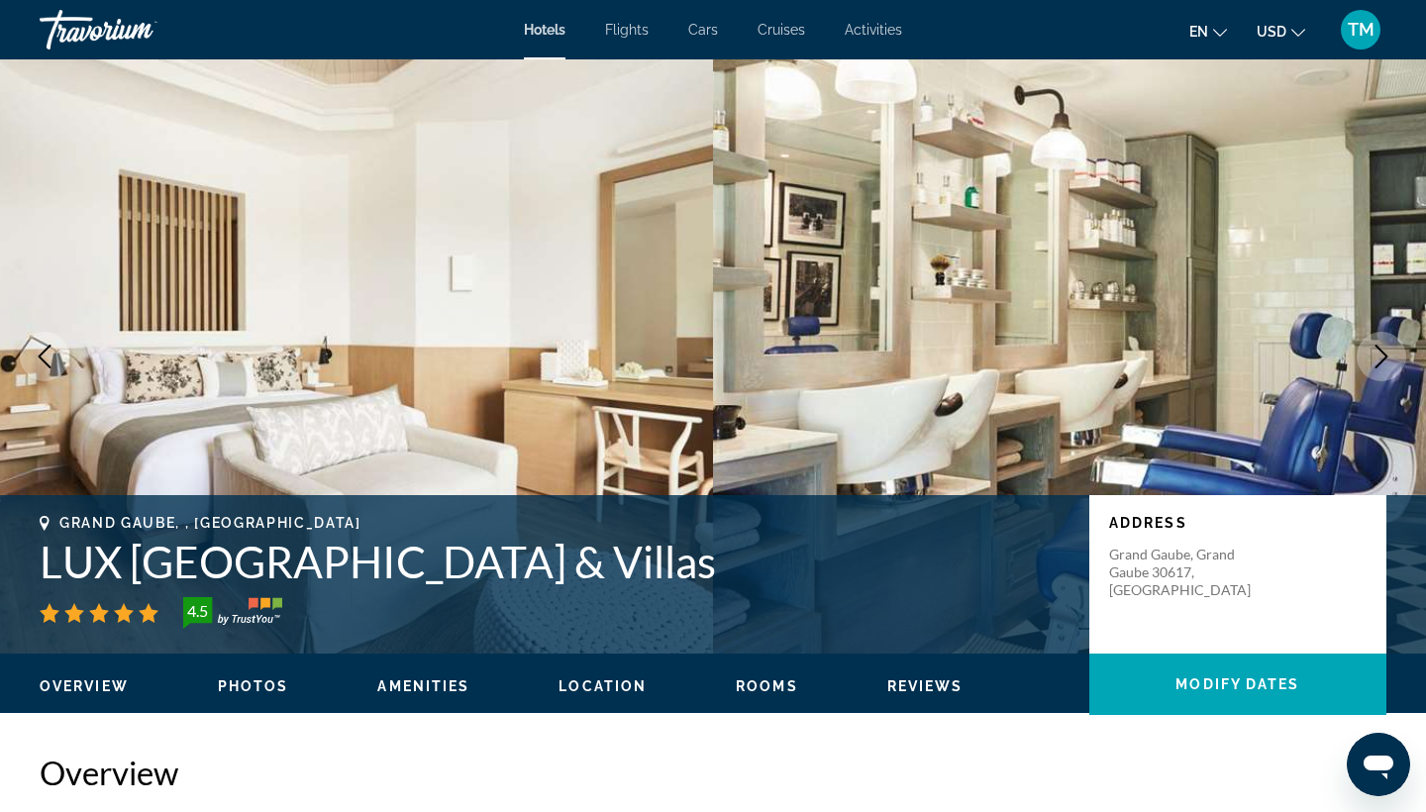
click at [1381, 357] on icon "Next image" at bounding box center [1382, 357] width 24 height 24
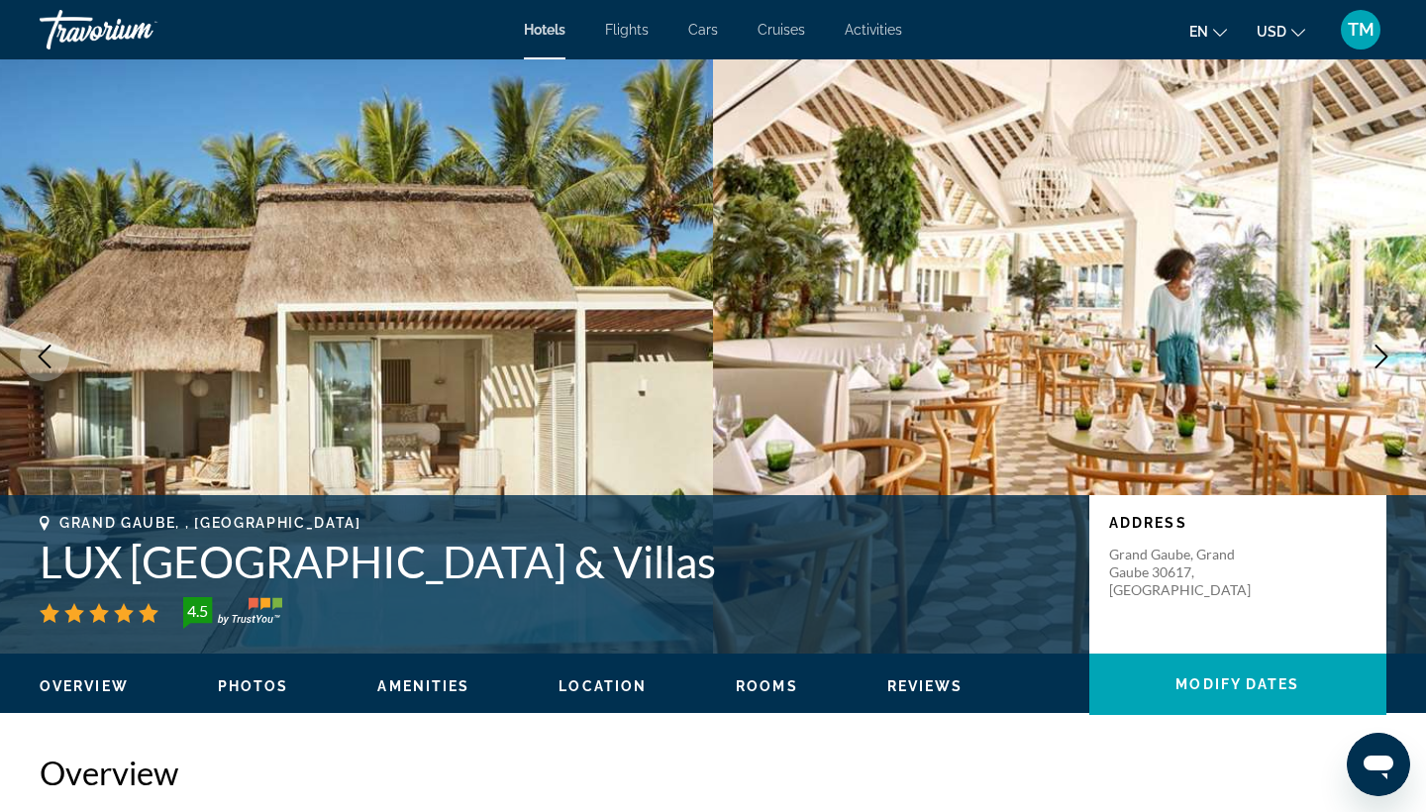
click at [1381, 357] on icon "Next image" at bounding box center [1382, 357] width 24 height 24
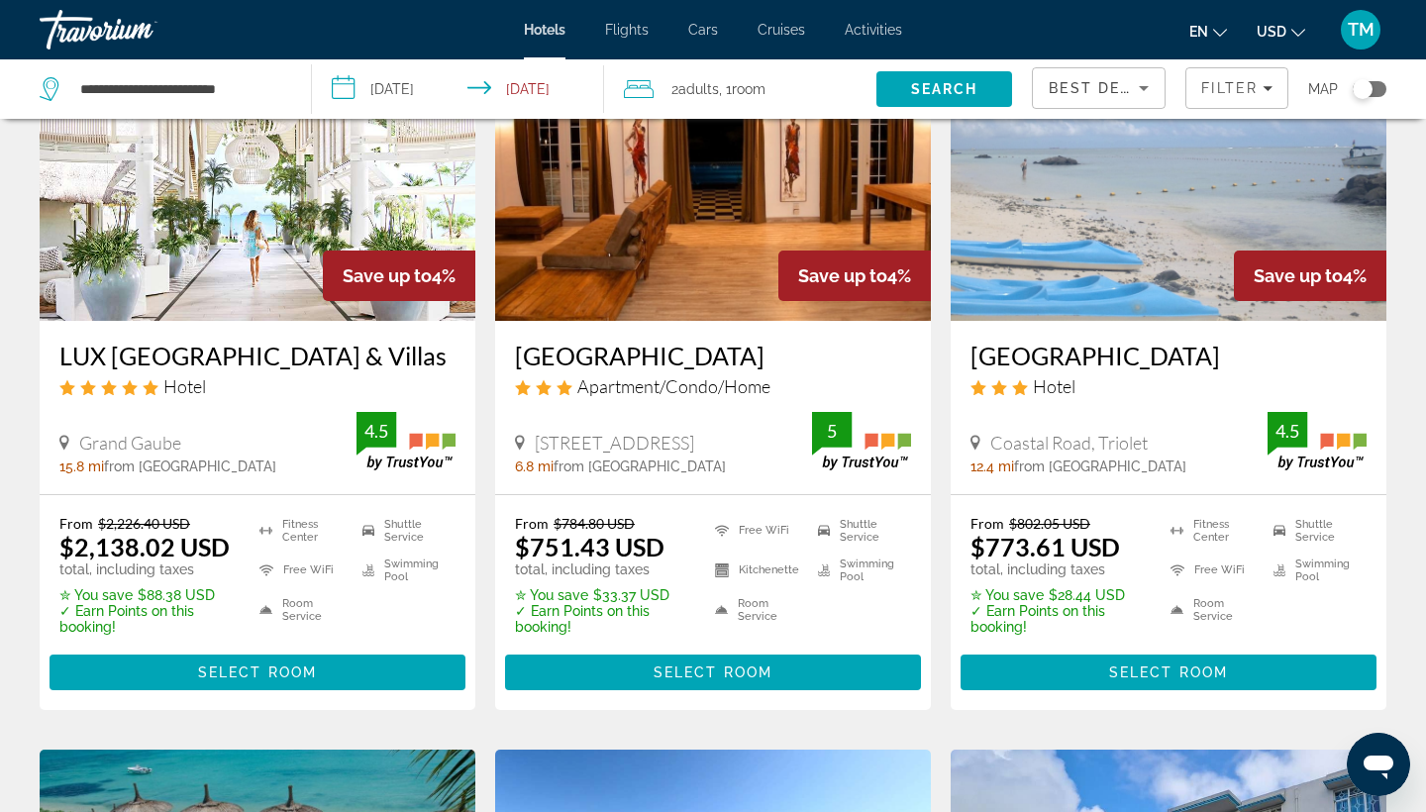
scroll to position [187, 0]
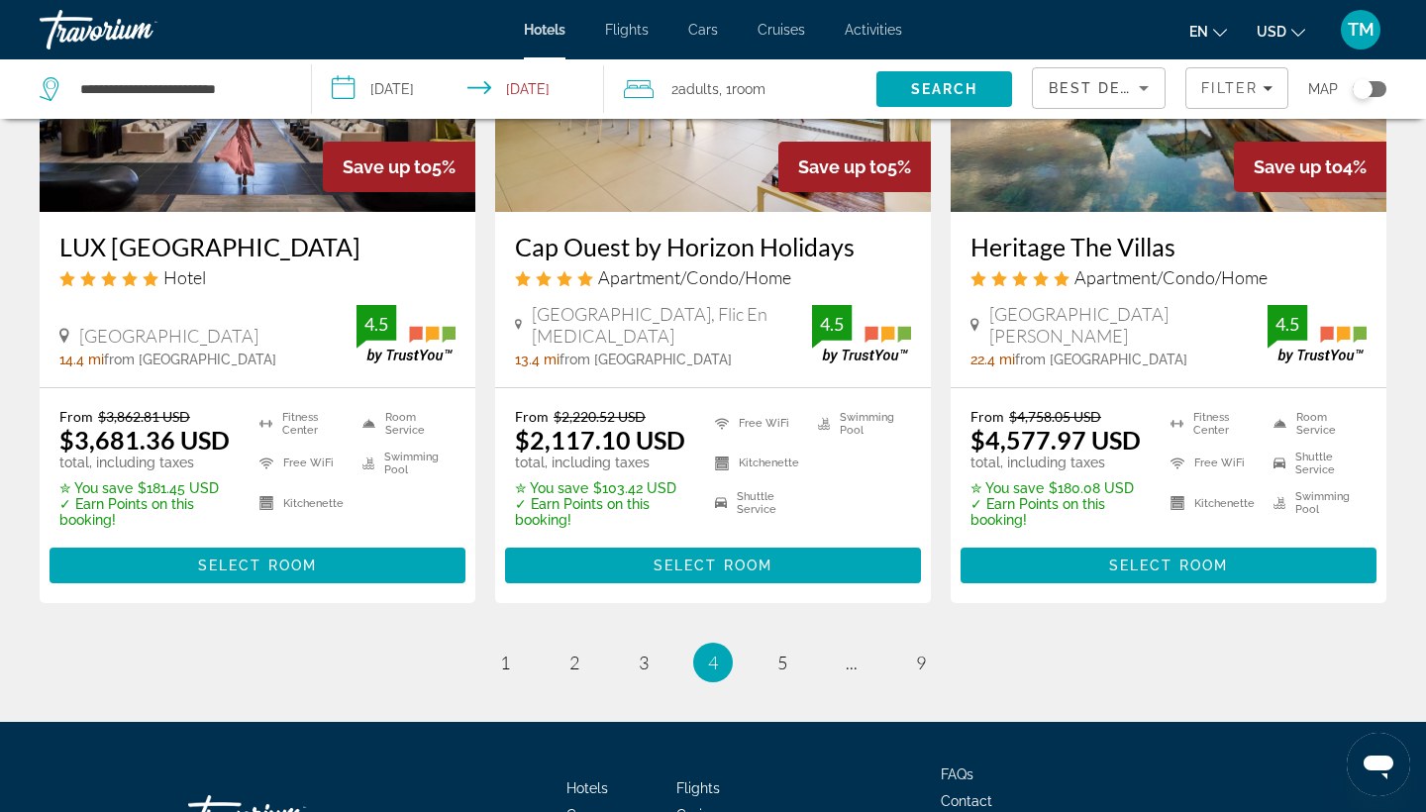
scroll to position [1738, 0]
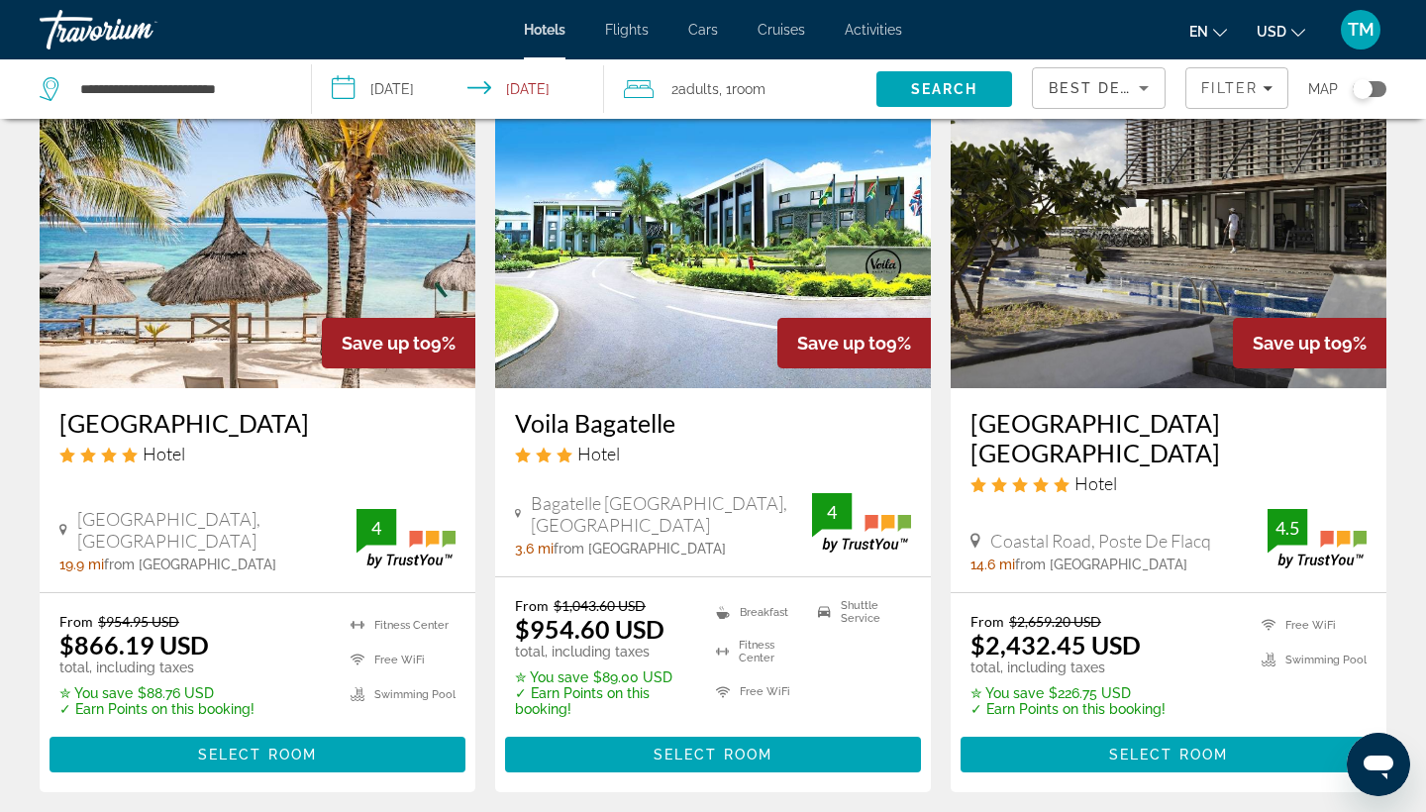
scroll to position [1693, 0]
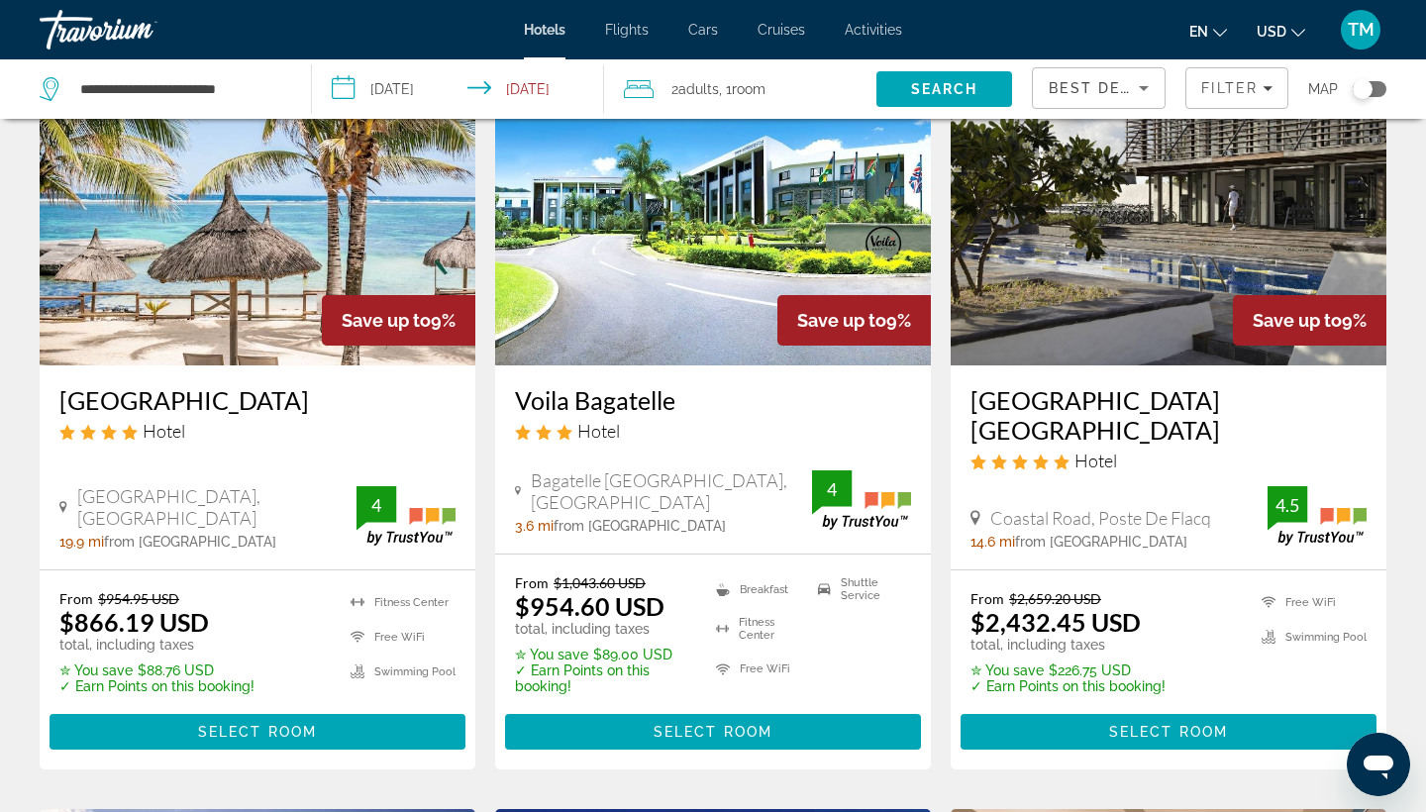
click at [1137, 290] on img "Main content" at bounding box center [1169, 207] width 436 height 317
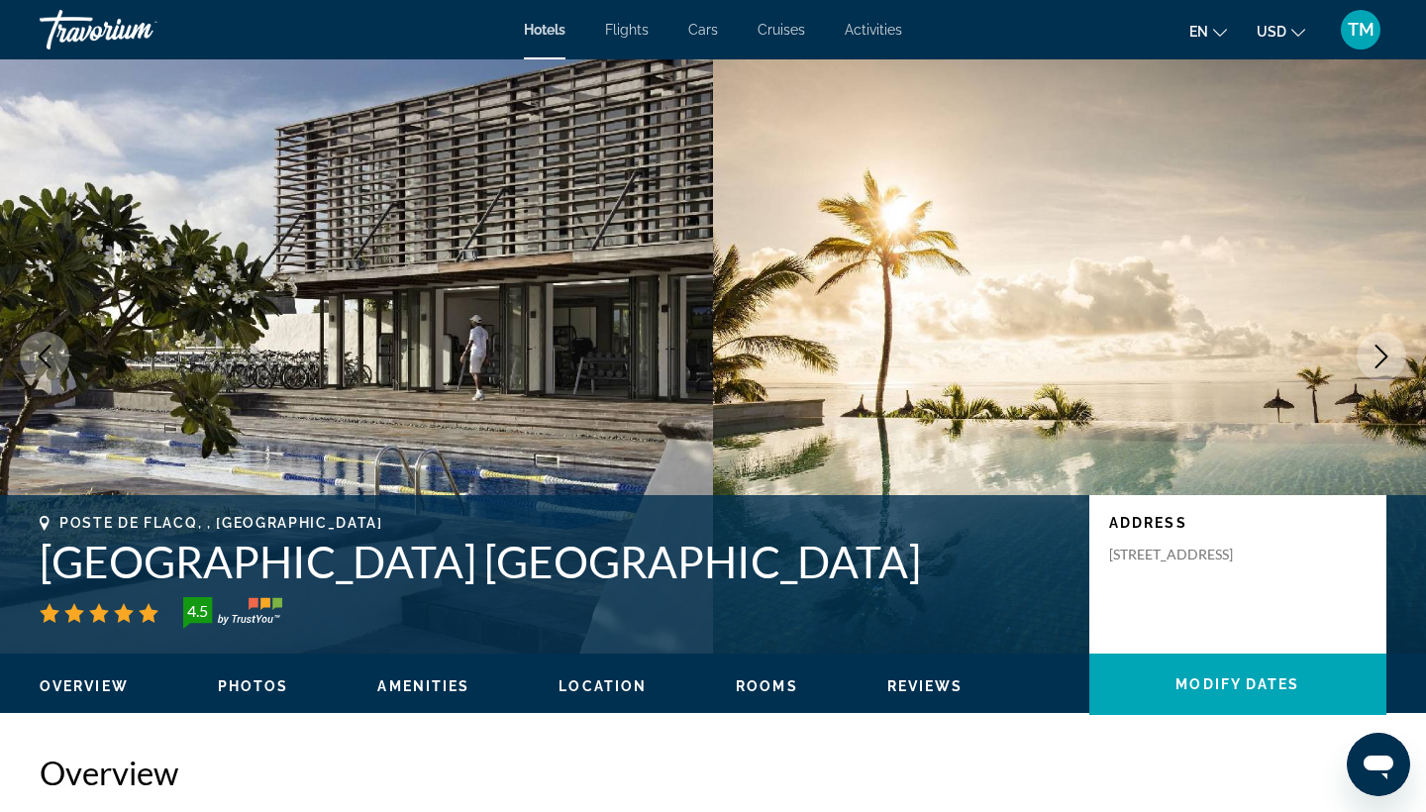
click at [1386, 342] on button "Next image" at bounding box center [1382, 357] width 50 height 50
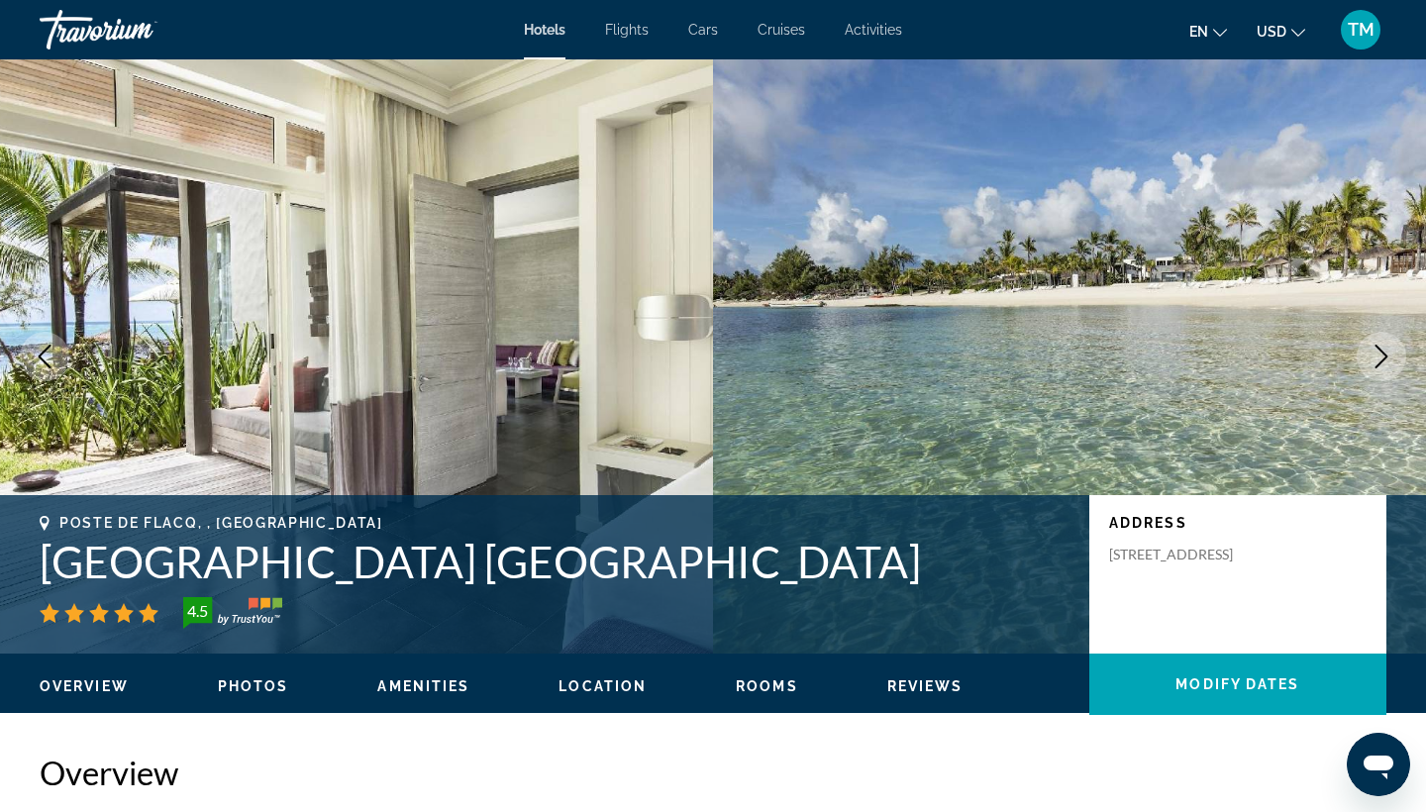
click at [1379, 354] on icon "Next image" at bounding box center [1382, 357] width 24 height 24
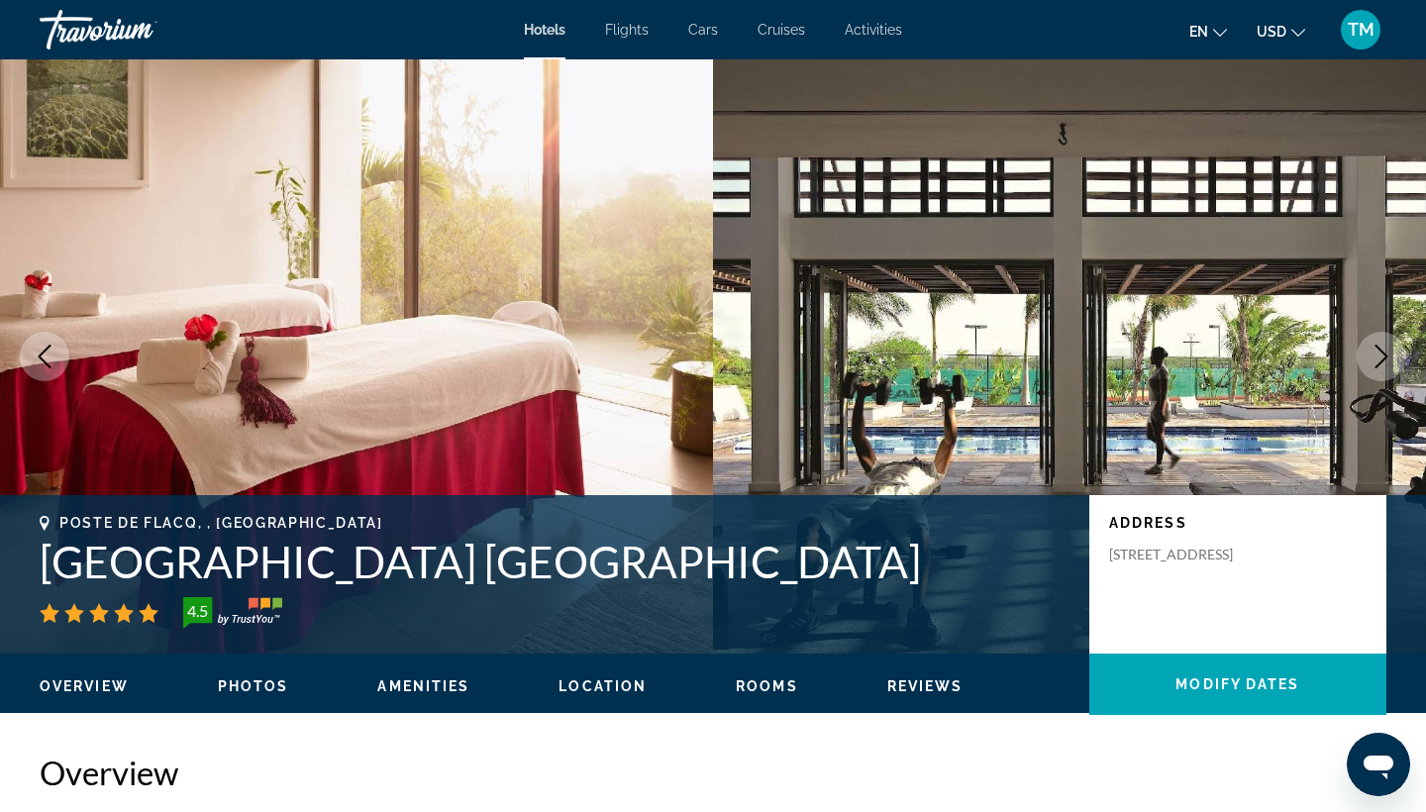
click at [1379, 354] on icon "Next image" at bounding box center [1382, 357] width 24 height 24
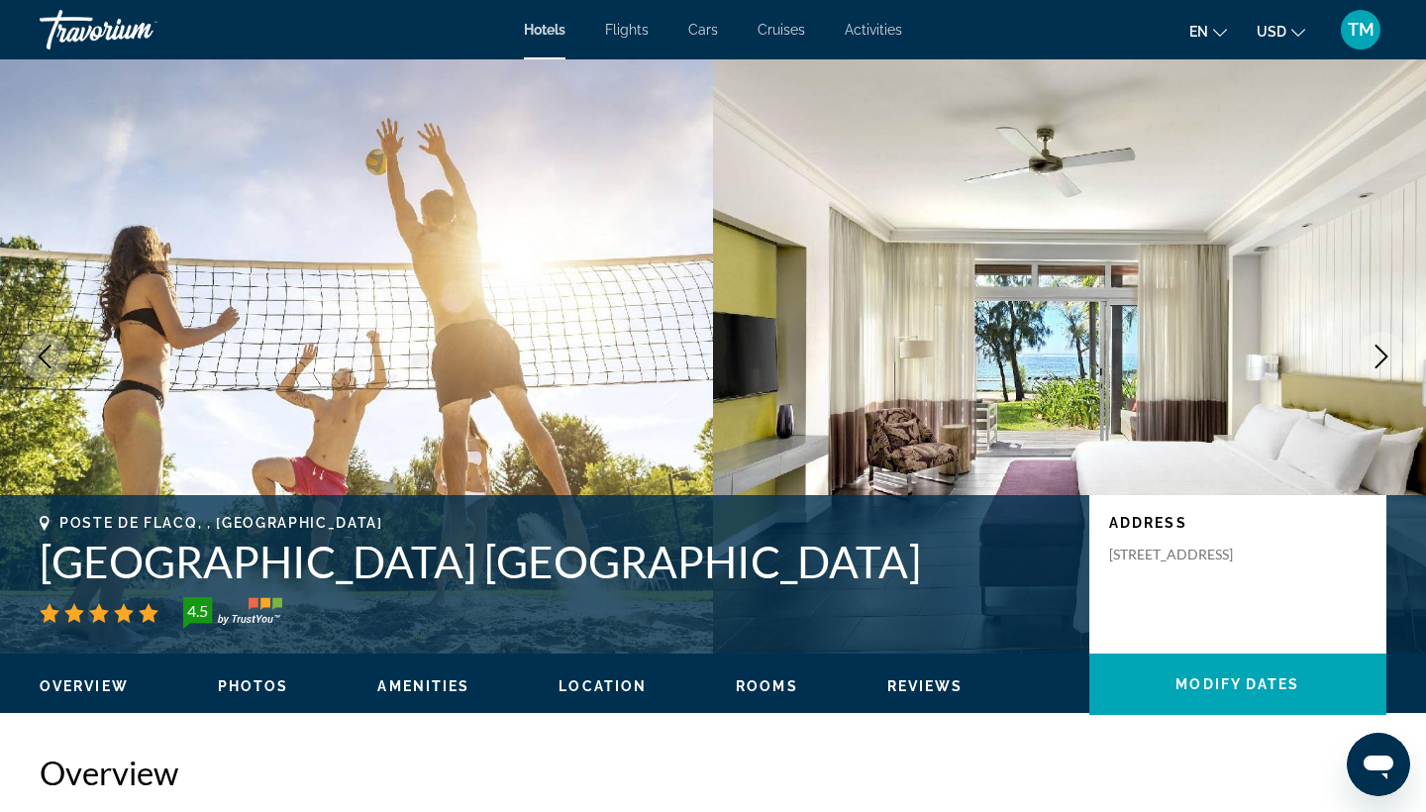
click at [1379, 354] on icon "Next image" at bounding box center [1382, 357] width 24 height 24
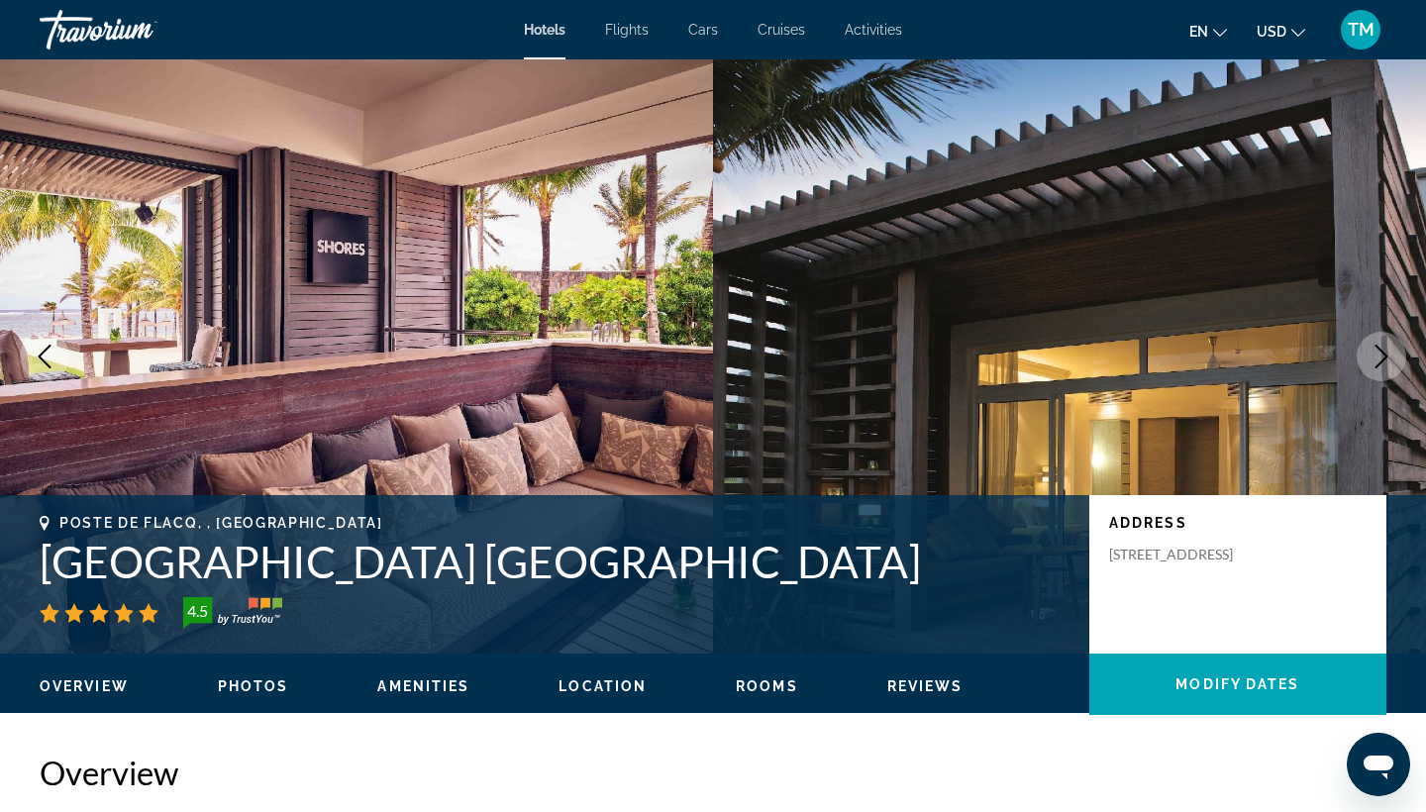
click at [1379, 354] on icon "Next image" at bounding box center [1382, 357] width 24 height 24
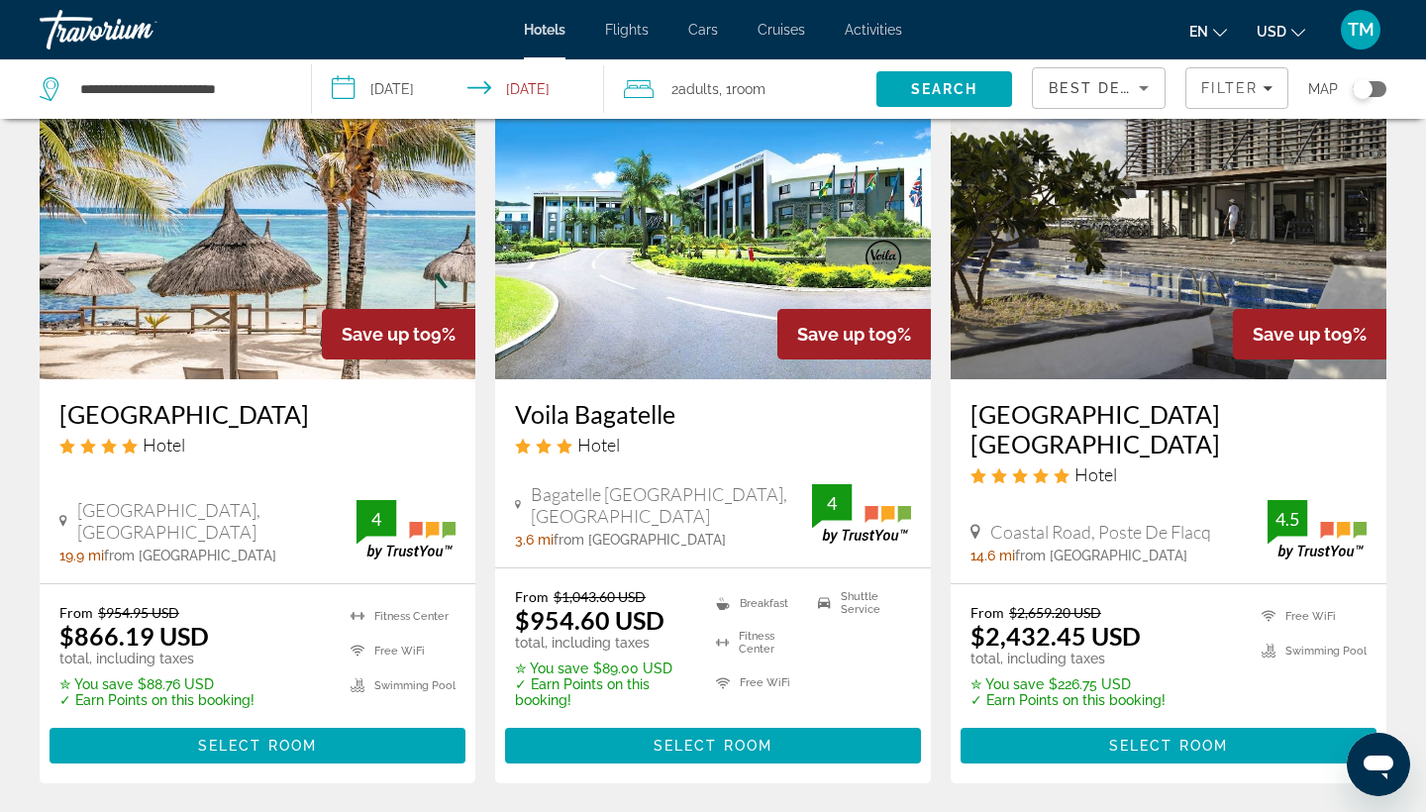
scroll to position [1680, 0]
